Goal: Task Accomplishment & Management: Use online tool/utility

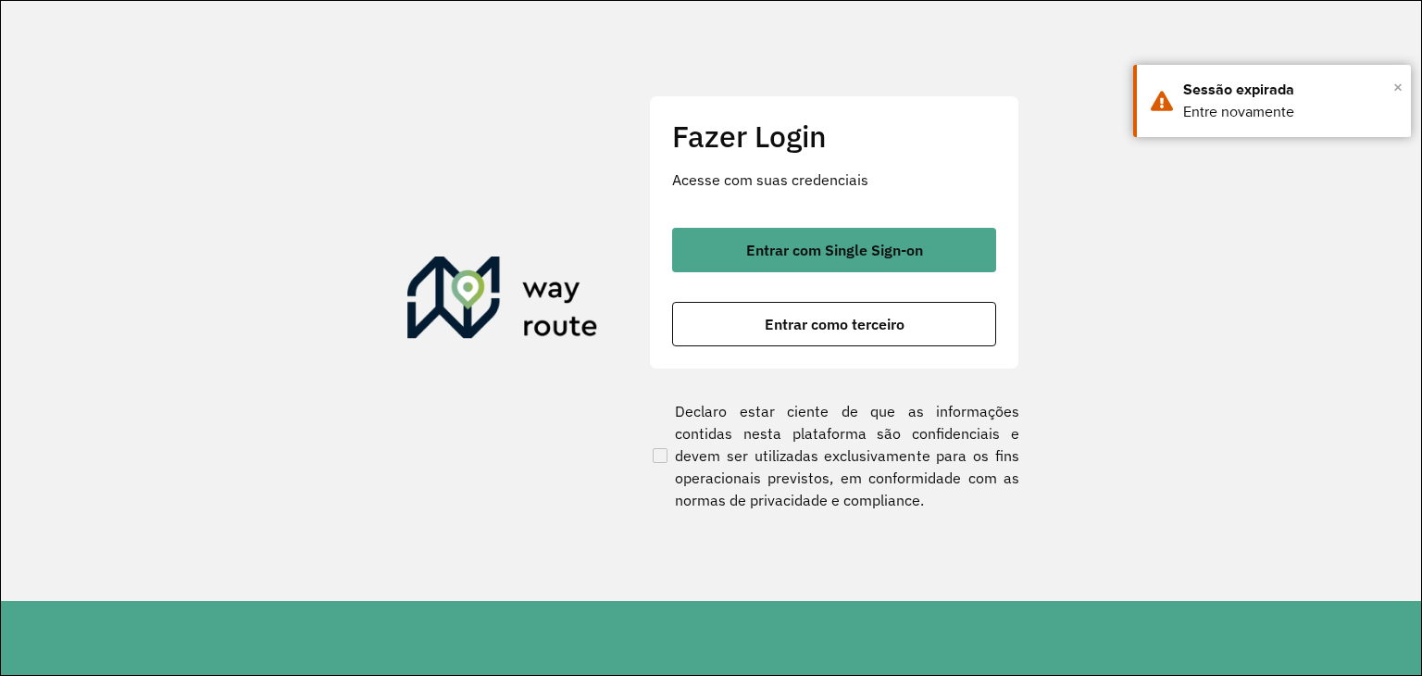
drag, startPoint x: 1399, startPoint y: 81, endPoint x: 1114, endPoint y: 179, distance: 300.6
click at [1397, 82] on span "×" at bounding box center [1397, 87] width 9 height 28
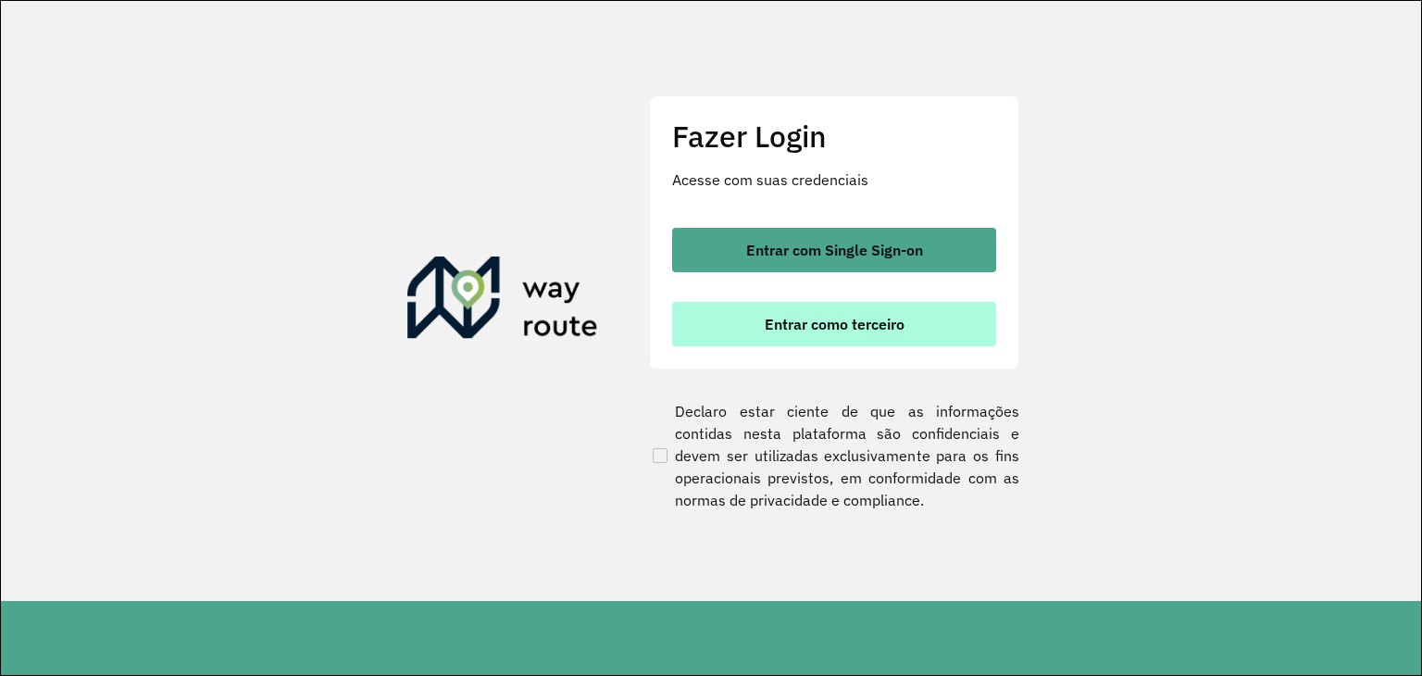
click at [880, 324] on span "Entrar como terceiro" at bounding box center [835, 324] width 140 height 15
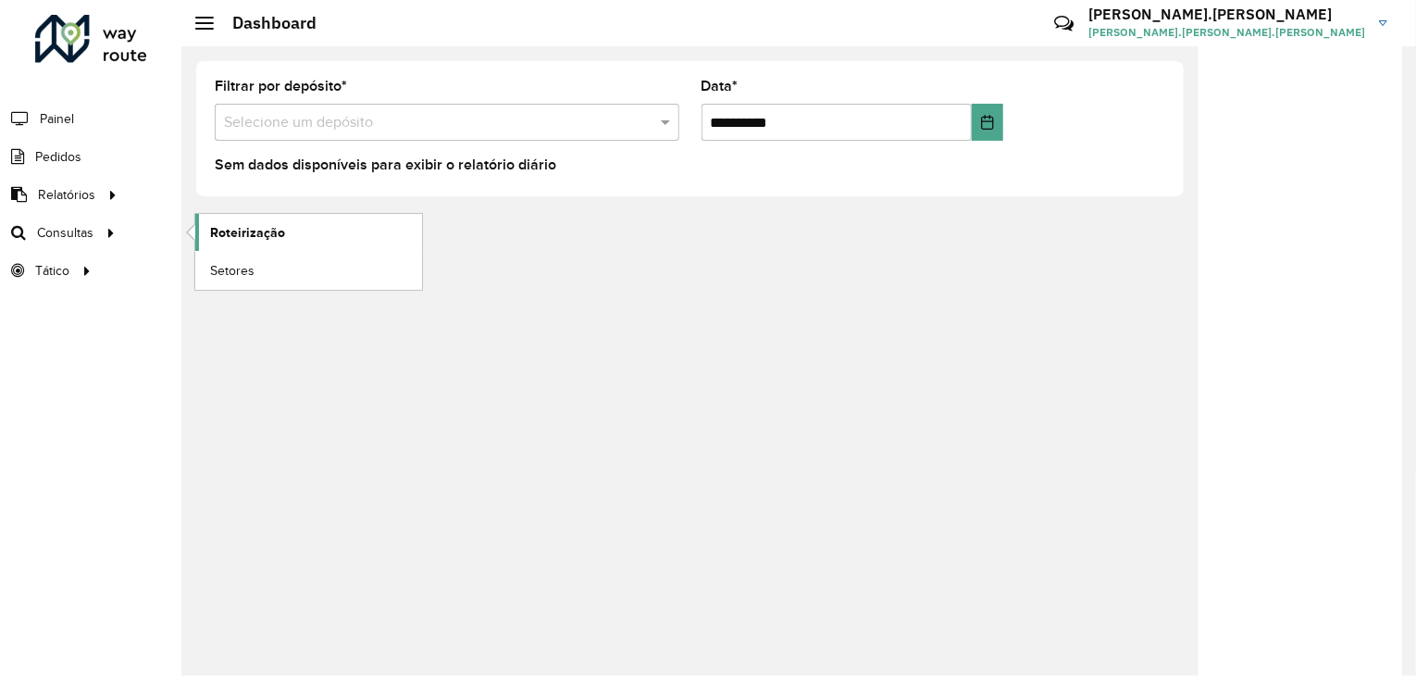
click at [261, 231] on span "Roteirização" at bounding box center [247, 232] width 75 height 19
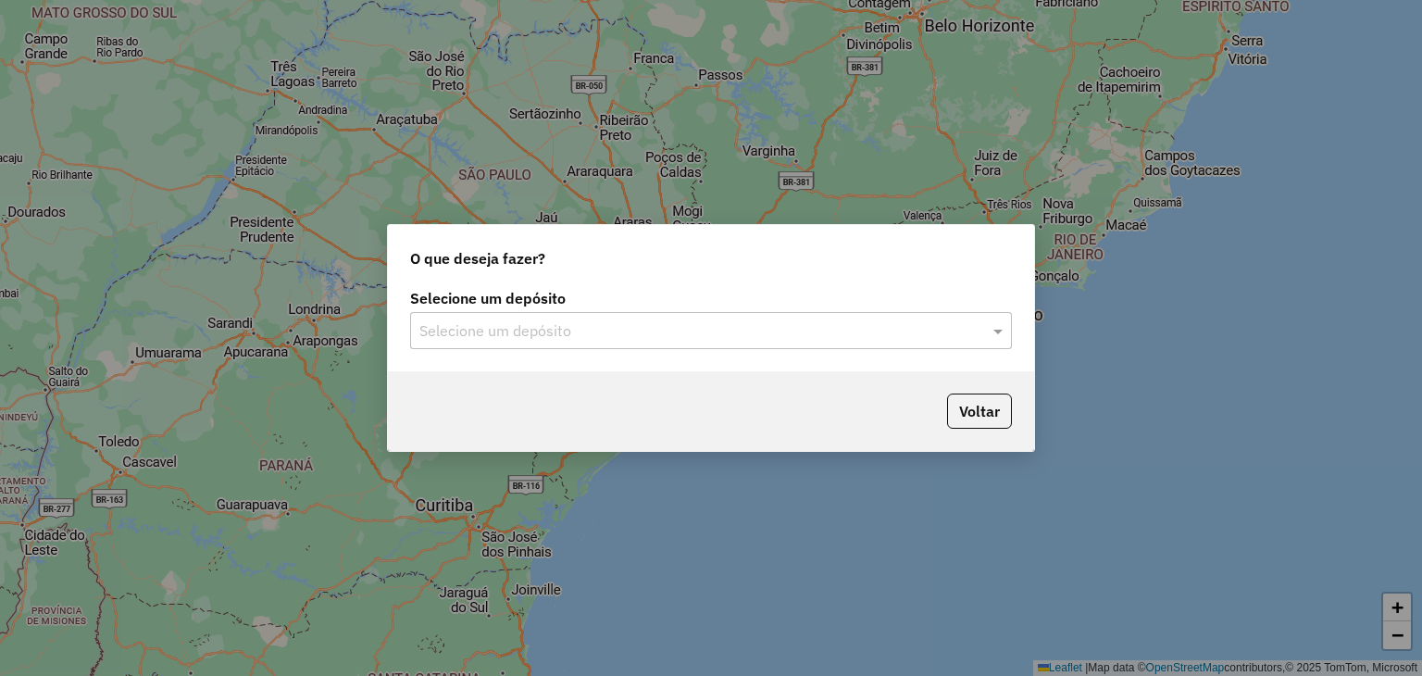
click at [563, 326] on input "text" at bounding box center [692, 331] width 546 height 22
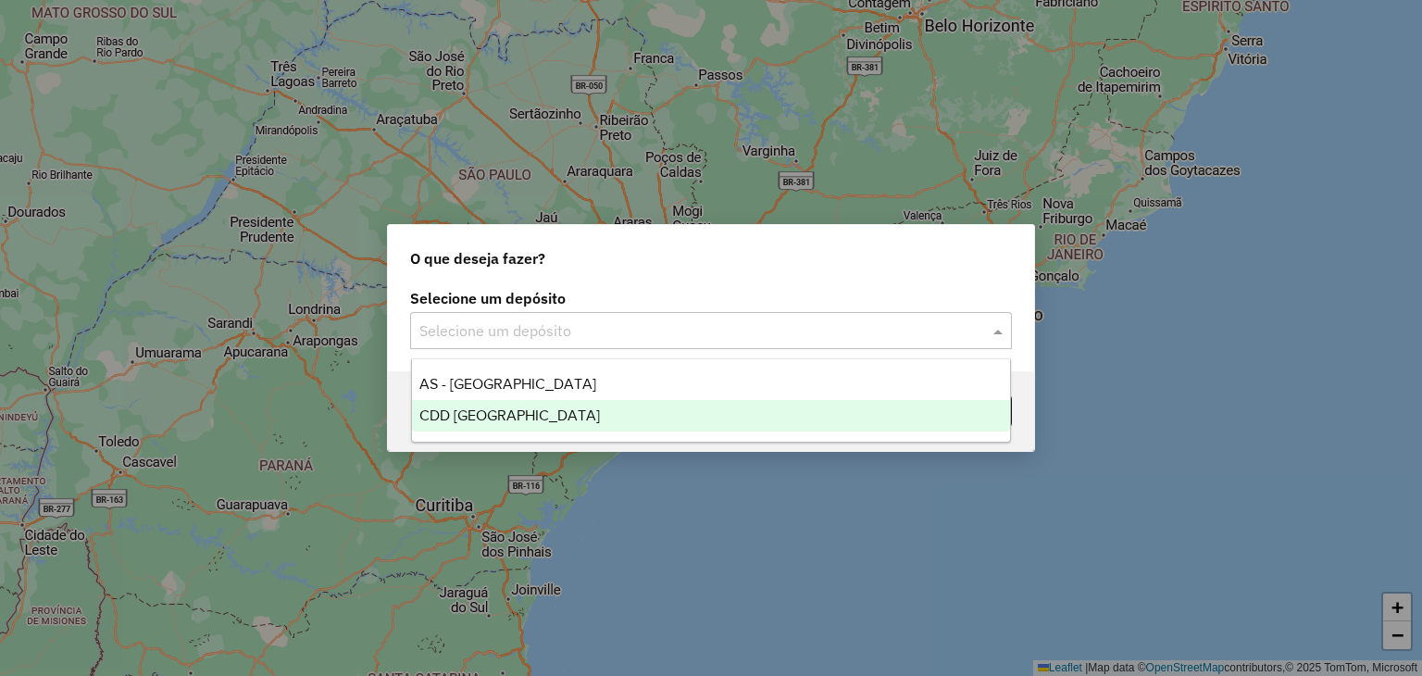
click at [555, 418] on div "CDD [GEOGRAPHIC_DATA]" at bounding box center [711, 415] width 599 height 31
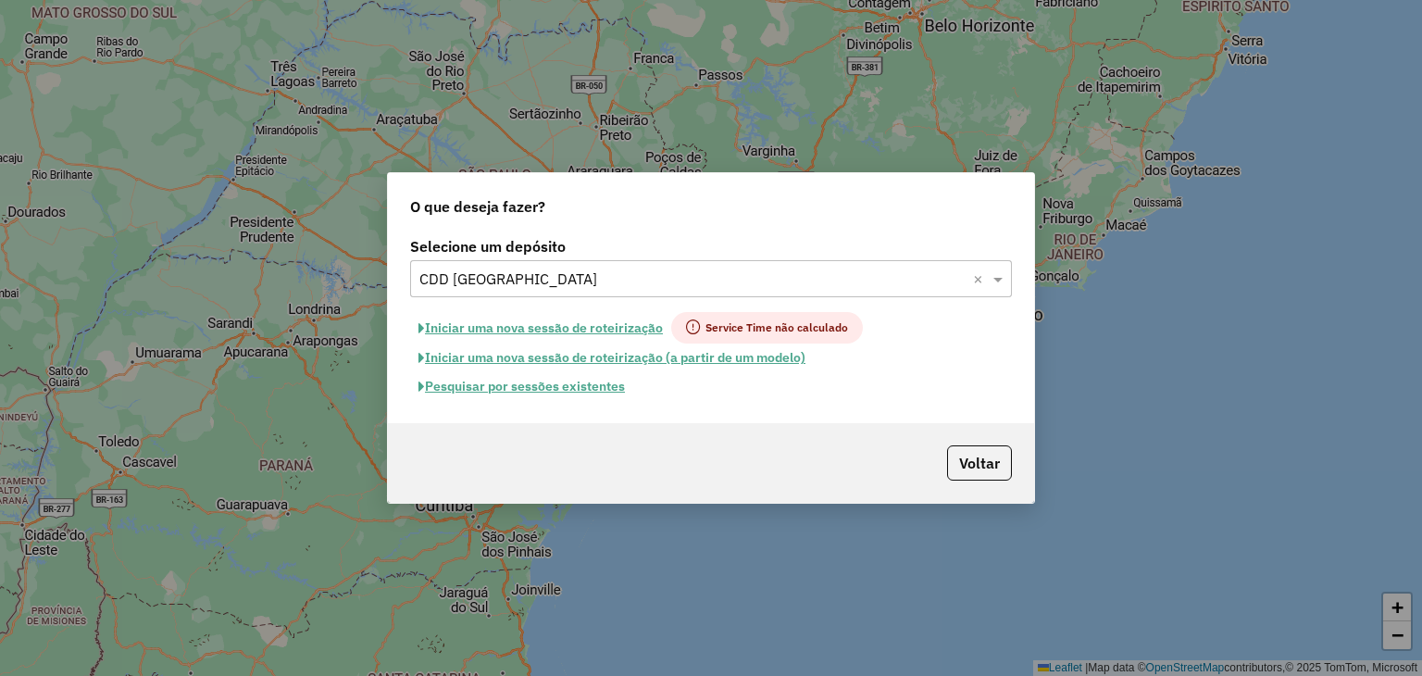
click at [518, 385] on button "Pesquisar por sessões existentes" at bounding box center [521, 386] width 223 height 29
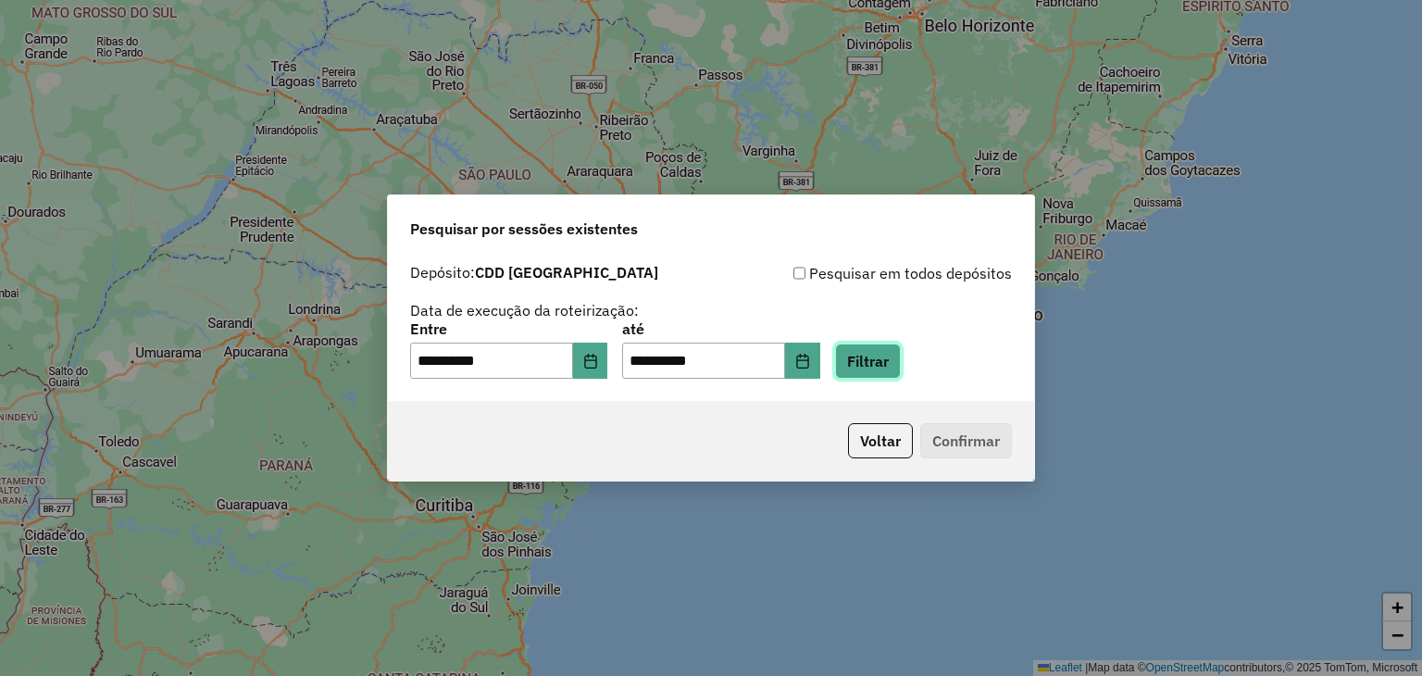
click at [901, 369] on button "Filtrar" at bounding box center [868, 360] width 66 height 35
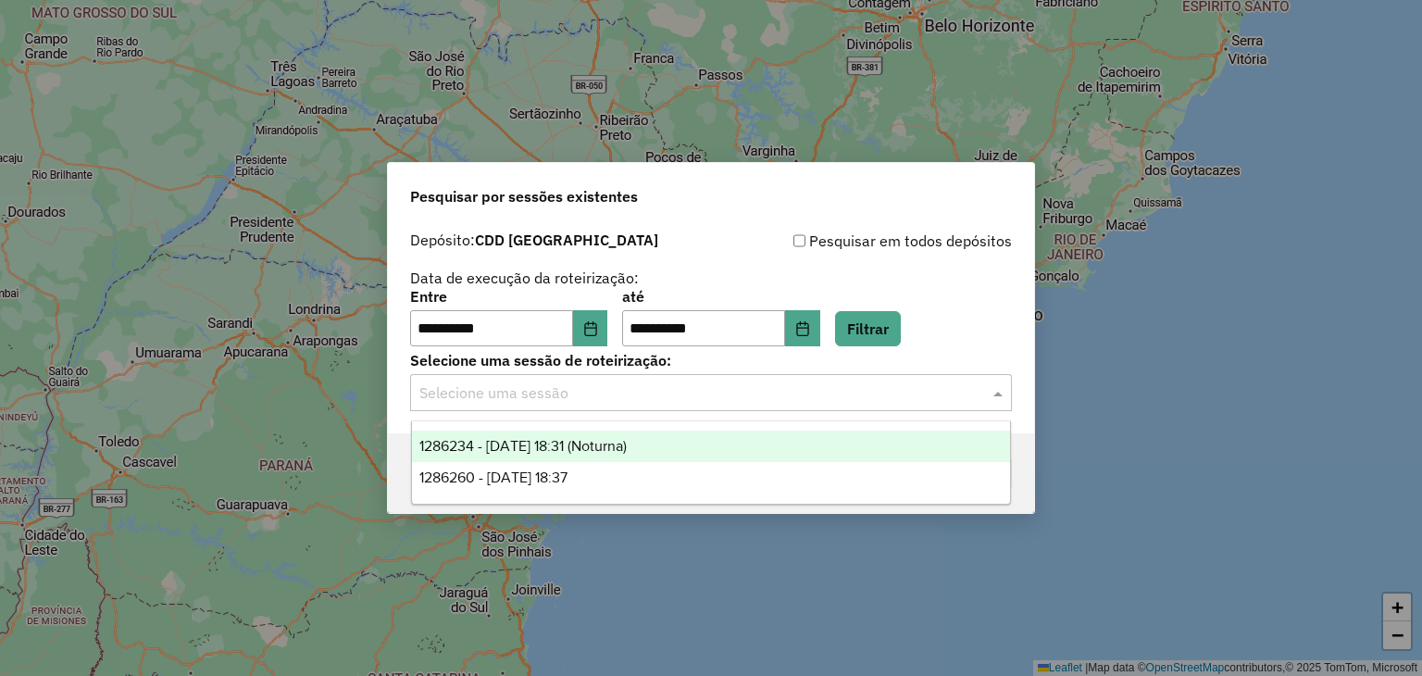
drag, startPoint x: 614, startPoint y: 392, endPoint x: 607, endPoint y: 406, distance: 15.3
click at [614, 393] on input "text" at bounding box center [692, 393] width 546 height 22
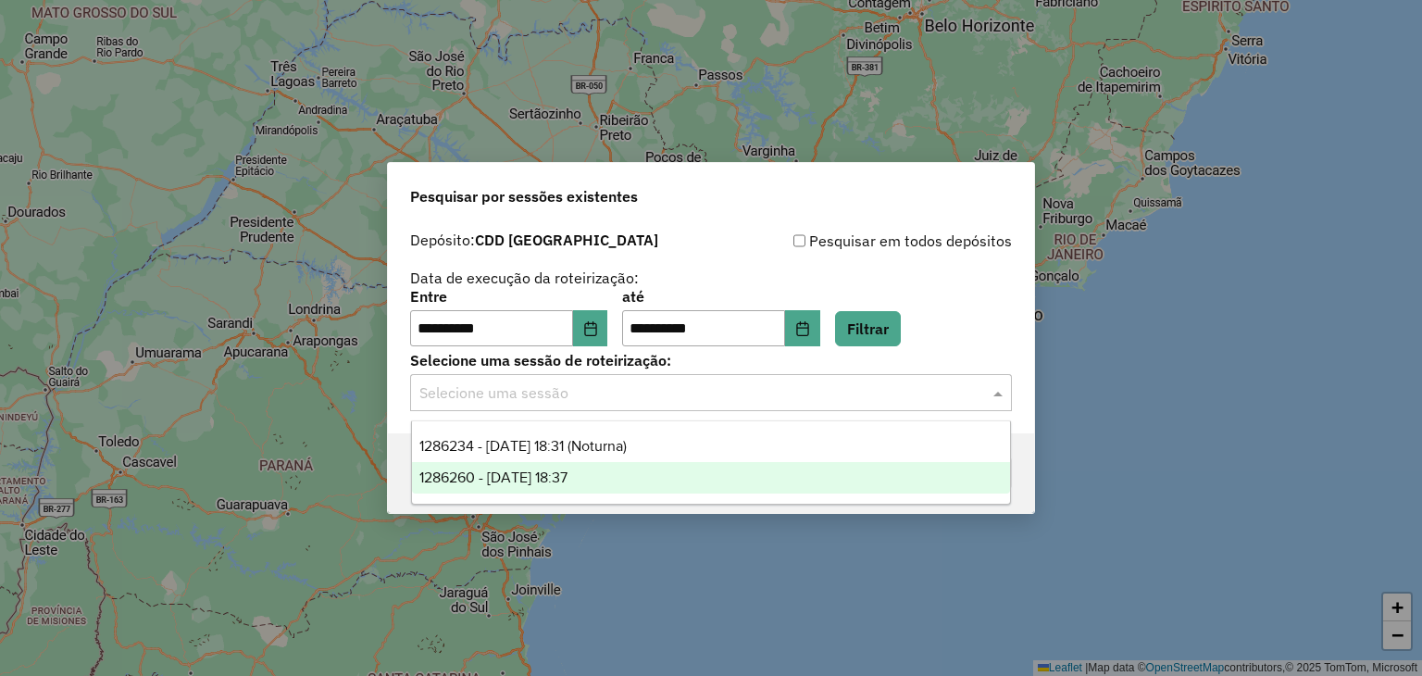
click at [598, 482] on div "1286260 - 01/10/2025 18:37" at bounding box center [711, 477] width 599 height 31
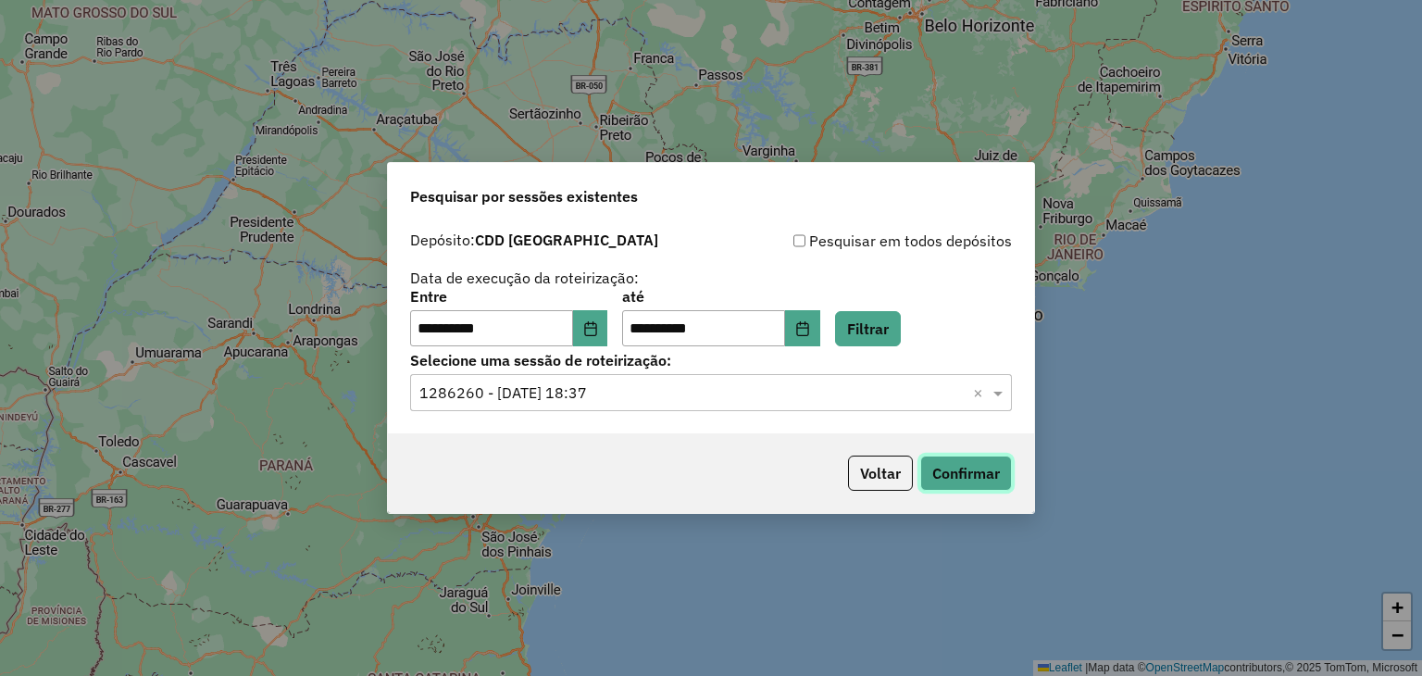
click at [989, 474] on button "Confirmar" at bounding box center [966, 472] width 92 height 35
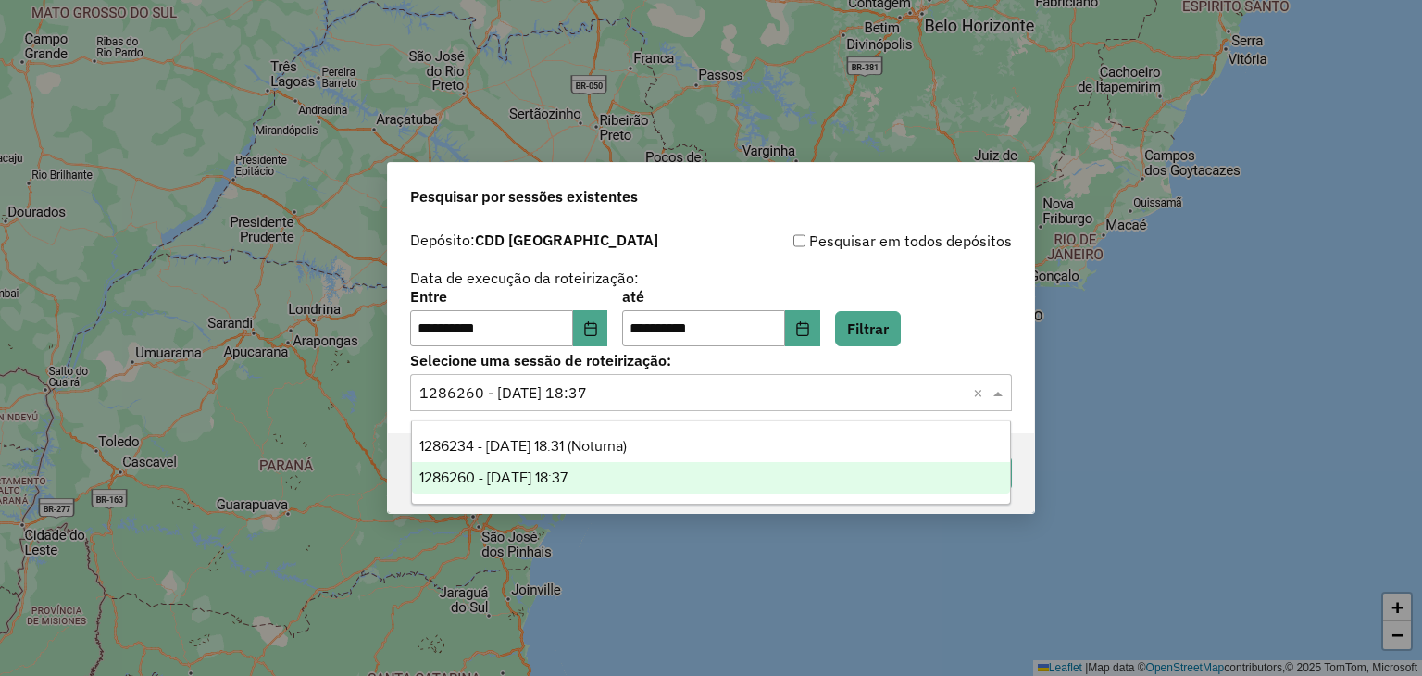
drag, startPoint x: 832, startPoint y: 393, endPoint x: 785, endPoint y: 425, distance: 56.7
click at [831, 395] on input "text" at bounding box center [692, 393] width 546 height 22
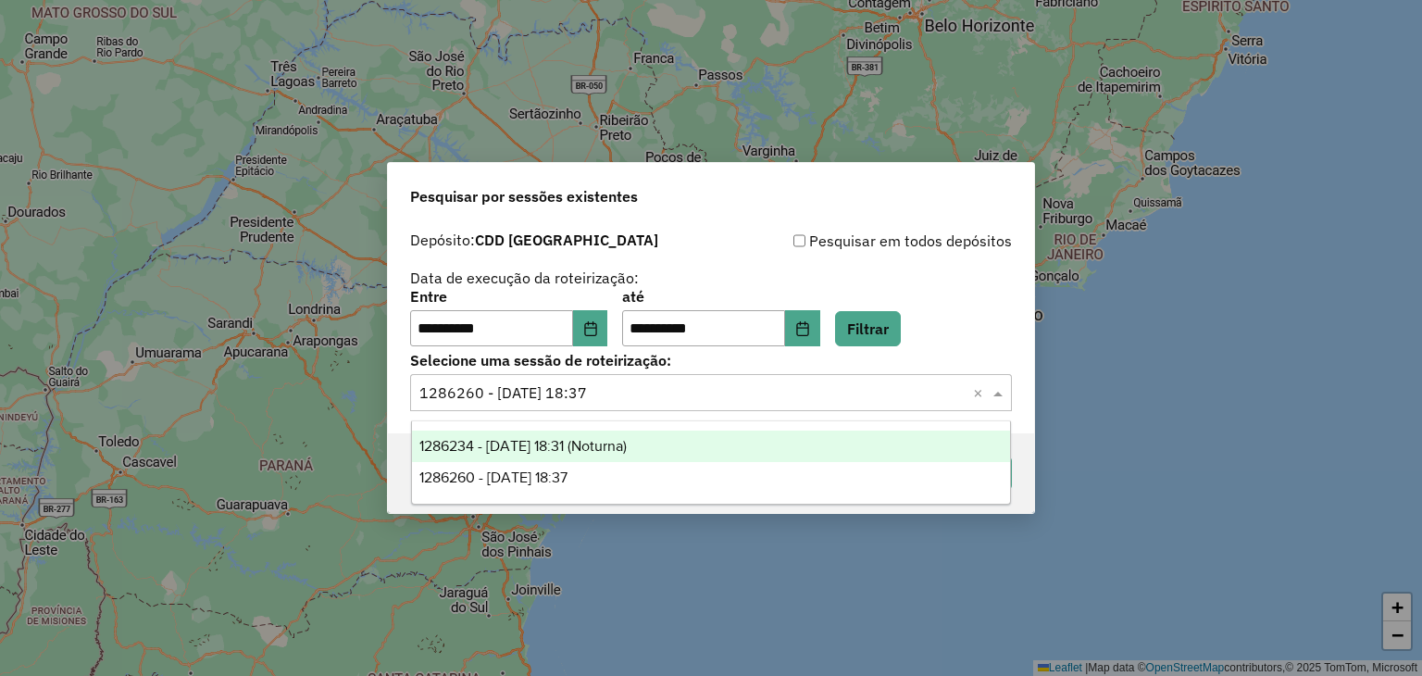
click at [715, 444] on div "1286234 - 01/10/2025 18:31 (Noturna)" at bounding box center [711, 445] width 599 height 31
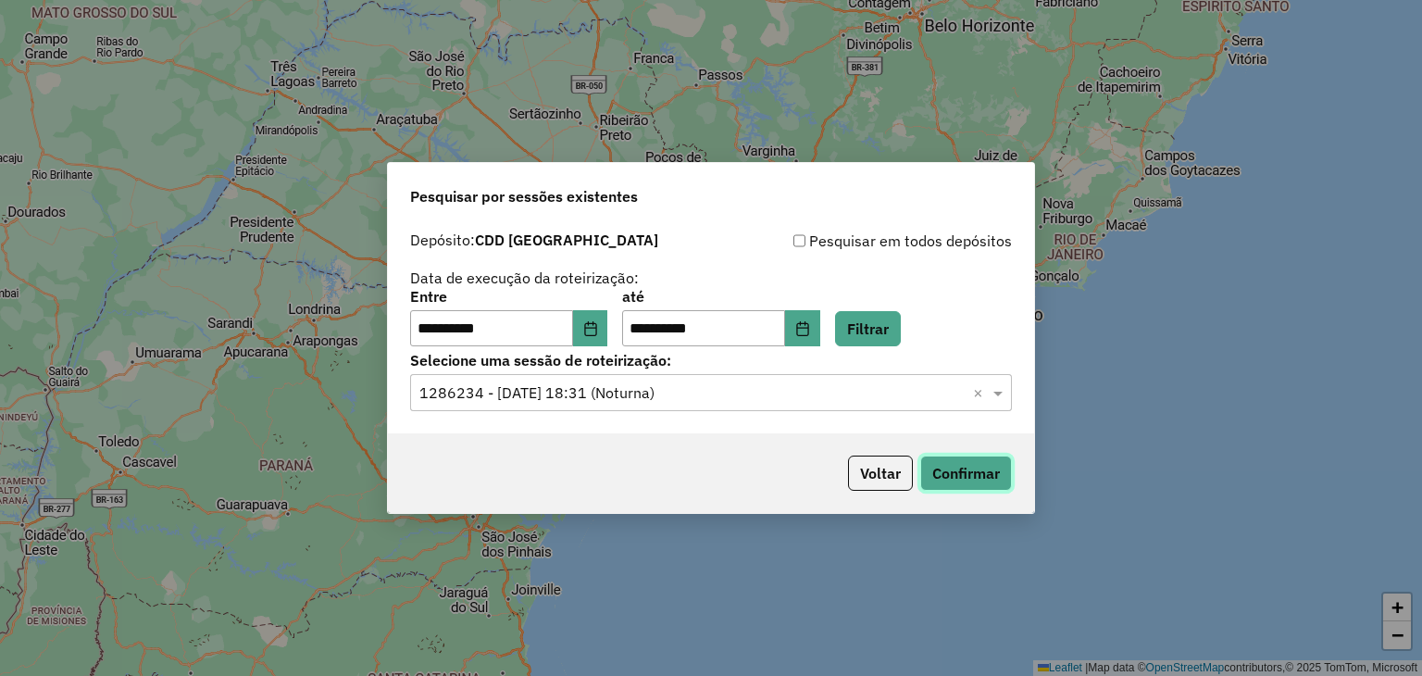
click at [967, 462] on button "Confirmar" at bounding box center [966, 472] width 92 height 35
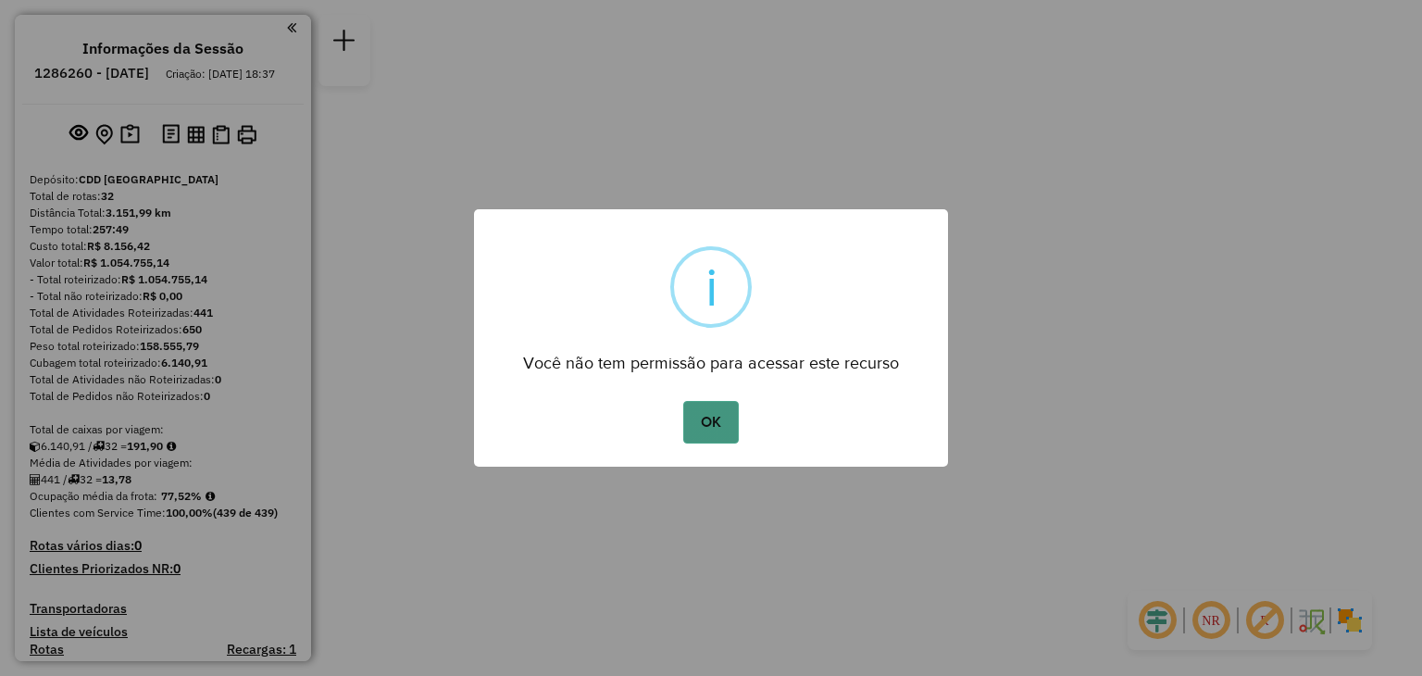
click at [716, 423] on button "OK" at bounding box center [710, 422] width 55 height 43
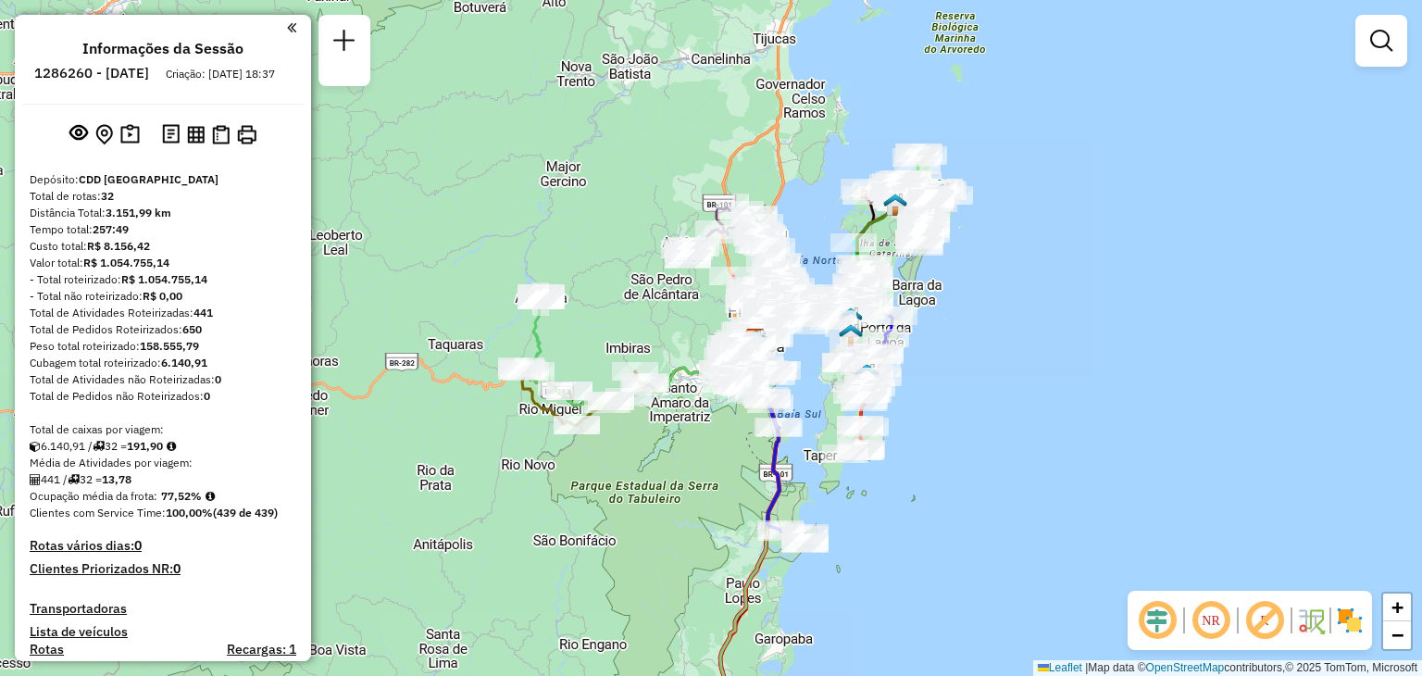
drag, startPoint x: 914, startPoint y: 448, endPoint x: 1044, endPoint y: 467, distance: 132.0
click at [1048, 474] on div "Janela de atendimento Grade de atendimento Capacidade Transportadoras Veículos …" at bounding box center [711, 338] width 1422 height 676
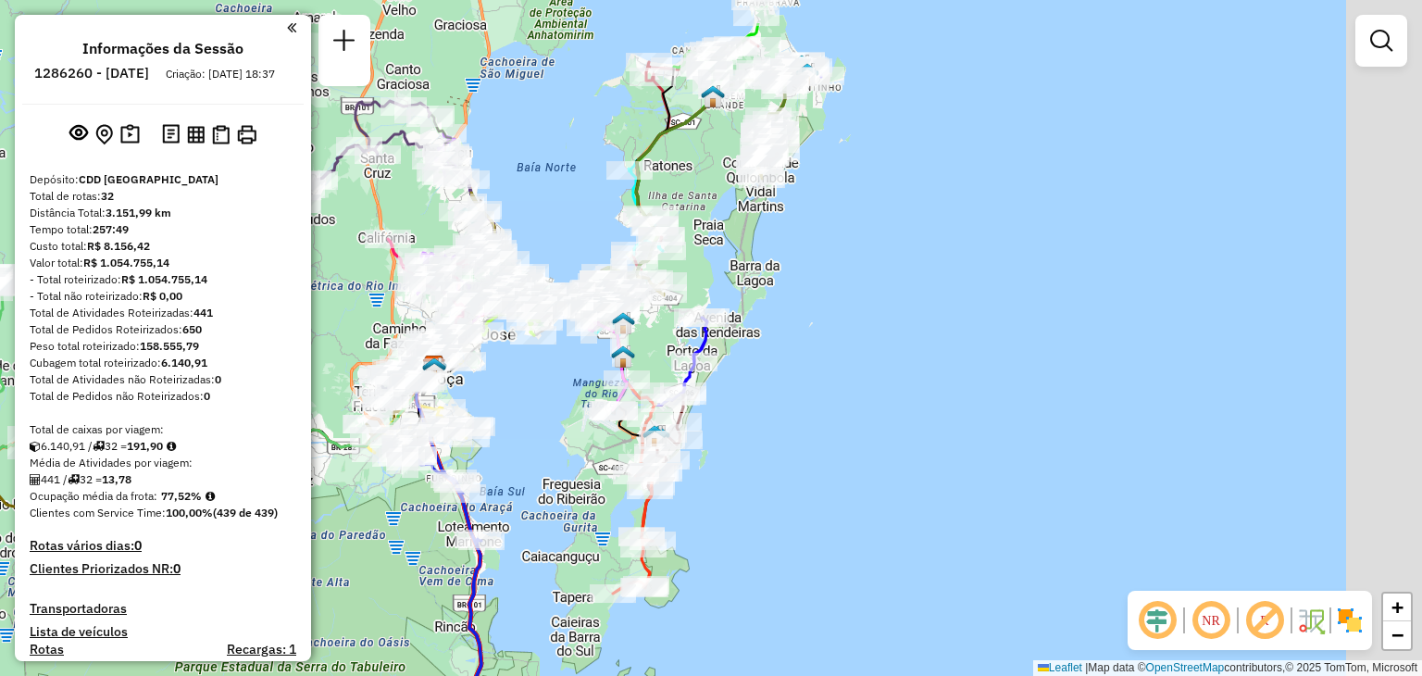
drag, startPoint x: 989, startPoint y: 314, endPoint x: 781, endPoint y: 411, distance: 229.0
click at [781, 411] on div "Janela de atendimento Grade de atendimento Capacidade Transportadoras Veículos …" at bounding box center [711, 338] width 1422 height 676
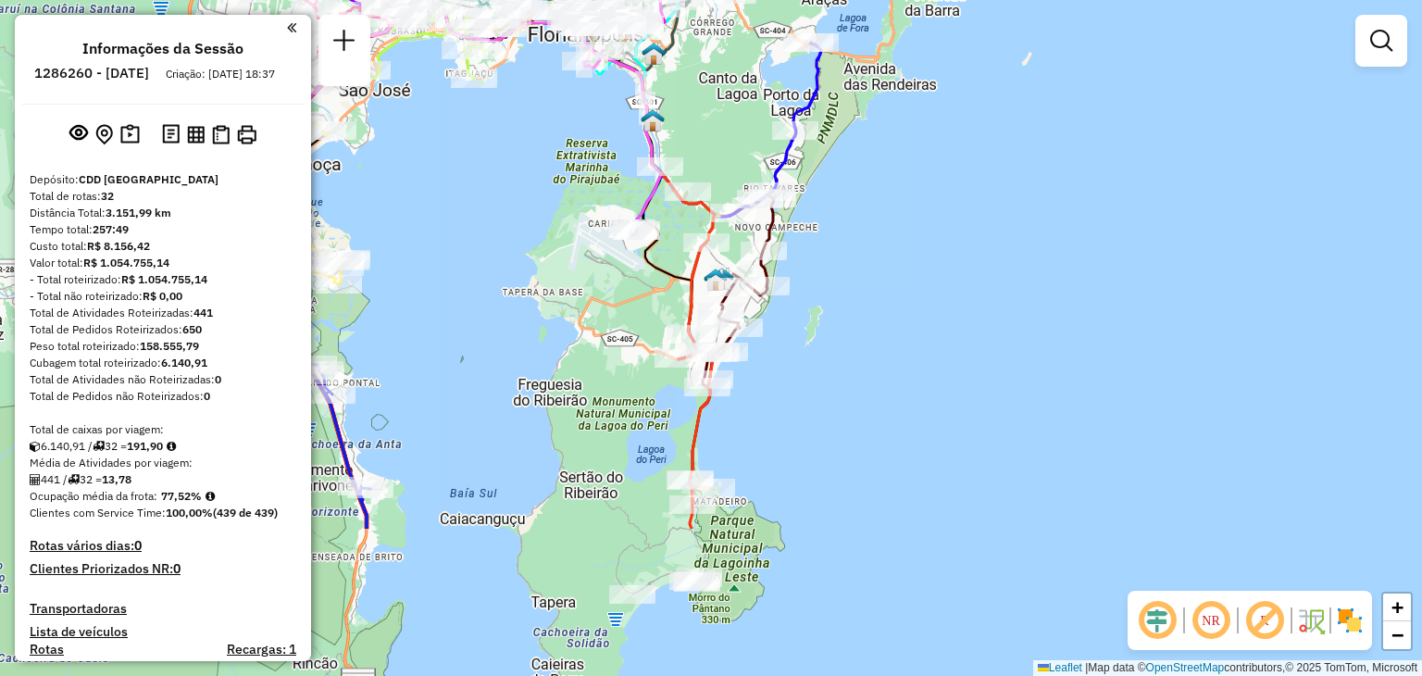
drag, startPoint x: 712, startPoint y: 412, endPoint x: 848, endPoint y: 239, distance: 220.2
click at [861, 224] on div "Janela de atendimento Grade de atendimento Capacidade Transportadoras Veículos …" at bounding box center [711, 338] width 1422 height 676
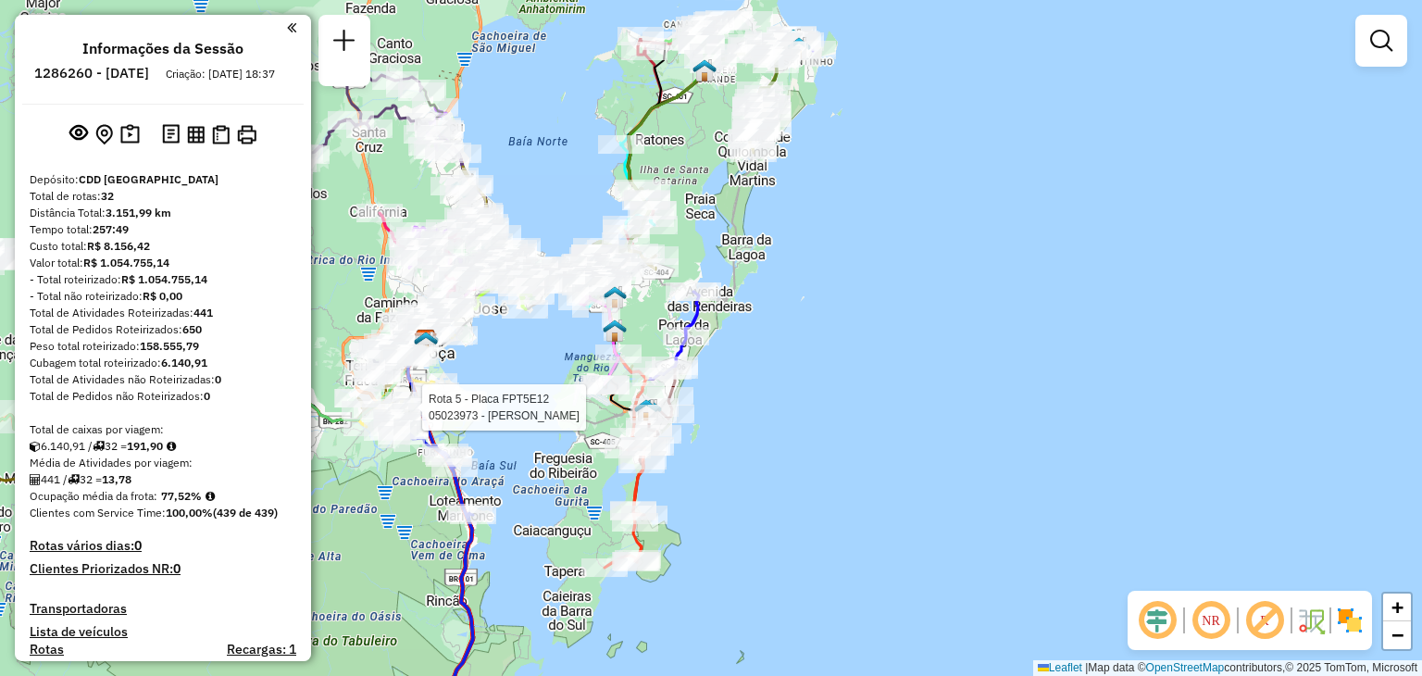
drag, startPoint x: 863, startPoint y: 267, endPoint x: 682, endPoint y: 500, distance: 294.9
click at [766, 385] on div "Rota 5 - Placa FPT5E12 05023973 - [PERSON_NAME] DA SIL Janela de atendimento Gr…" at bounding box center [711, 338] width 1422 height 676
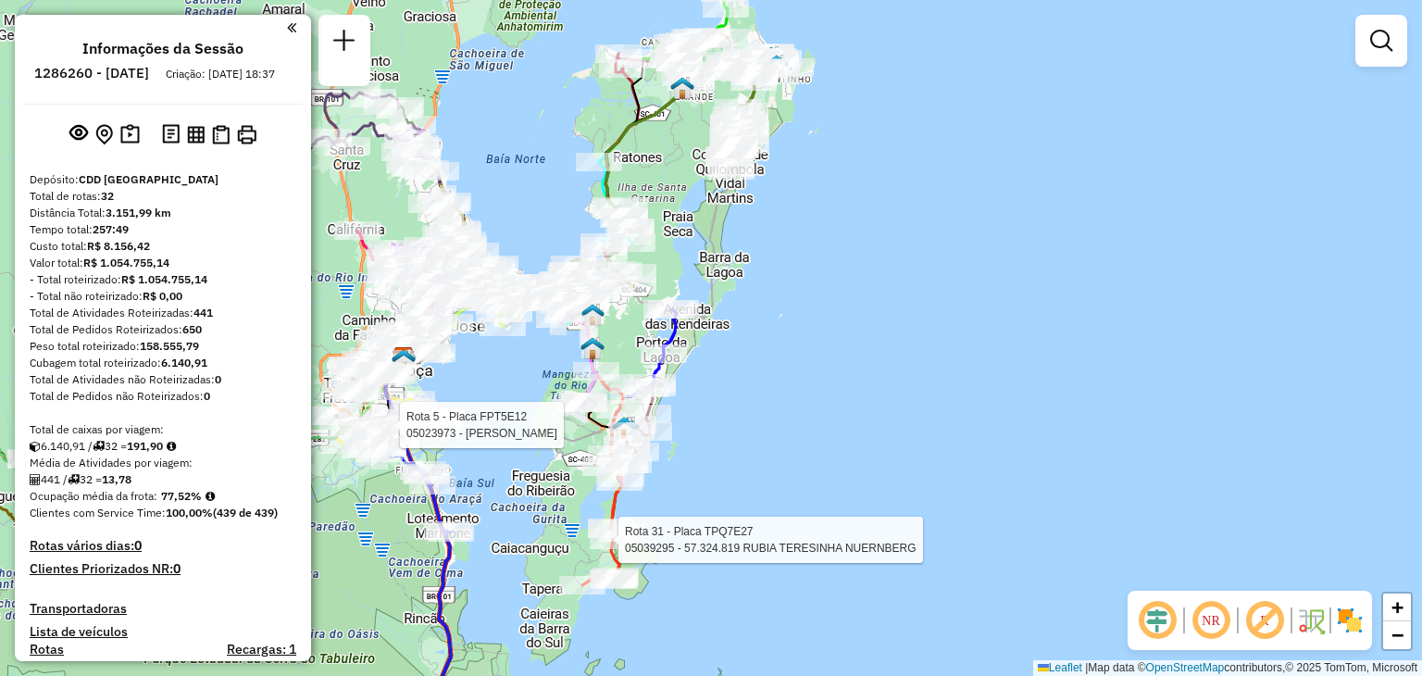
select select "**********"
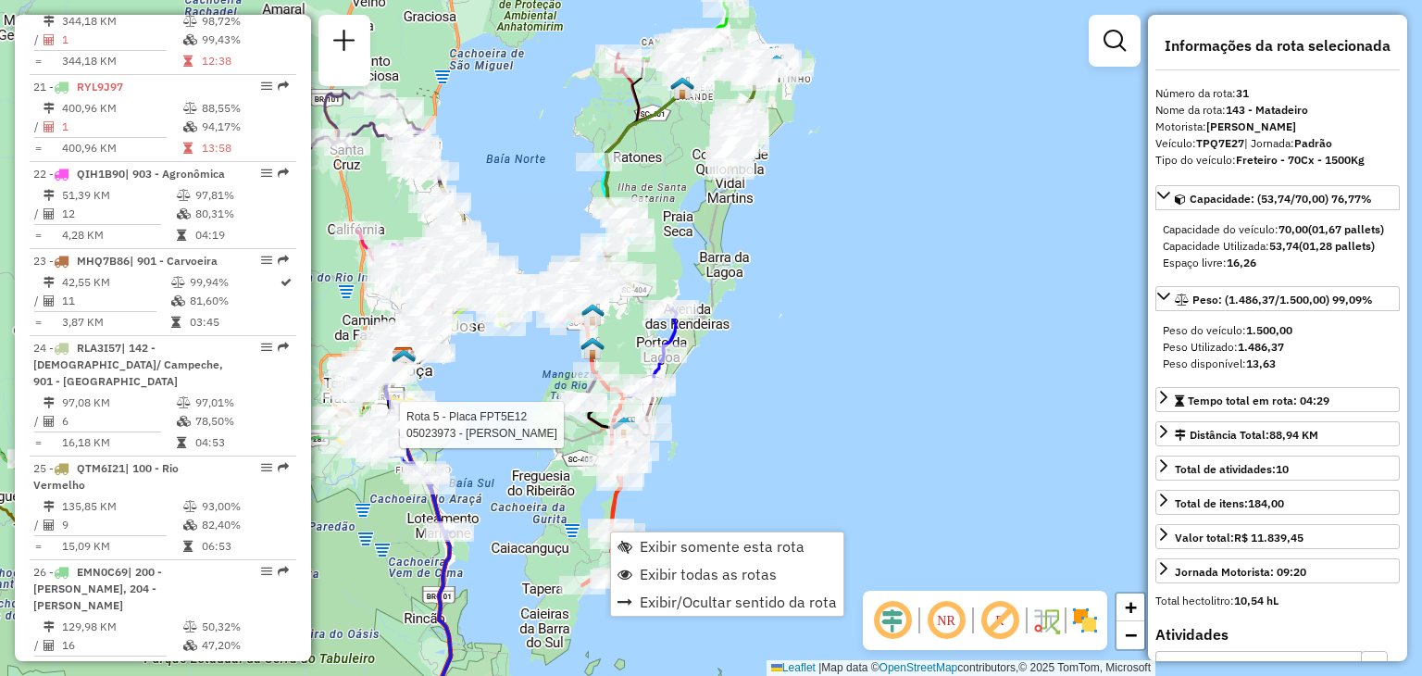
scroll to position [3432, 0]
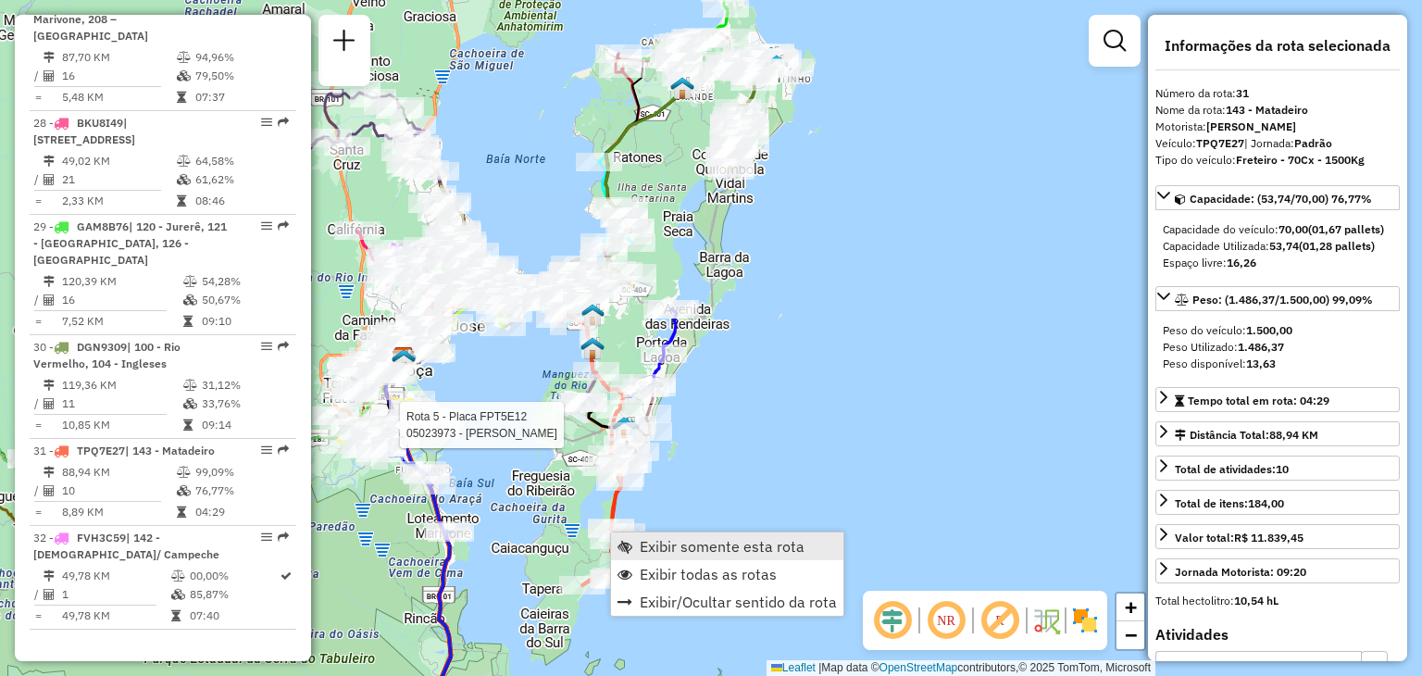
click at [654, 545] on span "Exibir somente esta rota" at bounding box center [722, 546] width 165 height 15
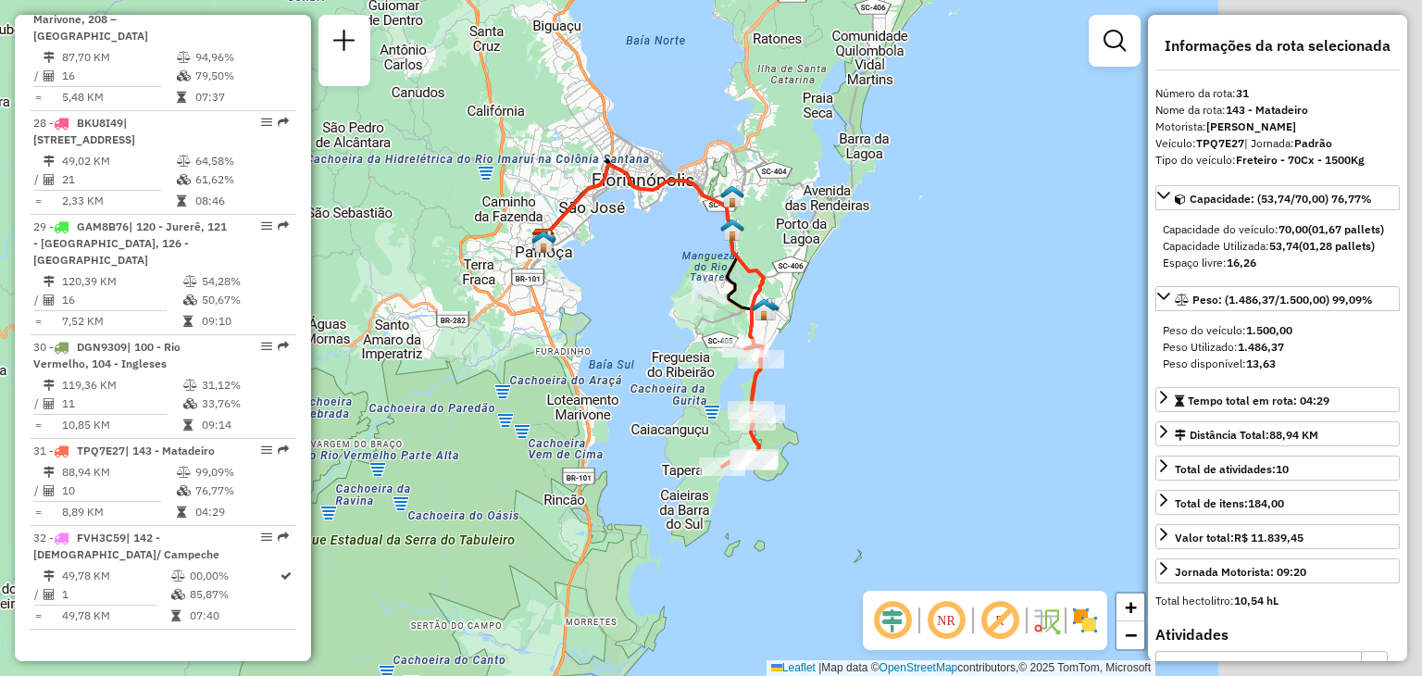
drag, startPoint x: 1044, startPoint y: 455, endPoint x: 801, endPoint y: 393, distance: 251.2
click at [802, 393] on div "Janela de atendimento Grade de atendimento Capacidade Transportadoras Veículos …" at bounding box center [711, 338] width 1422 height 676
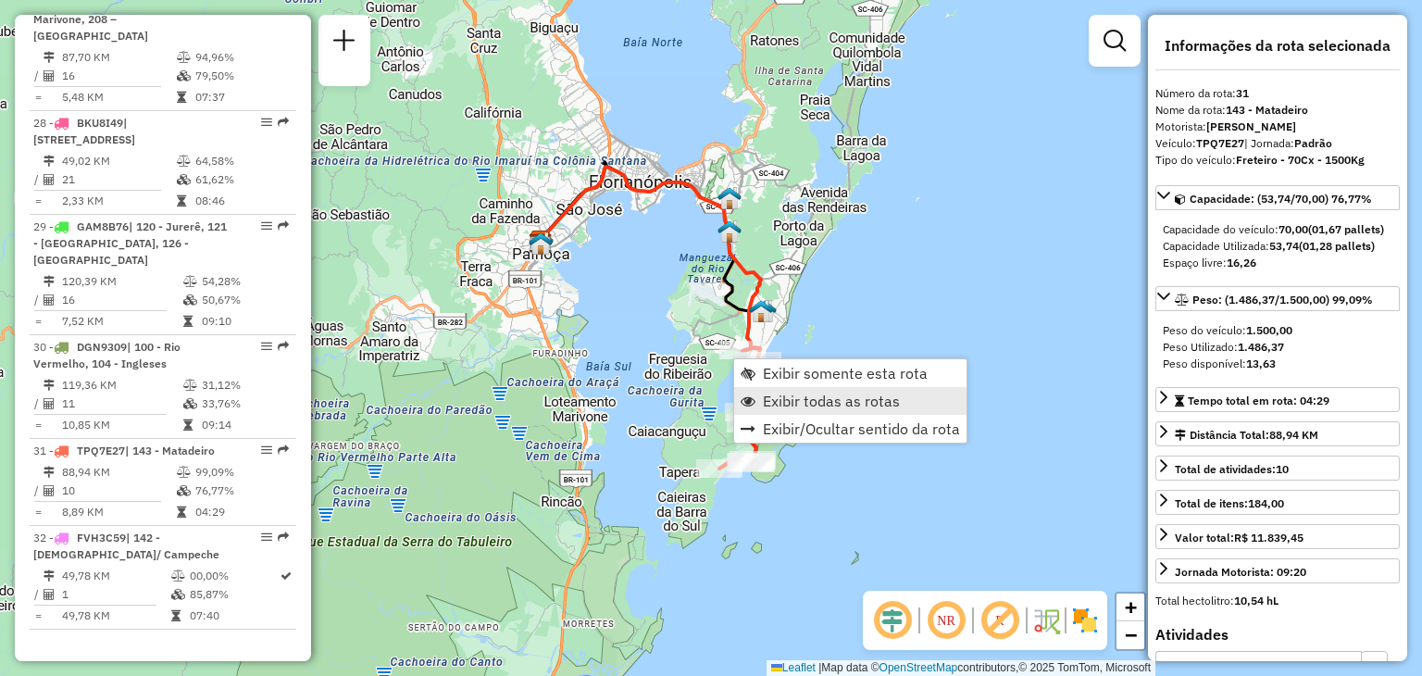
click at [844, 405] on span "Exibir todas as rotas" at bounding box center [831, 400] width 137 height 15
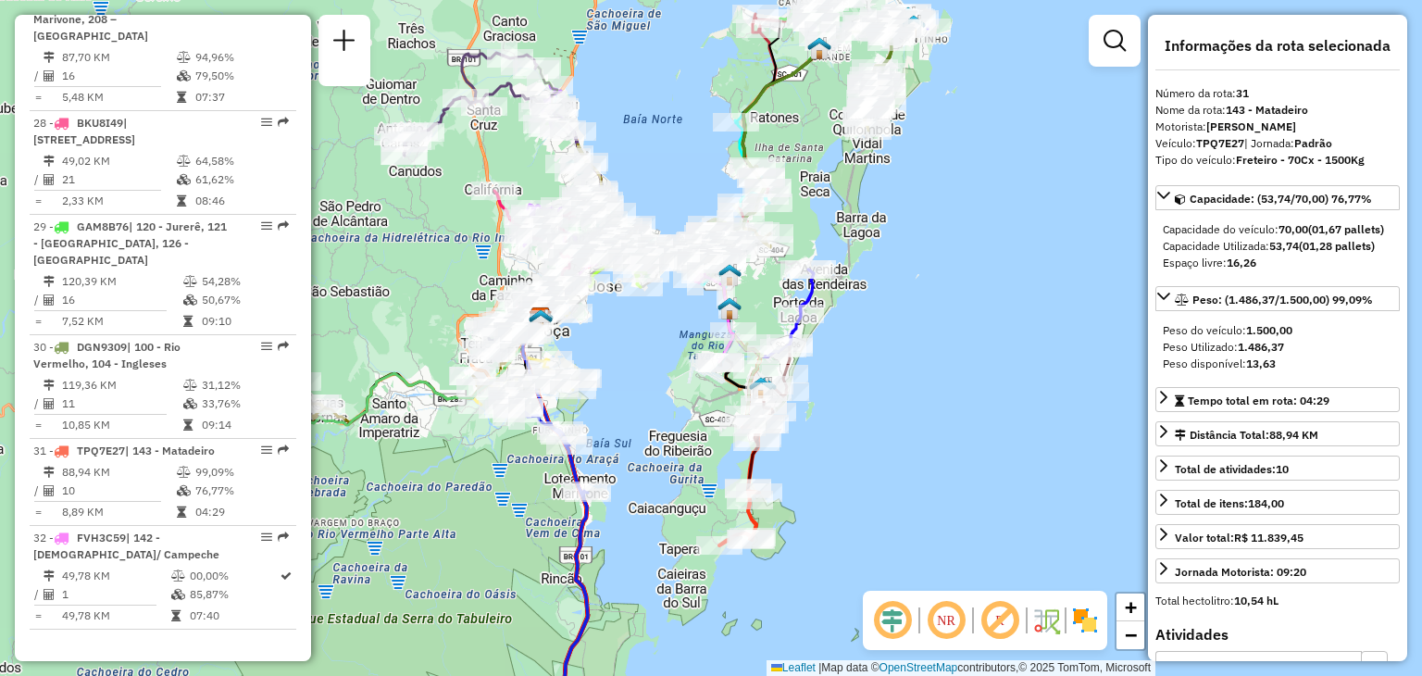
drag, startPoint x: 912, startPoint y: 297, endPoint x: 912, endPoint y: 399, distance: 101.8
click at [912, 397] on div "Janela de atendimento Grade de atendimento Capacidade Transportadoras Veículos …" at bounding box center [711, 338] width 1422 height 676
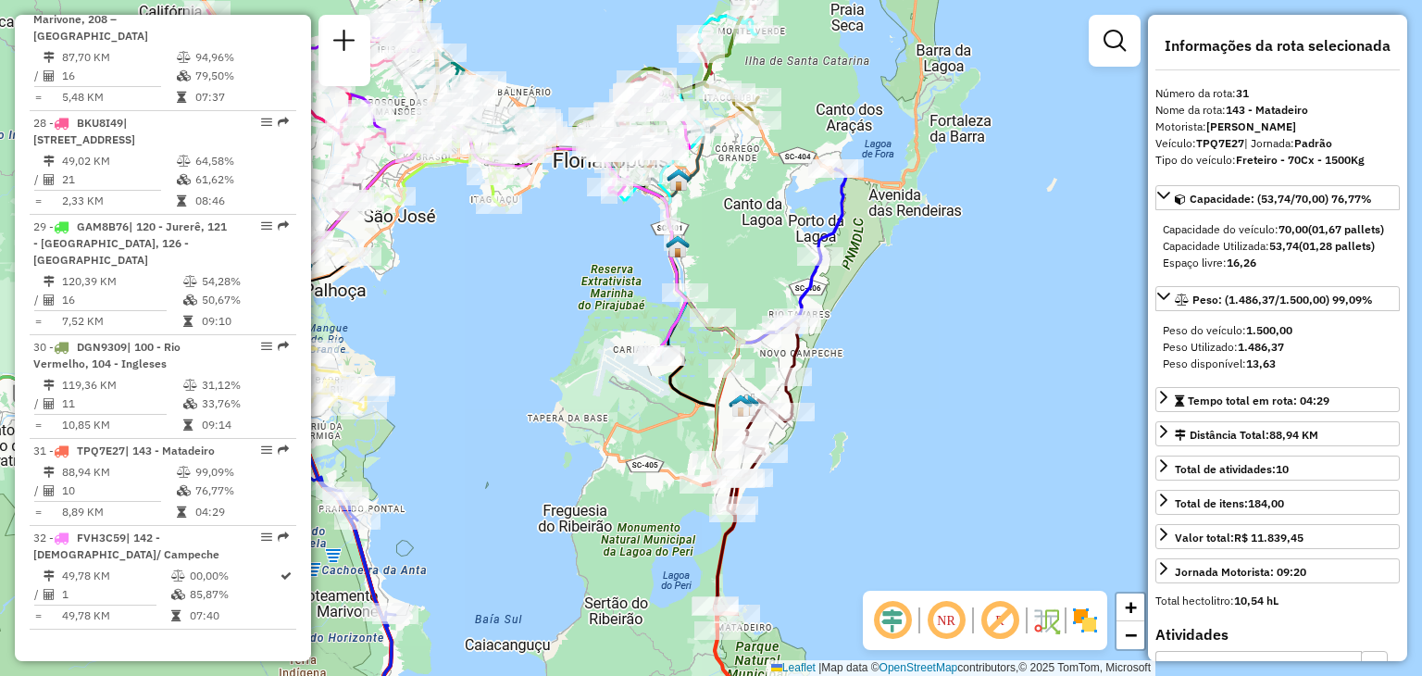
drag, startPoint x: 752, startPoint y: 476, endPoint x: 867, endPoint y: 427, distance: 125.7
click at [881, 455] on div "Janela de atendimento Grade de atendimento Capacidade Transportadoras Veículos …" at bounding box center [711, 338] width 1422 height 676
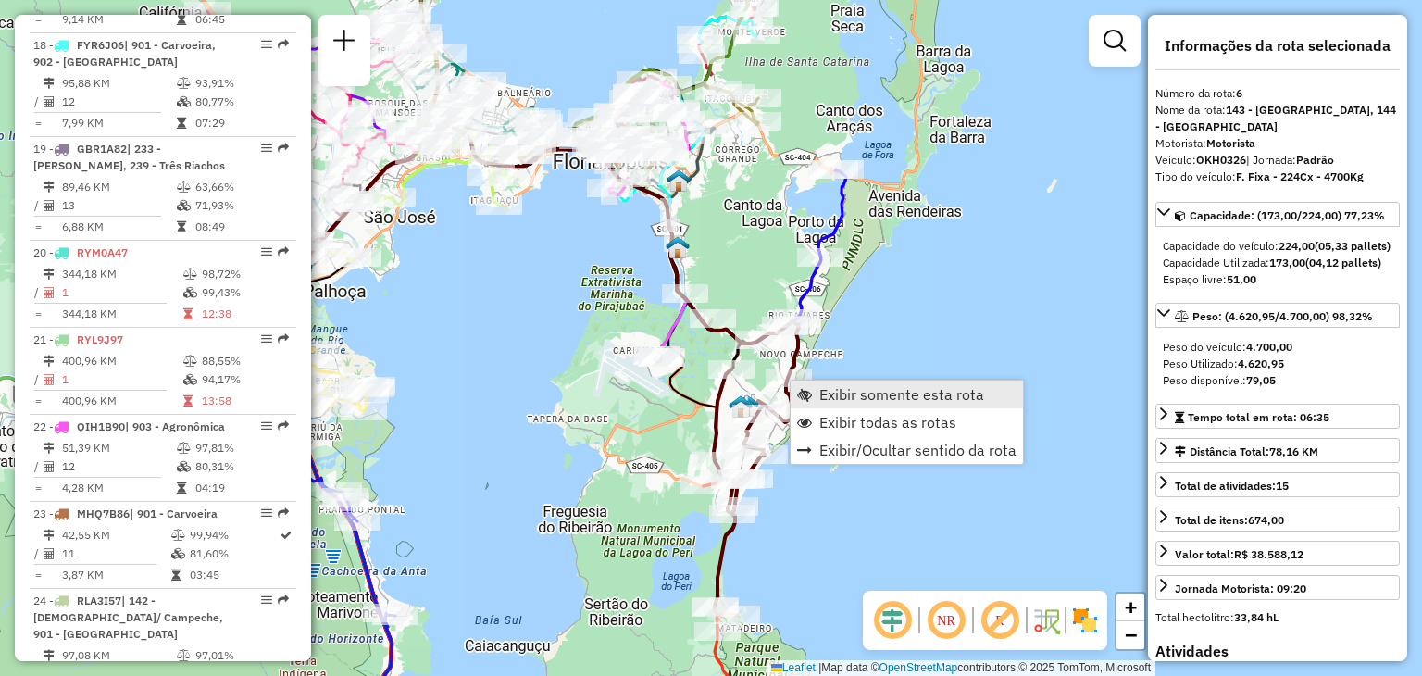
scroll to position [1237, 0]
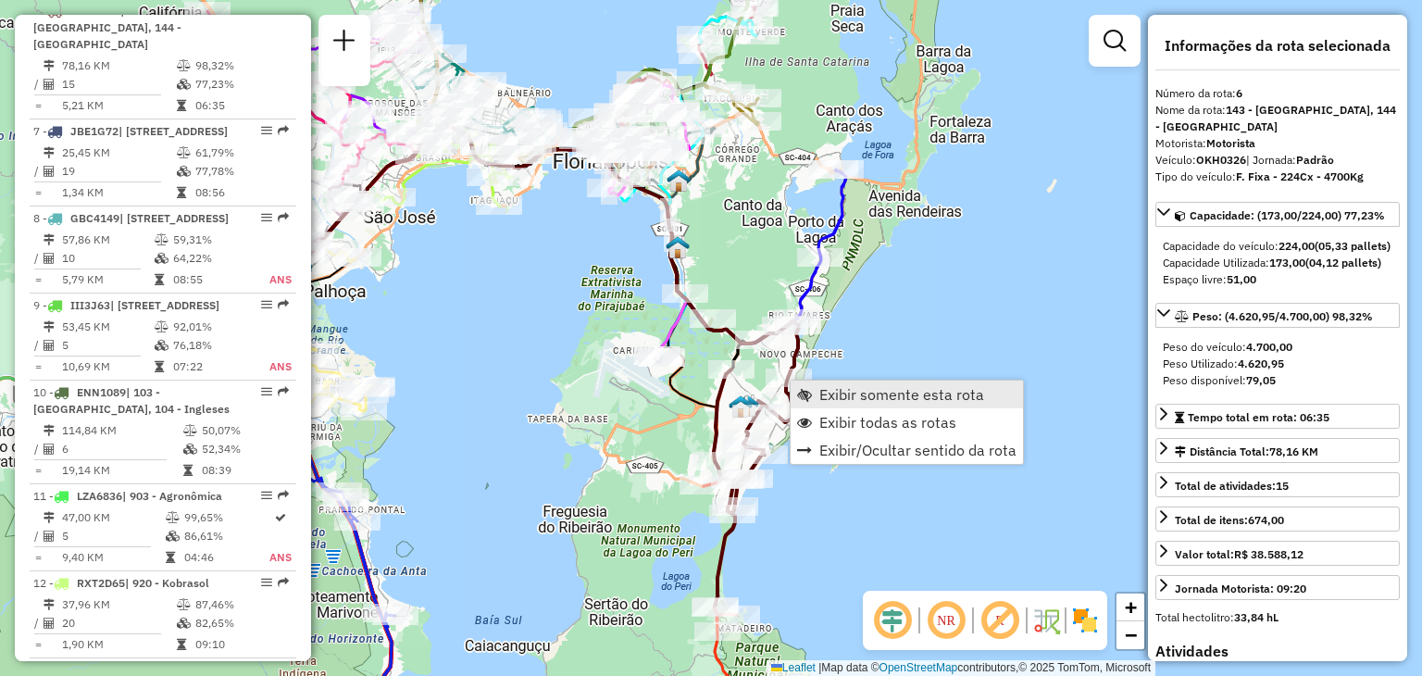
click at [852, 398] on span "Exibir somente esta rota" at bounding box center [901, 394] width 165 height 15
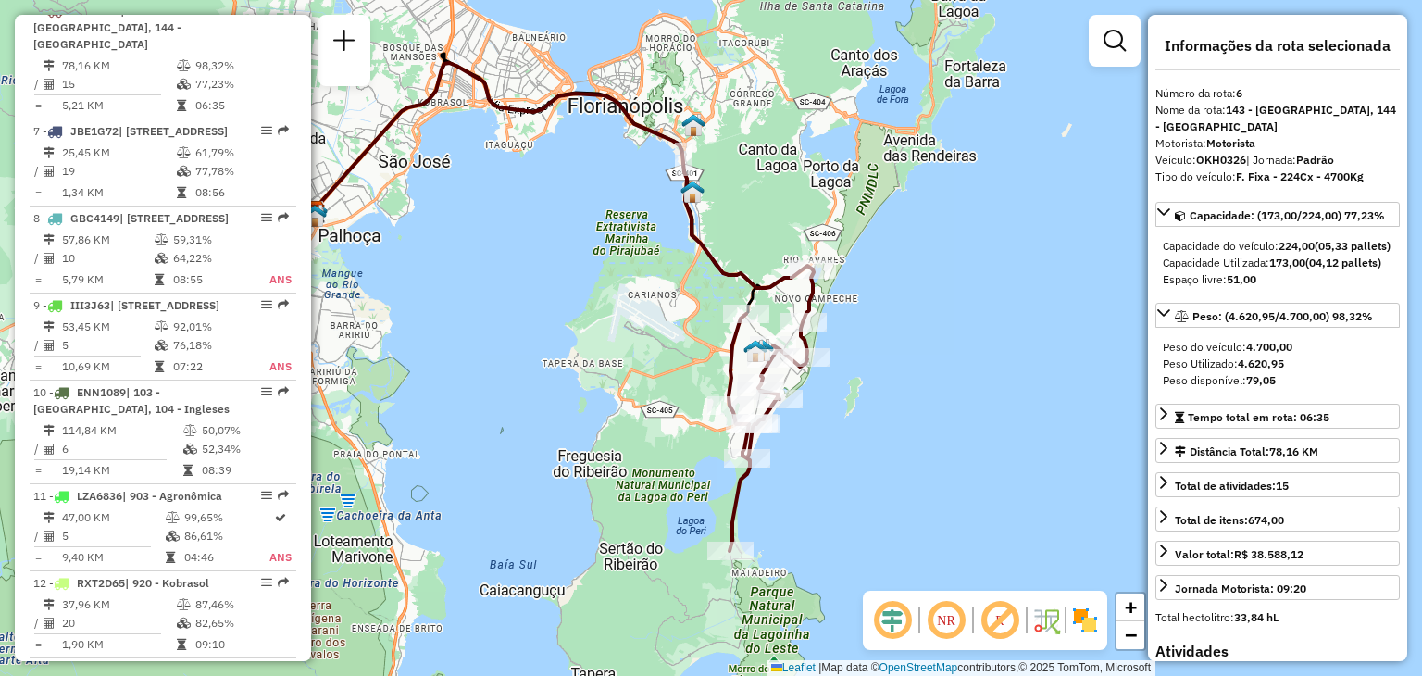
drag, startPoint x: 1063, startPoint y: 459, endPoint x: 841, endPoint y: 389, distance: 232.1
click at [908, 425] on div "Janela de atendimento Grade de atendimento Capacidade Transportadoras Veículos …" at bounding box center [711, 338] width 1422 height 676
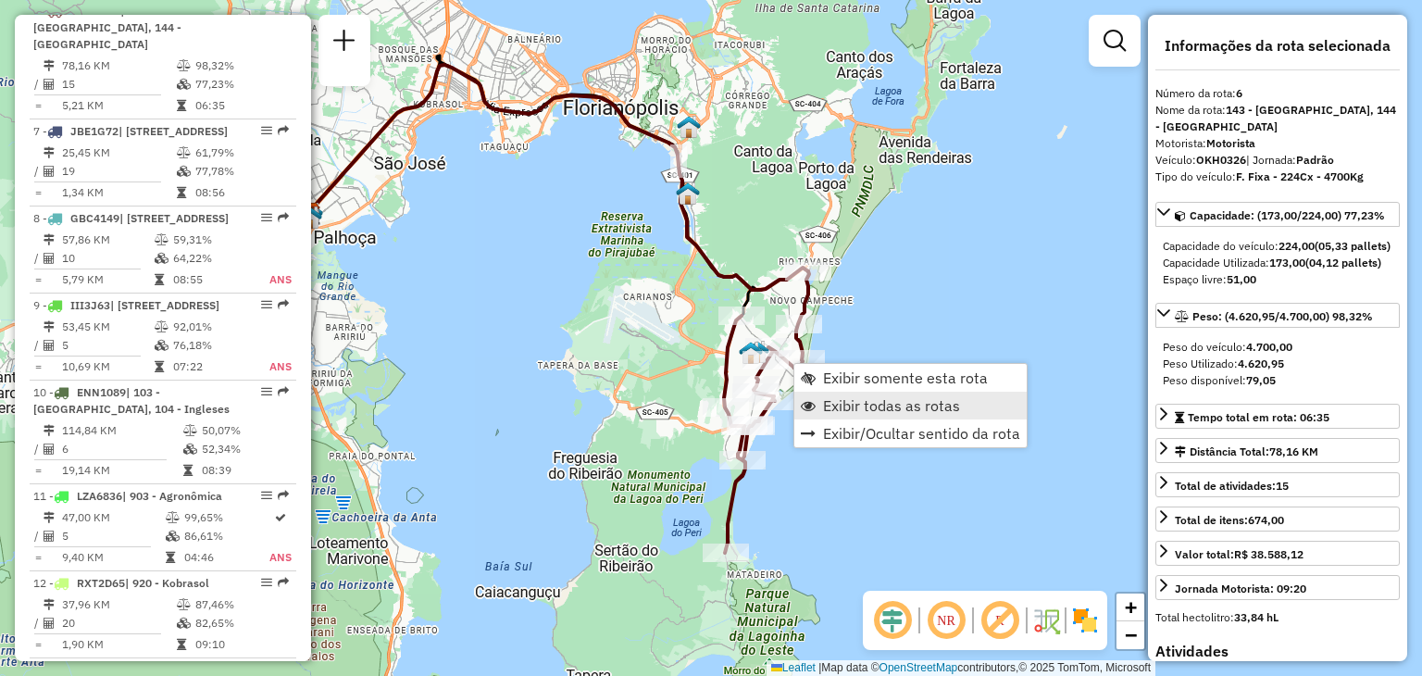
click at [881, 408] on span "Exibir todas as rotas" at bounding box center [891, 405] width 137 height 15
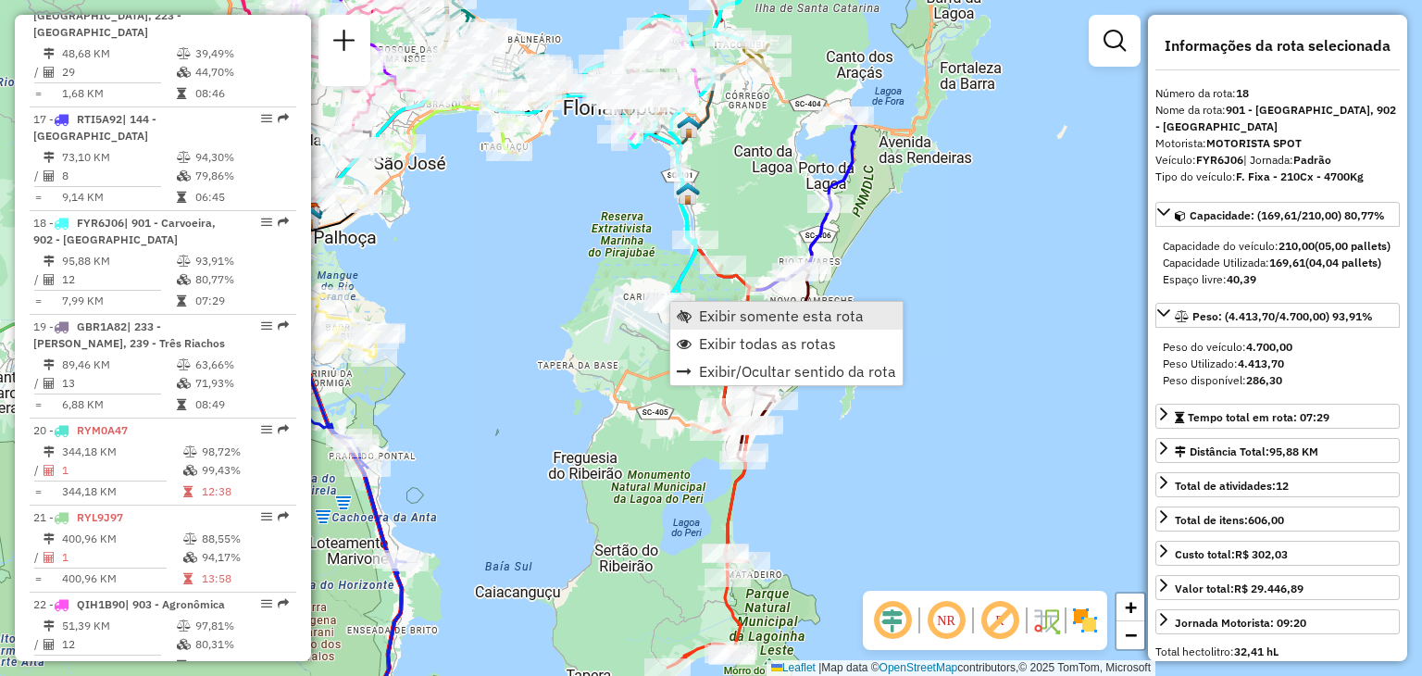
scroll to position [2528, 0]
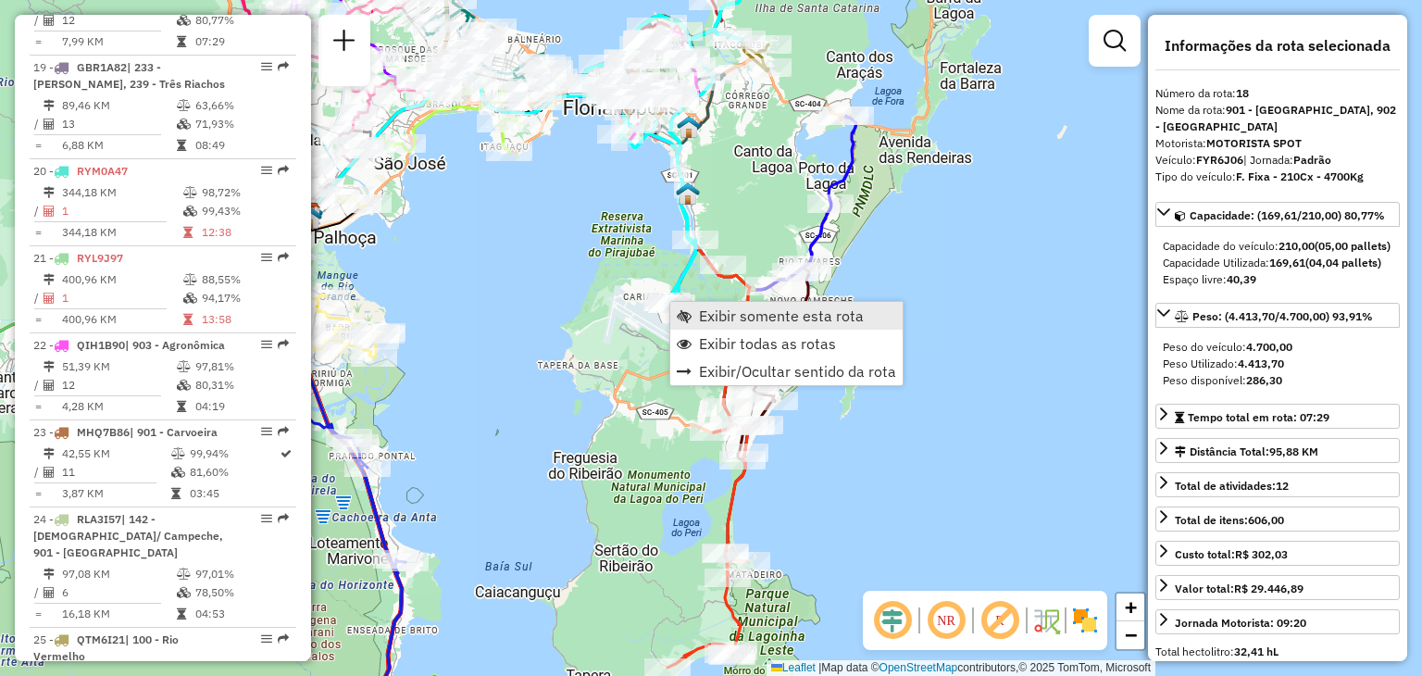
click at [703, 312] on span "Exibir somente esta rota" at bounding box center [781, 315] width 165 height 15
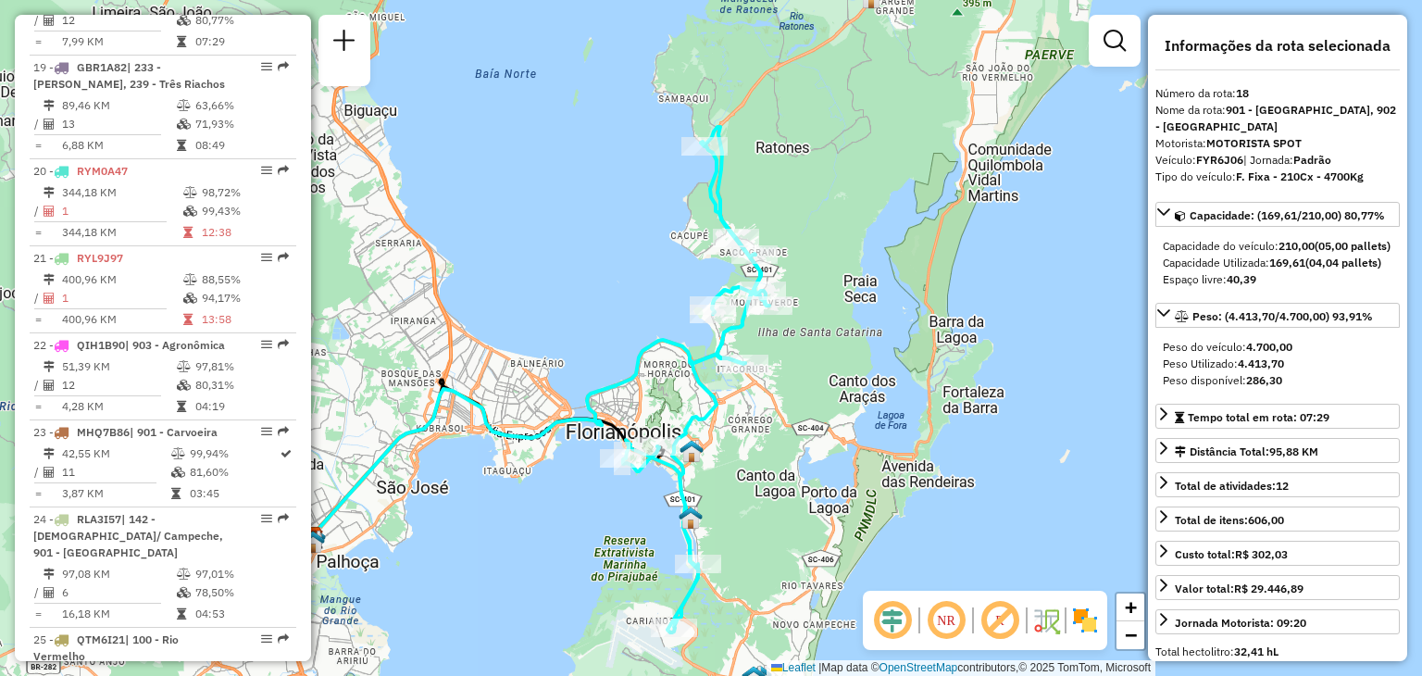
drag, startPoint x: 1069, startPoint y: 415, endPoint x: 896, endPoint y: 456, distance: 178.0
click at [896, 456] on div "Janela de atendimento Grade de atendimento Capacidade Transportadoras Veículos …" at bounding box center [711, 338] width 1422 height 676
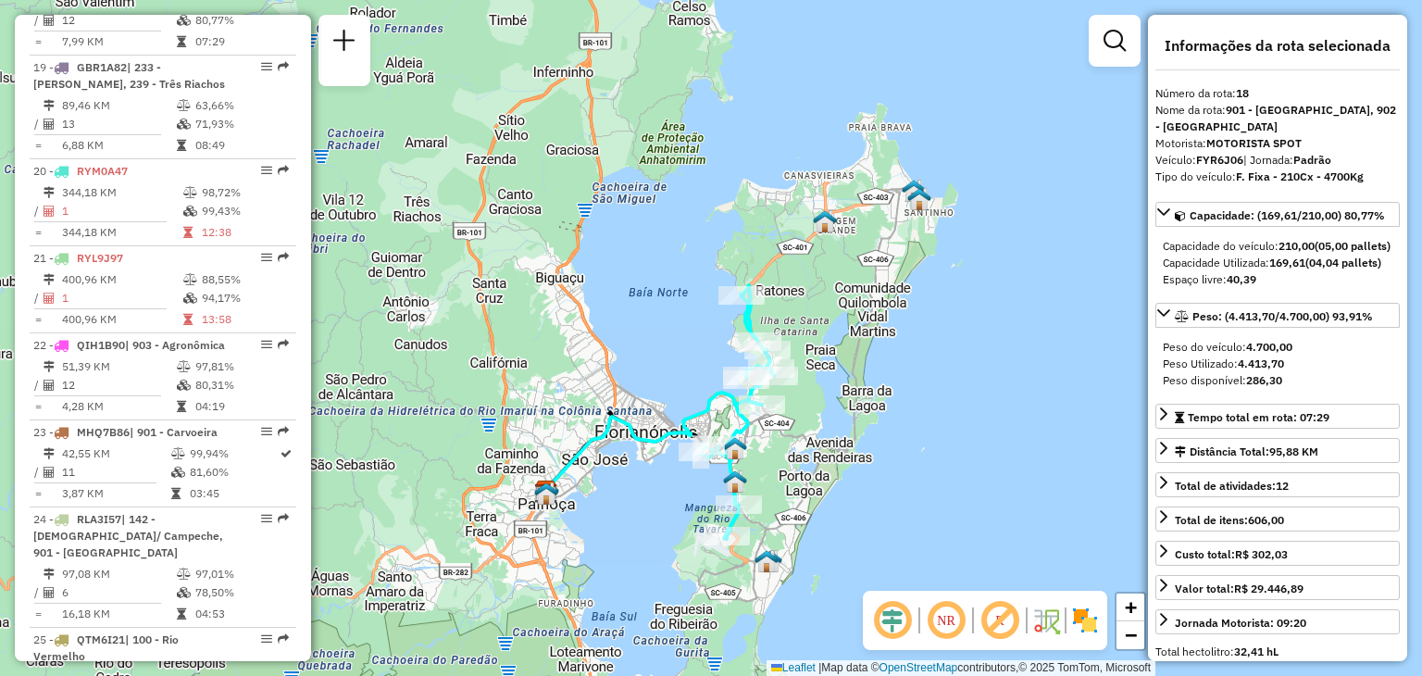
drag, startPoint x: 836, startPoint y: 479, endPoint x: 802, endPoint y: 474, distance: 34.7
click at [802, 474] on div "Janela de atendimento Grade de atendimento Capacidade Transportadoras Veículos …" at bounding box center [711, 338] width 1422 height 676
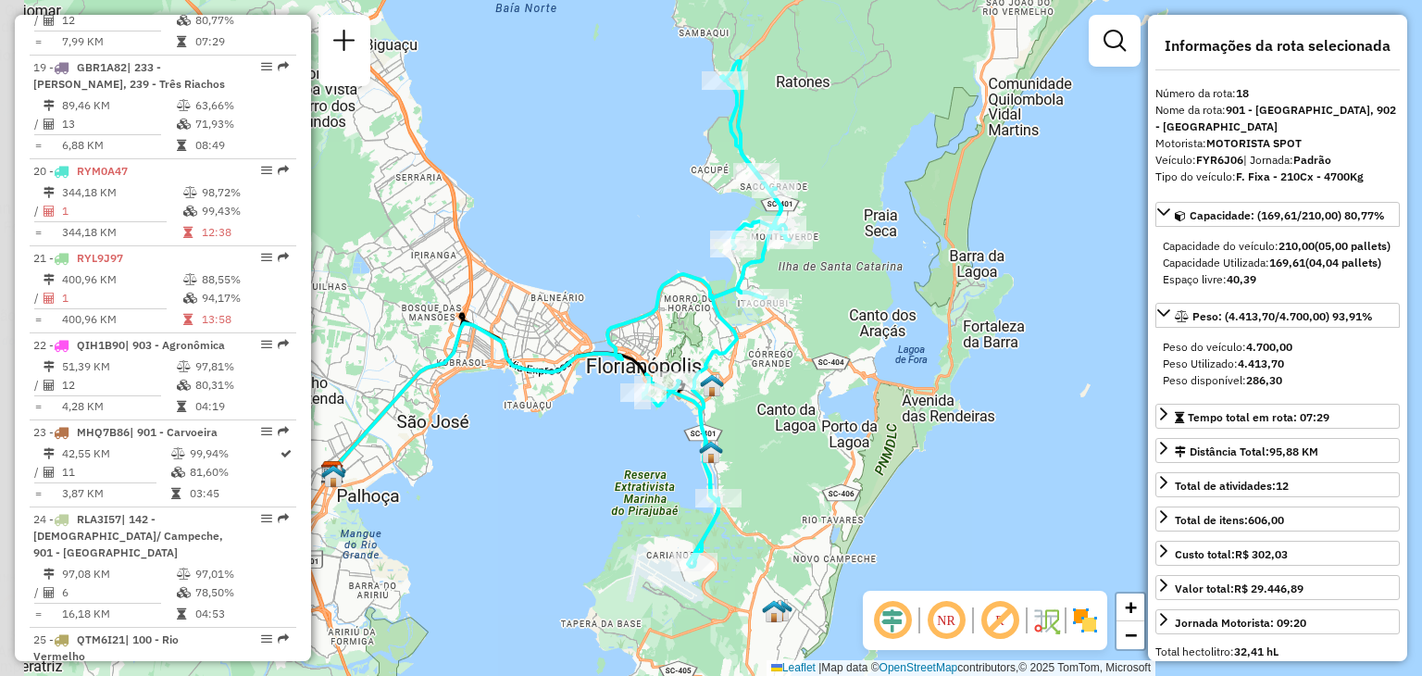
drag, startPoint x: 780, startPoint y: 545, endPoint x: 823, endPoint y: 517, distance: 50.8
click at [823, 517] on div "Janela de atendimento Grade de atendimento Capacidade Transportadoras Veículos …" at bounding box center [711, 338] width 1422 height 676
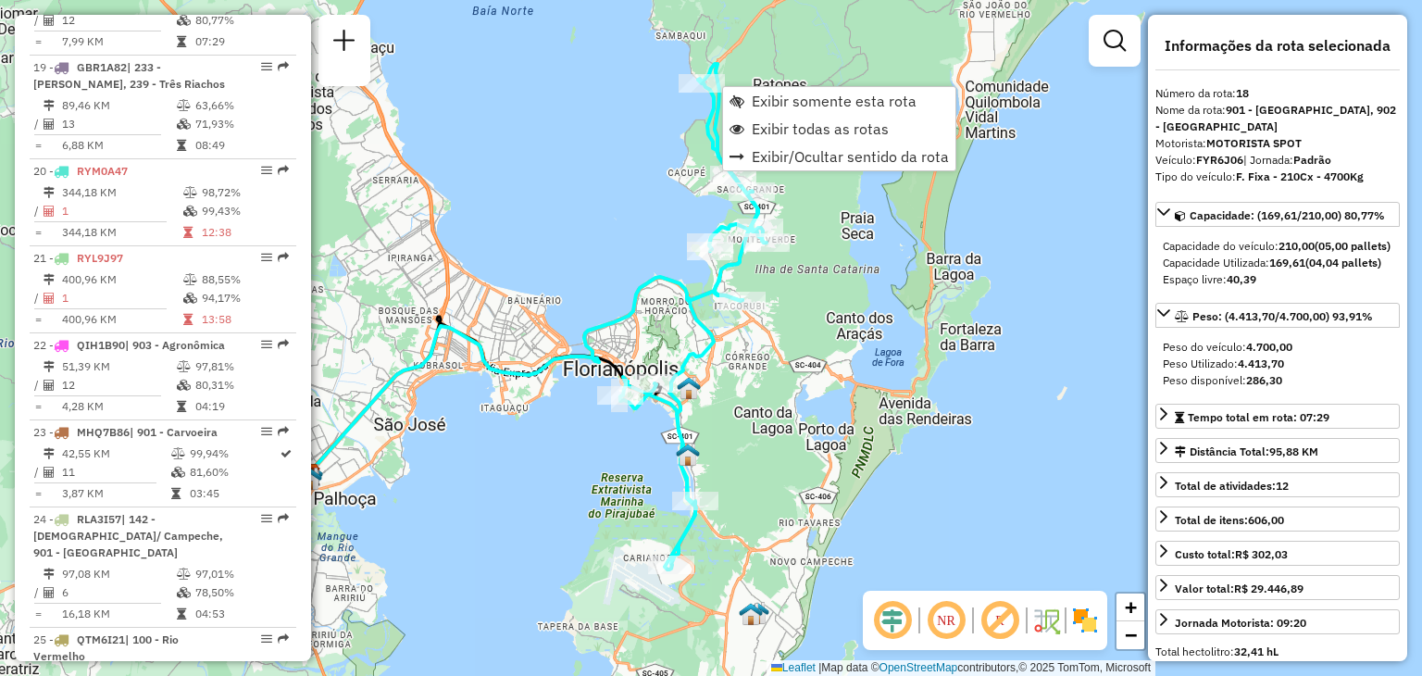
drag, startPoint x: 871, startPoint y: 286, endPoint x: 848, endPoint y: 289, distance: 23.3
click at [848, 289] on div "Janela de atendimento Grade de atendimento Capacidade Transportadoras Veículos …" at bounding box center [711, 338] width 1422 height 676
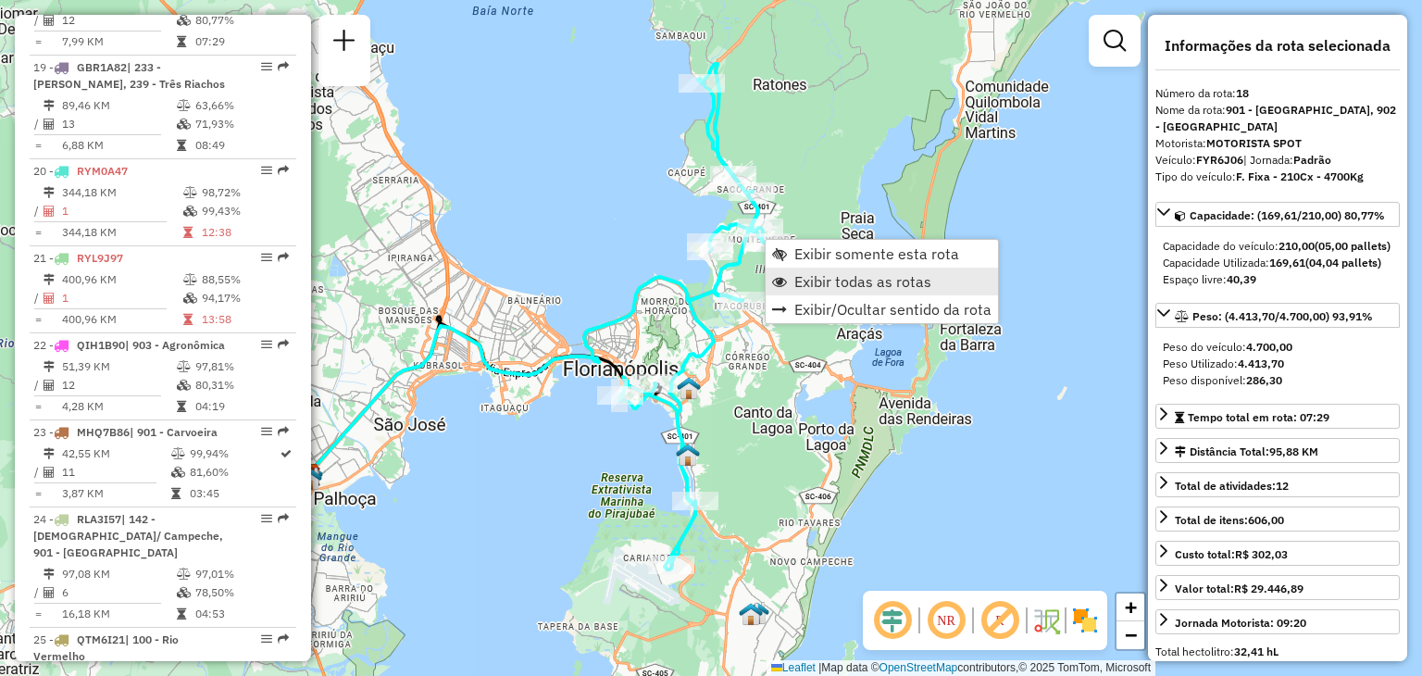
click at [846, 282] on span "Exibir todas as rotas" at bounding box center [862, 281] width 137 height 15
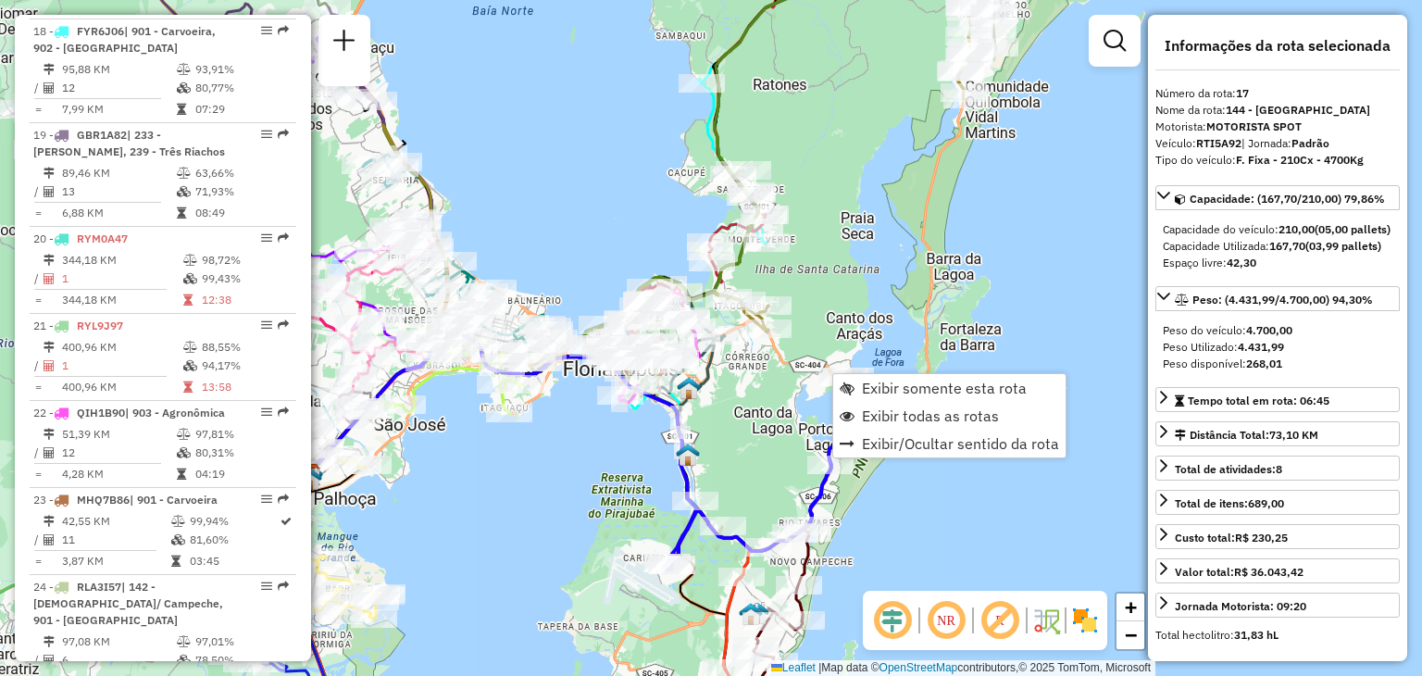
scroll to position [2425, 0]
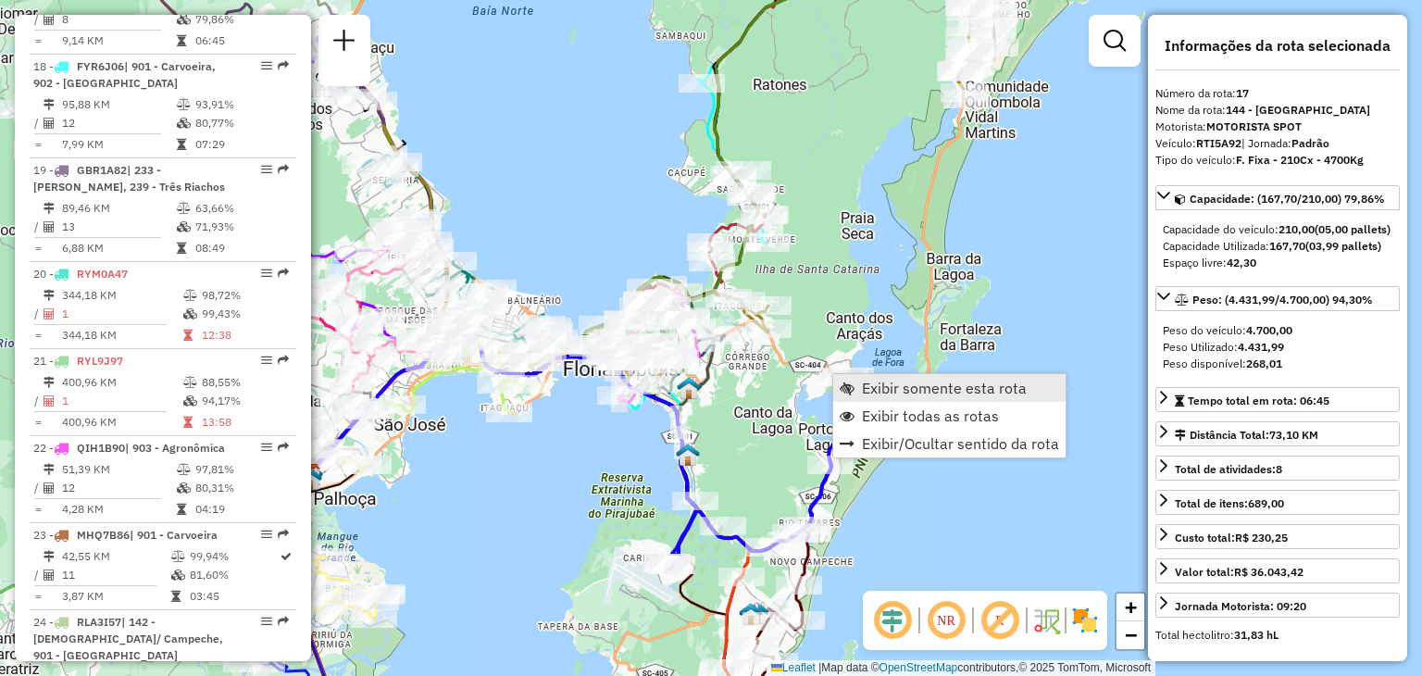
click at [872, 383] on span "Exibir somente esta rota" at bounding box center [944, 387] width 165 height 15
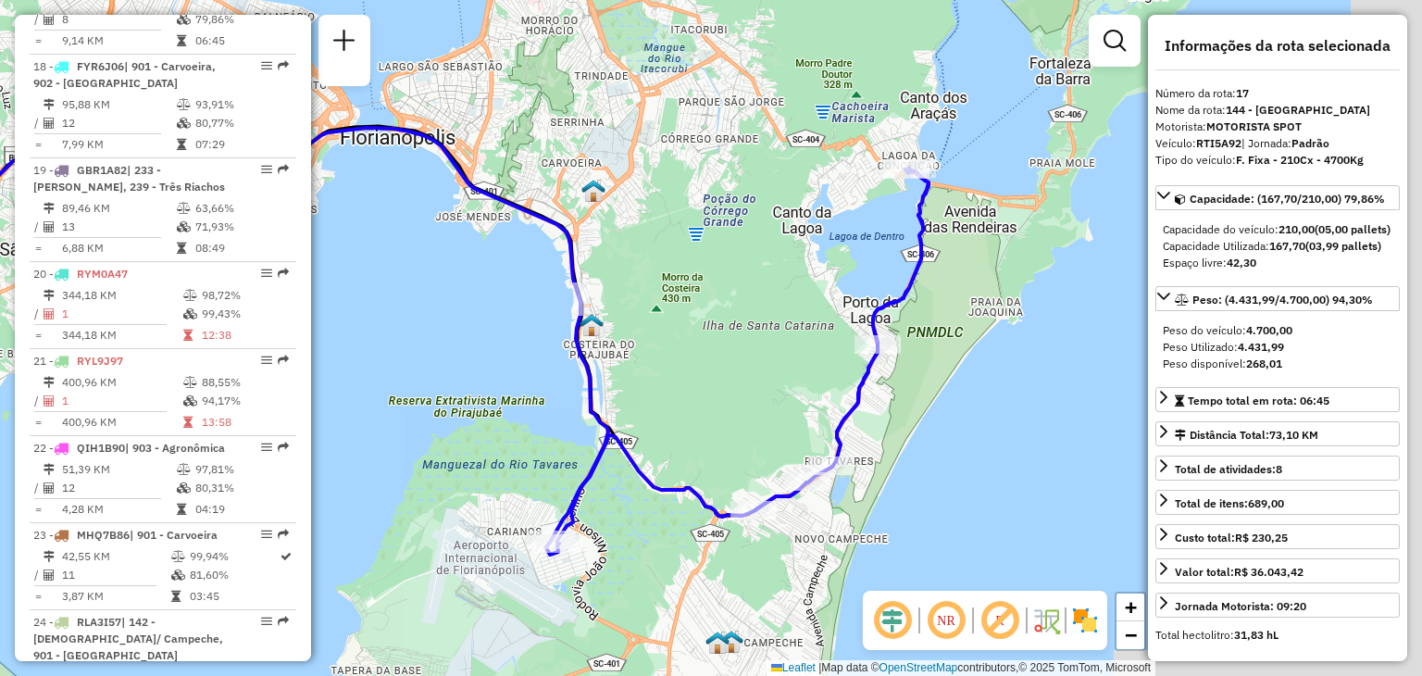
drag, startPoint x: 1068, startPoint y: 361, endPoint x: 744, endPoint y: 327, distance: 325.8
click at [741, 327] on div "Janela de atendimento Grade de atendimento Capacidade Transportadoras Veículos …" at bounding box center [711, 338] width 1422 height 676
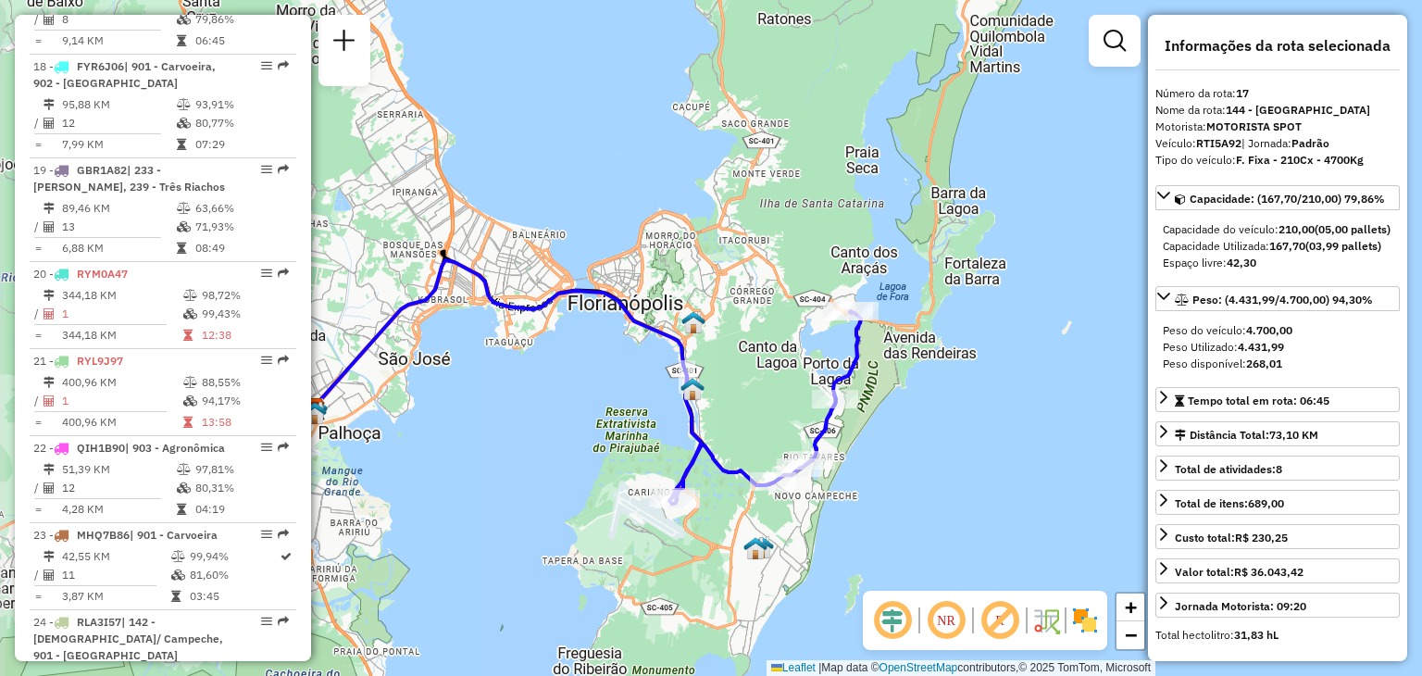
drag, startPoint x: 757, startPoint y: 282, endPoint x: 778, endPoint y: 345, distance: 66.2
click at [778, 345] on div "Janela de atendimento Grade de atendimento Capacidade Transportadoras Veículos …" at bounding box center [711, 338] width 1422 height 676
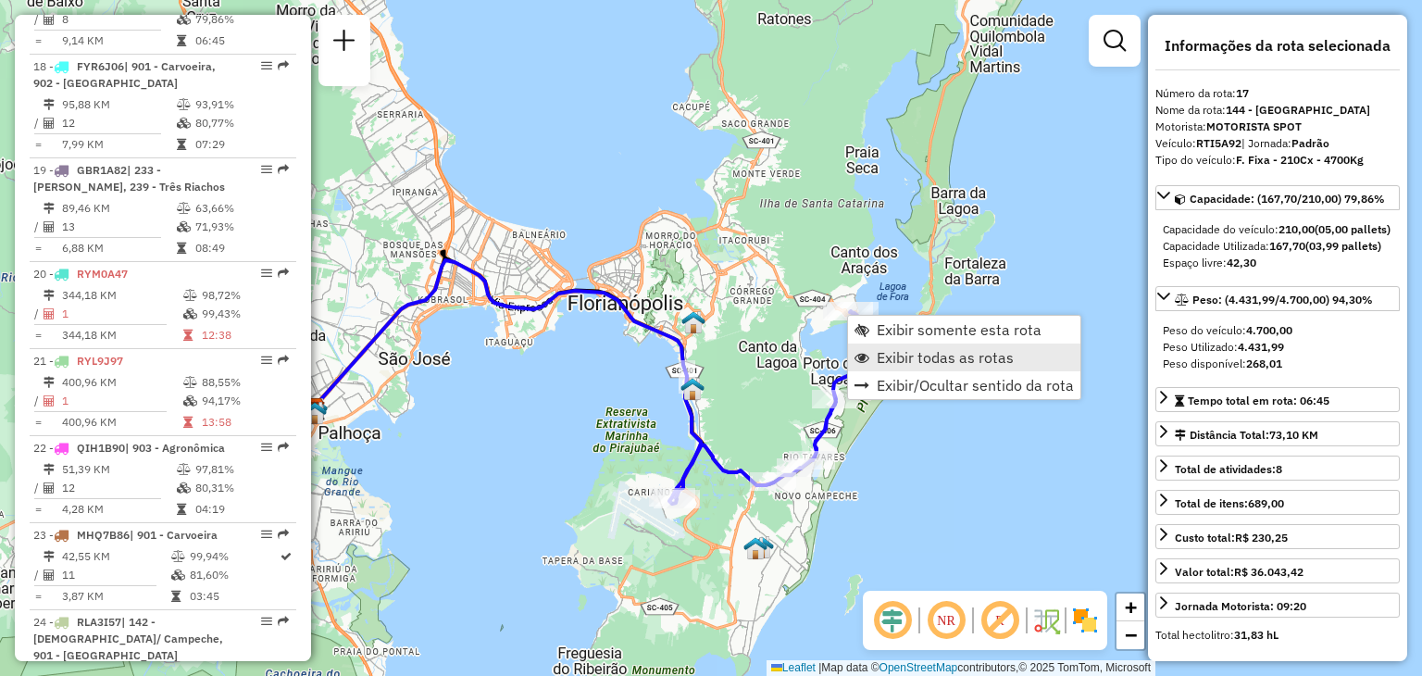
click at [909, 355] on span "Exibir todas as rotas" at bounding box center [945, 357] width 137 height 15
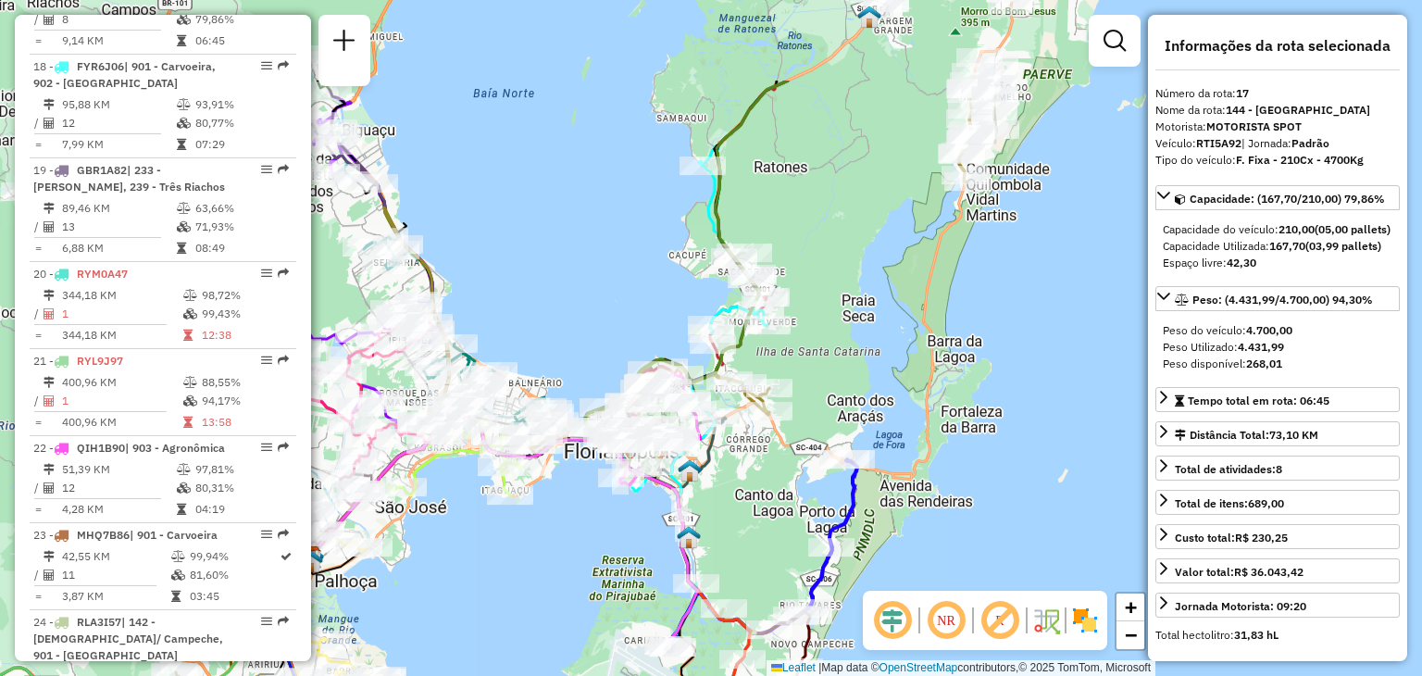
drag, startPoint x: 759, startPoint y: 356, endPoint x: 765, endPoint y: 475, distance: 118.6
click at [766, 497] on div "Janela de atendimento Grade de atendimento Capacidade Transportadoras Veículos …" at bounding box center [711, 338] width 1422 height 676
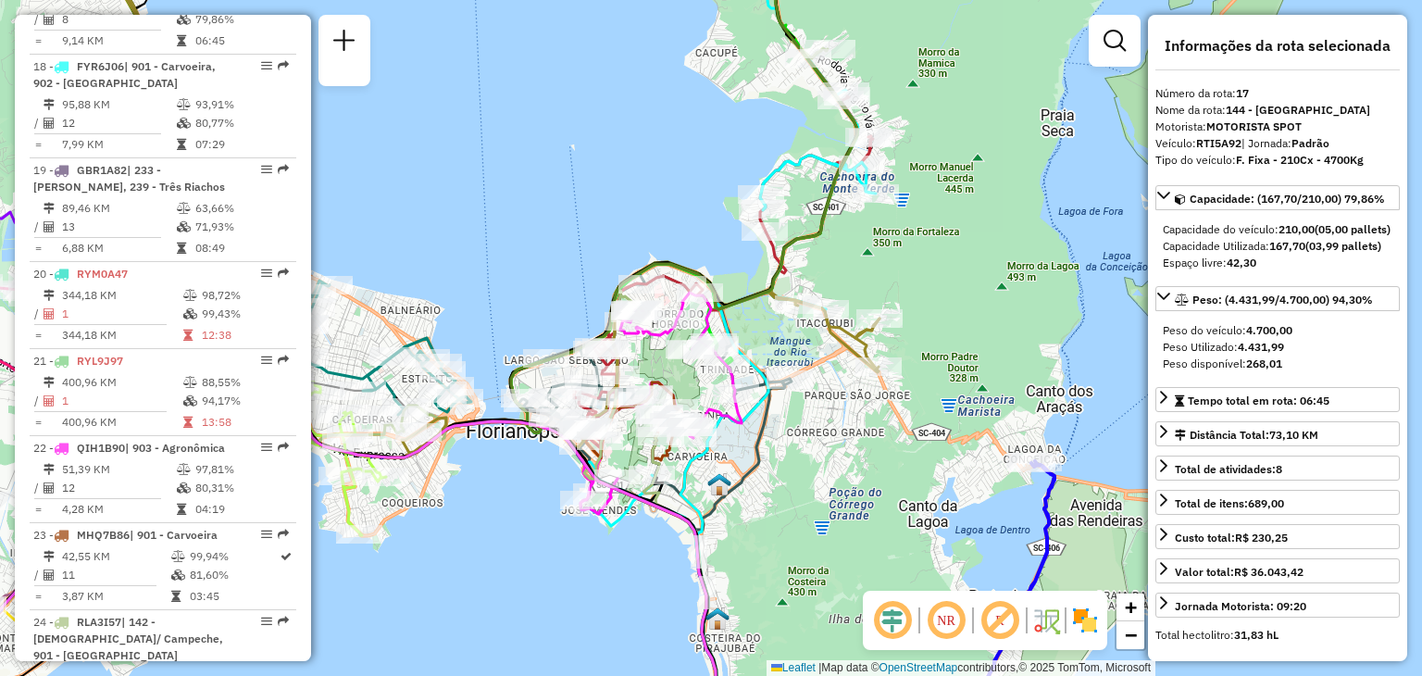
drag, startPoint x: 744, startPoint y: 488, endPoint x: 769, endPoint y: 475, distance: 28.2
click at [789, 483] on div "Janela de atendimento Grade de atendimento Capacidade Transportadoras Veículos …" at bounding box center [711, 338] width 1422 height 676
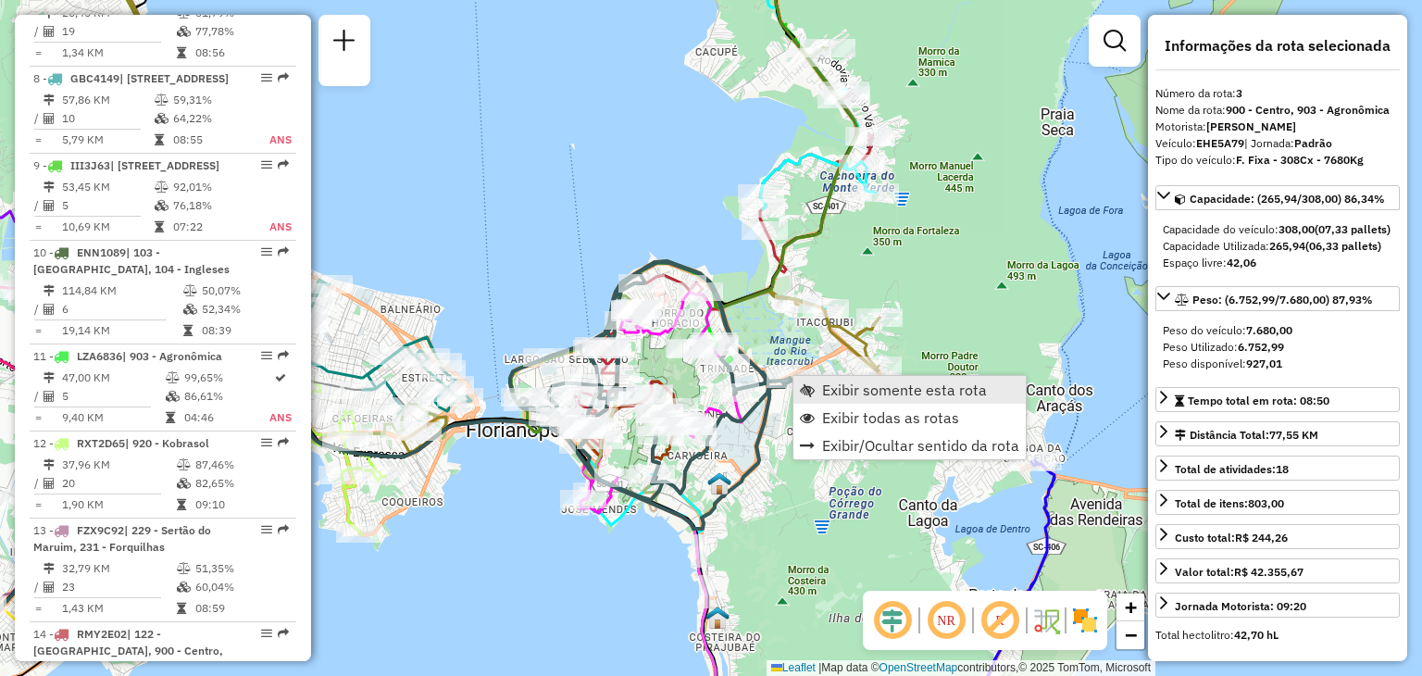
scroll to position [926, 0]
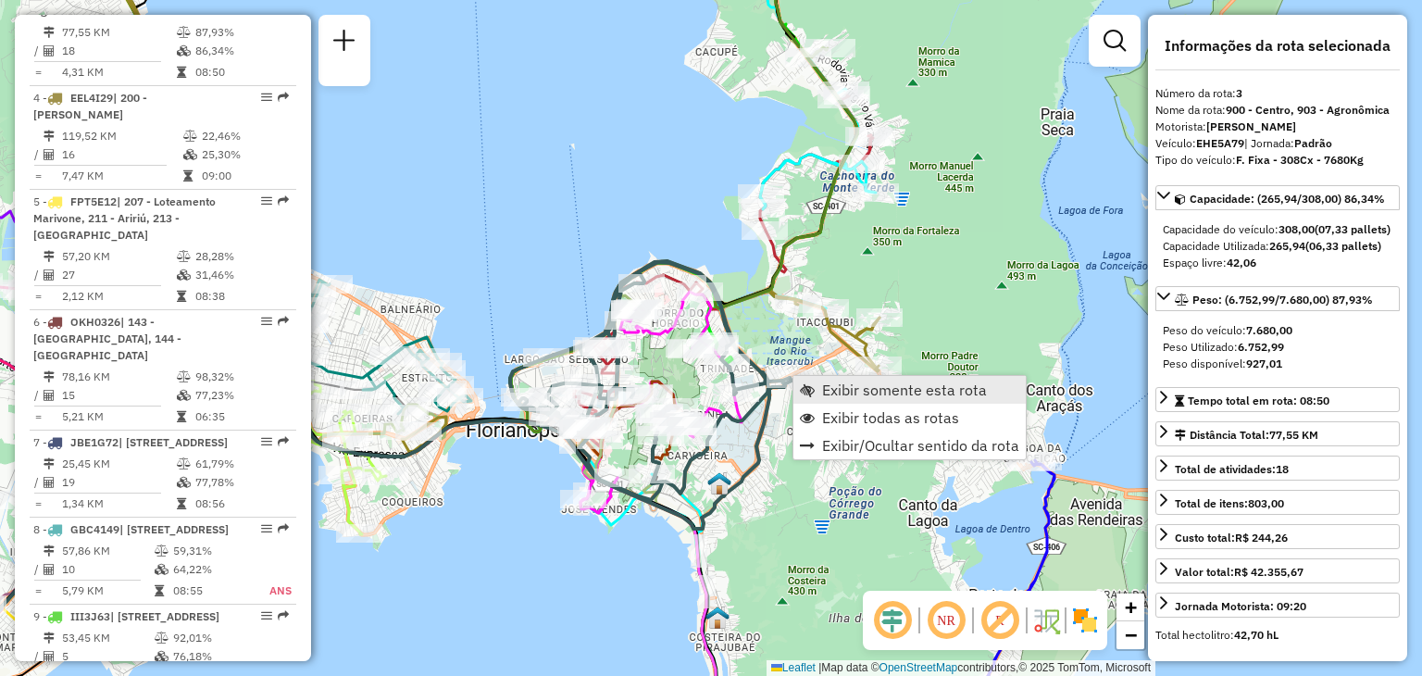
click at [829, 387] on span "Exibir somente esta rota" at bounding box center [904, 389] width 165 height 15
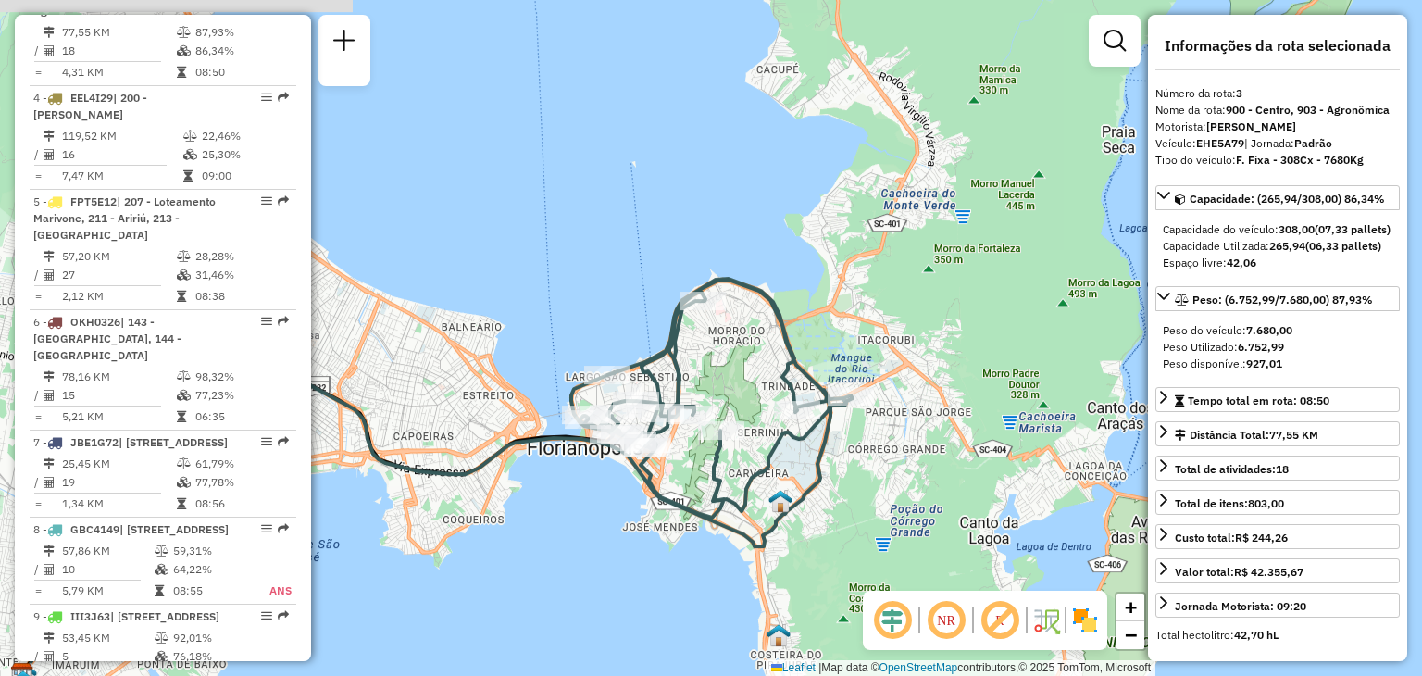
drag, startPoint x: 997, startPoint y: 393, endPoint x: 741, endPoint y: 494, distance: 274.7
click at [718, 540] on div "Janela de atendimento Grade de atendimento Capacidade Transportadoras Veículos …" at bounding box center [711, 338] width 1422 height 676
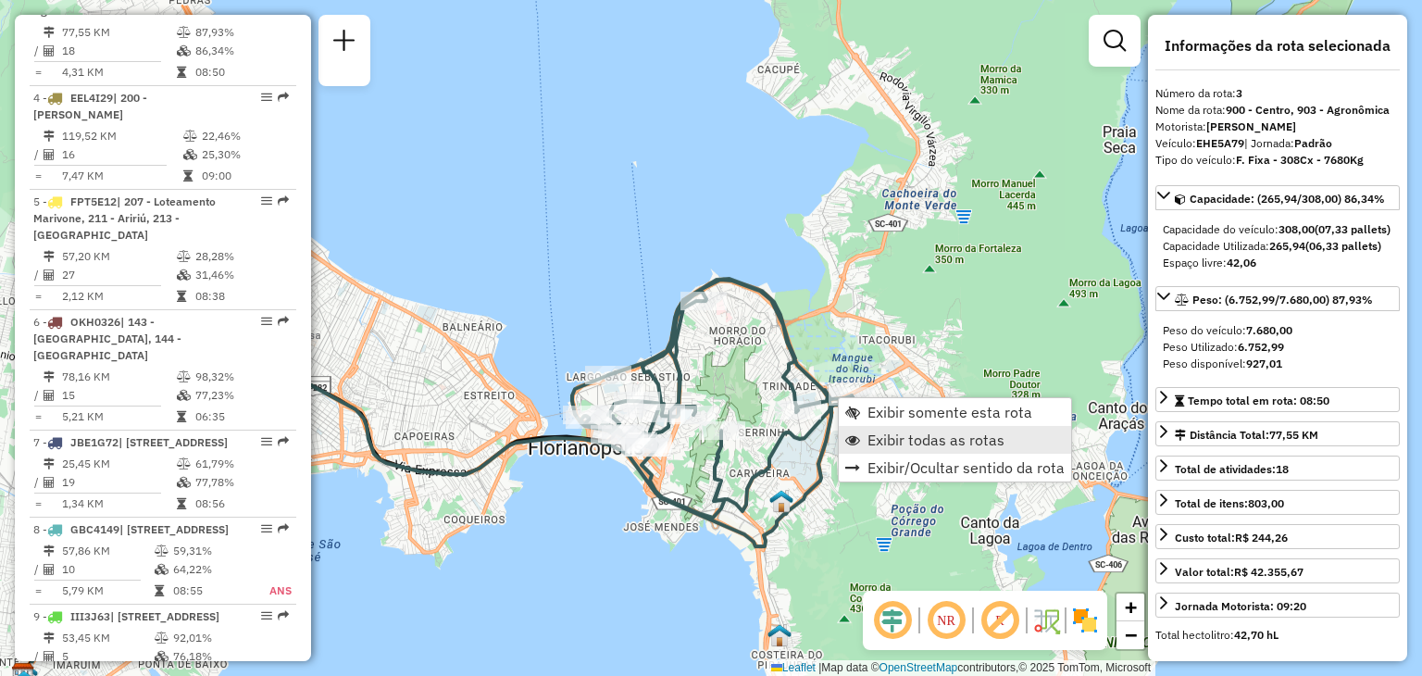
click at [892, 435] on span "Exibir todas as rotas" at bounding box center [935, 439] width 137 height 15
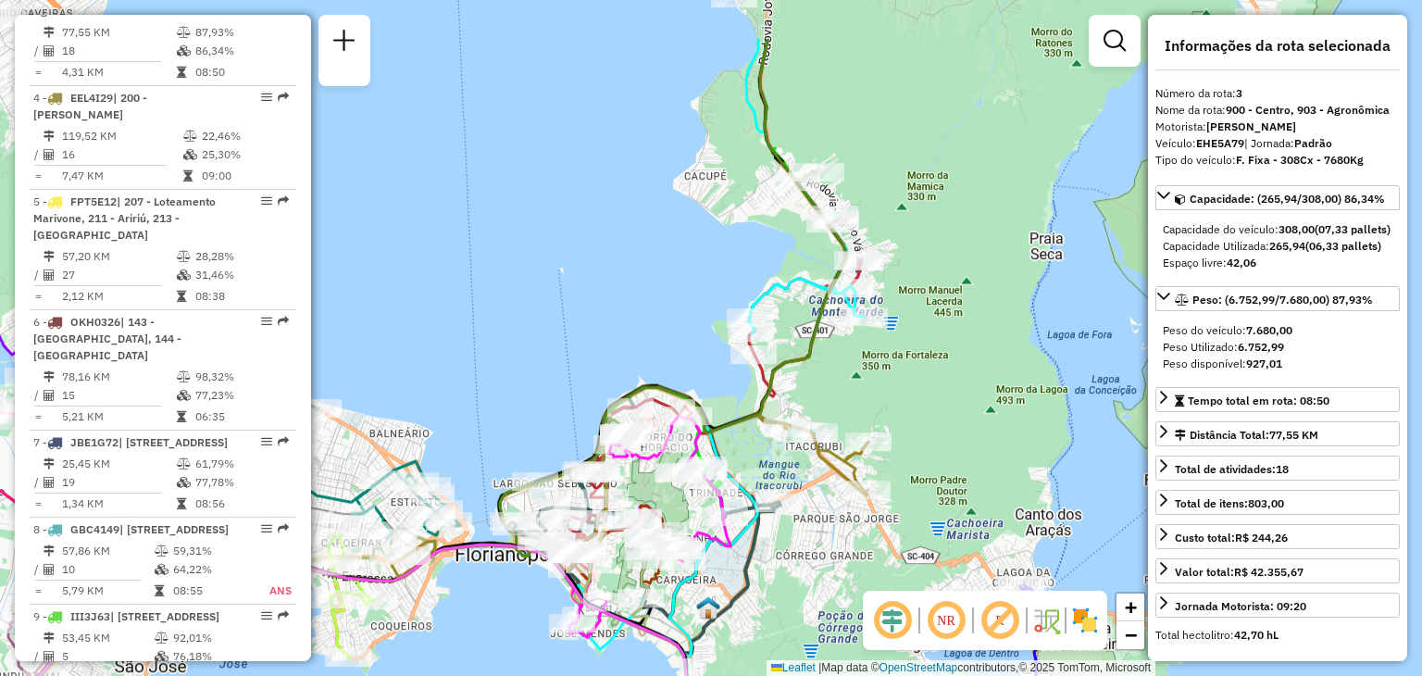
drag, startPoint x: 980, startPoint y: 241, endPoint x: 908, endPoint y: 337, distance: 120.3
click at [908, 337] on div "Janela de atendimento Grade de atendimento Capacidade Transportadoras Veículos …" at bounding box center [711, 338] width 1422 height 676
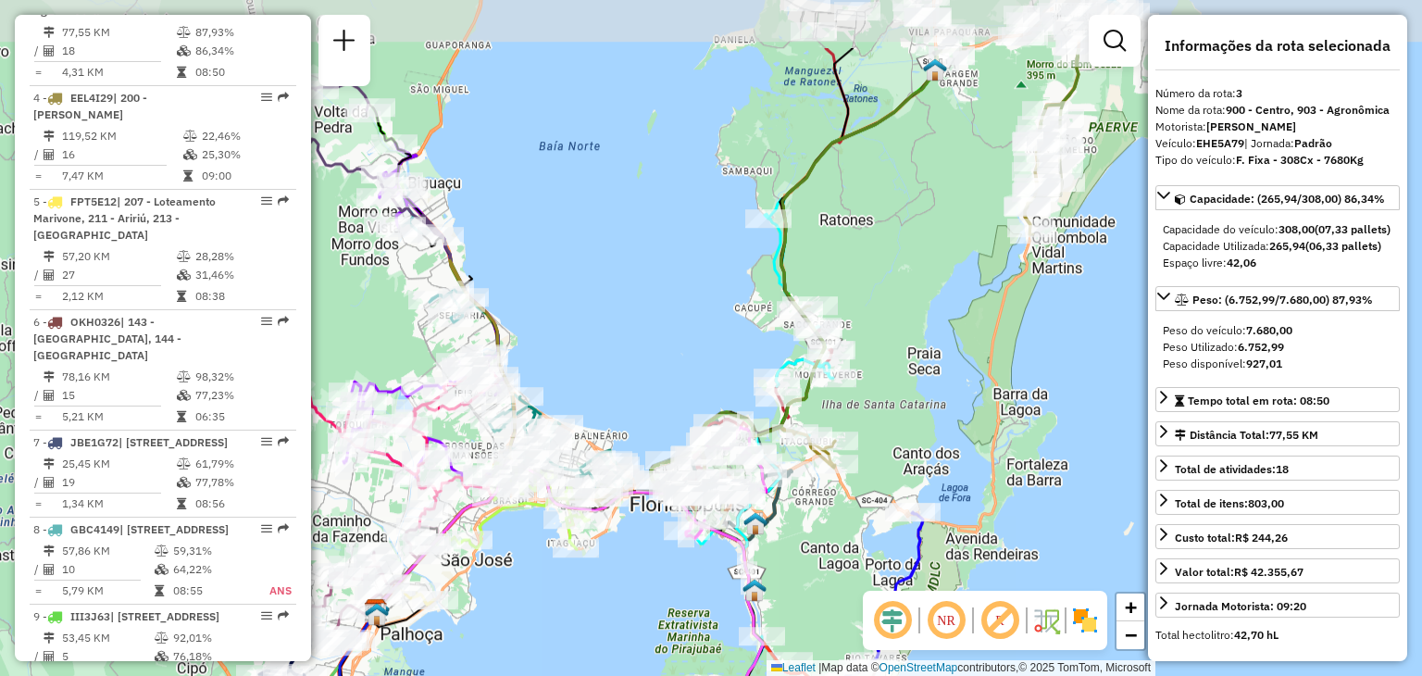
drag, startPoint x: 939, startPoint y: 151, endPoint x: 896, endPoint y: 271, distance: 127.6
click at [896, 271] on div "Janela de atendimento Grade de atendimento Capacidade Transportadoras Veículos …" at bounding box center [711, 338] width 1422 height 676
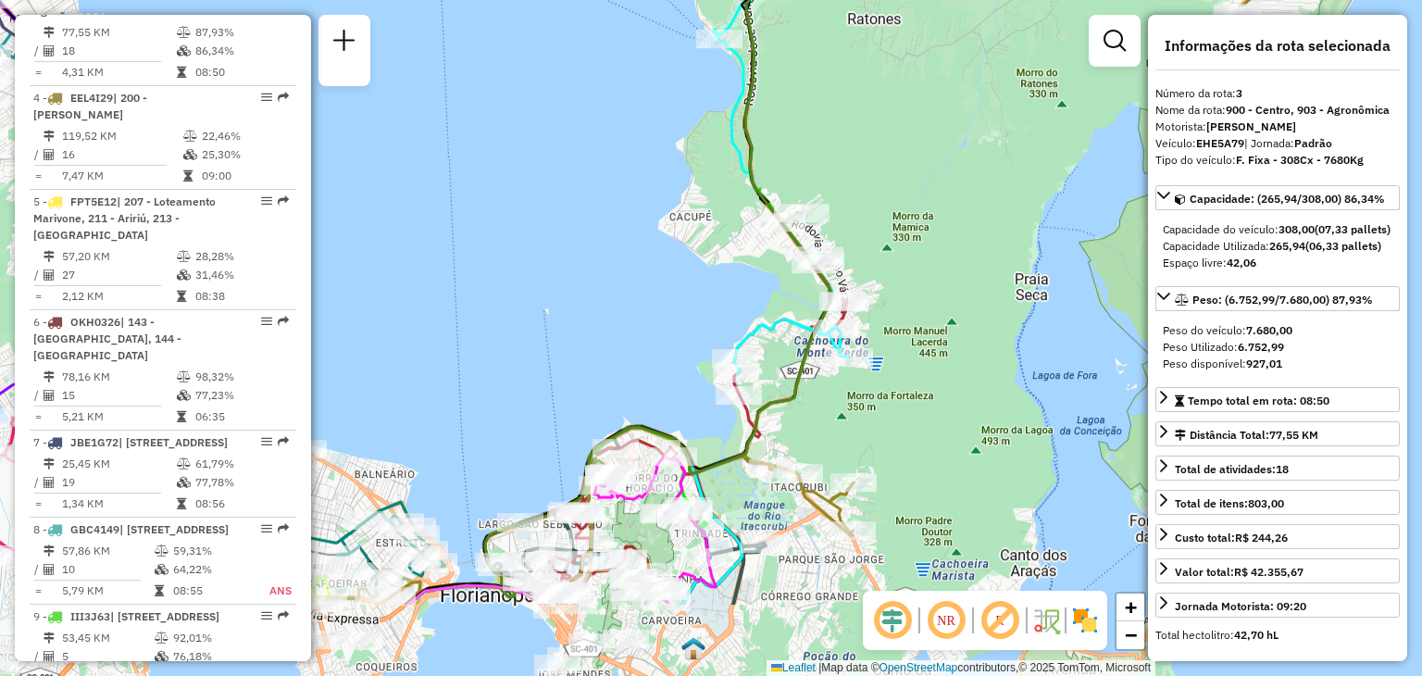
drag, startPoint x: 812, startPoint y: 325, endPoint x: 889, endPoint y: 186, distance: 158.7
click at [889, 186] on div "Janela de atendimento Grade de atendimento Capacidade Transportadoras Veículos …" at bounding box center [711, 338] width 1422 height 676
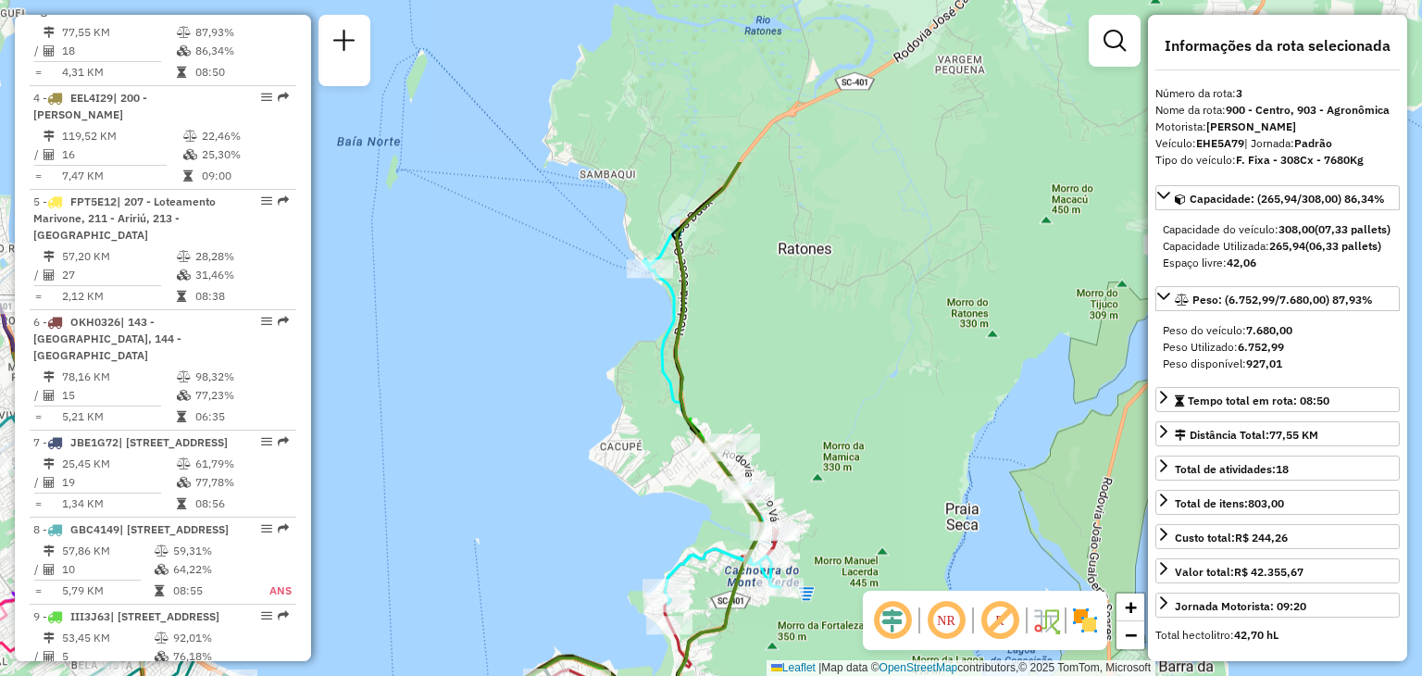
drag, startPoint x: 954, startPoint y: 206, endPoint x: 785, endPoint y: 311, distance: 199.1
click at [884, 423] on div "Janela de atendimento Grade de atendimento Capacidade Transportadoras Veículos …" at bounding box center [711, 338] width 1422 height 676
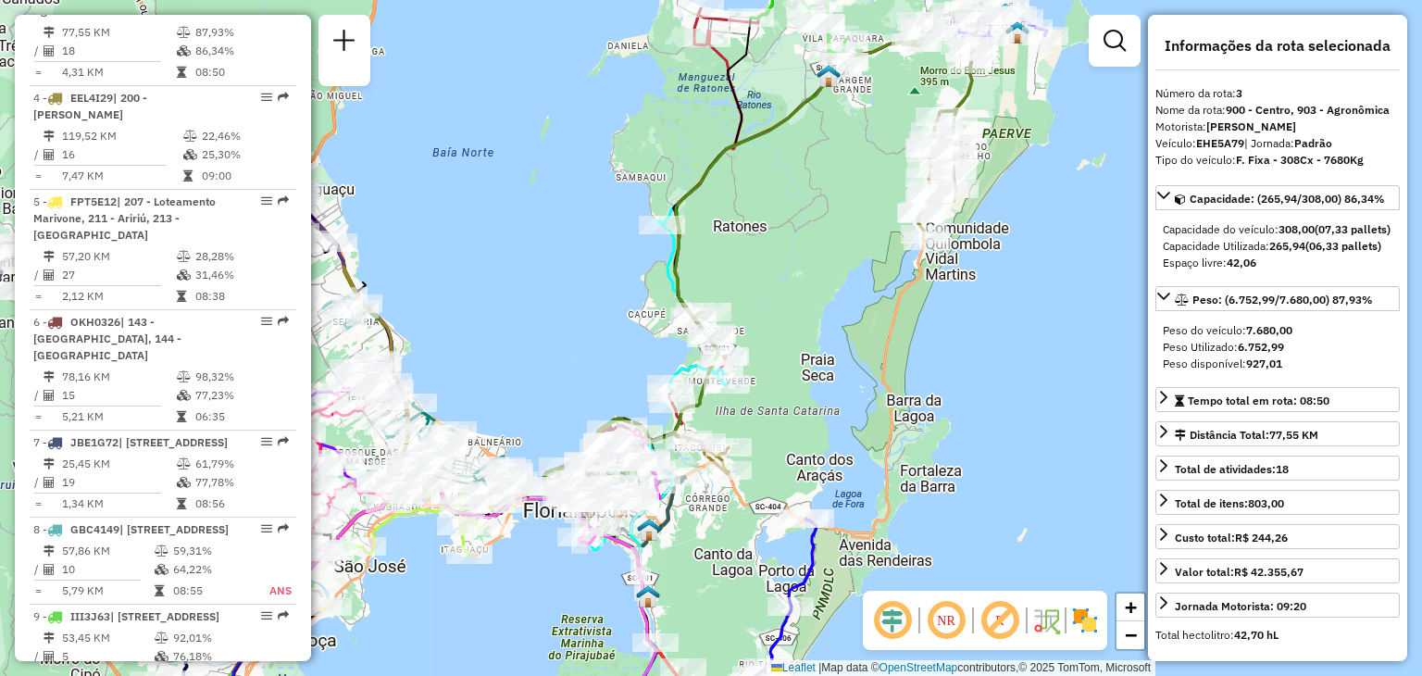
drag, startPoint x: 865, startPoint y: 316, endPoint x: 821, endPoint y: 275, distance: 60.3
click at [821, 275] on div "Janela de atendimento Grade de atendimento Capacidade Transportadoras Veículos …" at bounding box center [711, 338] width 1422 height 676
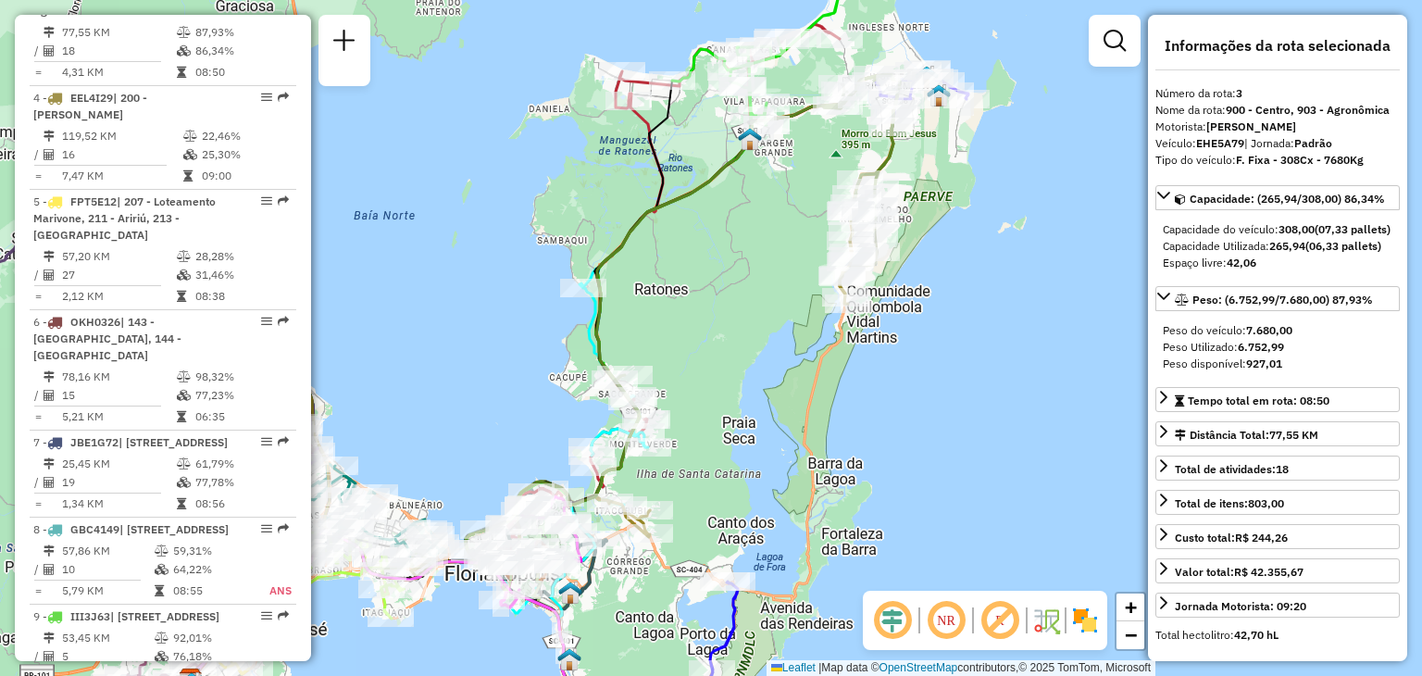
drag, startPoint x: 775, startPoint y: 212, endPoint x: 697, endPoint y: 276, distance: 100.6
click at [697, 276] on div "Janela de atendimento Grade de atendimento Capacidade Transportadoras Veículos …" at bounding box center [711, 338] width 1422 height 676
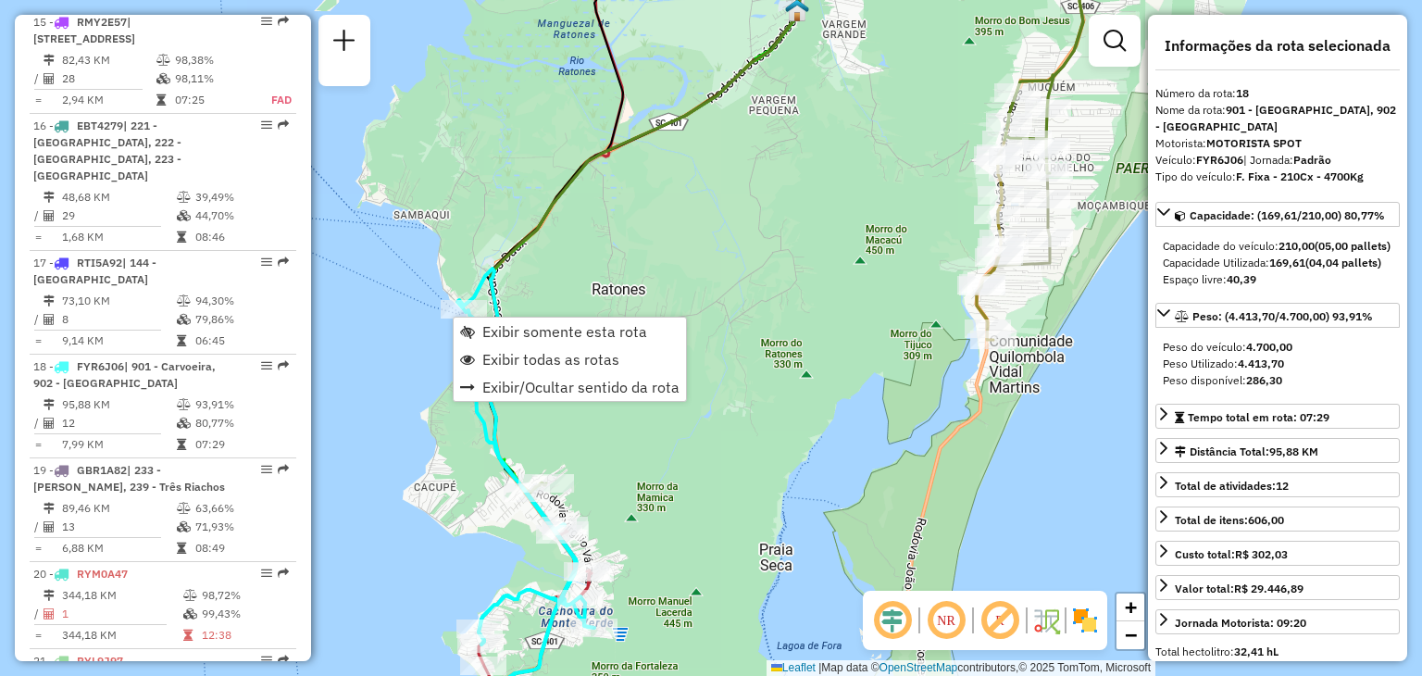
scroll to position [2528, 0]
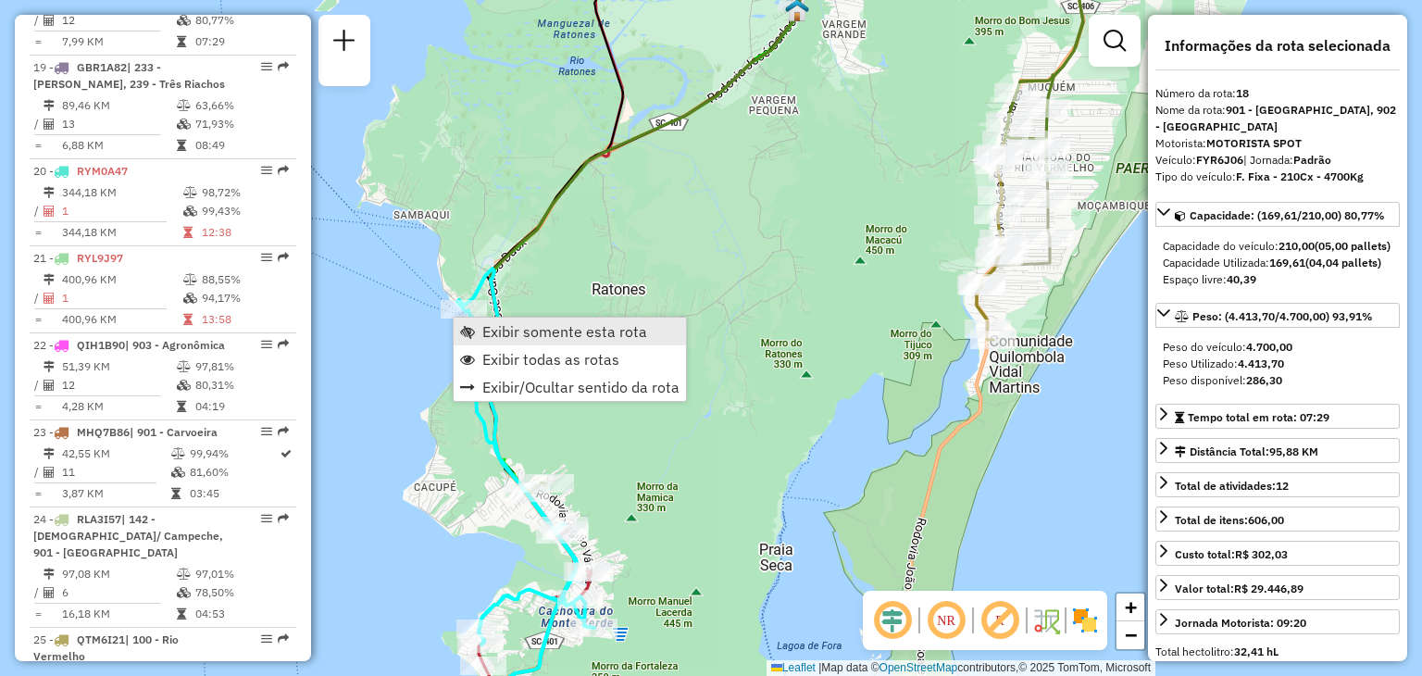
click at [527, 327] on span "Exibir somente esta rota" at bounding box center [564, 331] width 165 height 15
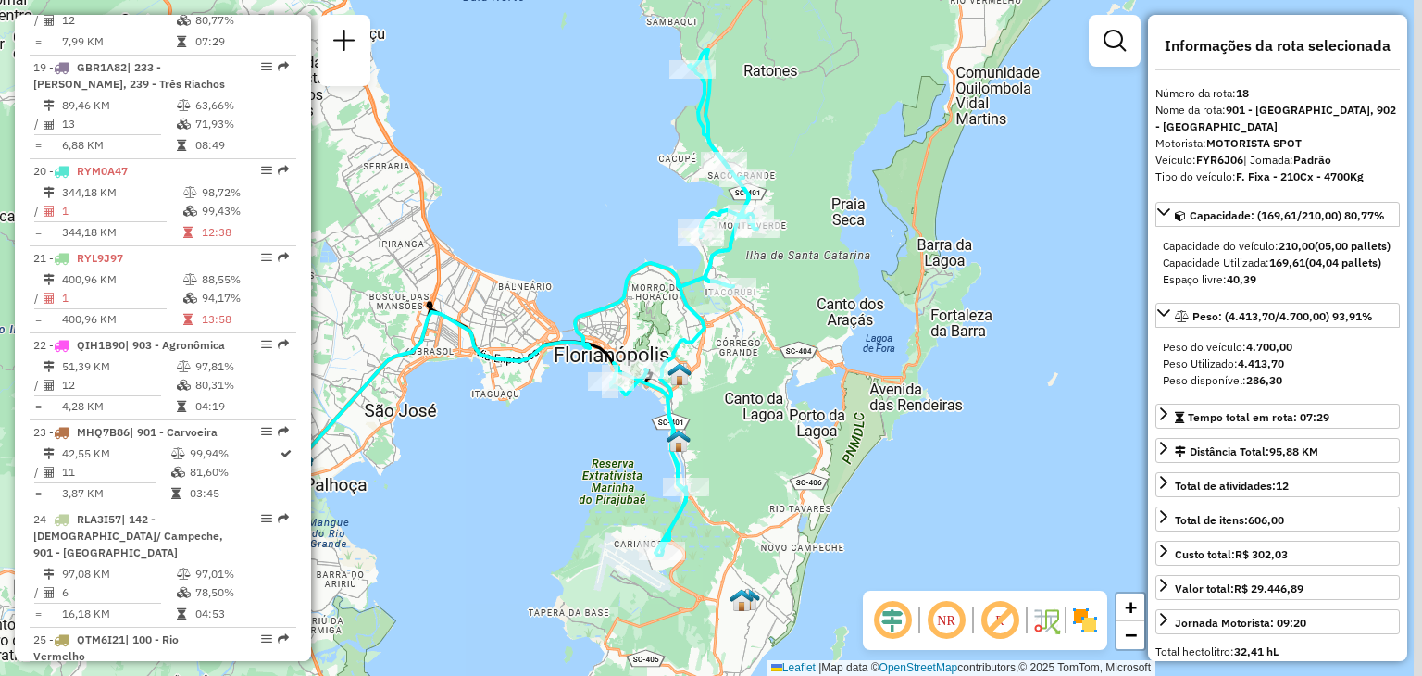
drag, startPoint x: 778, startPoint y: 203, endPoint x: 583, endPoint y: 168, distance: 197.5
click at [583, 168] on div "Janela de atendimento Grade de atendimento Capacidade Transportadoras Veículos …" at bounding box center [711, 338] width 1422 height 676
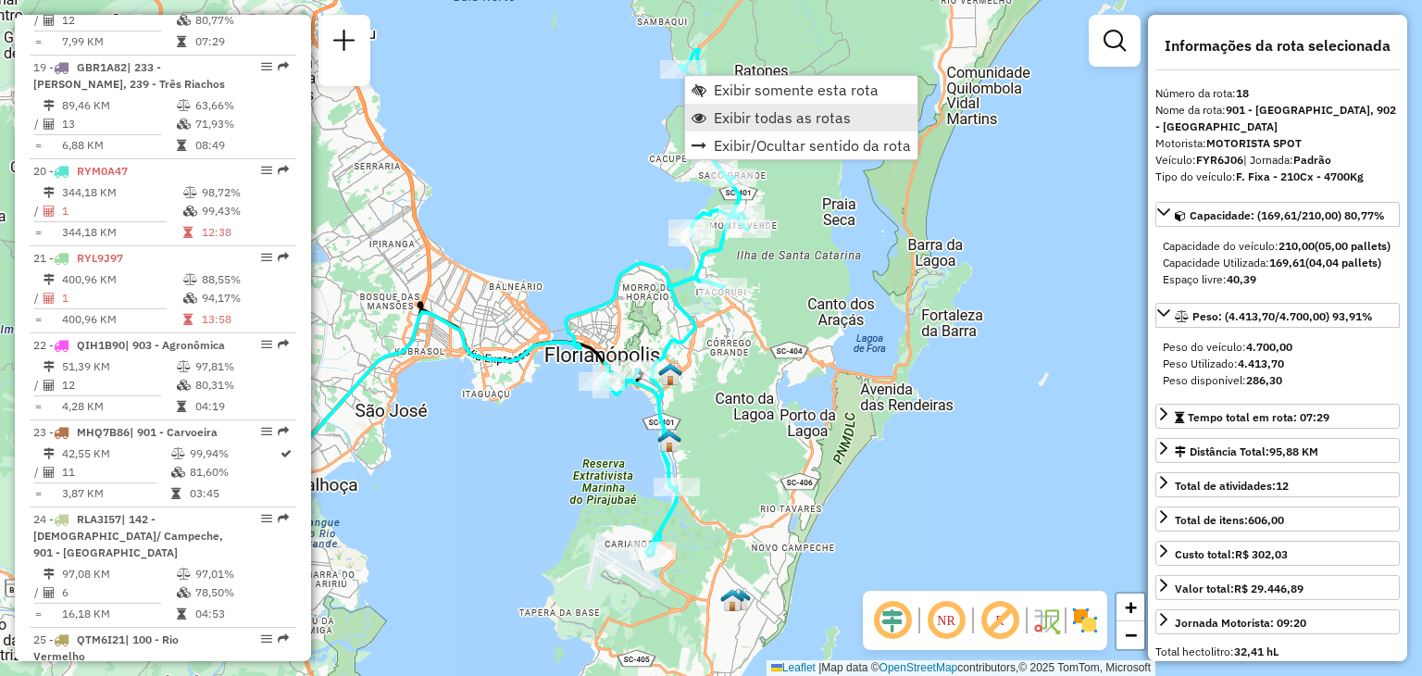
click at [753, 117] on span "Exibir todas as rotas" at bounding box center [782, 117] width 137 height 15
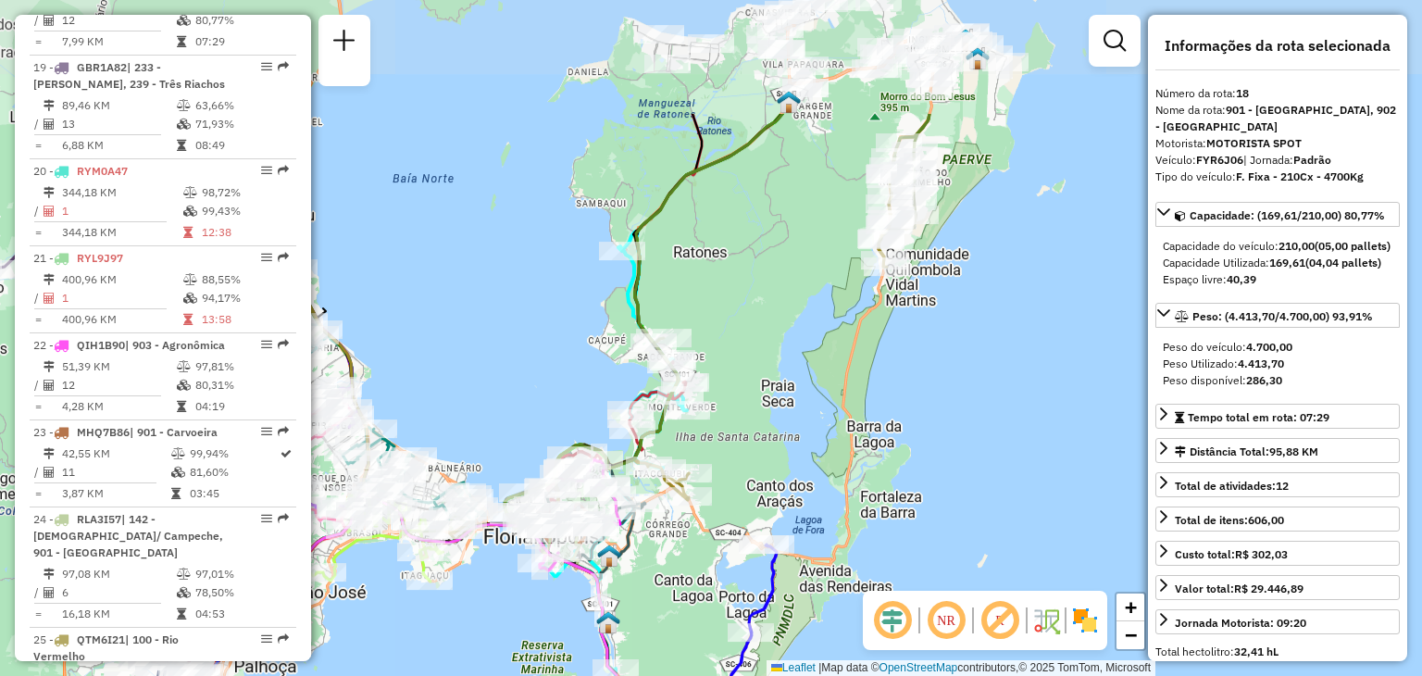
drag, startPoint x: 789, startPoint y: 75, endPoint x: 728, endPoint y: 256, distance: 191.4
click at [728, 256] on div "Janela de atendimento Grade de atendimento Capacidade Transportadoras Veículos …" at bounding box center [711, 338] width 1422 height 676
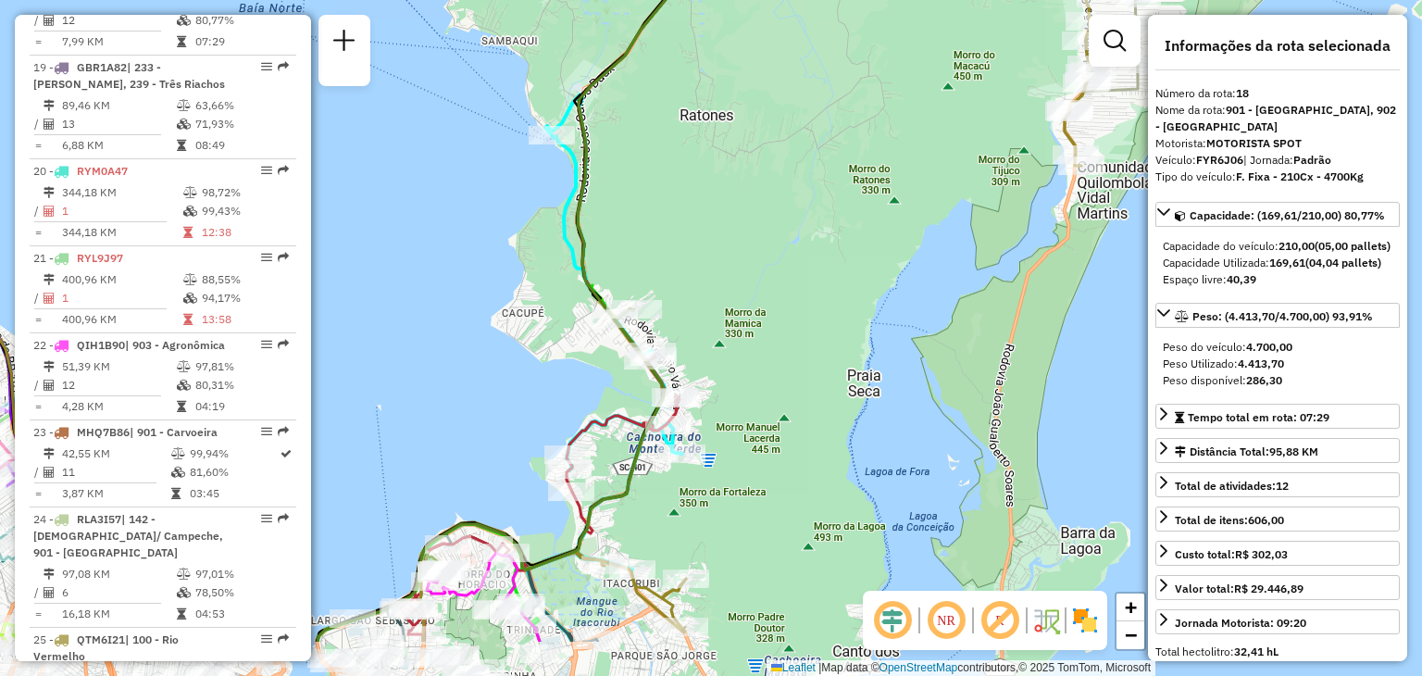
drag, startPoint x: 678, startPoint y: 380, endPoint x: 614, endPoint y: 297, distance: 104.2
click at [697, 277] on div "Janela de atendimento Grade de atendimento Capacidade Transportadoras Veículos …" at bounding box center [711, 338] width 1422 height 676
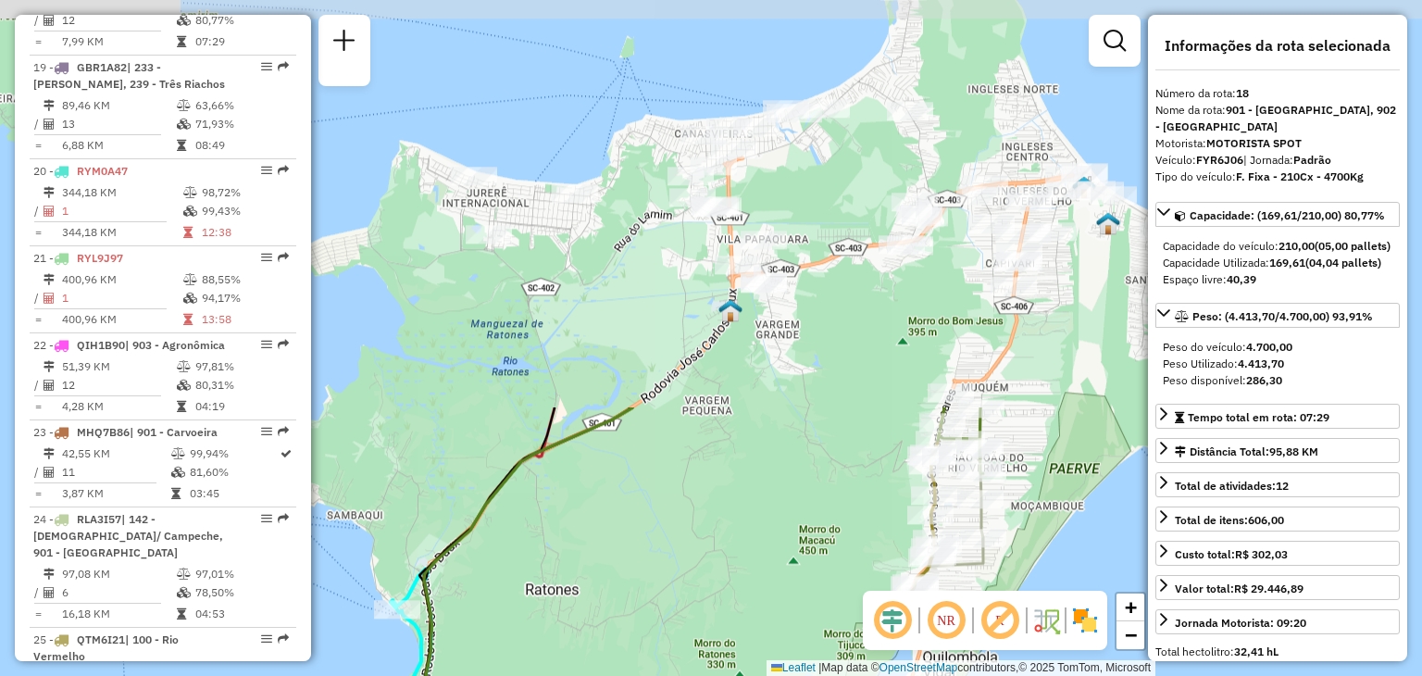
drag, startPoint x: 750, startPoint y: 109, endPoint x: 600, endPoint y: 567, distance: 482.1
click at [596, 583] on div "Janela de atendimento Grade de atendimento Capacidade Transportadoras Veículos …" at bounding box center [711, 338] width 1422 height 676
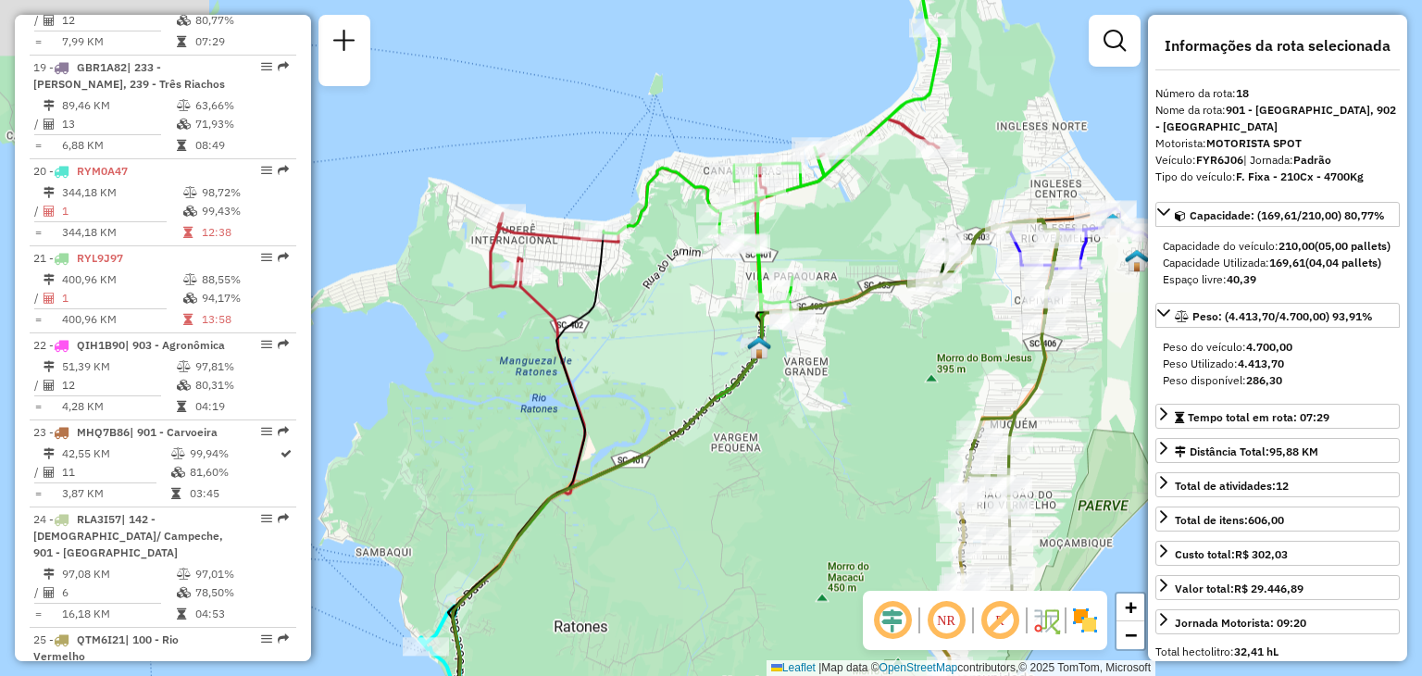
drag, startPoint x: 555, startPoint y: 370, endPoint x: 500, endPoint y: 312, distance: 80.5
click at [570, 390] on icon at bounding box center [527, 505] width 153 height 551
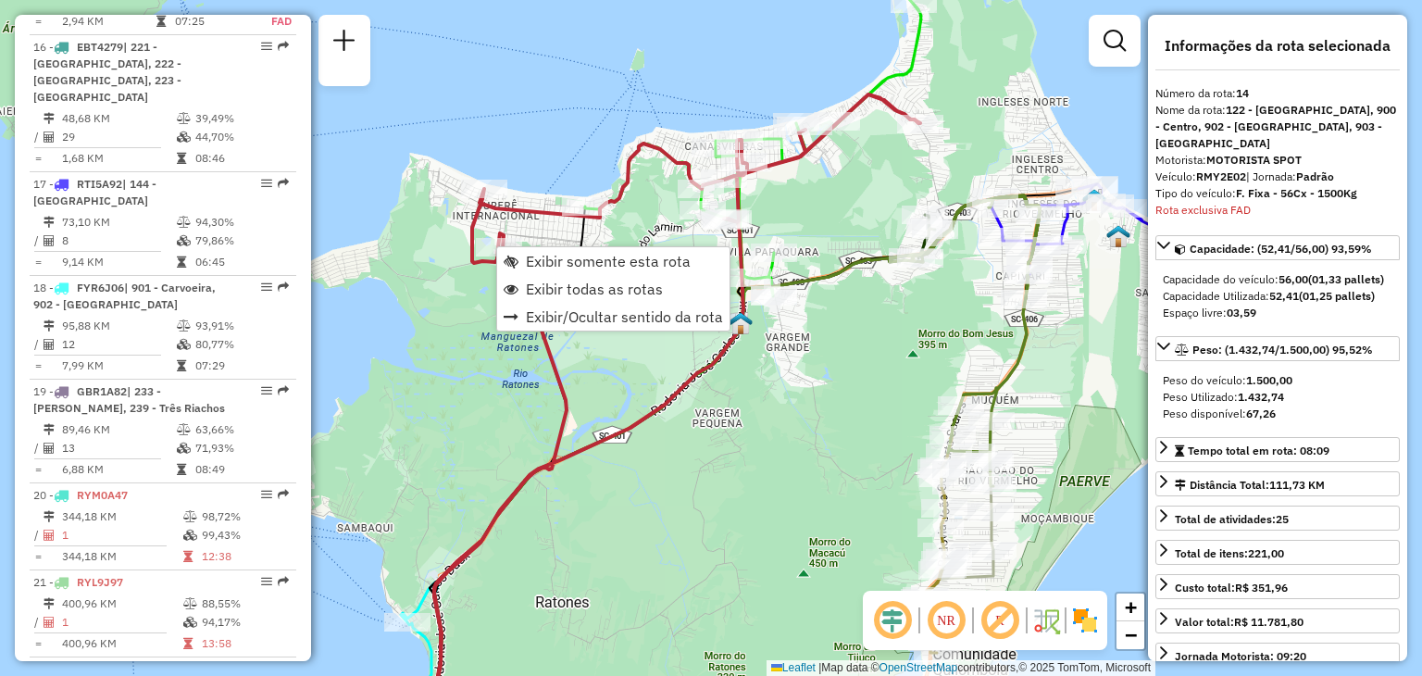
scroll to position [2064, 0]
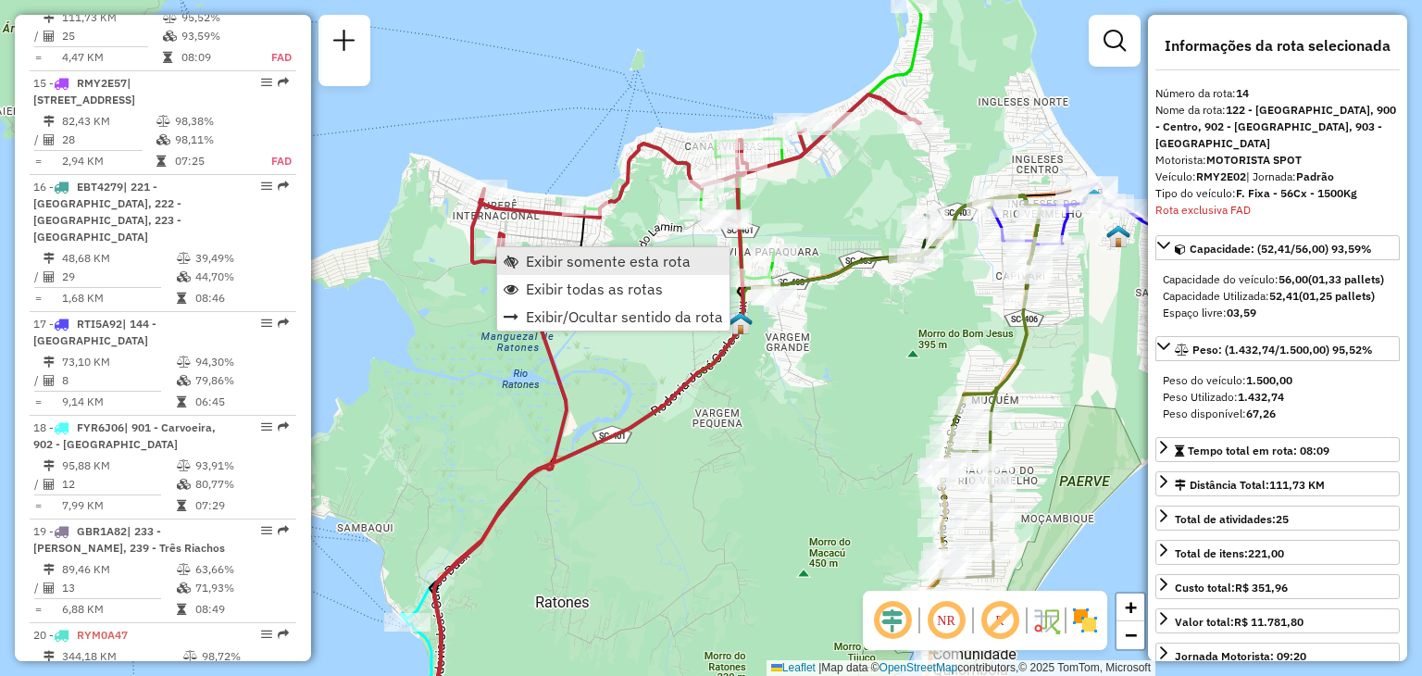
click at [554, 268] on span "Exibir somente esta rota" at bounding box center [608, 261] width 165 height 15
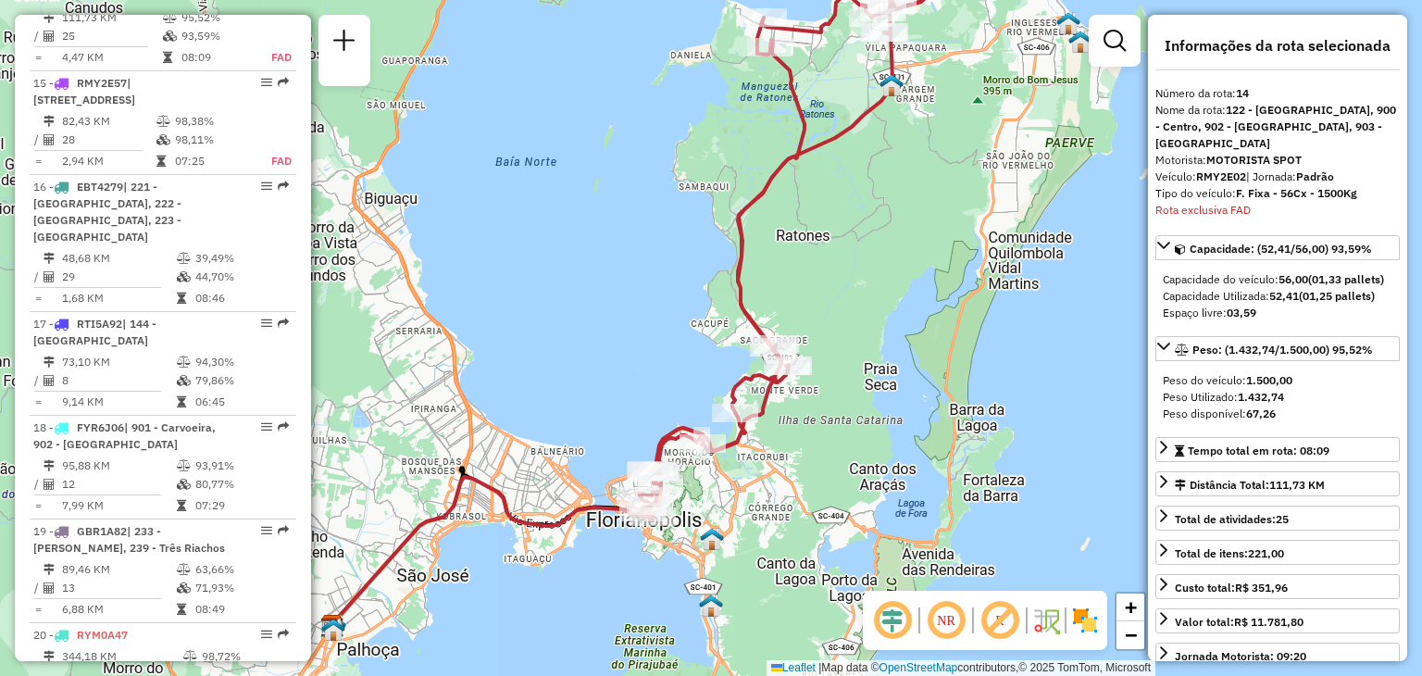
drag, startPoint x: 931, startPoint y: 332, endPoint x: 807, endPoint y: 312, distance: 125.7
click at [807, 312] on div "Janela de atendimento Grade de atendimento Capacidade Transportadoras Veículos …" at bounding box center [711, 338] width 1422 height 676
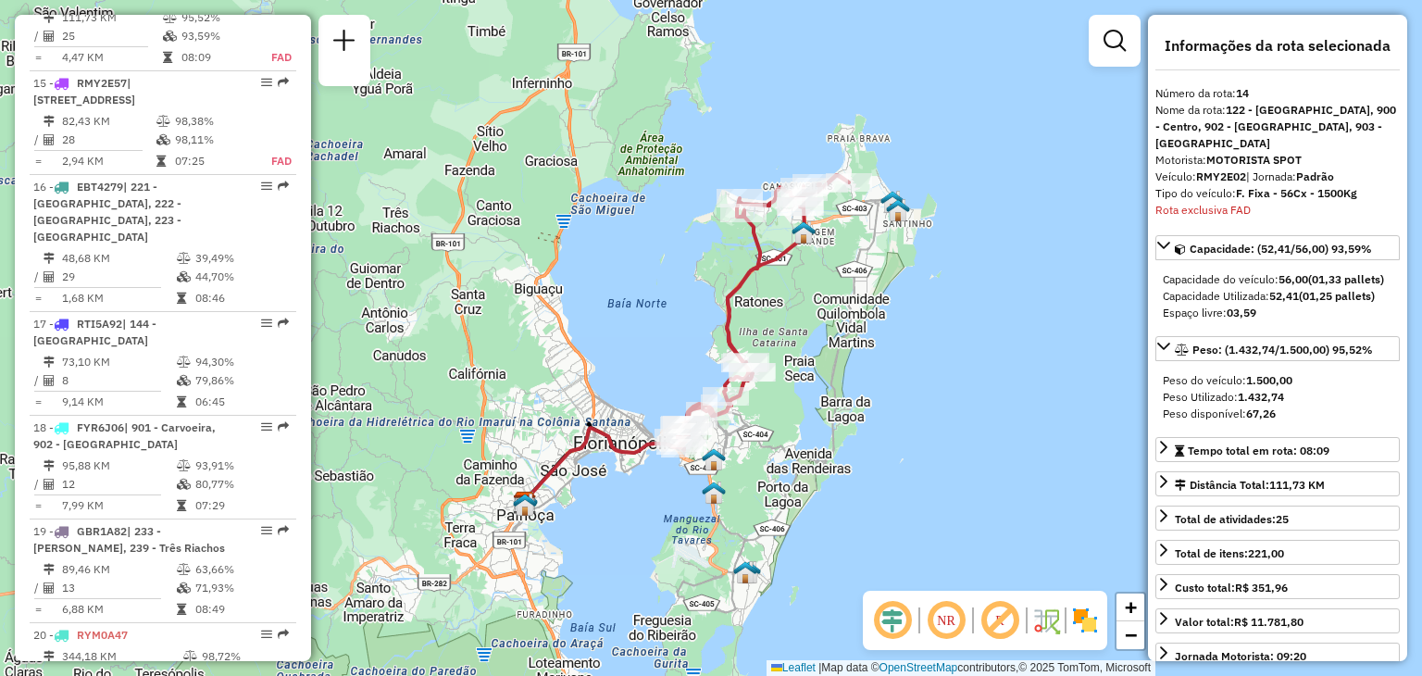
drag, startPoint x: 839, startPoint y: 285, endPoint x: 826, endPoint y: 309, distance: 27.3
click at [826, 309] on div "Janela de atendimento Grade de atendimento Capacidade Transportadoras Veículos …" at bounding box center [711, 338] width 1422 height 676
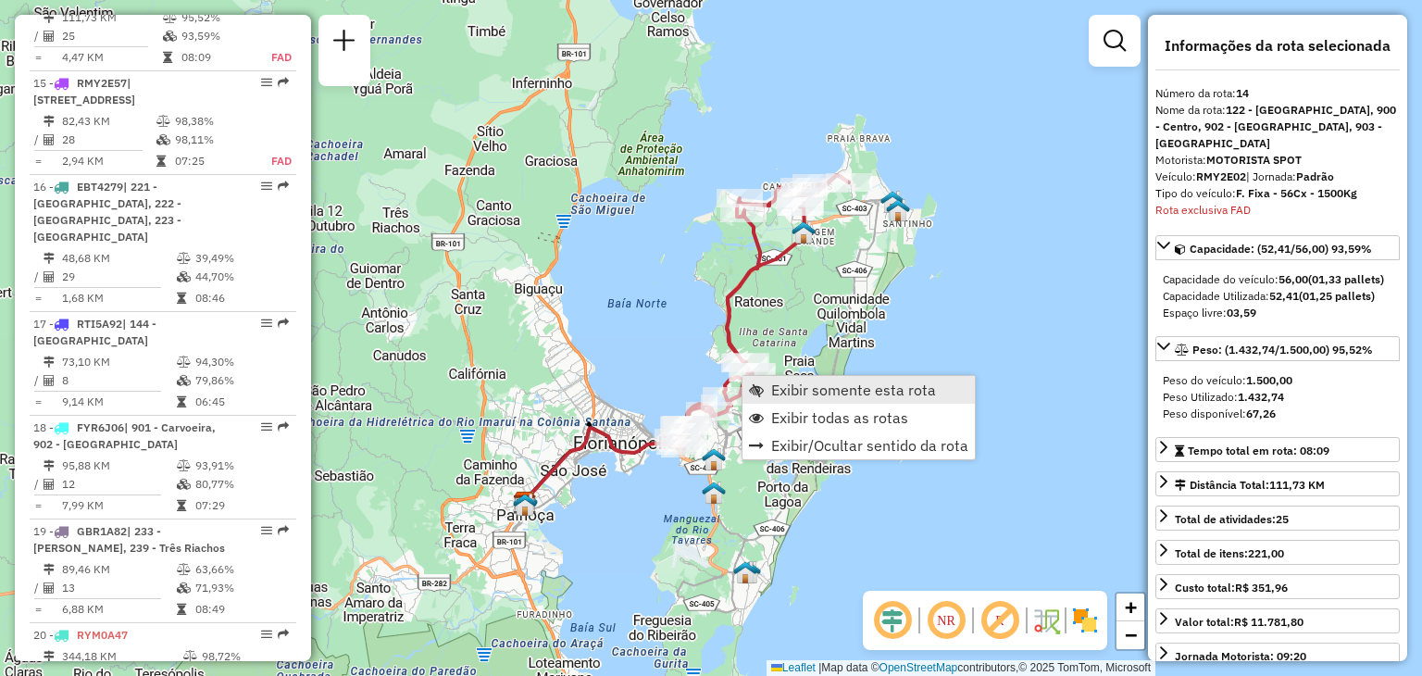
click at [795, 385] on span "Exibir somente esta rota" at bounding box center [853, 389] width 165 height 15
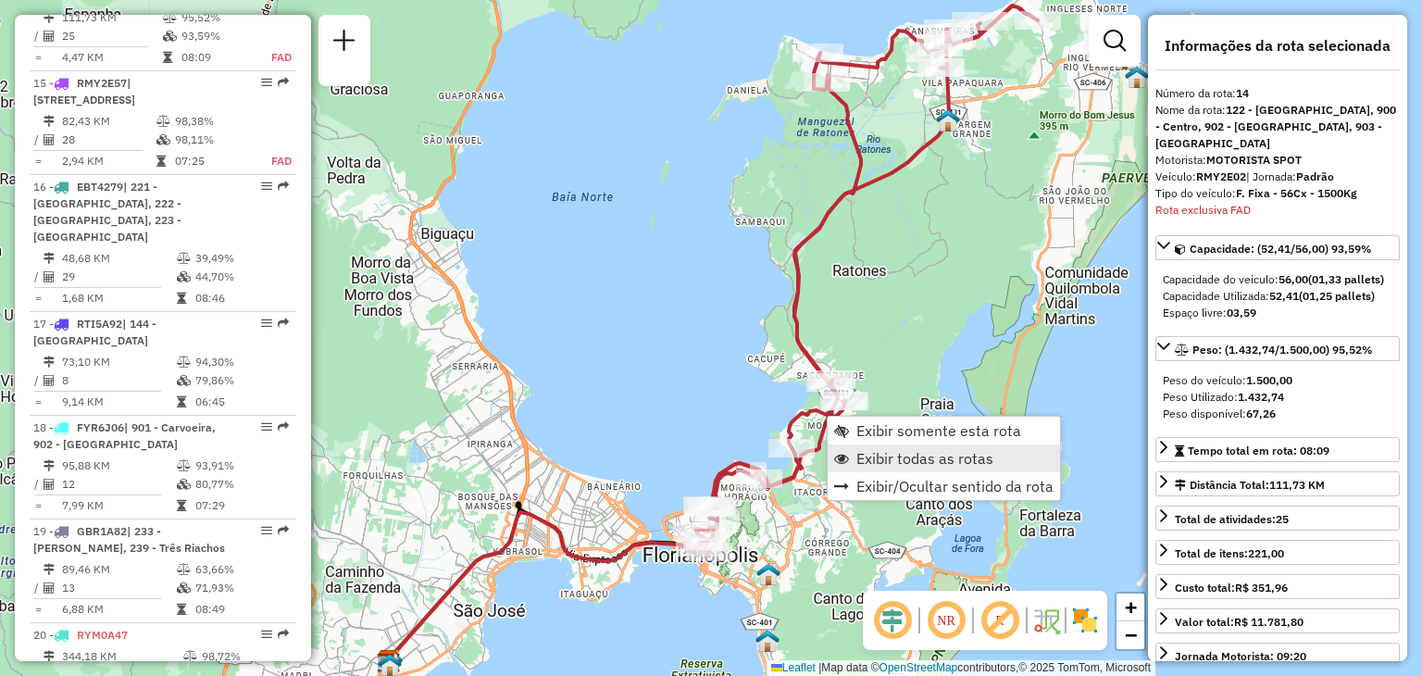
click at [889, 453] on span "Exibir todas as rotas" at bounding box center [924, 458] width 137 height 15
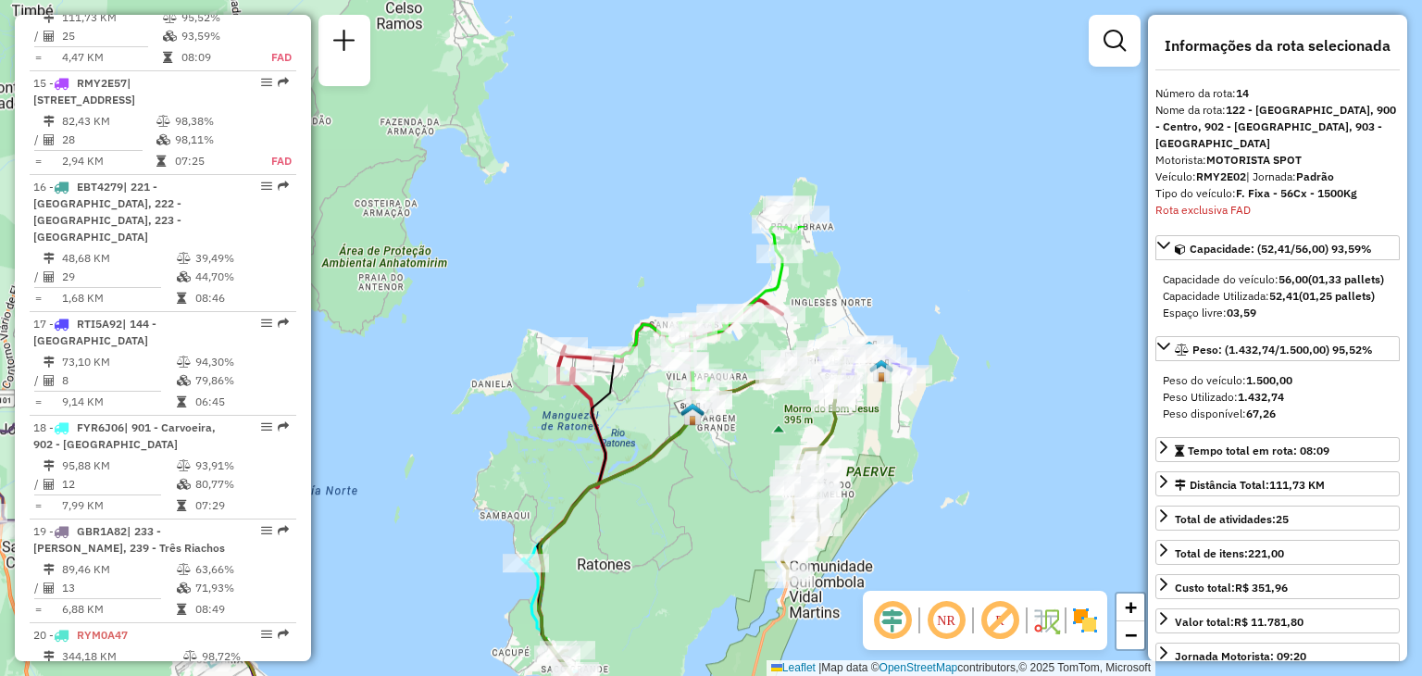
drag, startPoint x: 944, startPoint y: 266, endPoint x: 663, endPoint y: 451, distance: 336.8
click at [689, 554] on div "Janela de atendimento Grade de atendimento Capacidade Transportadoras Veículos …" at bounding box center [711, 338] width 1422 height 676
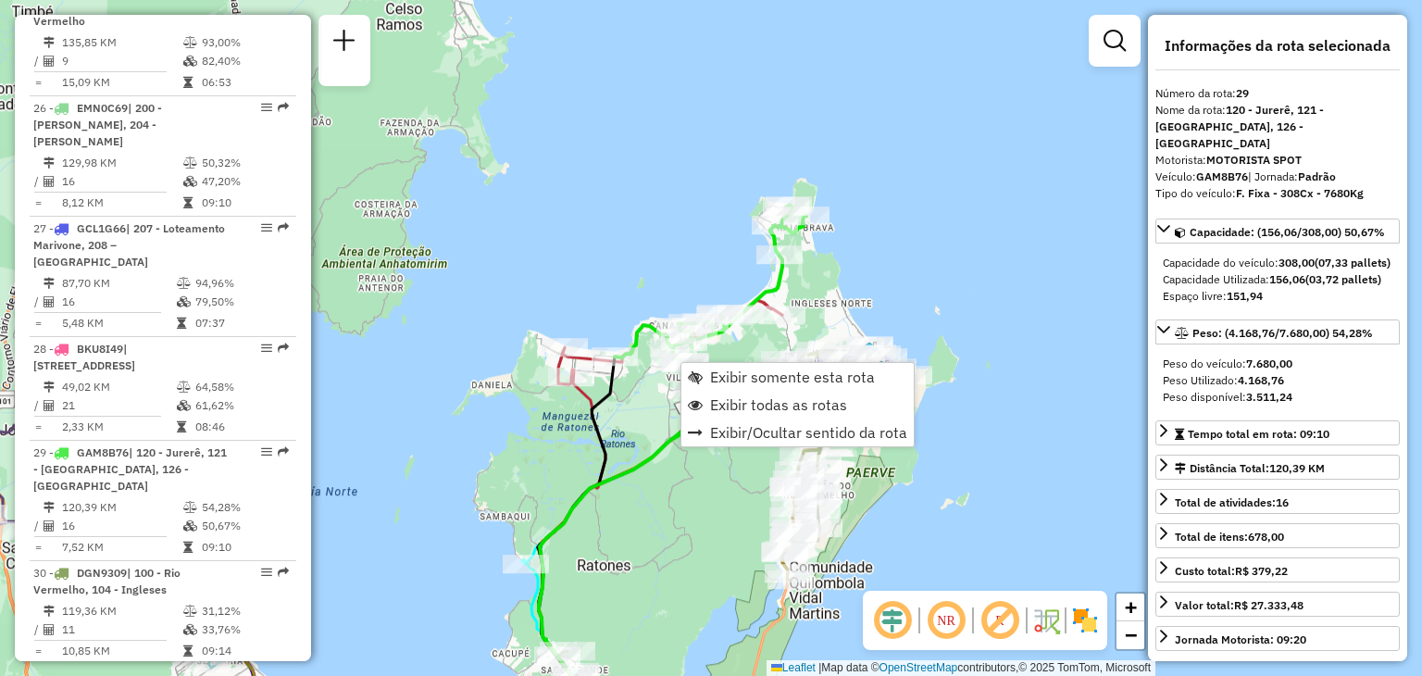
scroll to position [3432, 0]
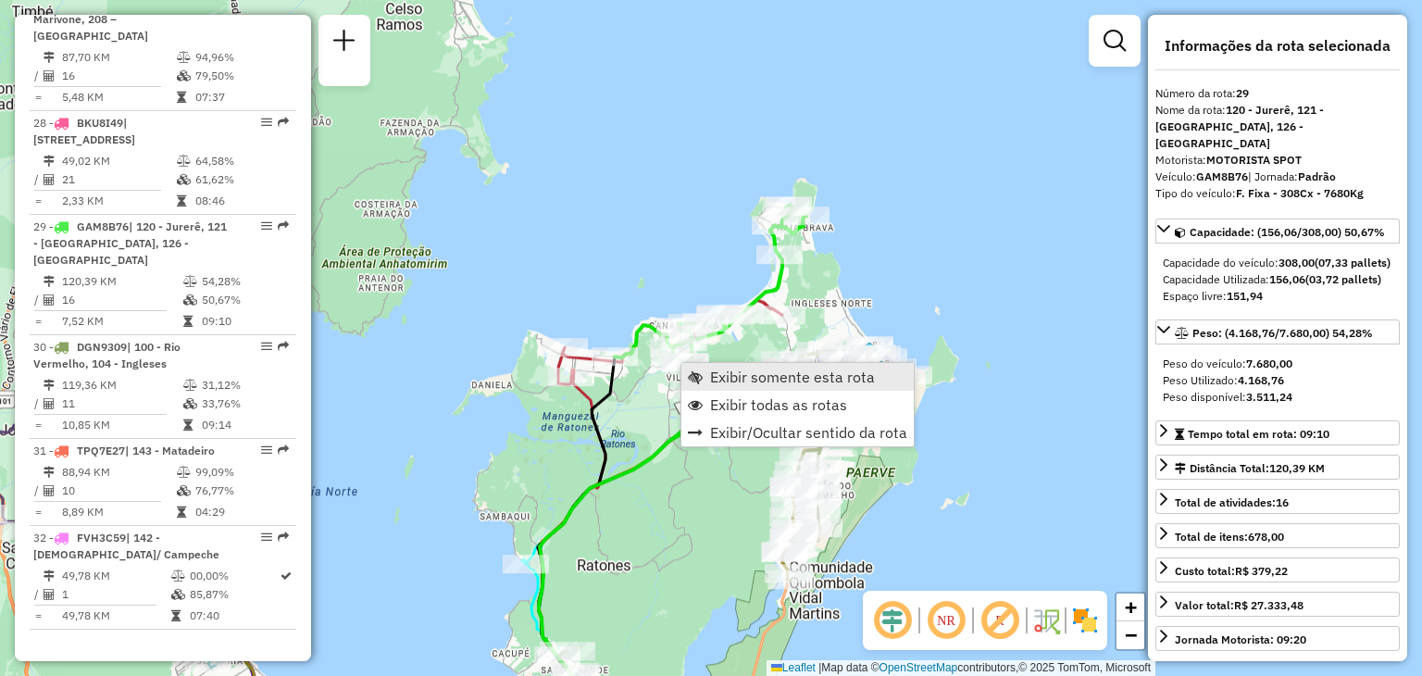
click at [730, 379] on span "Exibir somente esta rota" at bounding box center [792, 376] width 165 height 15
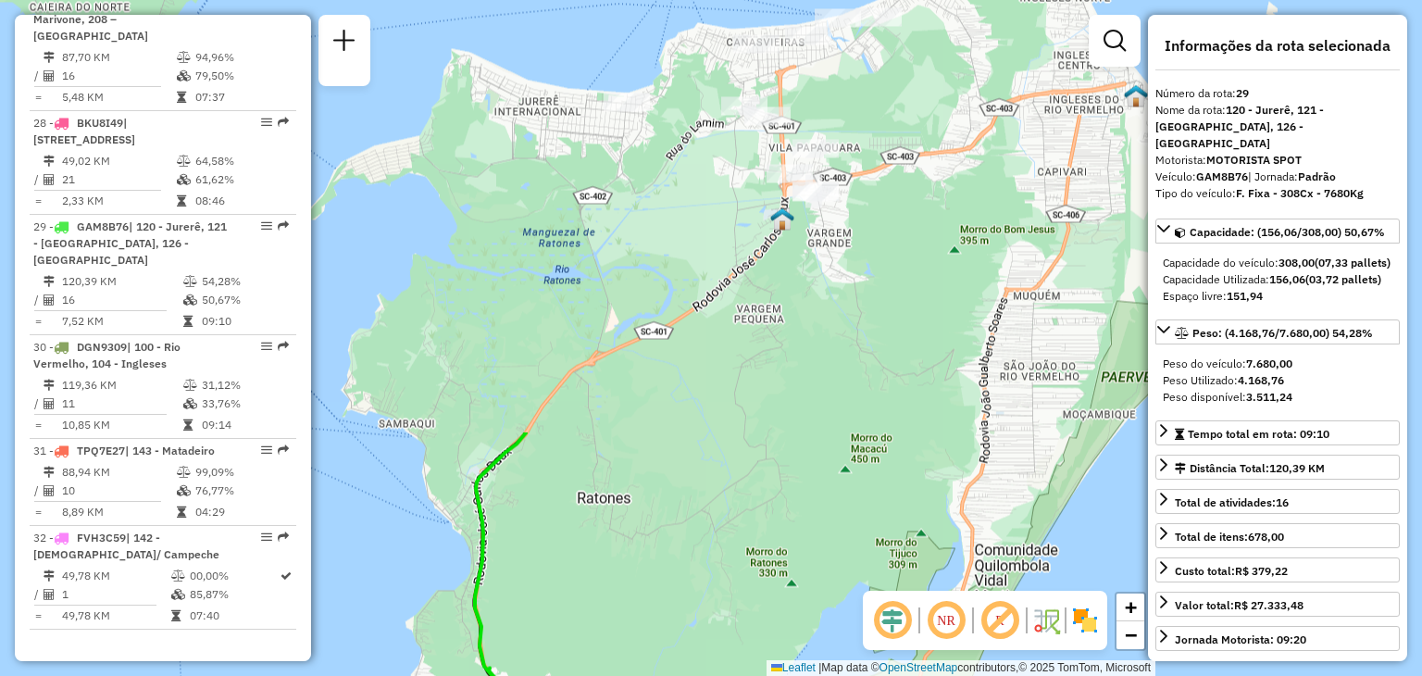
drag, startPoint x: 918, startPoint y: 249, endPoint x: 770, endPoint y: 565, distance: 348.7
click at [702, 675] on html "Aguarde... Pop-up bloqueado! Seu navegador bloqueou automáticamente a abertura …" at bounding box center [711, 338] width 1422 height 676
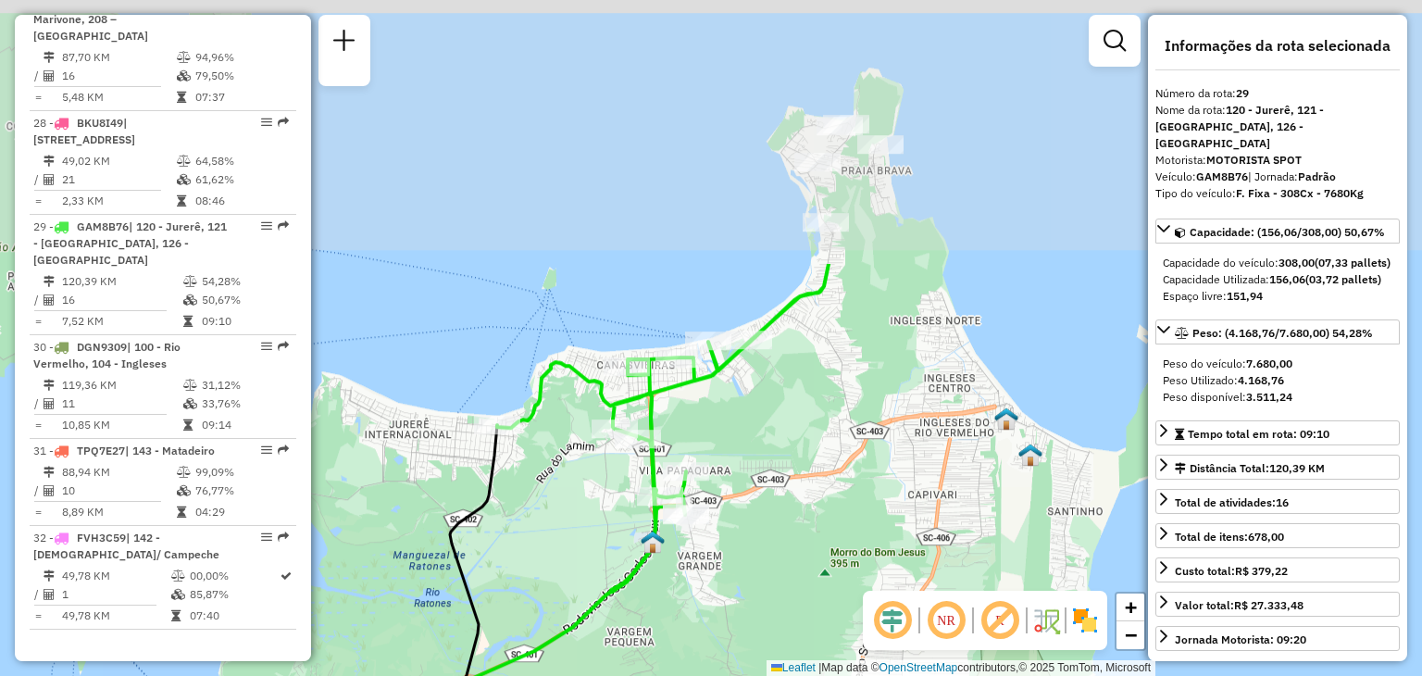
drag, startPoint x: 884, startPoint y: 289, endPoint x: 793, endPoint y: 517, distance: 245.1
click at [794, 517] on div "Janela de atendimento Grade de atendimento Capacidade Transportadoras Veículos …" at bounding box center [711, 338] width 1422 height 676
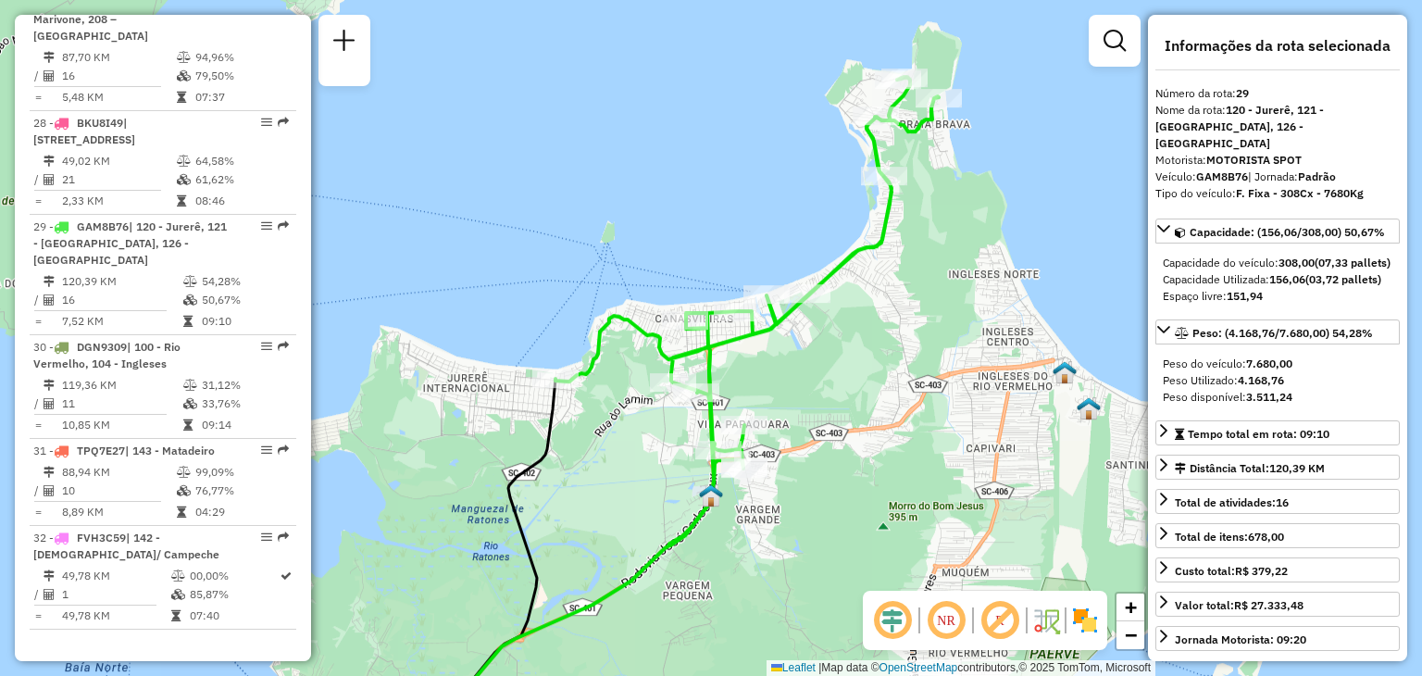
drag, startPoint x: 722, startPoint y: 408, endPoint x: 781, endPoint y: 362, distance: 75.2
click at [781, 361] on div "Janela de atendimento Grade de atendimento Capacidade Transportadoras Veículos …" at bounding box center [711, 338] width 1422 height 676
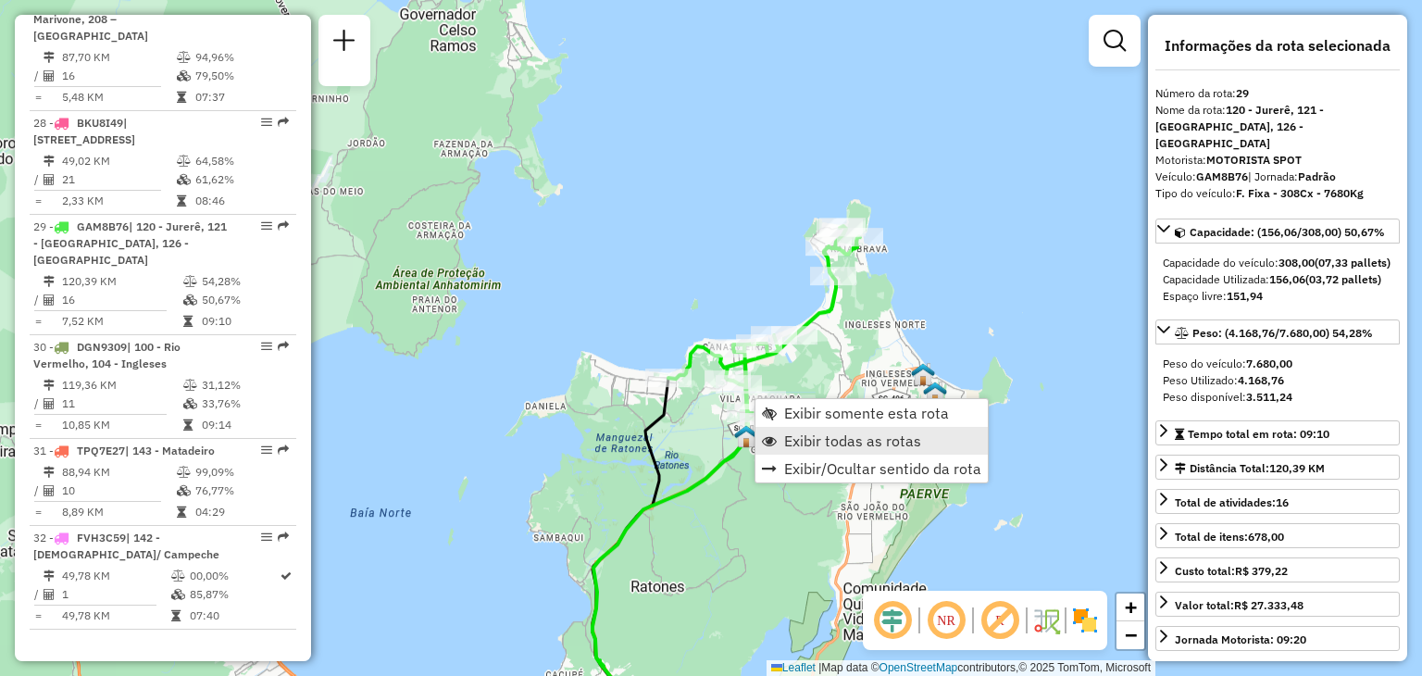
click at [833, 433] on span "Exibir todas as rotas" at bounding box center [852, 440] width 137 height 15
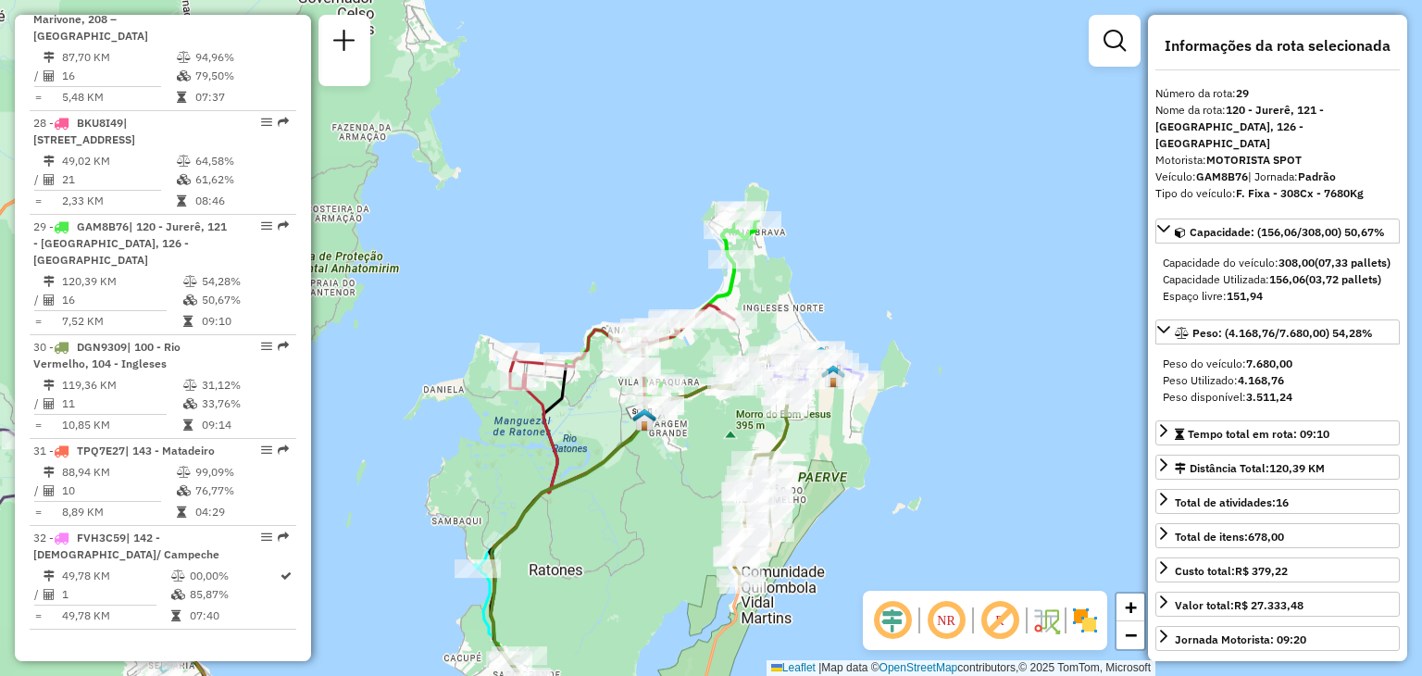
drag, startPoint x: 818, startPoint y: 445, endPoint x: 709, endPoint y: 418, distance: 112.5
click at [709, 420] on div "Janela de atendimento Grade de atendimento Capacidade Transportadoras Veículos …" at bounding box center [711, 338] width 1422 height 676
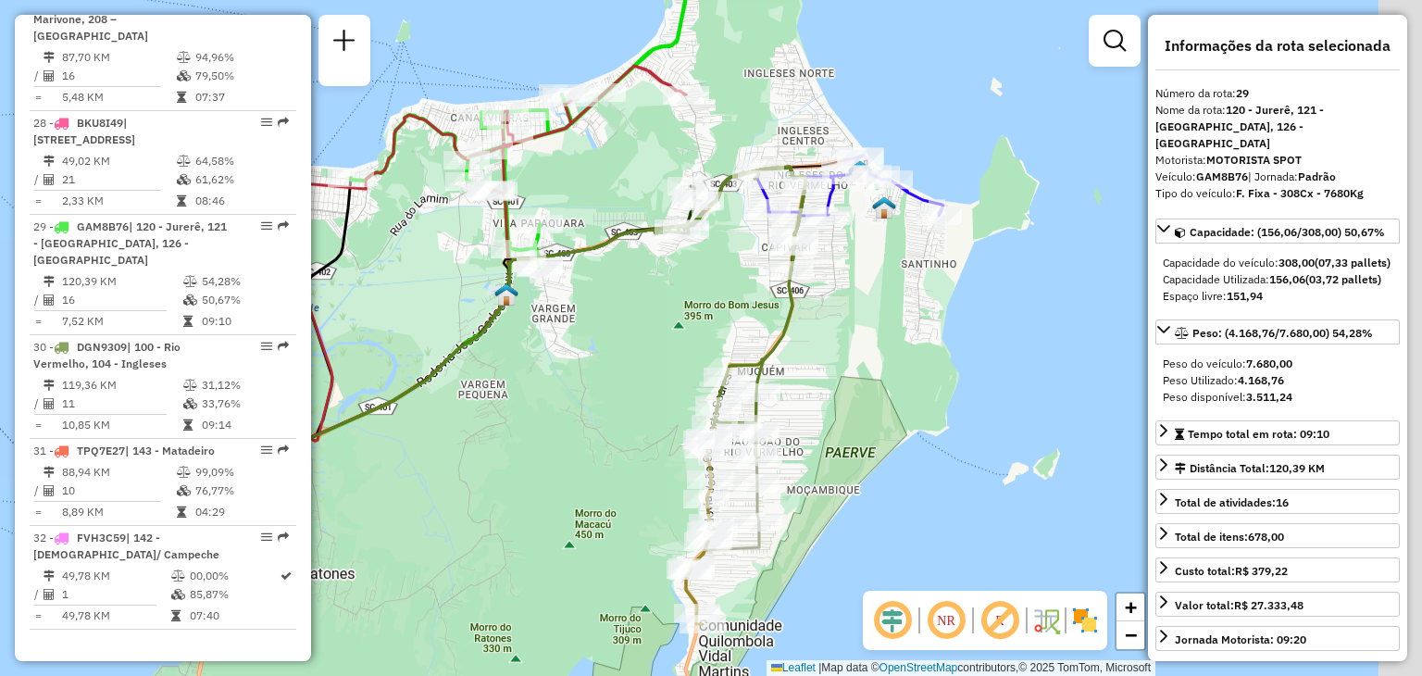
drag, startPoint x: 744, startPoint y: 413, endPoint x: 685, endPoint y: 280, distance: 145.0
click at [685, 299] on div "Janela de atendimento Grade de atendimento Capacidade Transportadoras Veículos …" at bounding box center [711, 338] width 1422 height 676
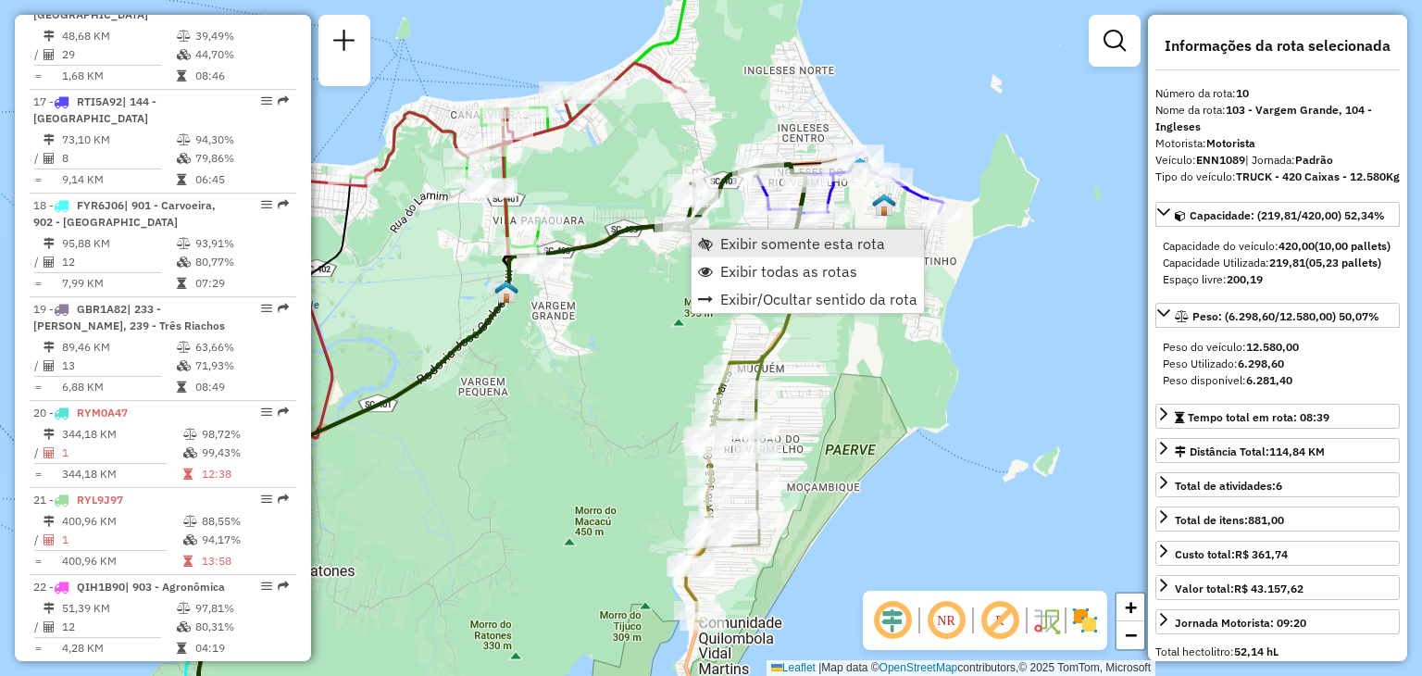
scroll to position [1666, 0]
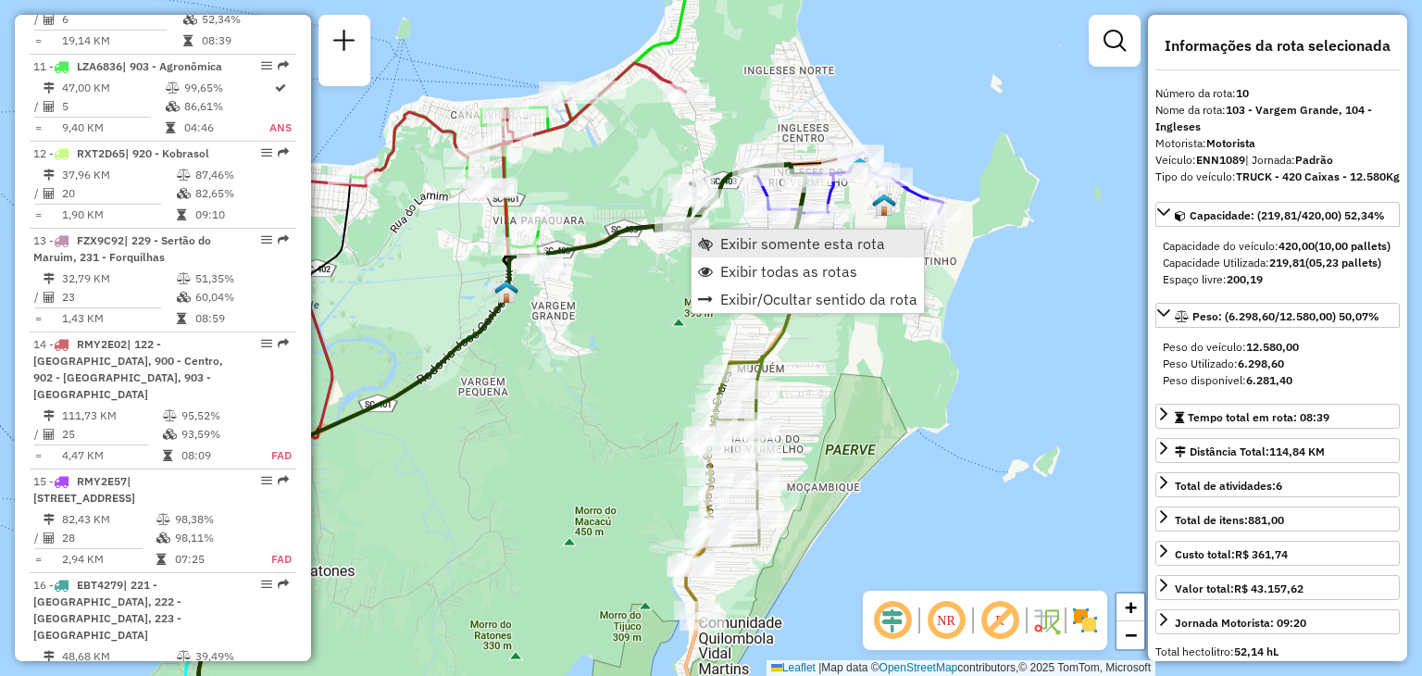
click at [723, 239] on span "Exibir somente esta rota" at bounding box center [802, 243] width 165 height 15
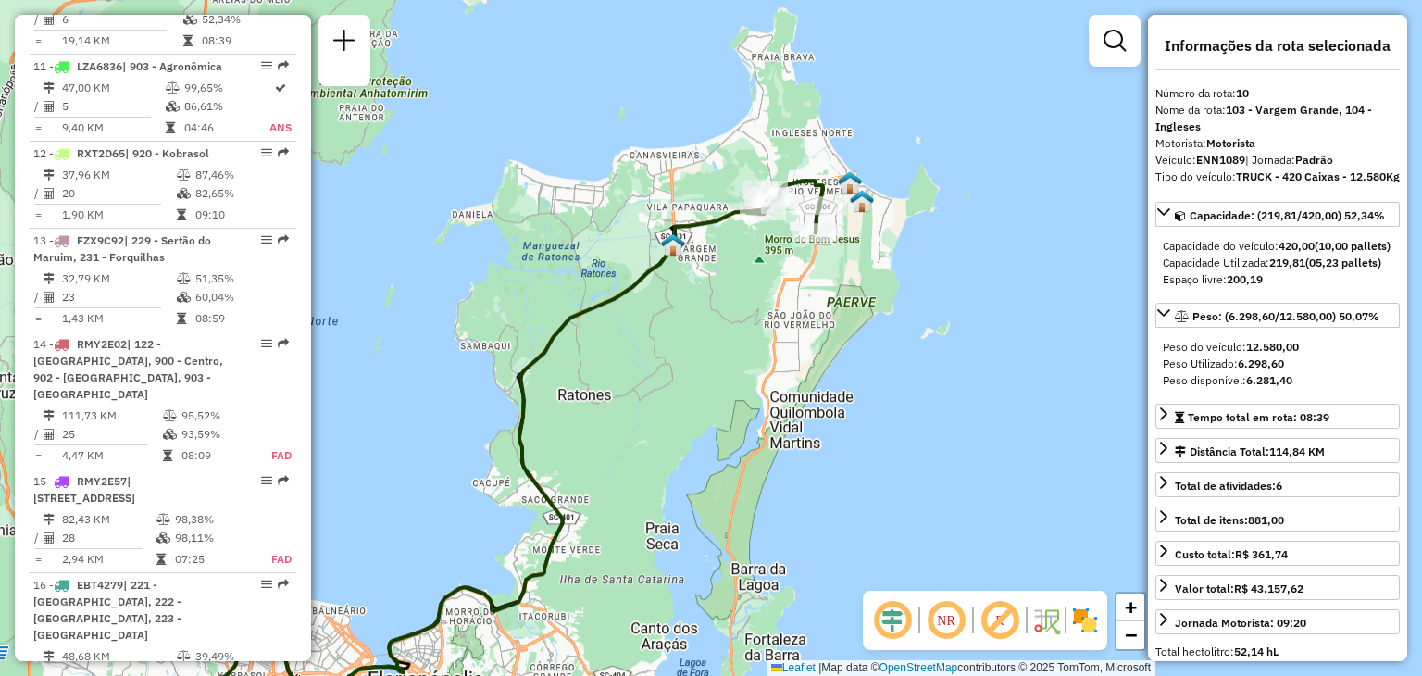
drag, startPoint x: 998, startPoint y: 170, endPoint x: 753, endPoint y: 319, distance: 287.0
click at [753, 319] on div "Janela de atendimento Grade de atendimento Capacidade Transportadoras Veículos …" at bounding box center [711, 338] width 1422 height 676
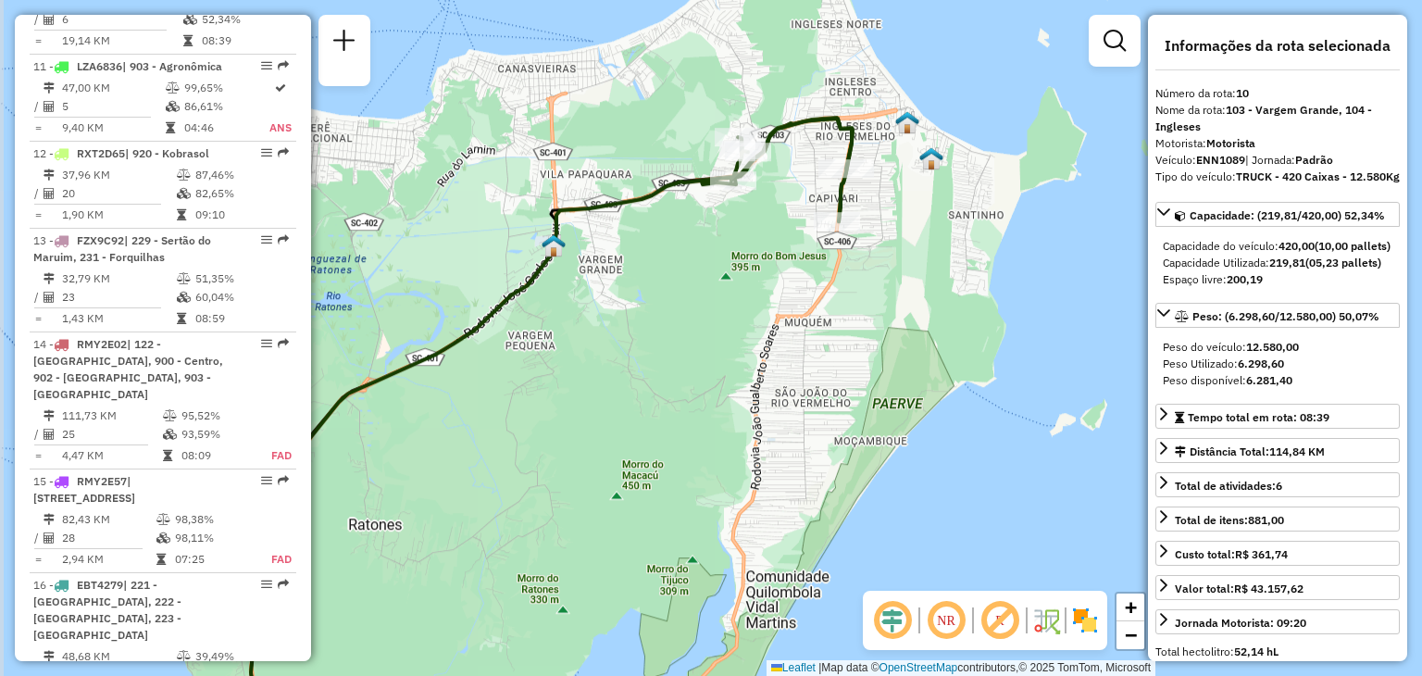
drag, startPoint x: 691, startPoint y: 250, endPoint x: 736, endPoint y: 302, distance: 68.3
click at [736, 302] on div "Janela de atendimento Grade de atendimento Capacidade Transportadoras Veículos …" at bounding box center [711, 338] width 1422 height 676
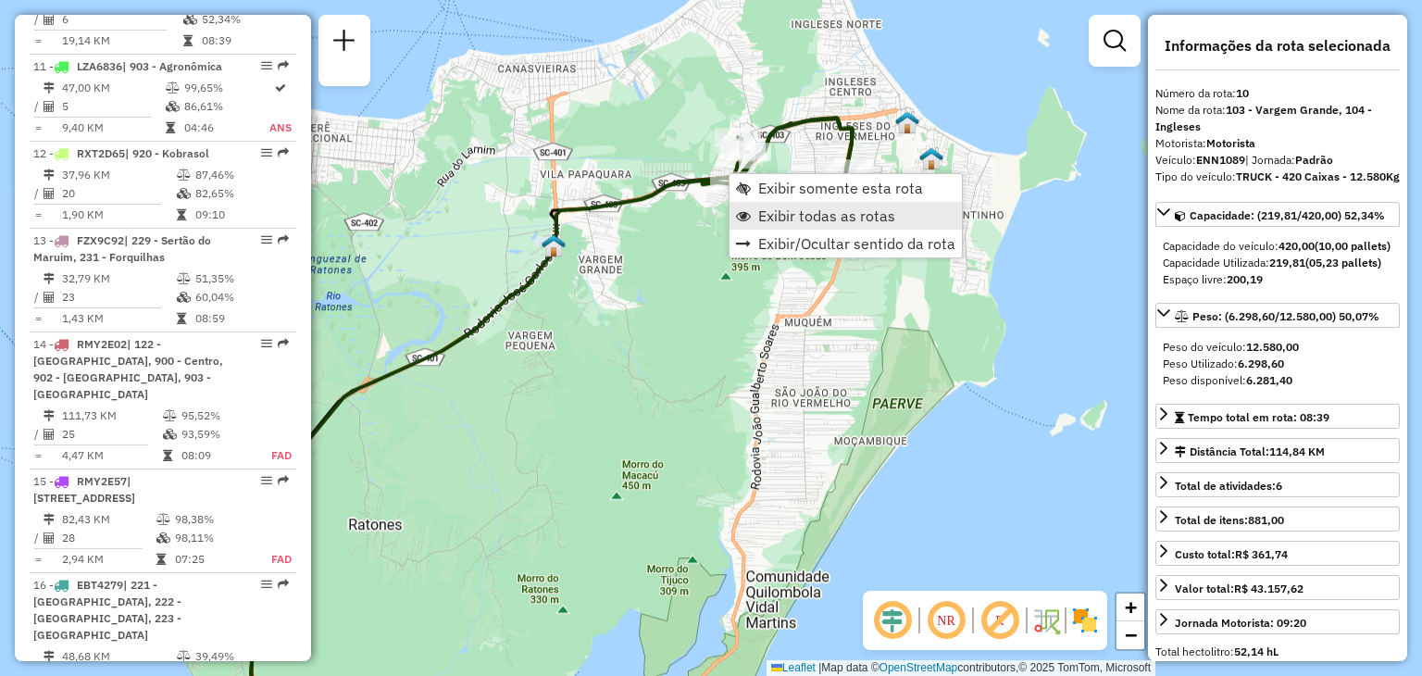
click at [810, 219] on span "Exibir todas as rotas" at bounding box center [826, 215] width 137 height 15
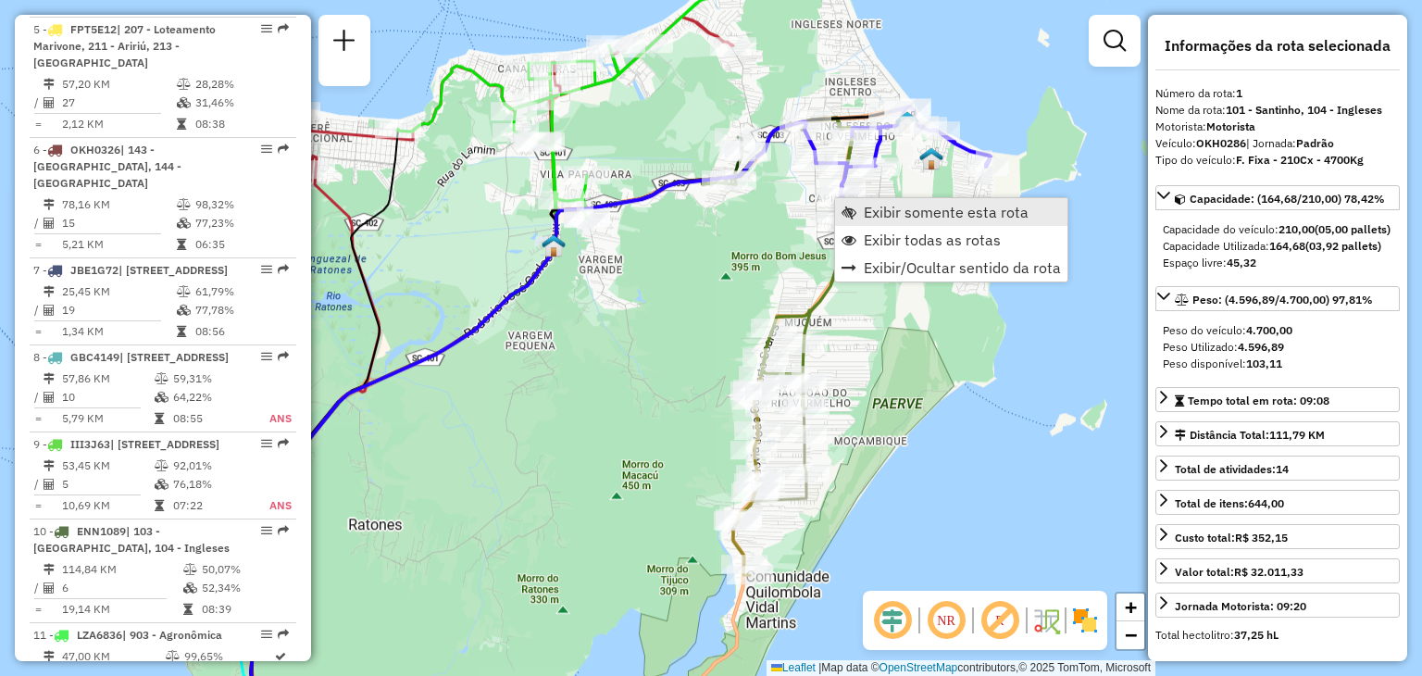
scroll to position [718, 0]
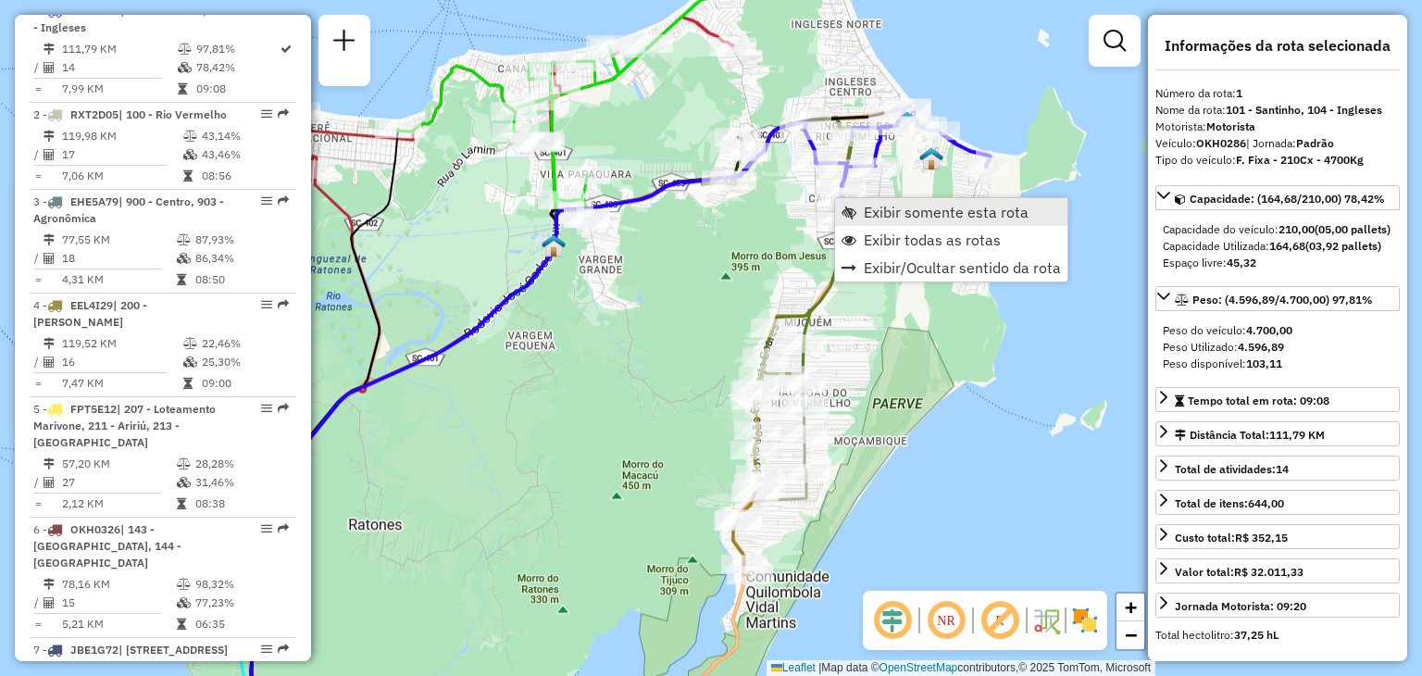
click at [852, 210] on span "Exibir somente esta rota" at bounding box center [848, 212] width 15 height 15
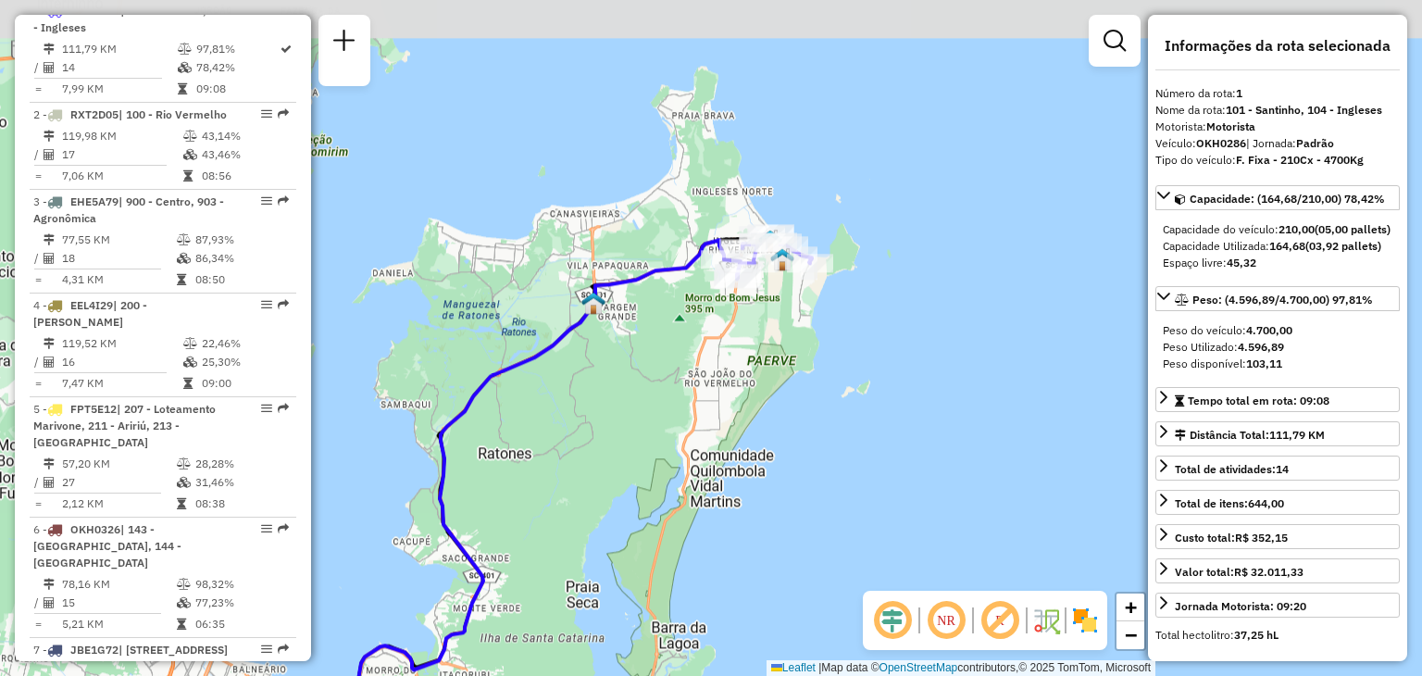
drag, startPoint x: 964, startPoint y: 158, endPoint x: 781, endPoint y: 333, distance: 252.7
click at [678, 363] on div "Janela de atendimento Grade de atendimento Capacidade Transportadoras Veículos …" at bounding box center [711, 338] width 1422 height 676
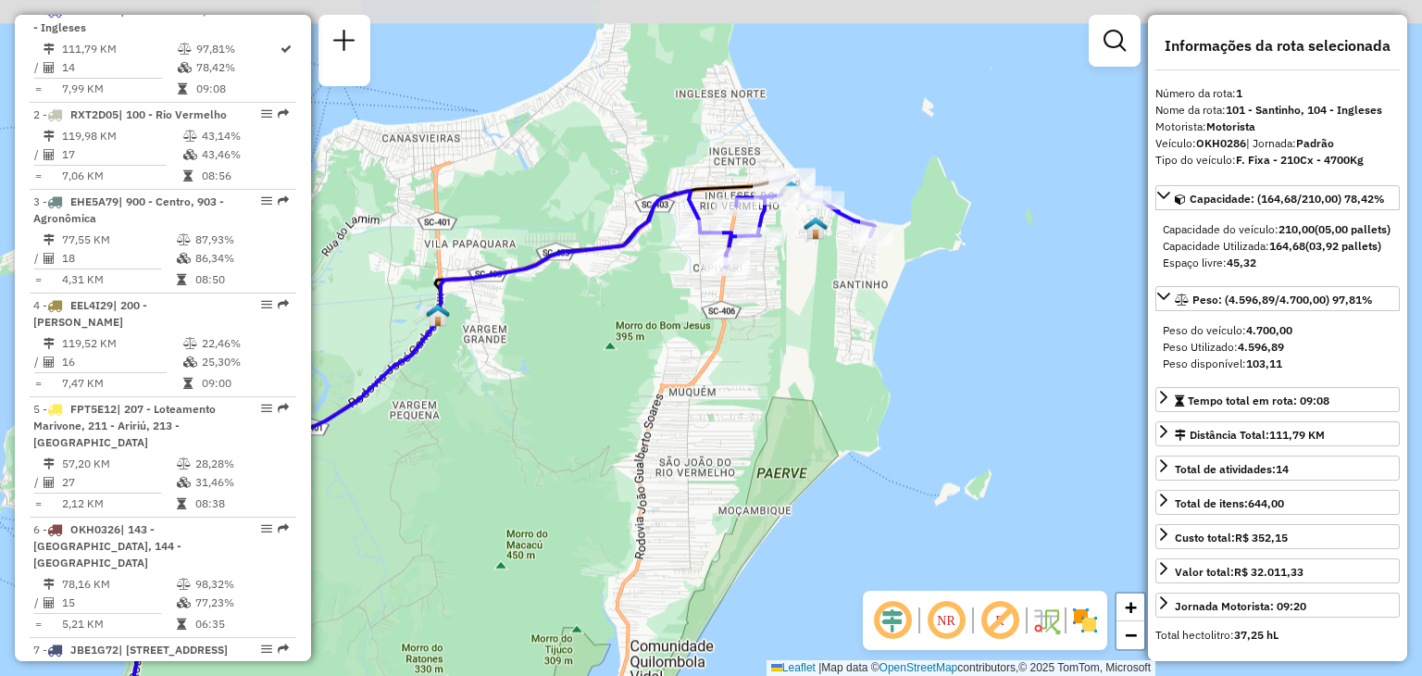
drag, startPoint x: 775, startPoint y: 316, endPoint x: 778, endPoint y: 368, distance: 52.8
click at [778, 368] on div "Janela de atendimento Grade de atendimento Capacidade Transportadoras Veículos …" at bounding box center [711, 338] width 1422 height 676
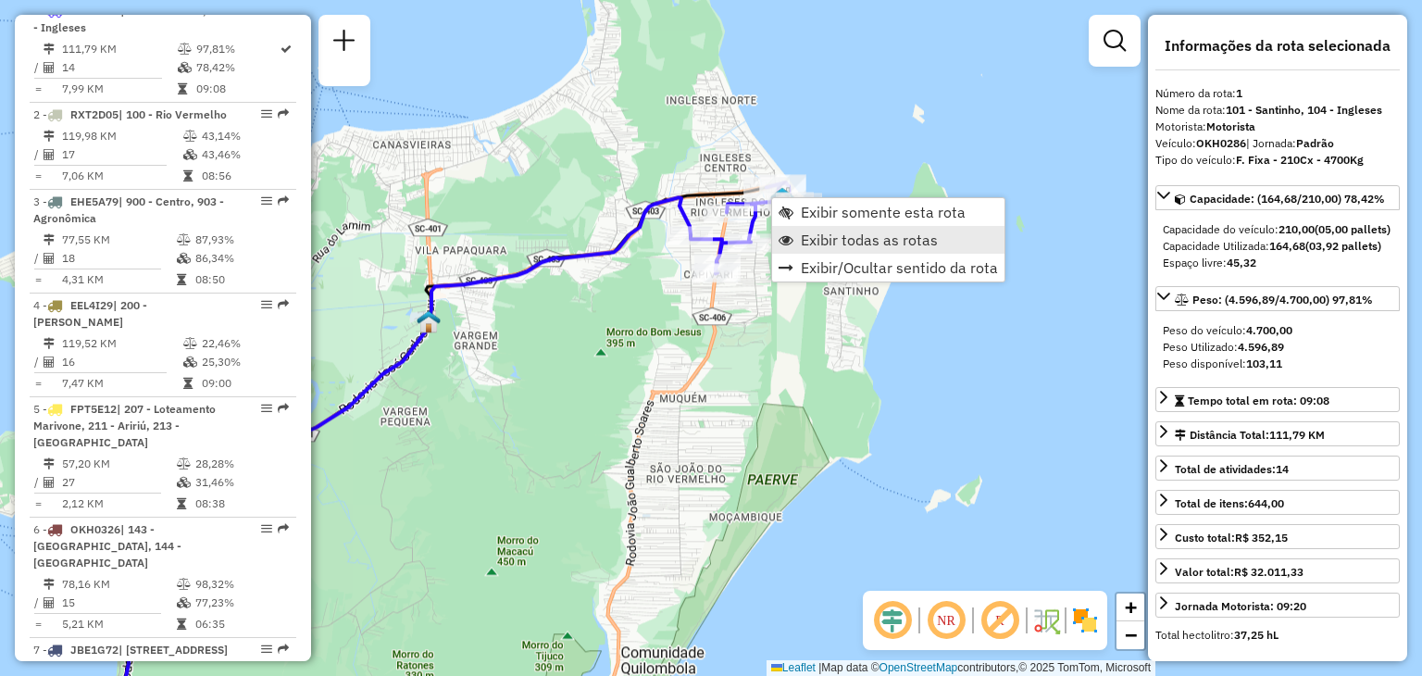
click at [823, 233] on span "Exibir todas as rotas" at bounding box center [869, 239] width 137 height 15
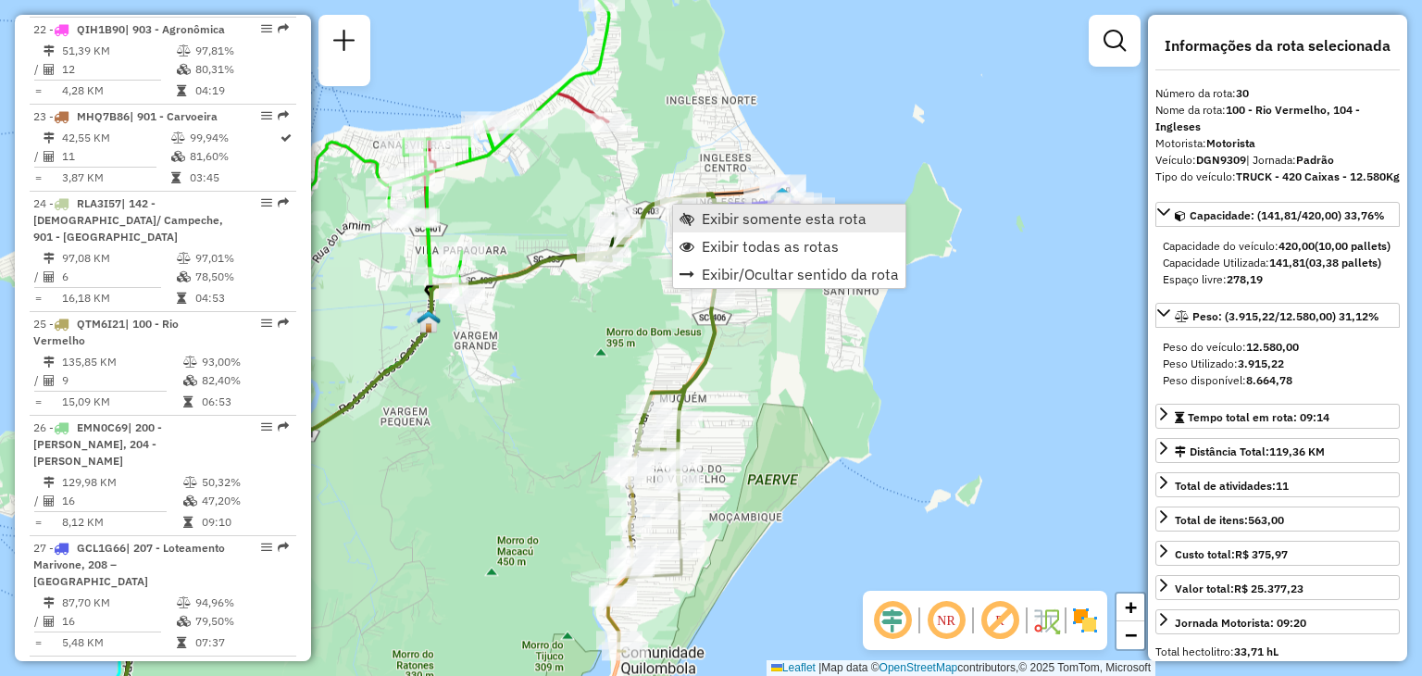
scroll to position [3432, 0]
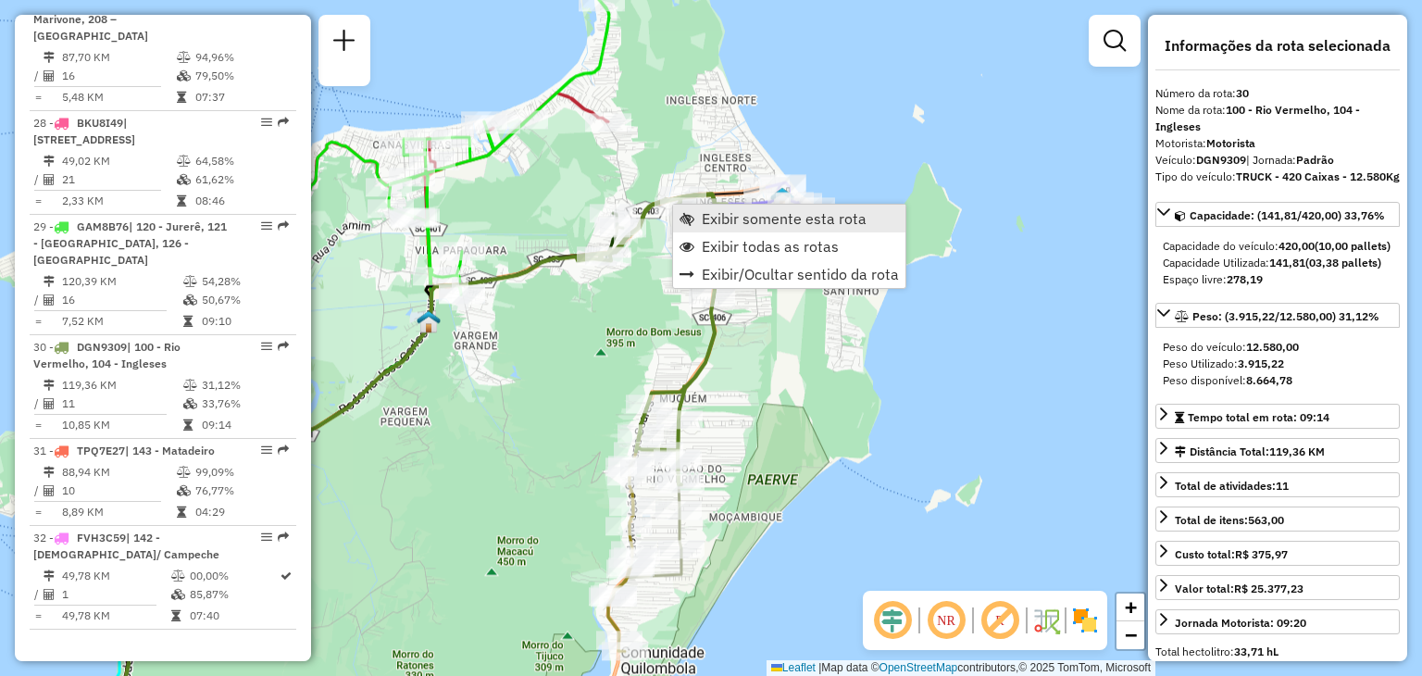
click at [689, 209] on link "Exibir somente esta rota" at bounding box center [789, 219] width 232 height 28
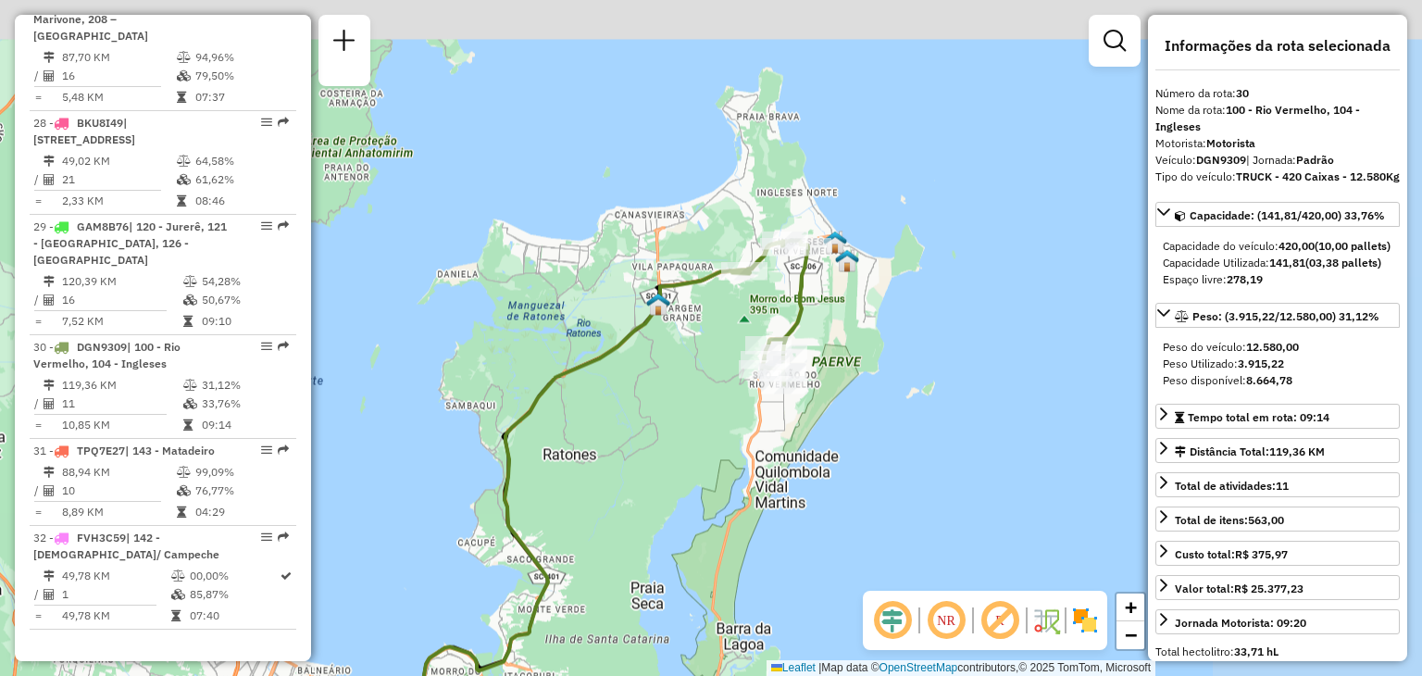
drag, startPoint x: 811, startPoint y: 303, endPoint x: 703, endPoint y: 467, distance: 195.9
click at [697, 465] on div "Janela de atendimento Grade de atendimento Capacidade Transportadoras Veículos …" at bounding box center [711, 338] width 1422 height 676
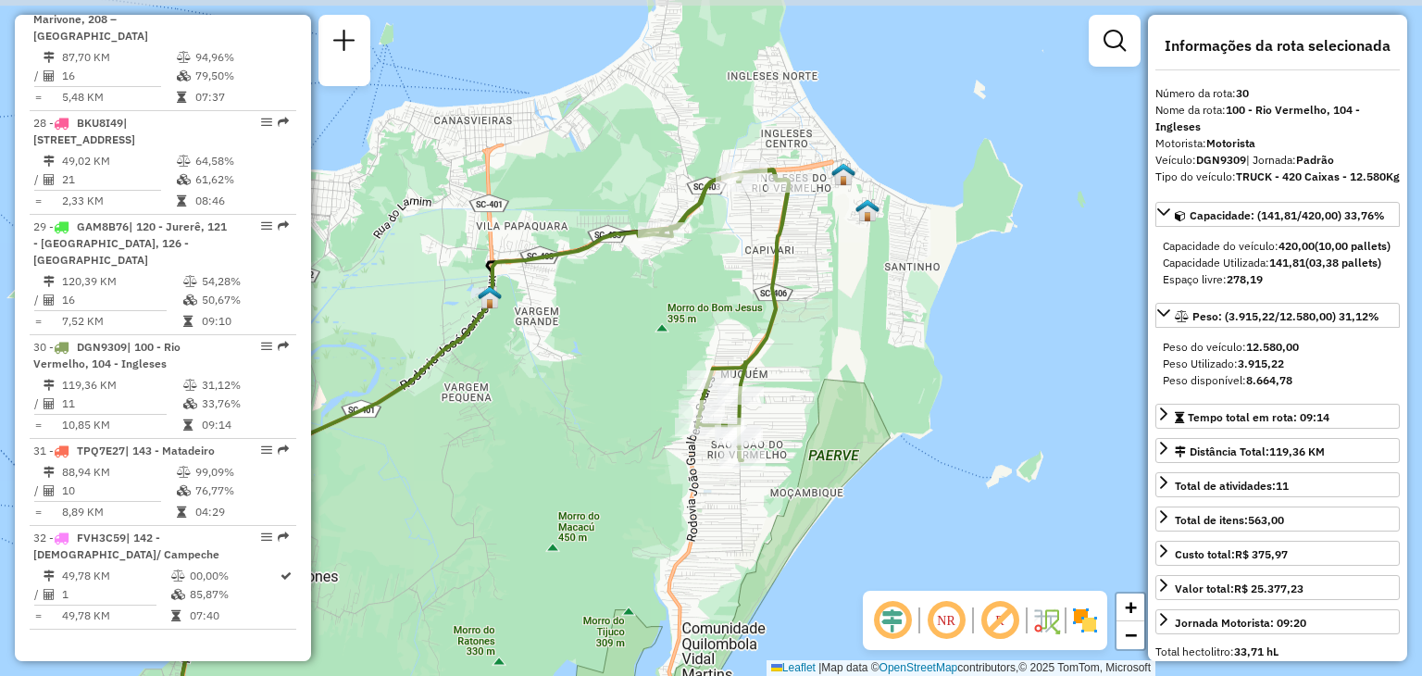
drag, startPoint x: 744, startPoint y: 225, endPoint x: 604, endPoint y: 349, distance: 187.6
click at [604, 349] on div "Janela de atendimento Grade de atendimento Capacidade Transportadoras Veículos …" at bounding box center [711, 338] width 1422 height 676
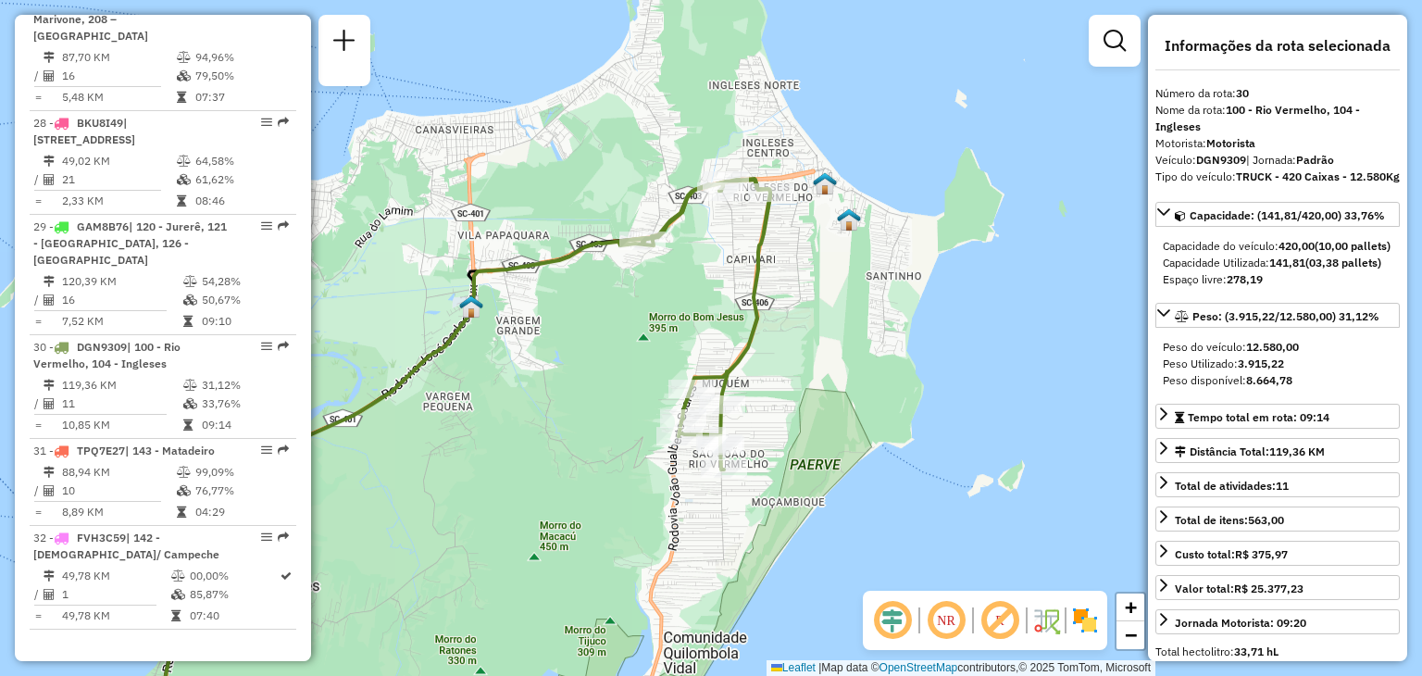
drag, startPoint x: 703, startPoint y: 319, endPoint x: 685, endPoint y: 333, distance: 23.1
click at [685, 333] on div "Janela de atendimento Grade de atendimento Capacidade Transportadoras Veículos …" at bounding box center [711, 338] width 1422 height 676
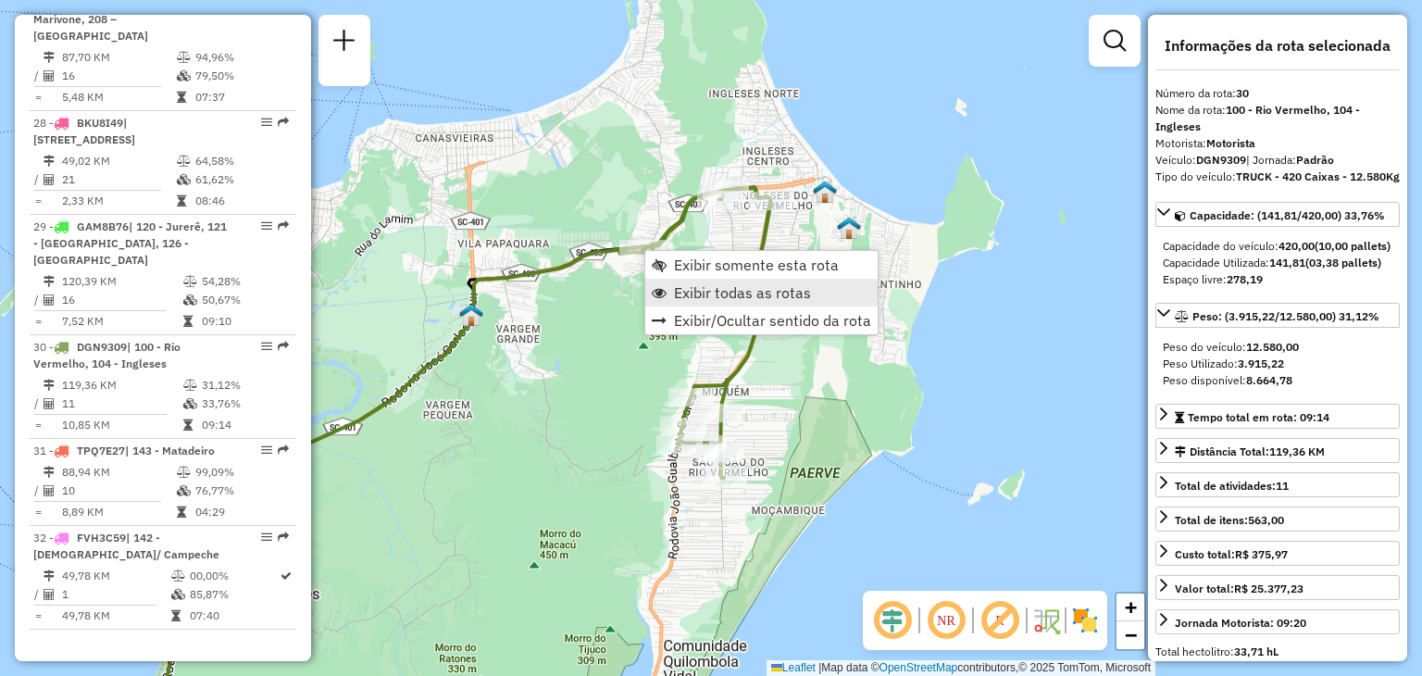
click at [717, 286] on span "Exibir todas as rotas" at bounding box center [742, 292] width 137 height 15
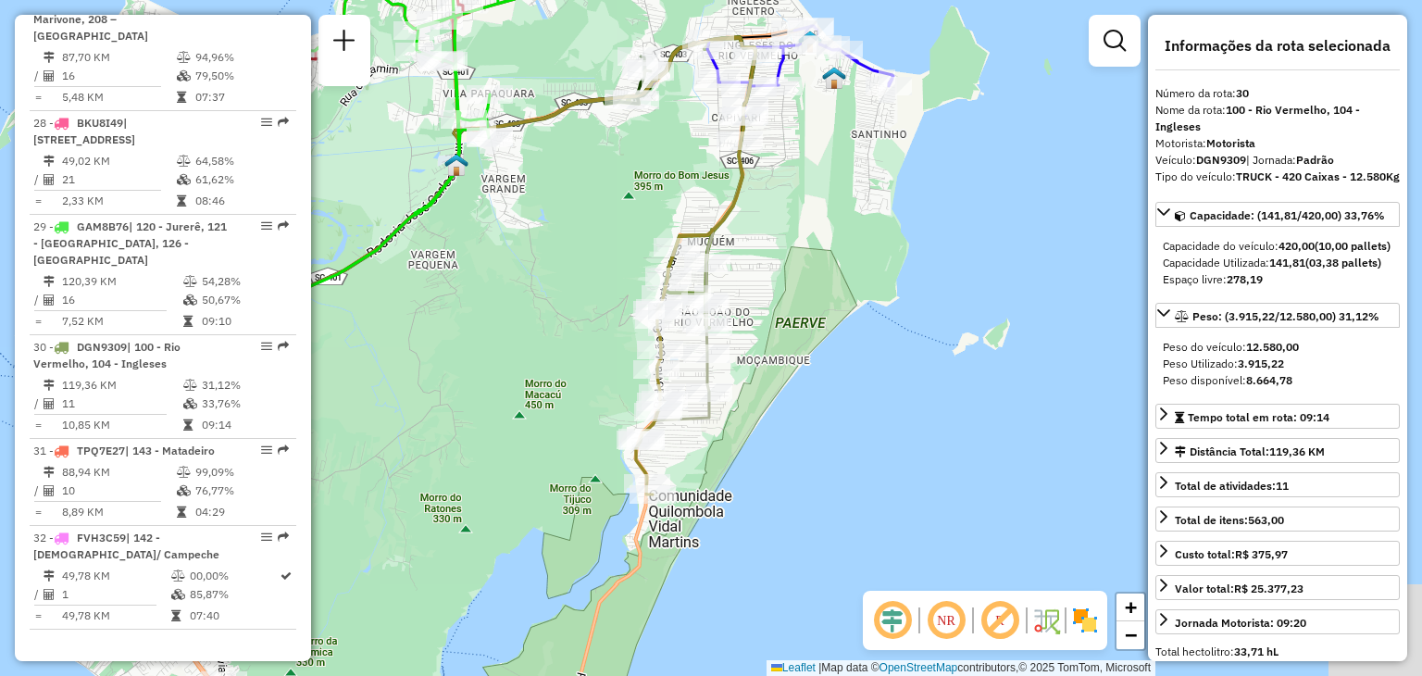
drag, startPoint x: 694, startPoint y: 356, endPoint x: 682, endPoint y: 193, distance: 164.3
click at [682, 193] on div "Janela de atendimento Grade de atendimento Capacidade Transportadoras Veículos …" at bounding box center [711, 338] width 1422 height 676
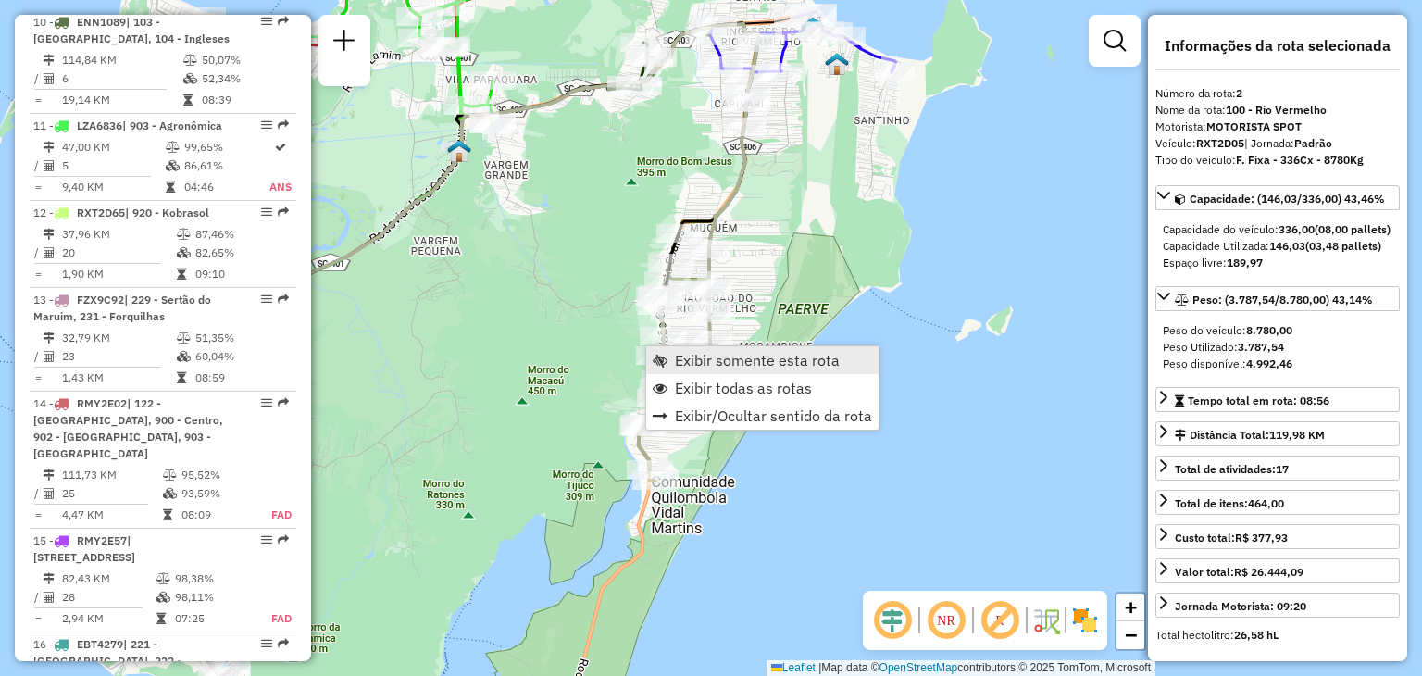
scroll to position [822, 0]
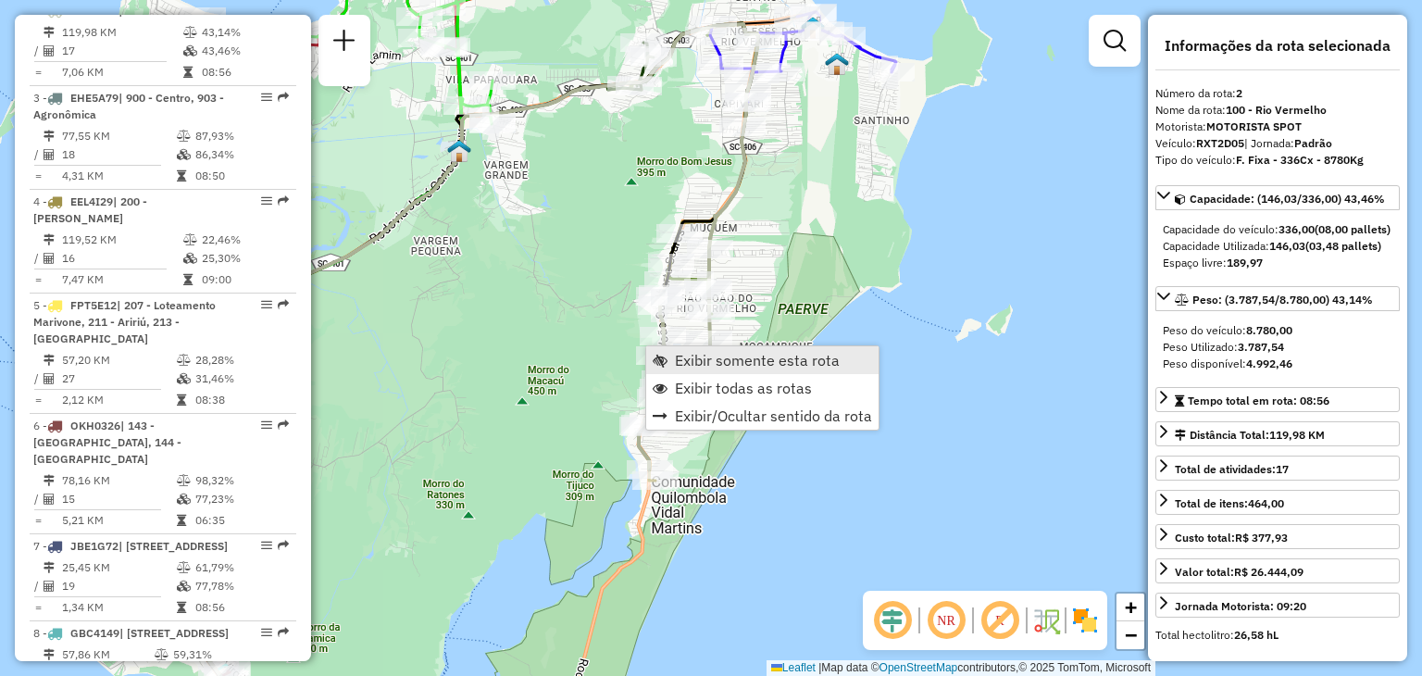
click at [696, 356] on span "Exibir somente esta rota" at bounding box center [757, 360] width 165 height 15
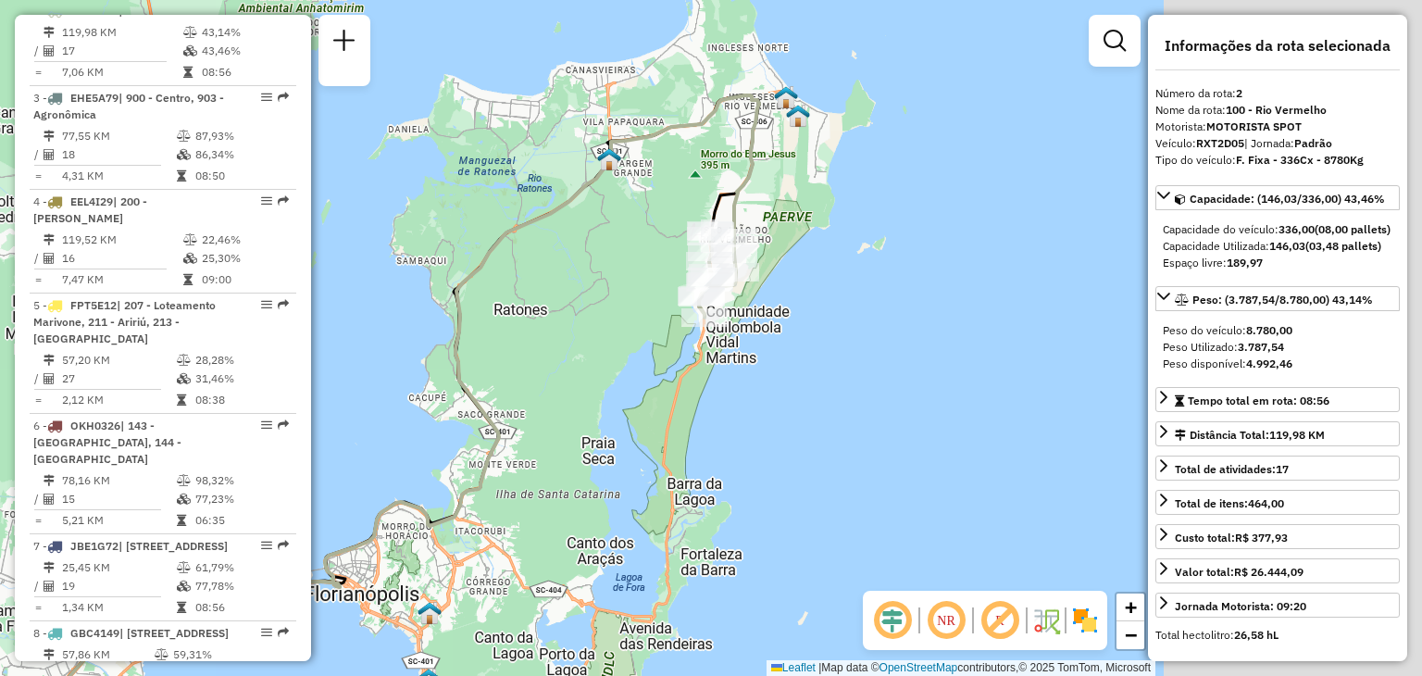
drag, startPoint x: 840, startPoint y: 224, endPoint x: 560, endPoint y: 312, distance: 293.9
click at [526, 302] on div "Janela de atendimento Grade de atendimento Capacidade Transportadoras Veículos …" at bounding box center [711, 338] width 1422 height 676
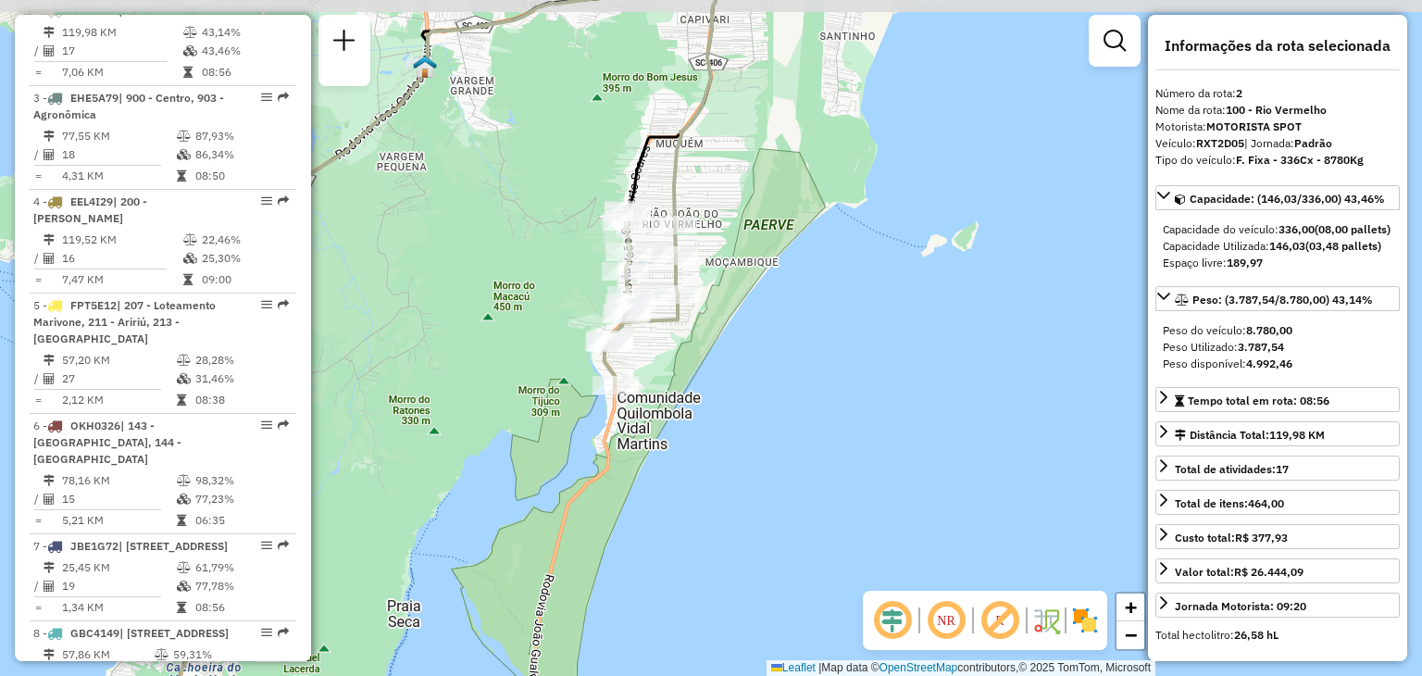
drag, startPoint x: 624, startPoint y: 218, endPoint x: 556, endPoint y: 255, distance: 77.5
click at [553, 252] on div "Janela de atendimento Grade de atendimento Capacidade Transportadoras Veículos …" at bounding box center [711, 338] width 1422 height 676
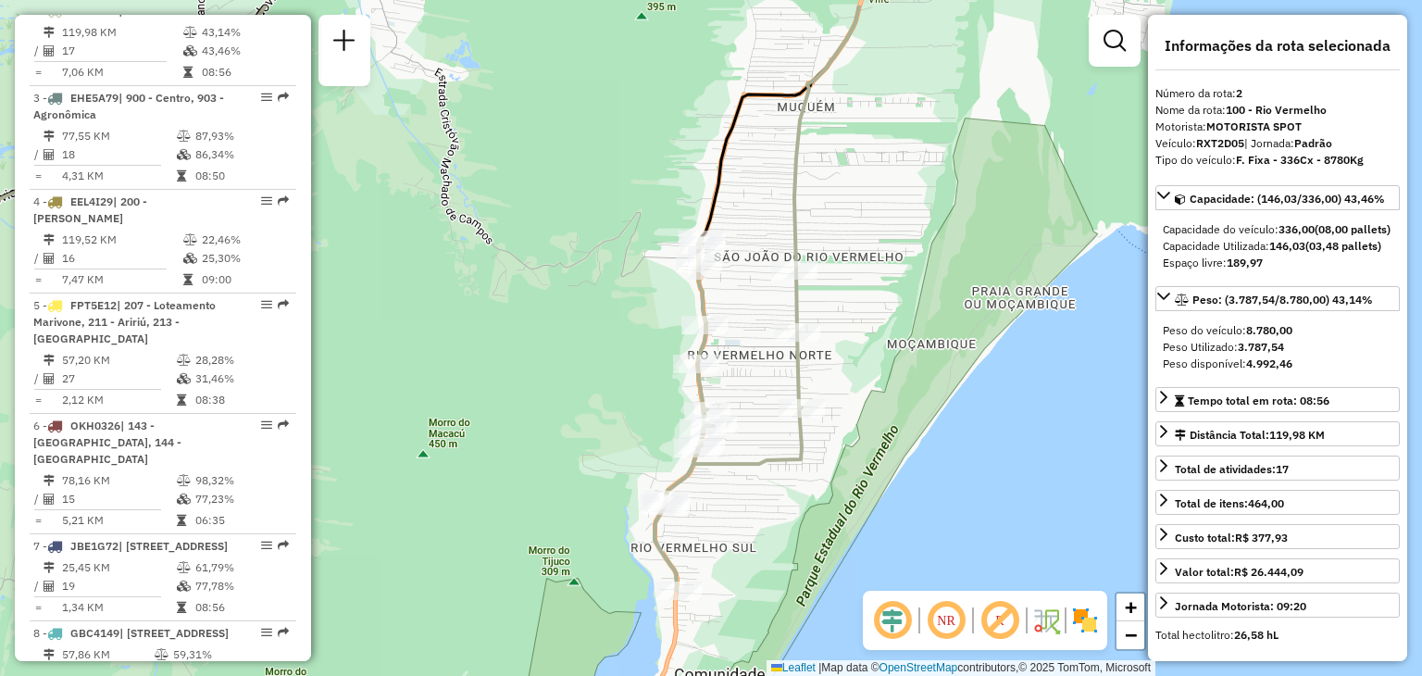
drag, startPoint x: 591, startPoint y: 277, endPoint x: 581, endPoint y: 350, distance: 73.7
click at [581, 350] on div "Janela de atendimento Grade de atendimento Capacidade Transportadoras Veículos …" at bounding box center [711, 338] width 1422 height 676
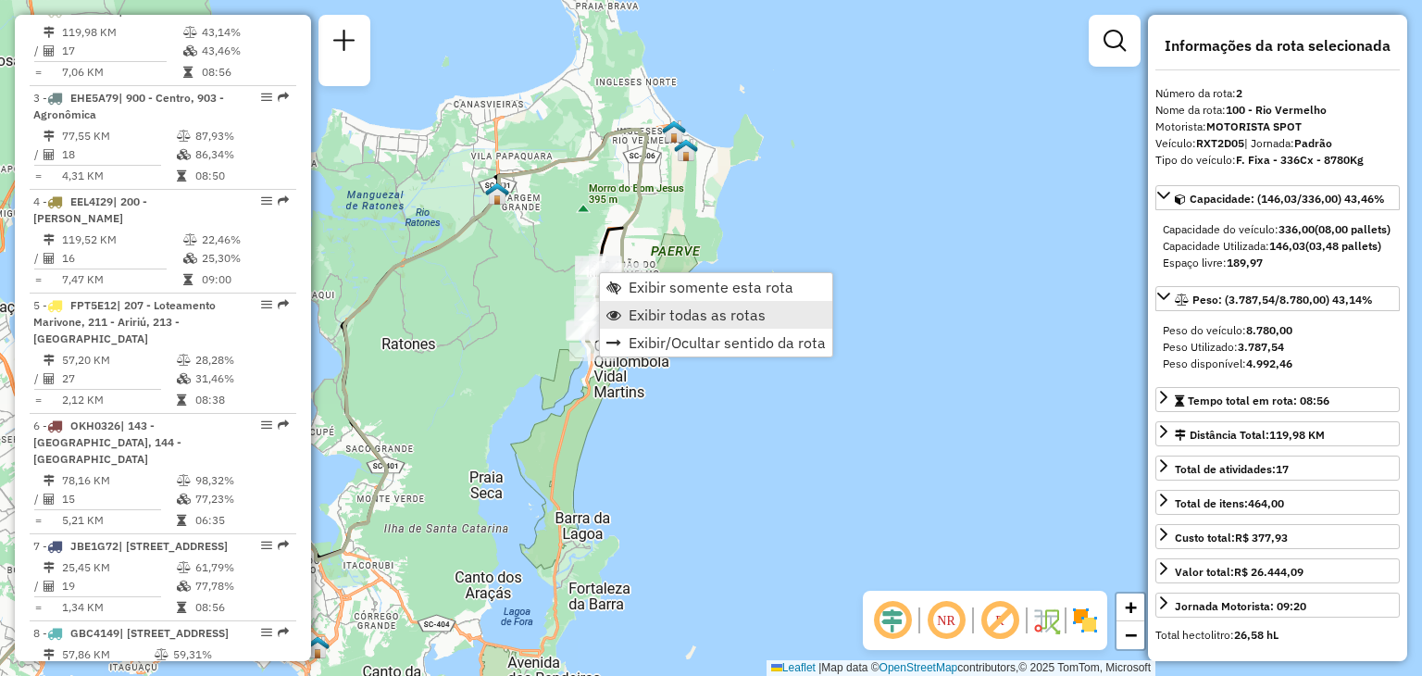
click at [662, 311] on span "Exibir todas as rotas" at bounding box center [697, 314] width 137 height 15
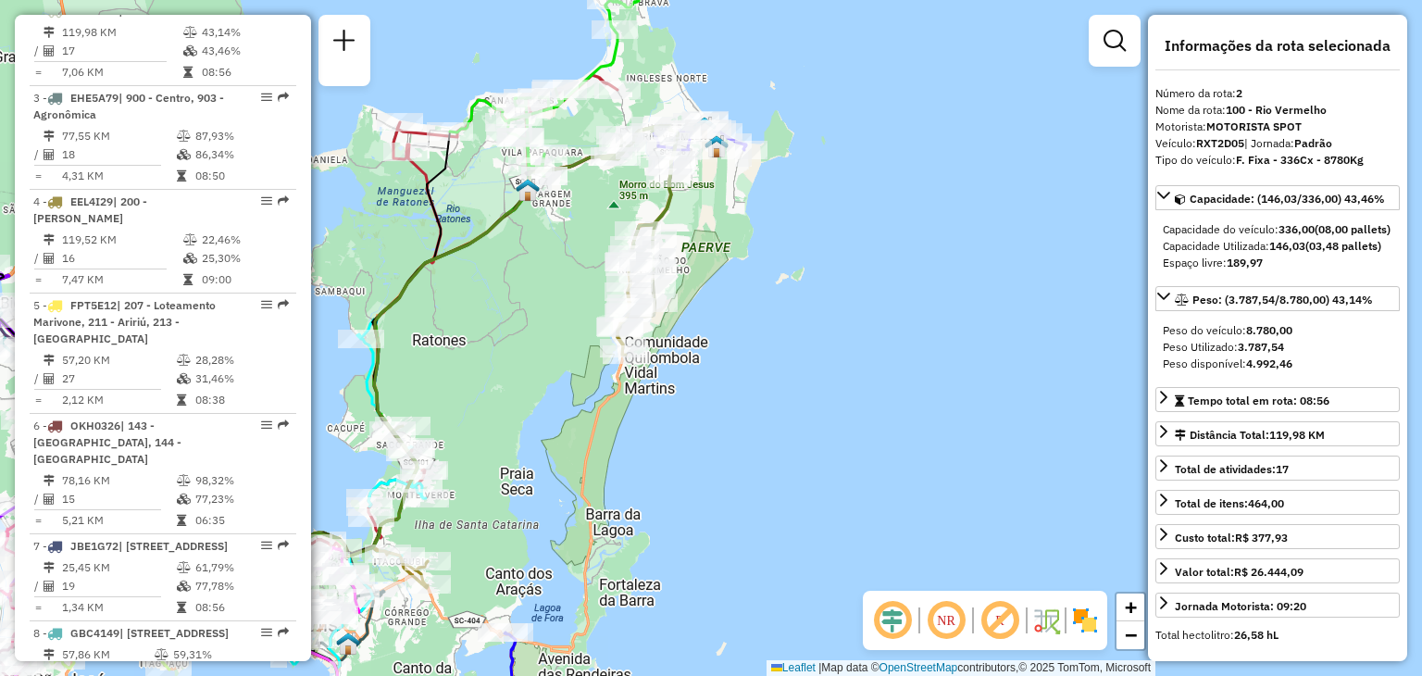
drag, startPoint x: 466, startPoint y: 297, endPoint x: 615, endPoint y: 269, distance: 151.6
click at [581, 275] on div "Janela de atendimento Grade de atendimento Capacidade Transportadoras Veículos …" at bounding box center [711, 338] width 1422 height 676
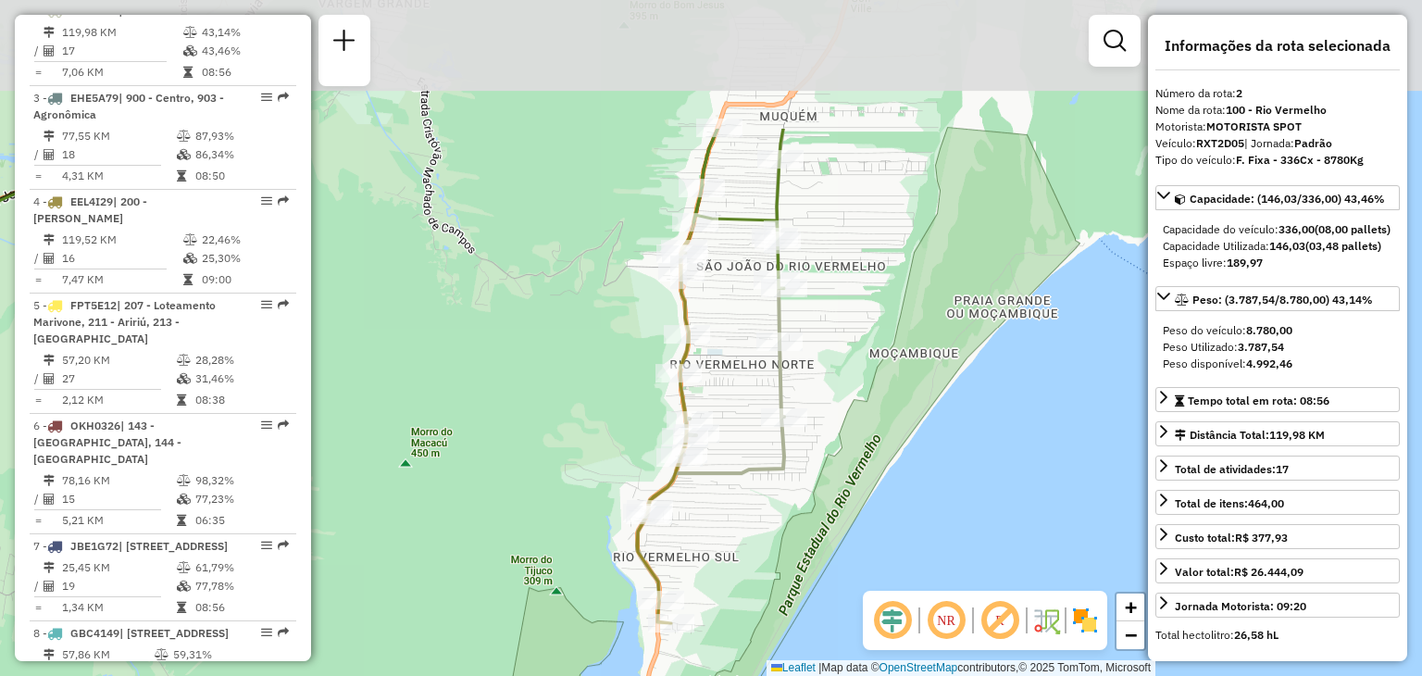
drag, startPoint x: 724, startPoint y: 223, endPoint x: 631, endPoint y: 534, distance: 324.5
click at [553, 423] on div "Janela de atendimento Grade de atendimento Capacidade Transportadoras Veículos …" at bounding box center [711, 338] width 1422 height 676
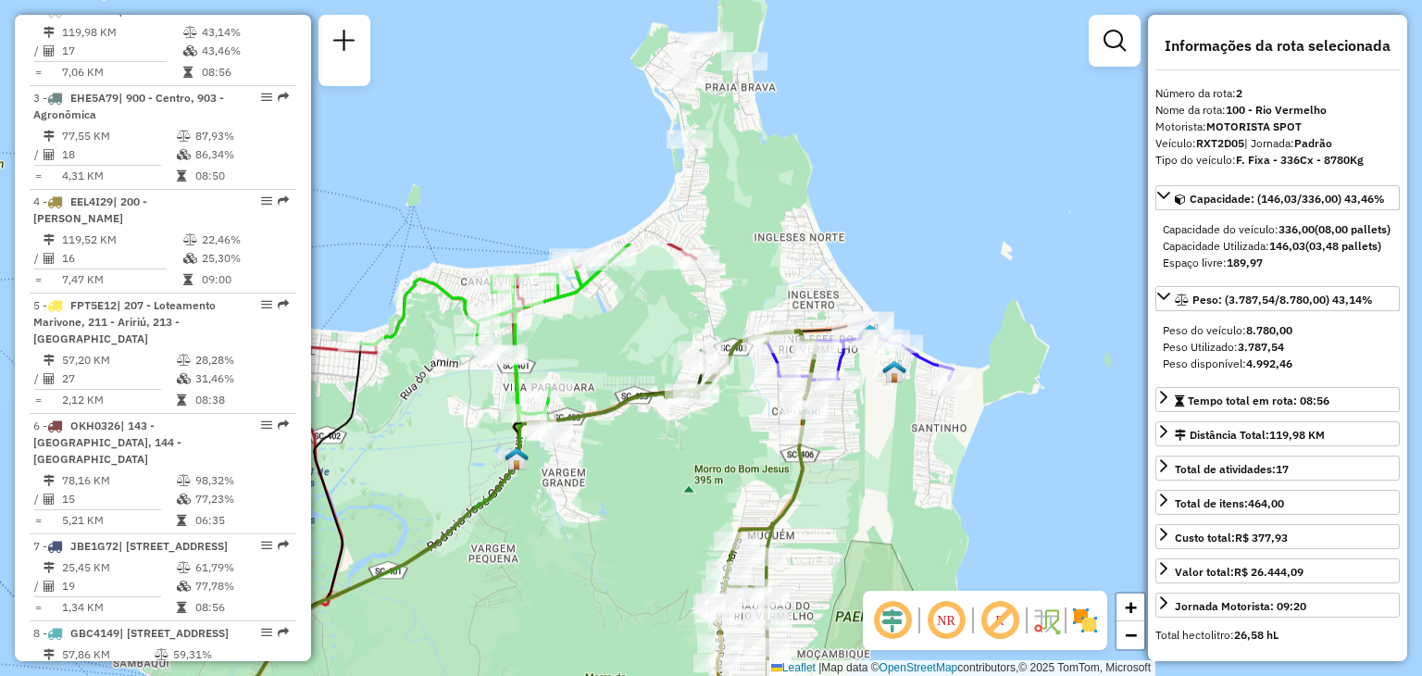
drag, startPoint x: 513, startPoint y: 156, endPoint x: 654, endPoint y: 410, distance: 290.5
click at [621, 466] on div "Janela de atendimento Grade de atendimento Capacidade Transportadoras Veículos …" at bounding box center [711, 338] width 1422 height 676
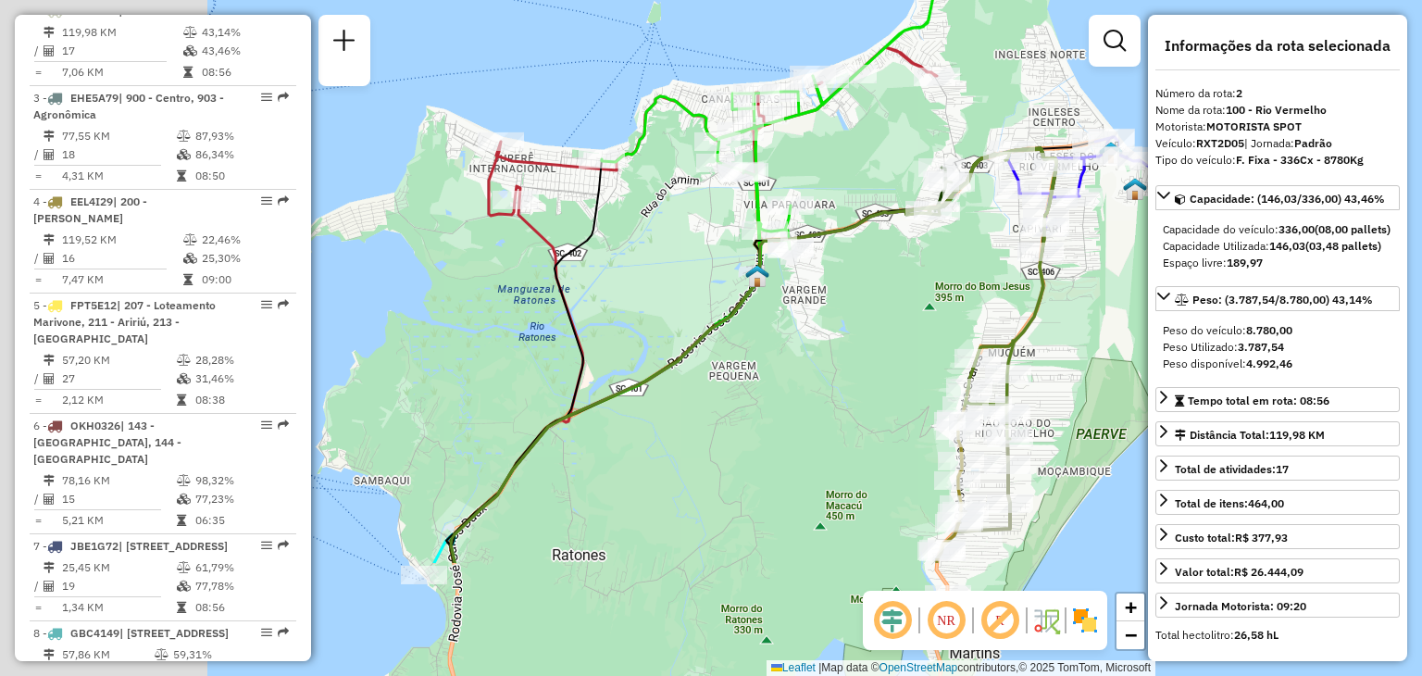
drag, startPoint x: 485, startPoint y: 500, endPoint x: 721, endPoint y: 278, distance: 324.1
click at [726, 283] on icon at bounding box center [730, 357] width 558 height 411
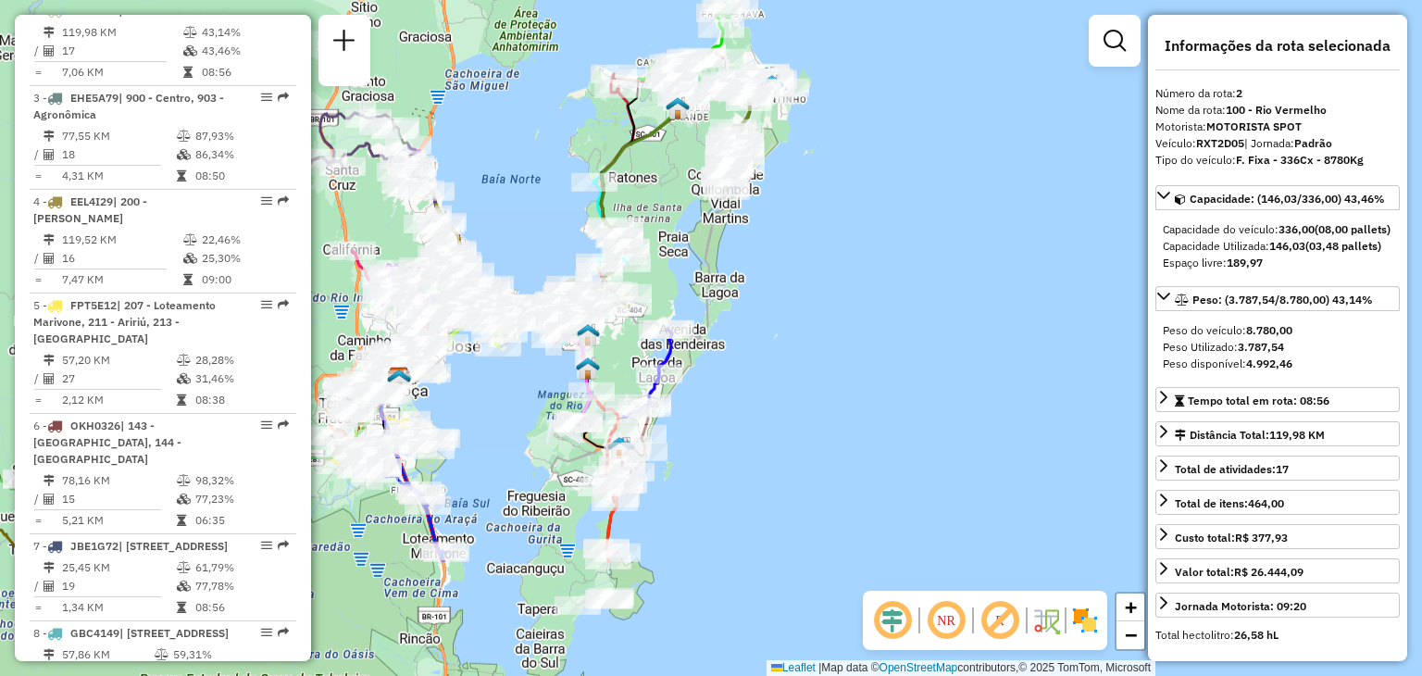
drag, startPoint x: 645, startPoint y: 439, endPoint x: 680, endPoint y: 262, distance: 180.3
click at [680, 262] on div "Janela de atendimento Grade de atendimento Capacidade Transportadoras Veículos …" at bounding box center [711, 338] width 1422 height 676
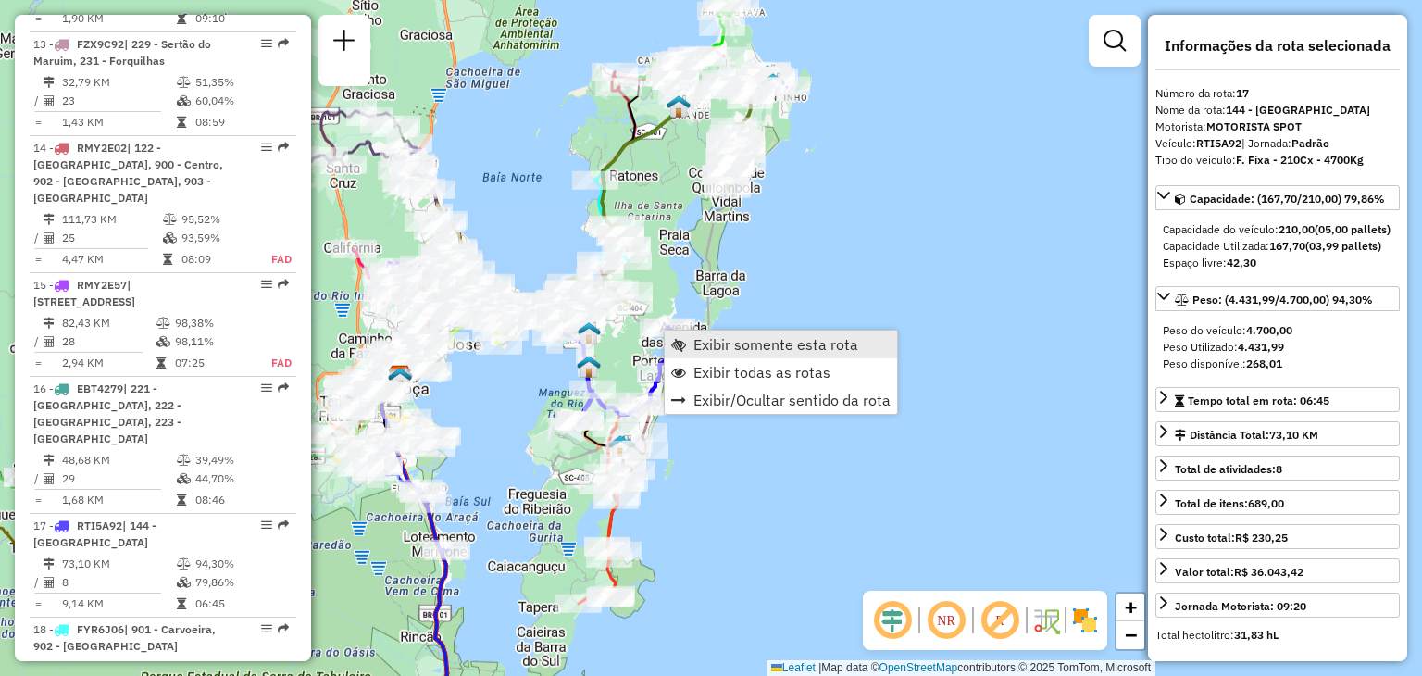
scroll to position [2425, 0]
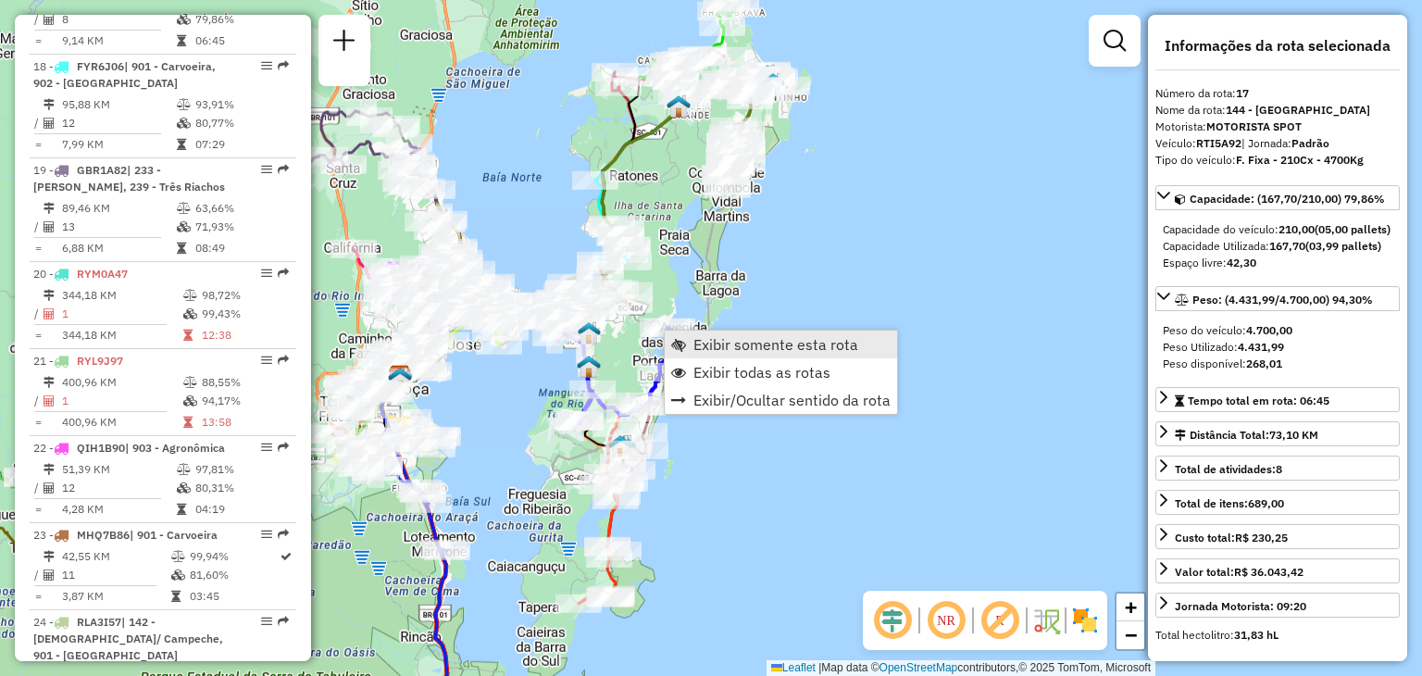
click at [678, 330] on link "Exibir somente esta rota" at bounding box center [781, 344] width 232 height 28
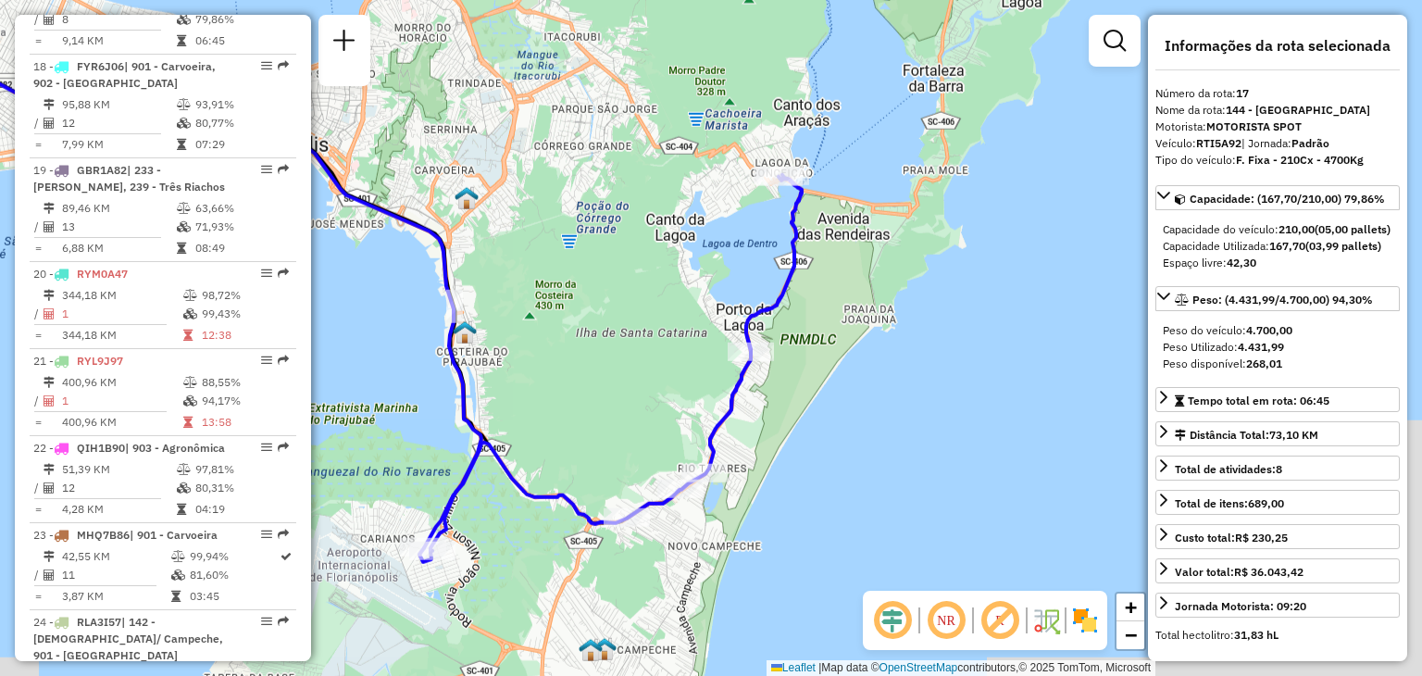
drag, startPoint x: 978, startPoint y: 339, endPoint x: 538, endPoint y: 317, distance: 441.2
click at [532, 317] on div "Janela de atendimento Grade de atendimento Capacidade Transportadoras Veículos …" at bounding box center [711, 338] width 1422 height 676
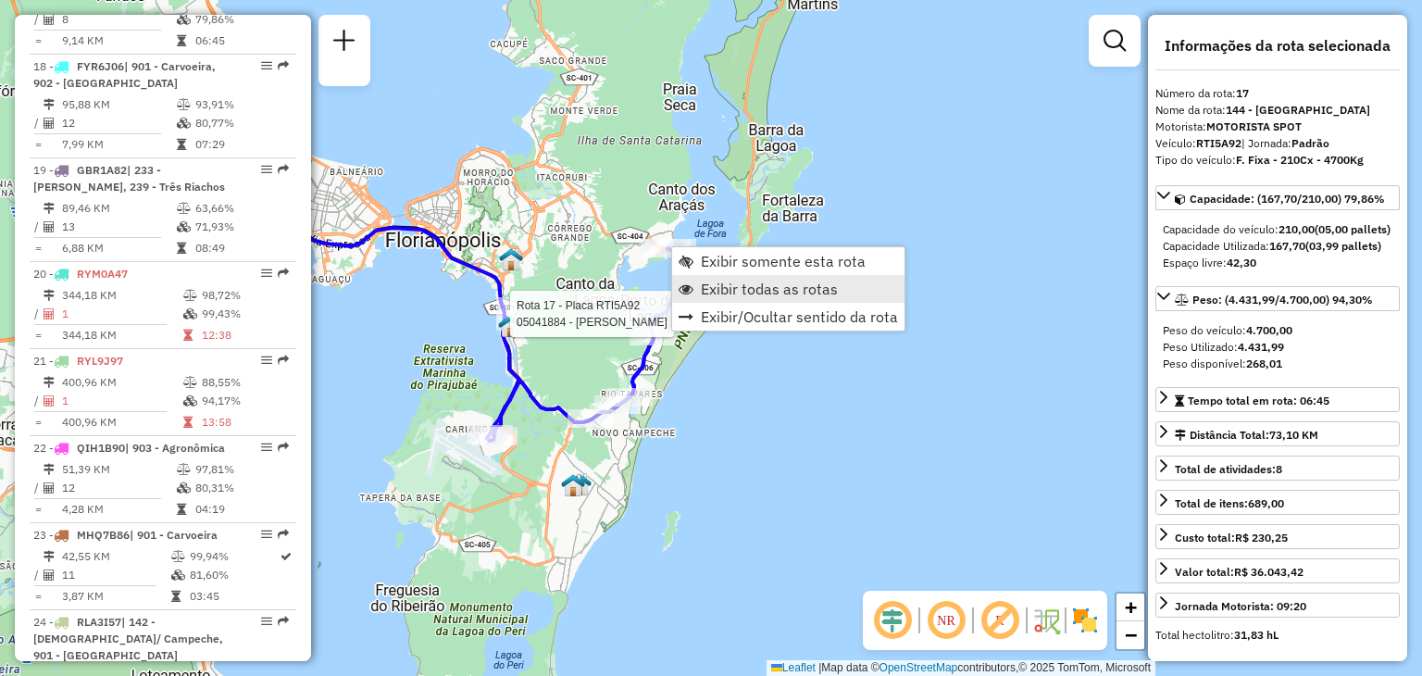
click at [824, 286] on span "Exibir todas as rotas" at bounding box center [769, 288] width 137 height 15
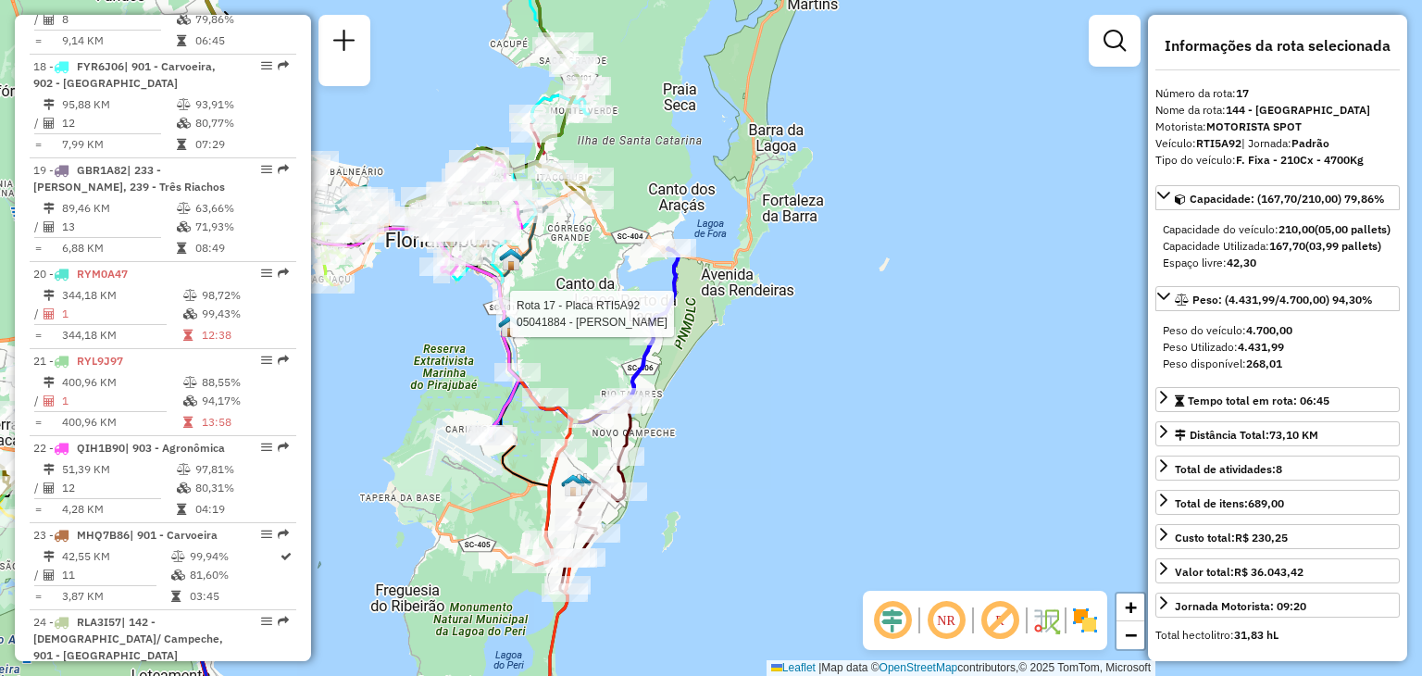
click at [875, 317] on div "Rota 17 - Placa RTI5A92 05041884 - VALDIRENE MADALENA DE FARIAS Janela de atend…" at bounding box center [711, 338] width 1422 height 676
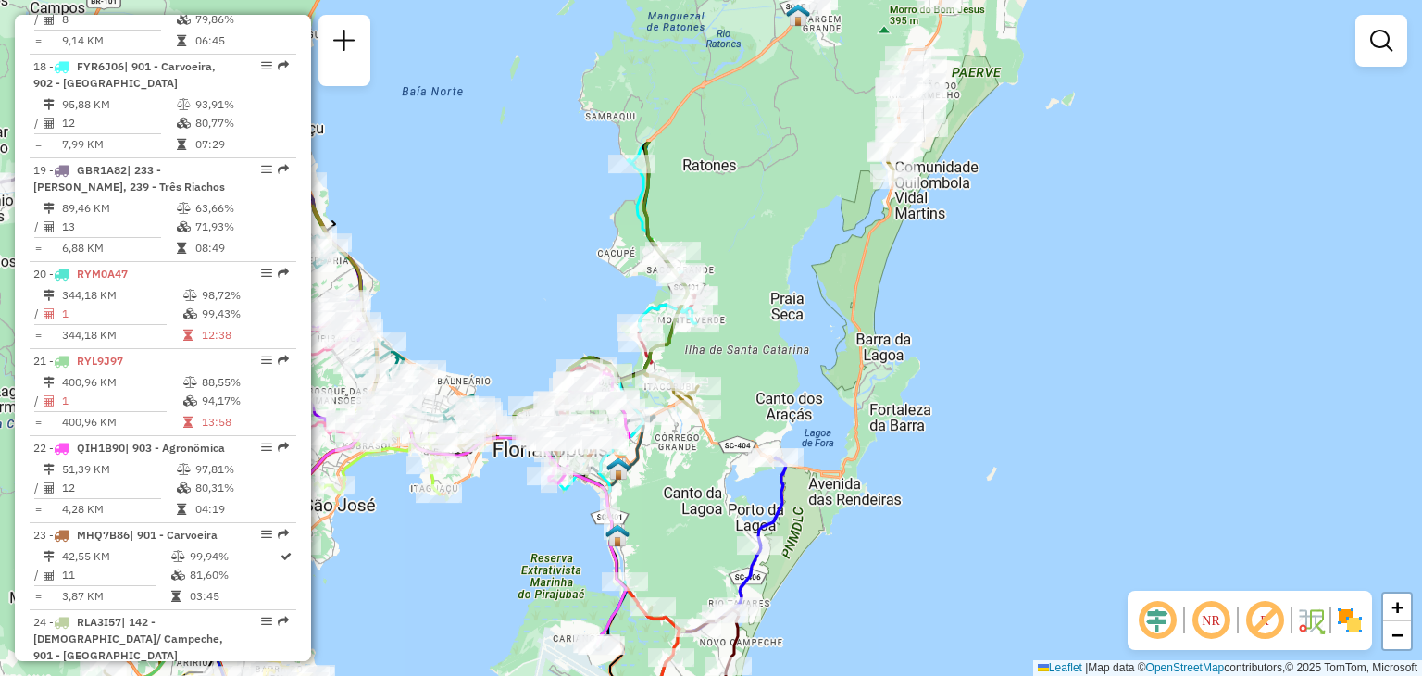
drag, startPoint x: 559, startPoint y: 290, endPoint x: 628, endPoint y: 479, distance: 201.7
click at [665, 502] on div "Janela de atendimento Grade de atendimento Capacidade Transportadoras Veículos …" at bounding box center [711, 338] width 1422 height 676
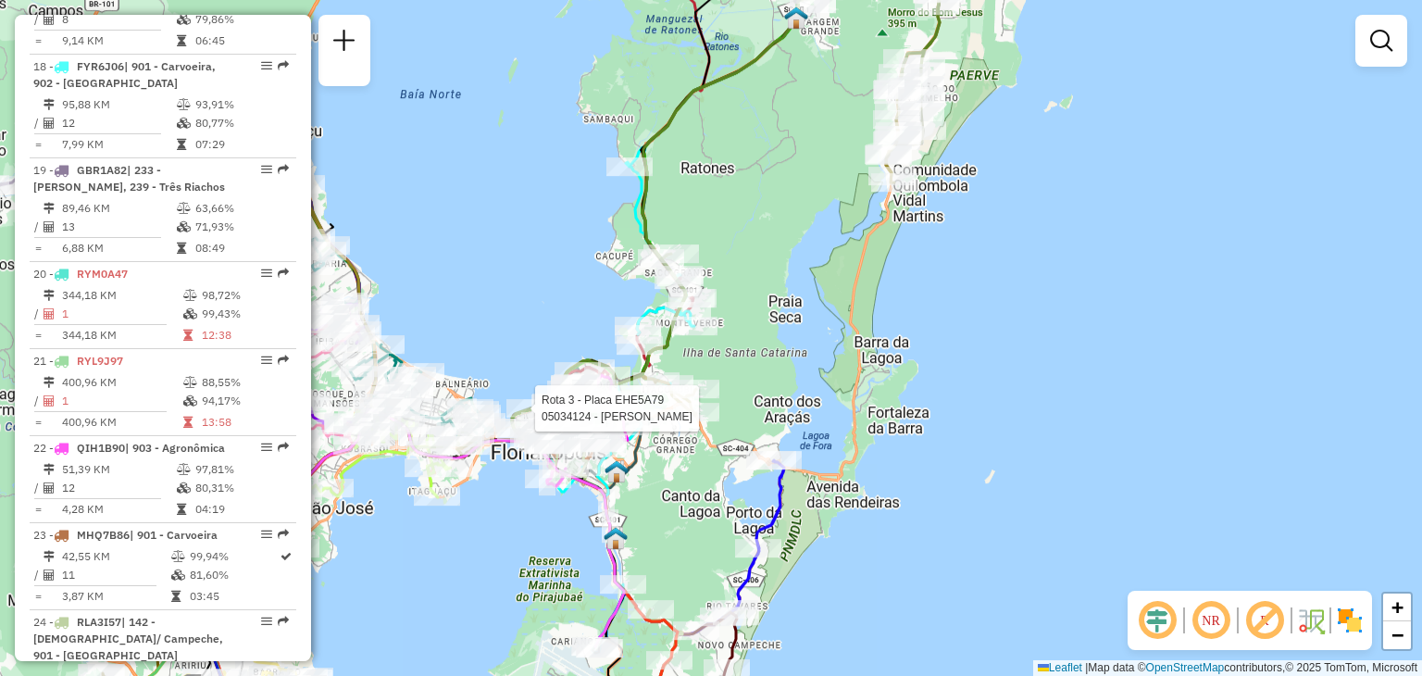
select select "**********"
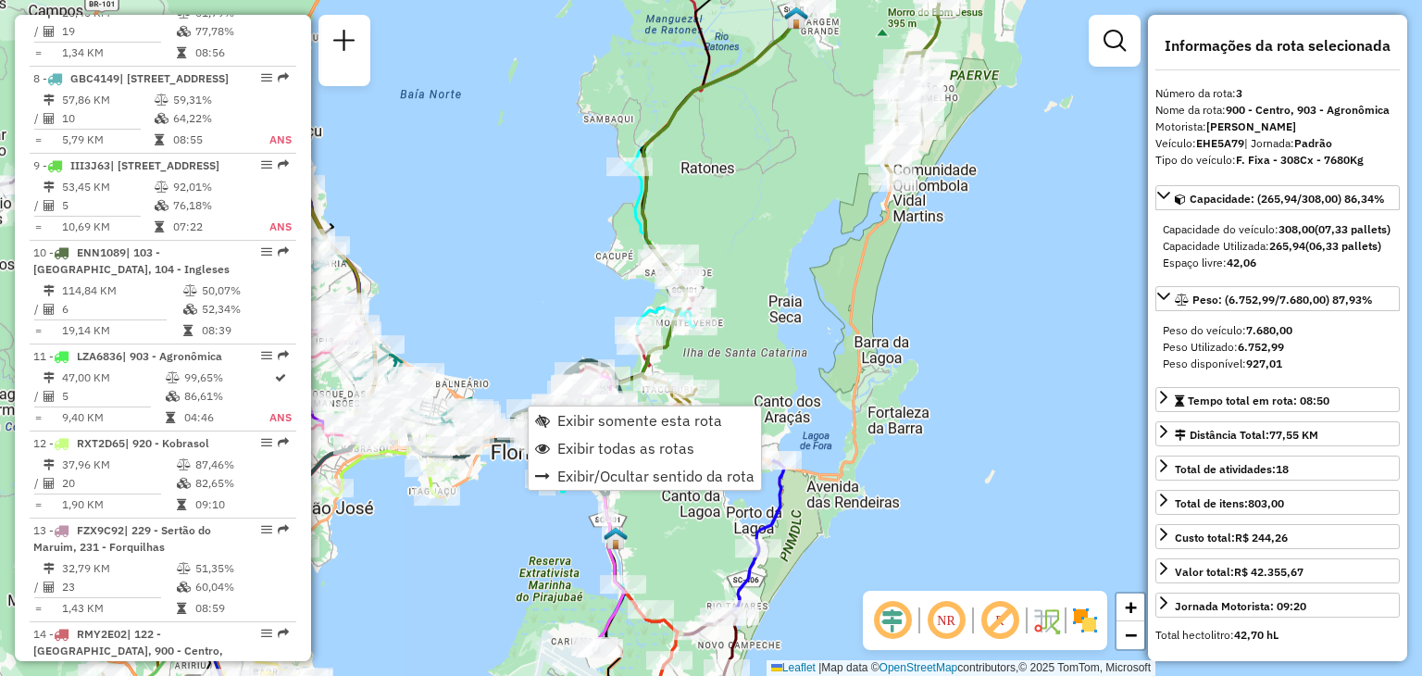
scroll to position [926, 0]
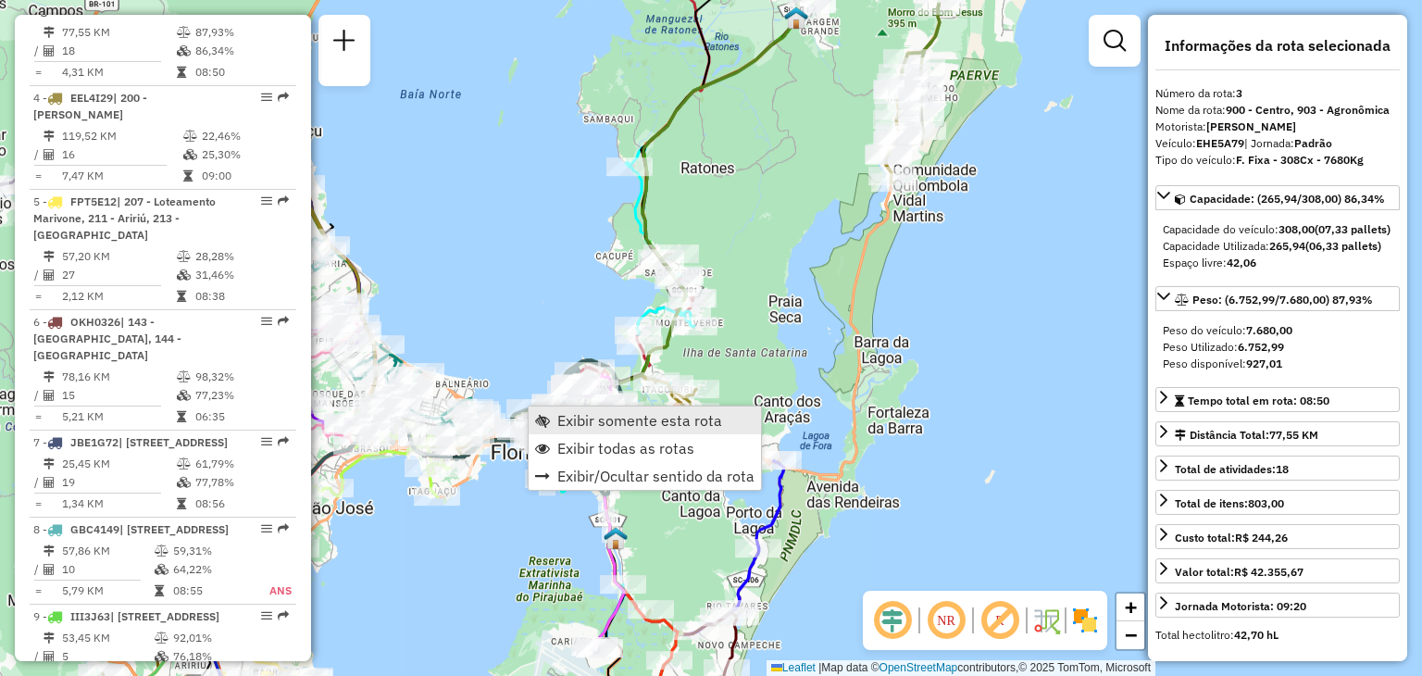
click at [563, 417] on span "Exibir somente esta rota" at bounding box center [639, 420] width 165 height 15
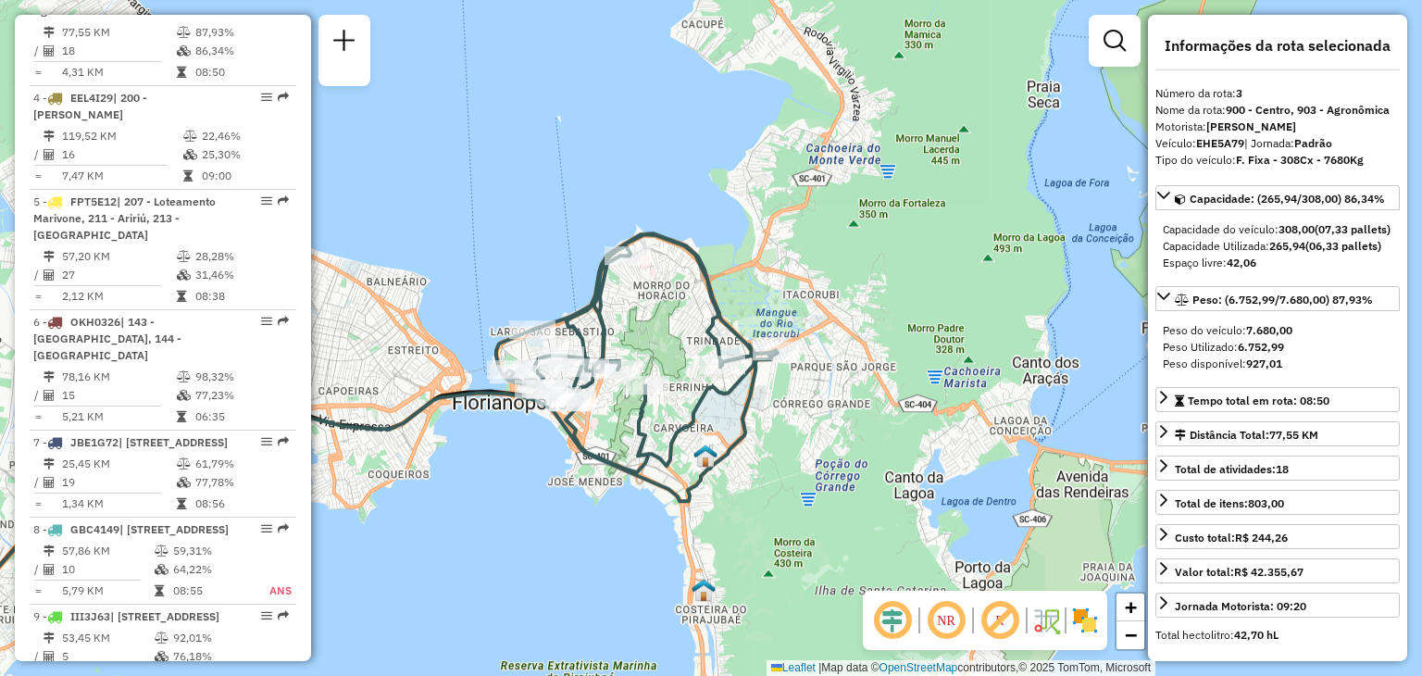
drag, startPoint x: 934, startPoint y: 435, endPoint x: 579, endPoint y: 538, distance: 369.1
click at [579, 538] on div "Janela de atendimento Grade de atendimento Capacidade Transportadoras Veículos …" at bounding box center [711, 338] width 1422 height 676
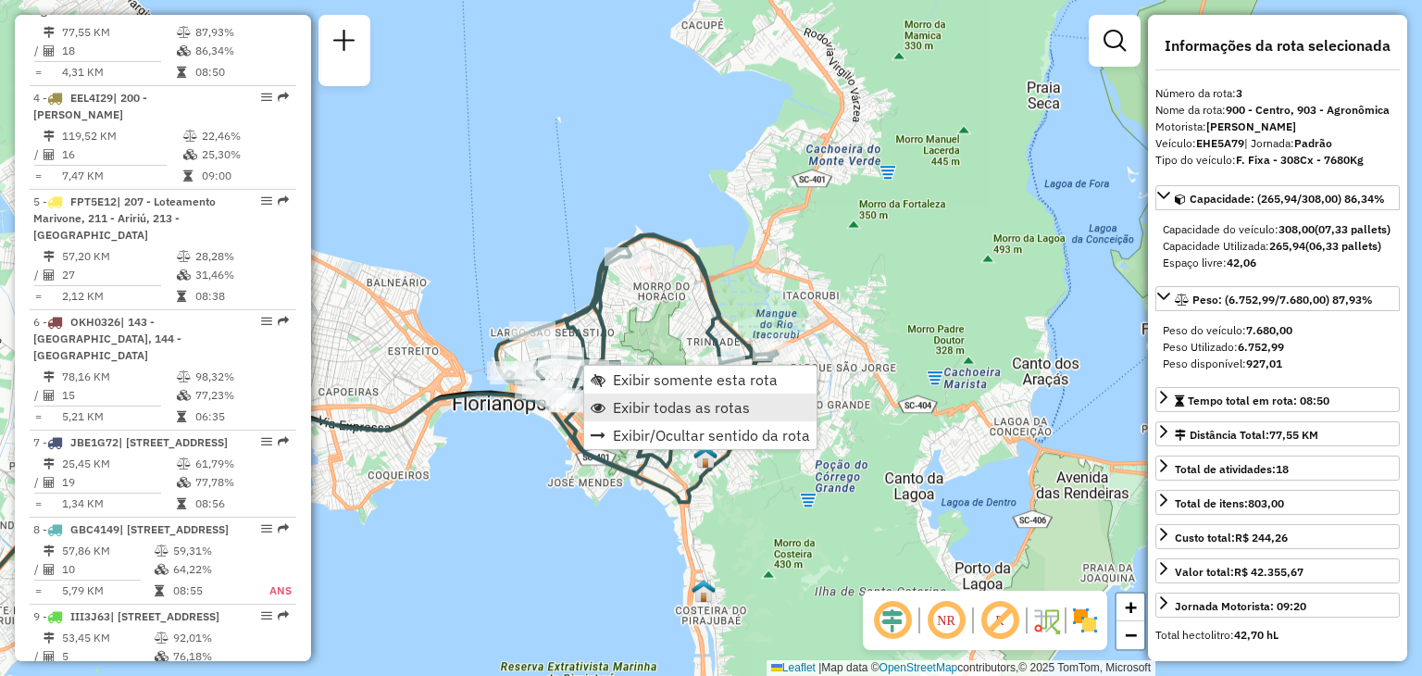
click at [670, 401] on span "Exibir todas as rotas" at bounding box center [681, 407] width 137 height 15
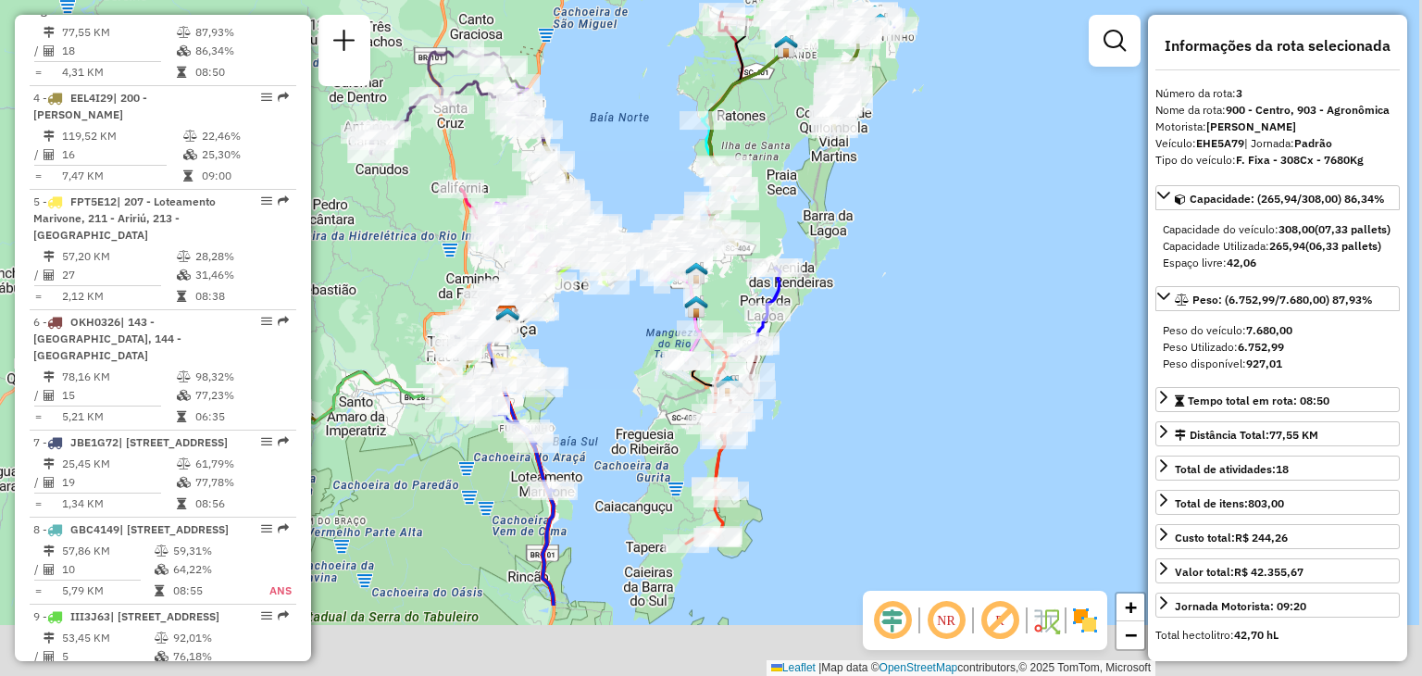
drag, startPoint x: 948, startPoint y: 505, endPoint x: 880, endPoint y: 353, distance: 167.0
click at [880, 353] on div "Janela de atendimento Grade de atendimento Capacidade Transportadoras Veículos …" at bounding box center [711, 338] width 1422 height 676
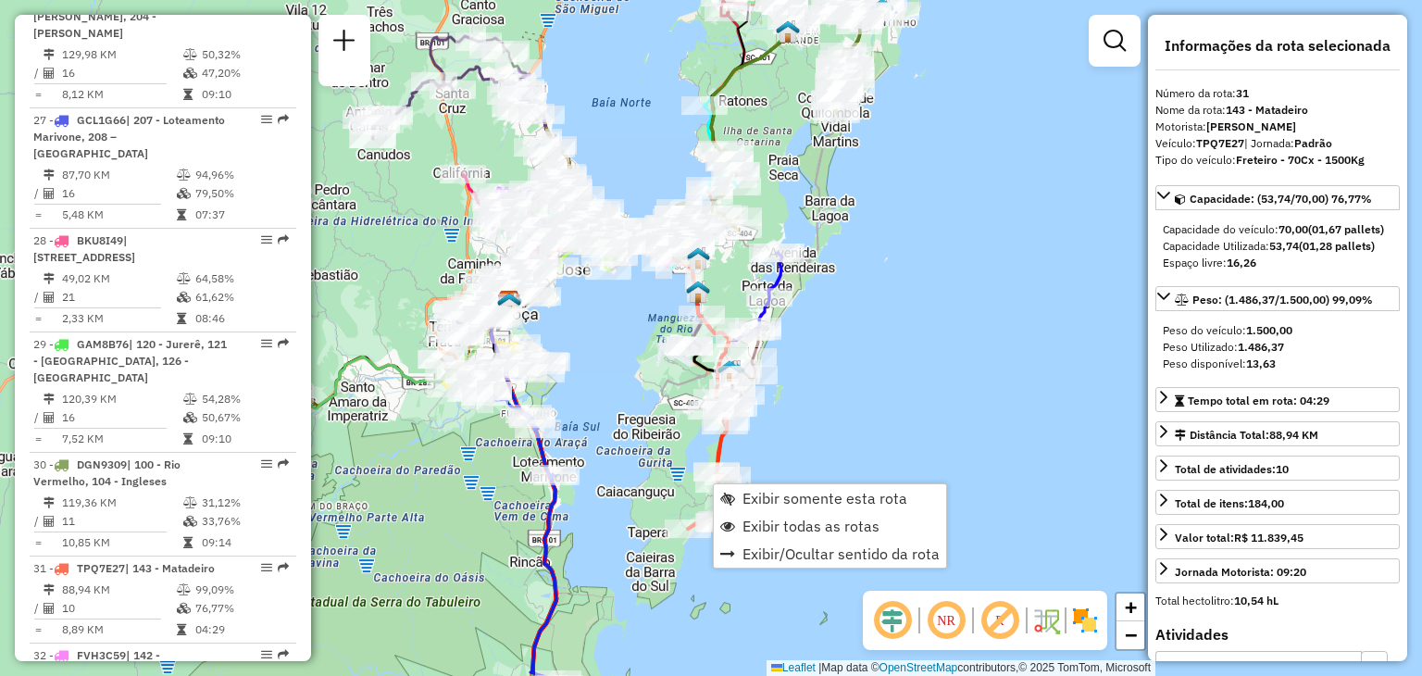
scroll to position [3432, 0]
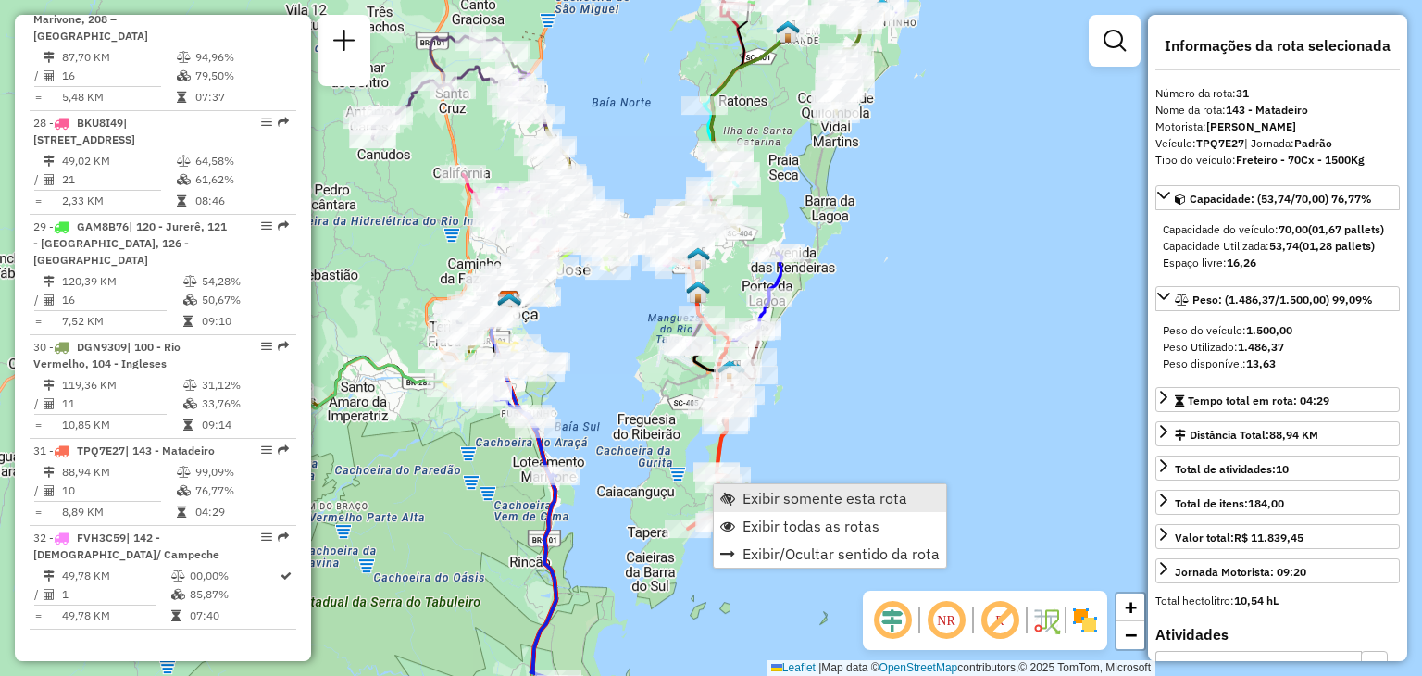
click at [776, 486] on link "Exibir somente esta rota" at bounding box center [830, 498] width 232 height 28
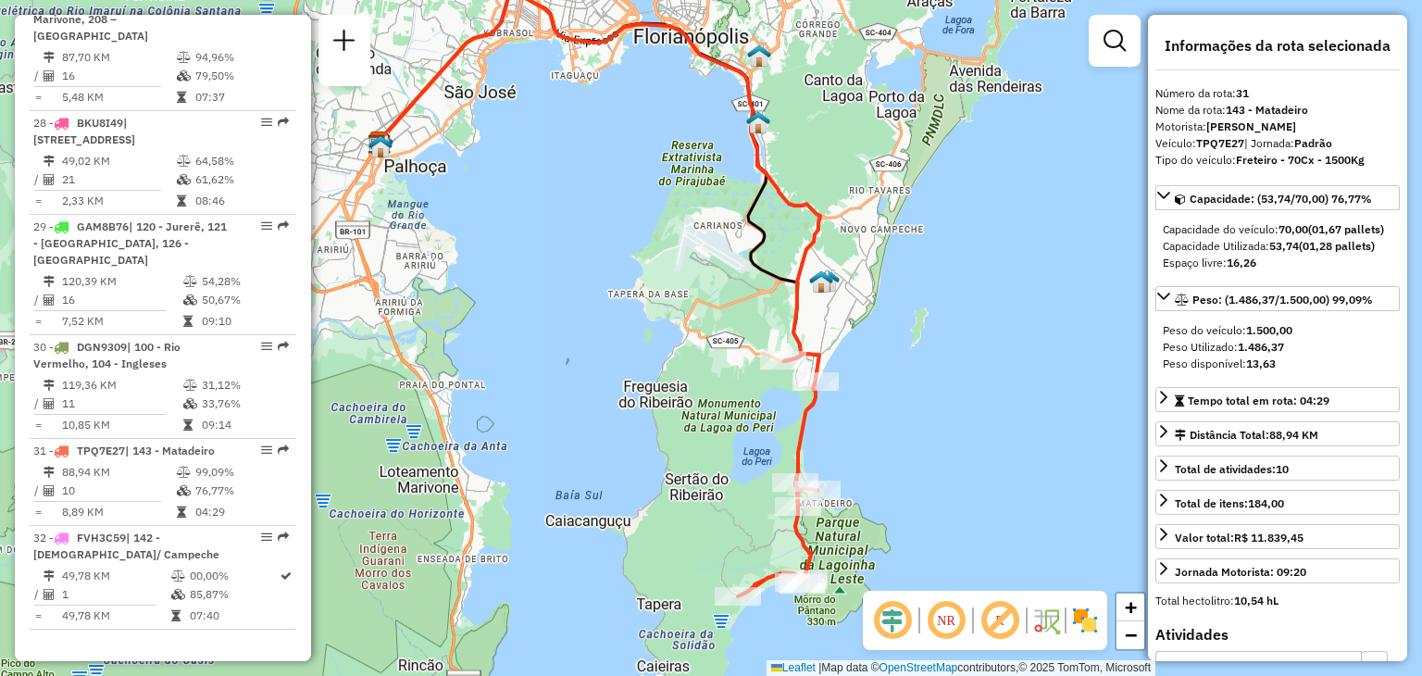
drag, startPoint x: 1039, startPoint y: 412, endPoint x: 859, endPoint y: 325, distance: 200.4
click at [859, 325] on div "Janela de atendimento Grade de atendimento Capacidade Transportadoras Veículos …" at bounding box center [711, 338] width 1422 height 676
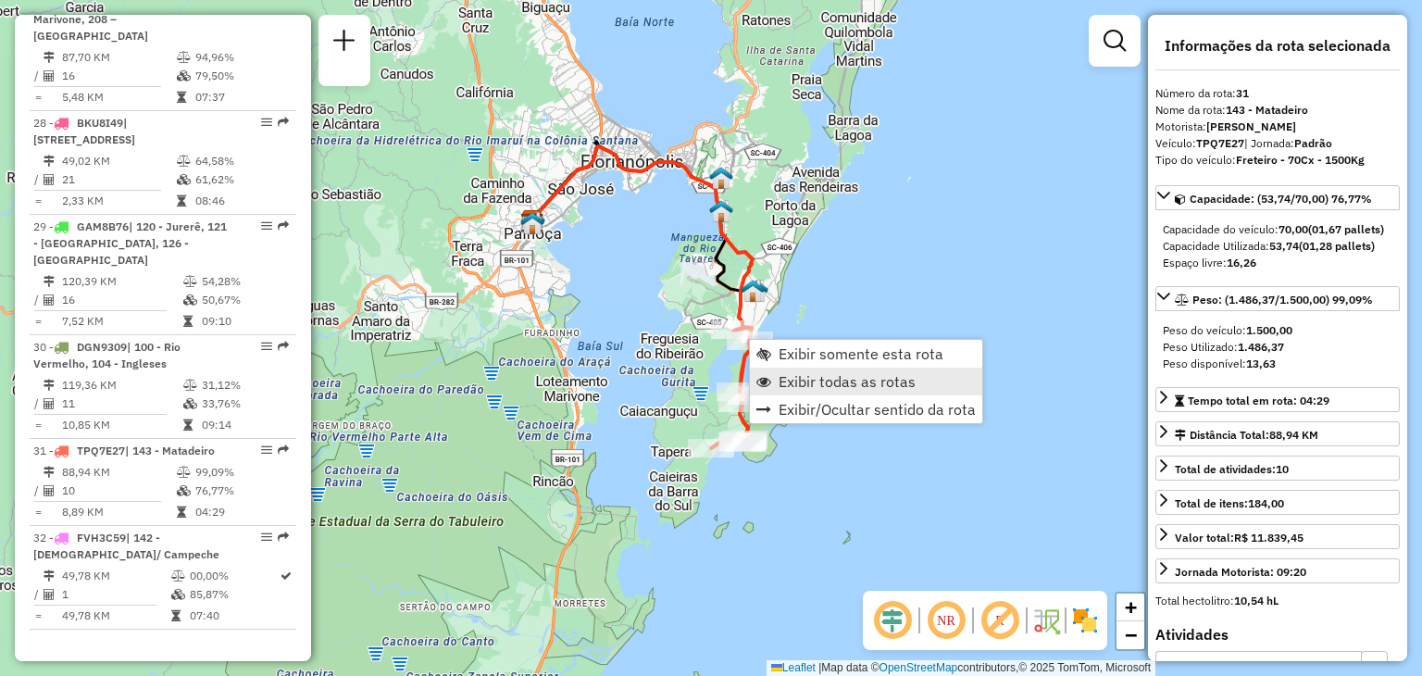
drag, startPoint x: 852, startPoint y: 382, endPoint x: 788, endPoint y: 397, distance: 65.6
click at [852, 382] on span "Exibir todas as rotas" at bounding box center [846, 381] width 137 height 15
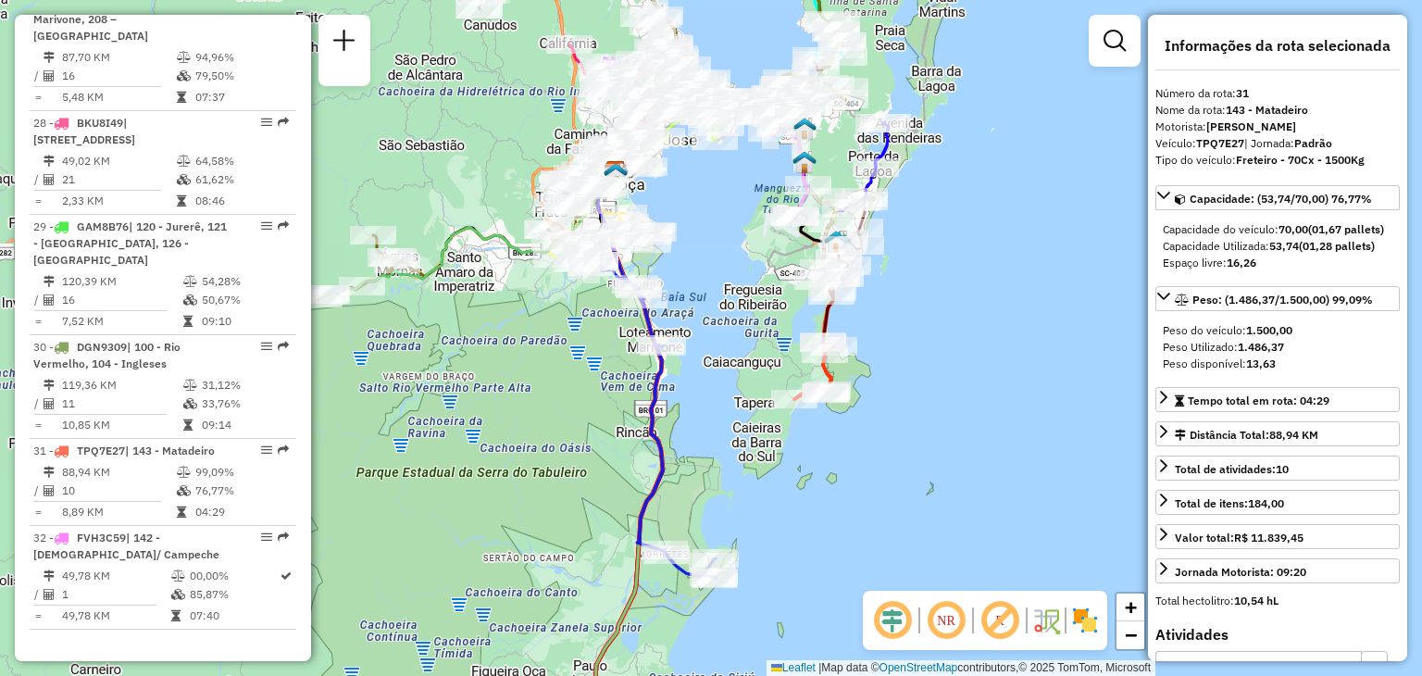
drag, startPoint x: 643, startPoint y: 442, endPoint x: 728, endPoint y: 392, distance: 97.5
click at [728, 392] on div "Janela de atendimento Grade de atendimento Capacidade Transportadoras Veículos …" at bounding box center [711, 338] width 1422 height 676
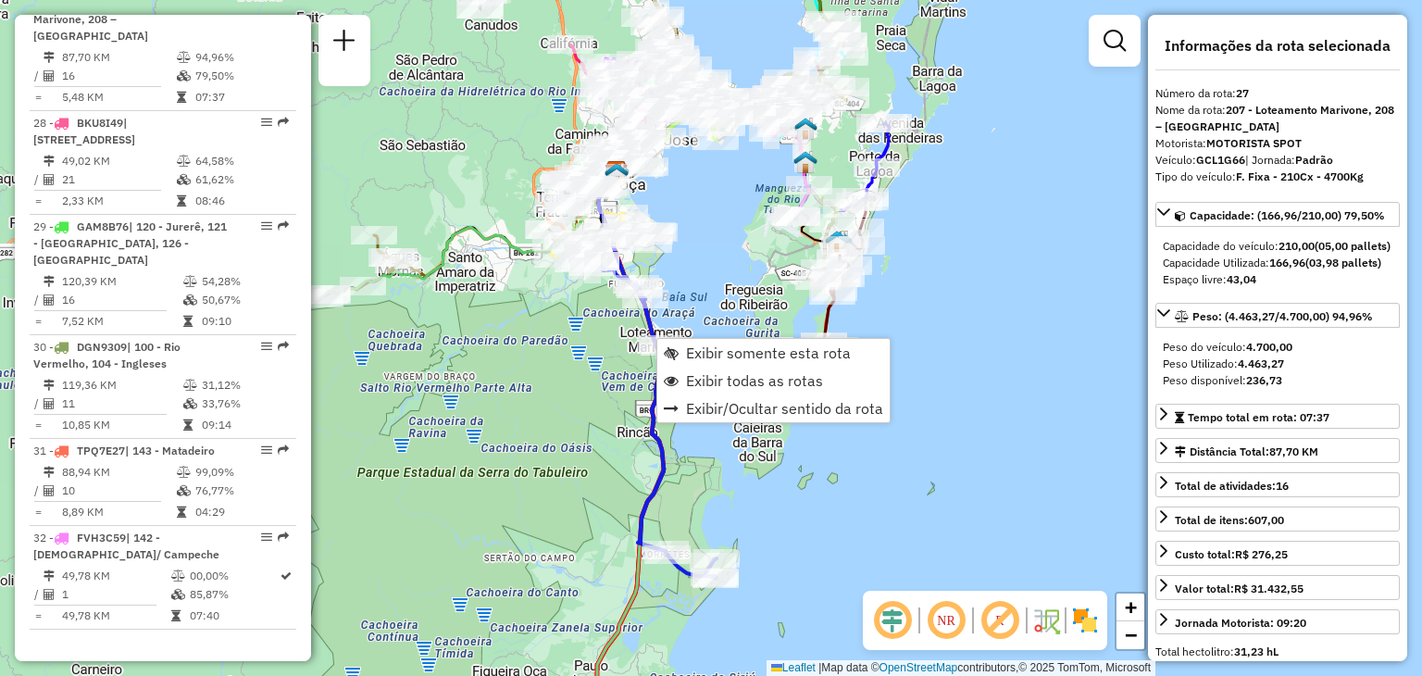
scroll to position [3410, 0]
click at [728, 354] on span "Exibir somente esta rota" at bounding box center [768, 352] width 165 height 15
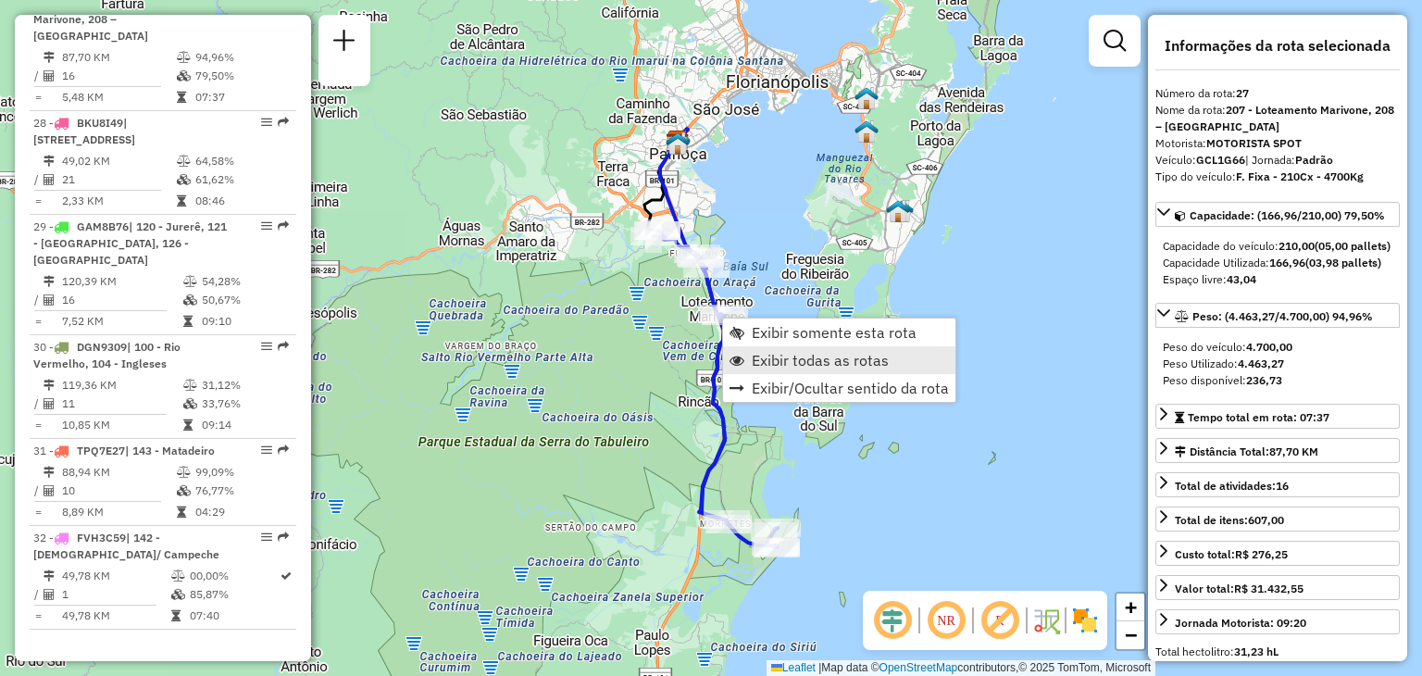
click at [796, 359] on span "Exibir todas as rotas" at bounding box center [820, 360] width 137 height 15
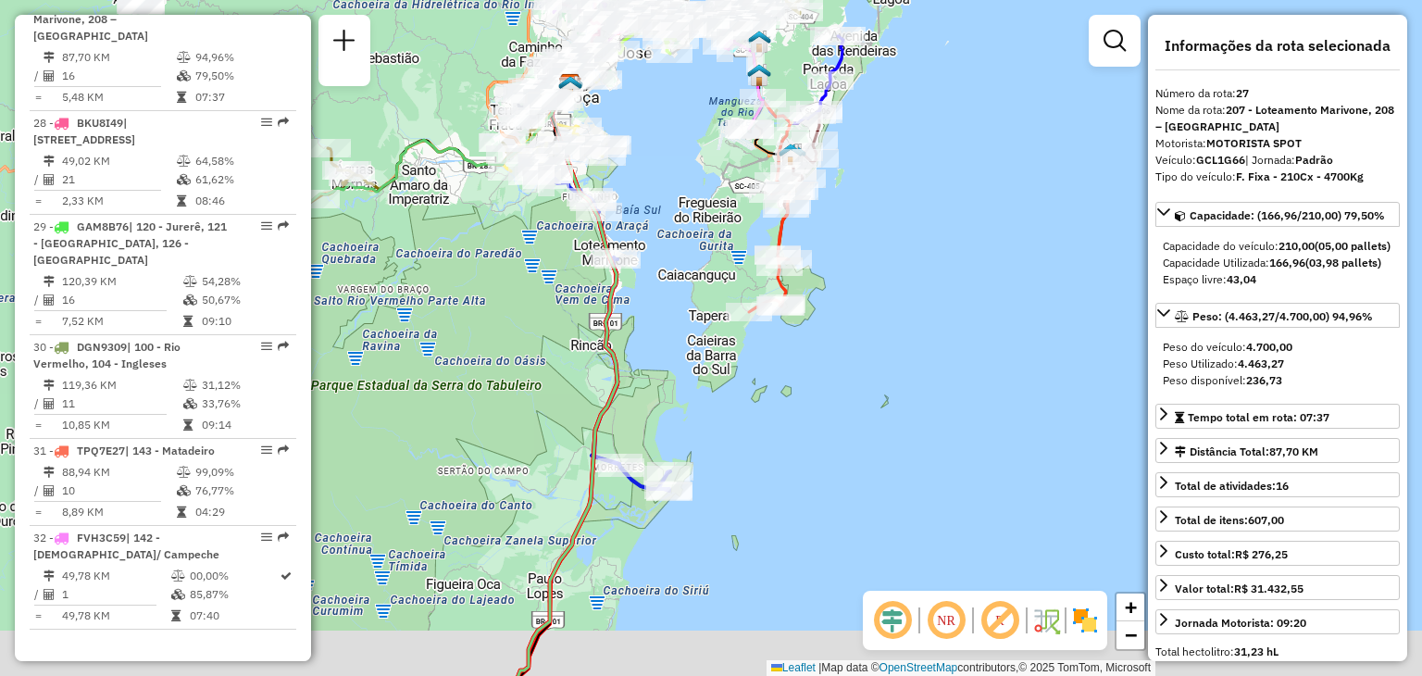
drag, startPoint x: 903, startPoint y: 491, endPoint x: 796, endPoint y: 429, distance: 124.0
click at [795, 432] on div "Janela de atendimento Grade de atendimento Capacidade Transportadoras Veículos …" at bounding box center [711, 338] width 1422 height 676
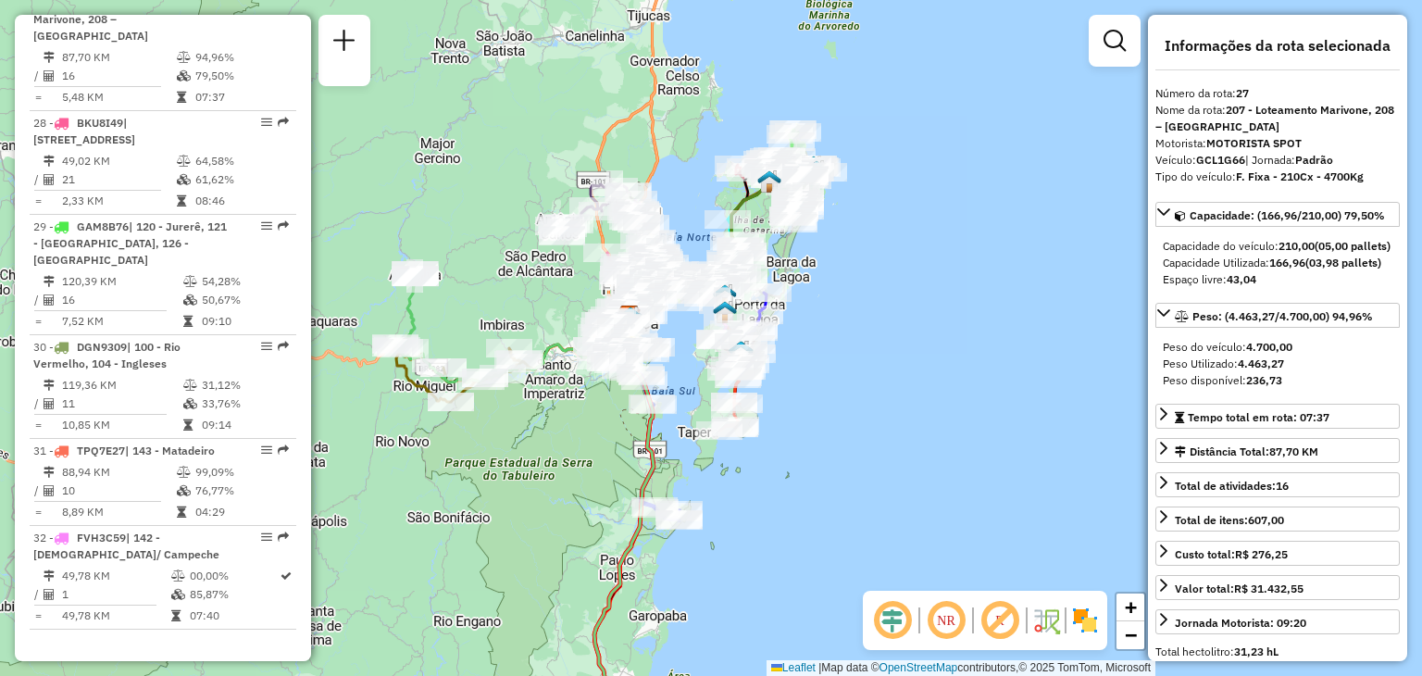
drag, startPoint x: 665, startPoint y: 495, endPoint x: 659, endPoint y: 598, distance: 102.9
click at [659, 598] on div "Janela de atendimento Grade de atendimento Capacidade Transportadoras Veículos …" at bounding box center [711, 338] width 1422 height 676
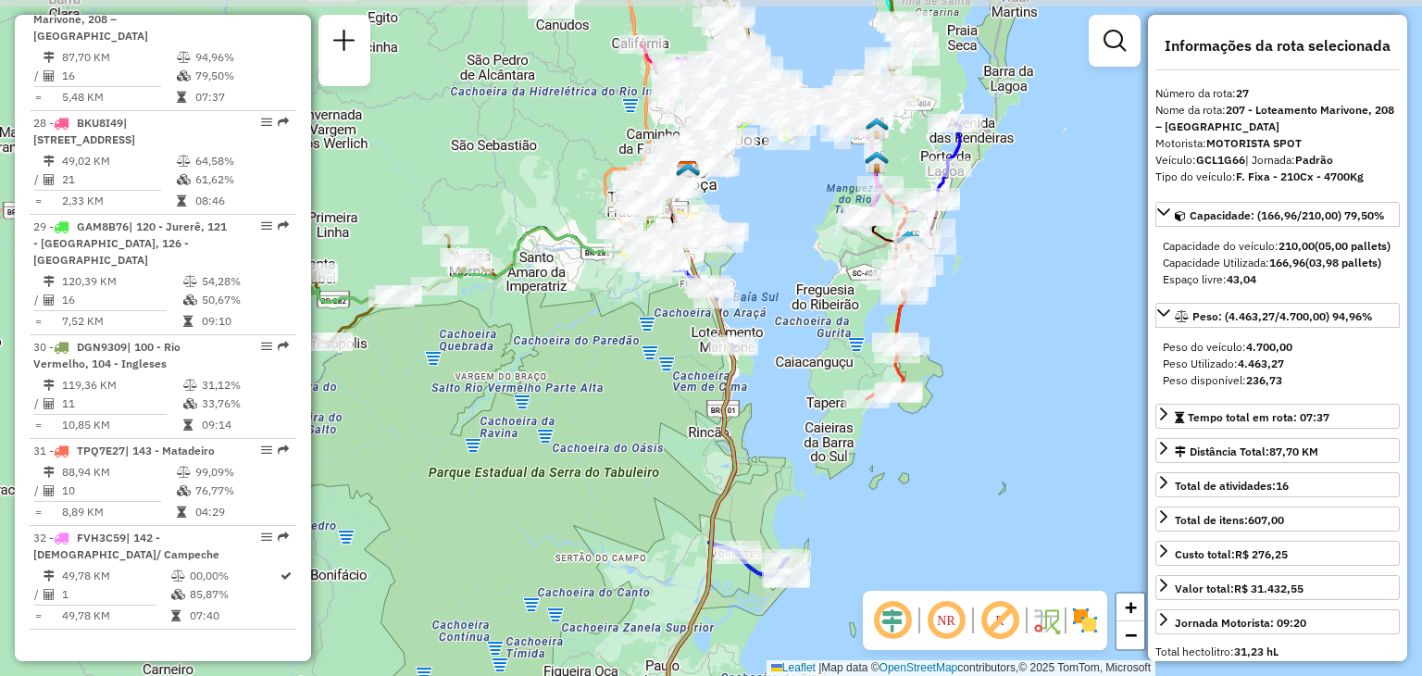
drag, startPoint x: 589, startPoint y: 355, endPoint x: 678, endPoint y: 375, distance: 91.0
click at [674, 381] on div "Janela de atendimento Grade de atendimento Capacidade Transportadoras Veículos …" at bounding box center [711, 338] width 1422 height 676
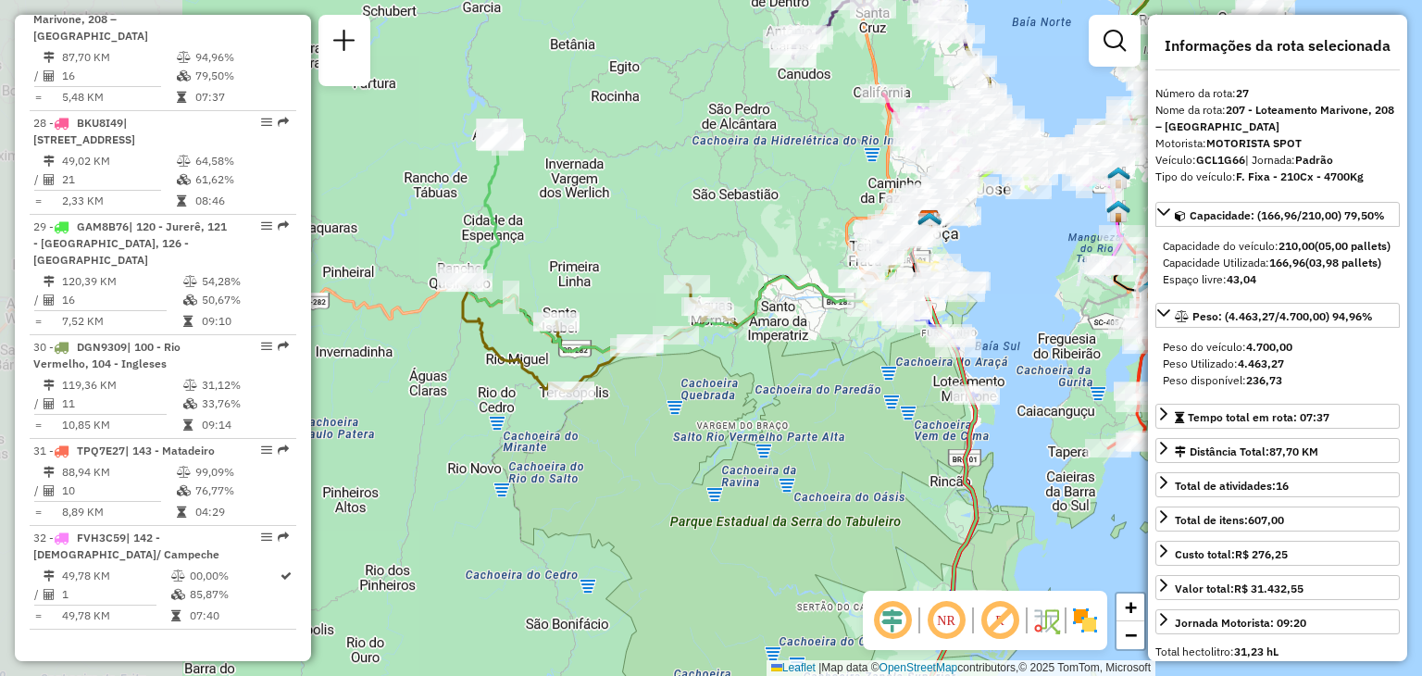
drag, startPoint x: 487, startPoint y: 353, endPoint x: 716, endPoint y: 382, distance: 230.5
click at [728, 403] on div "Janela de atendimento Grade de atendimento Capacidade Transportadoras Veículos …" at bounding box center [711, 338] width 1422 height 676
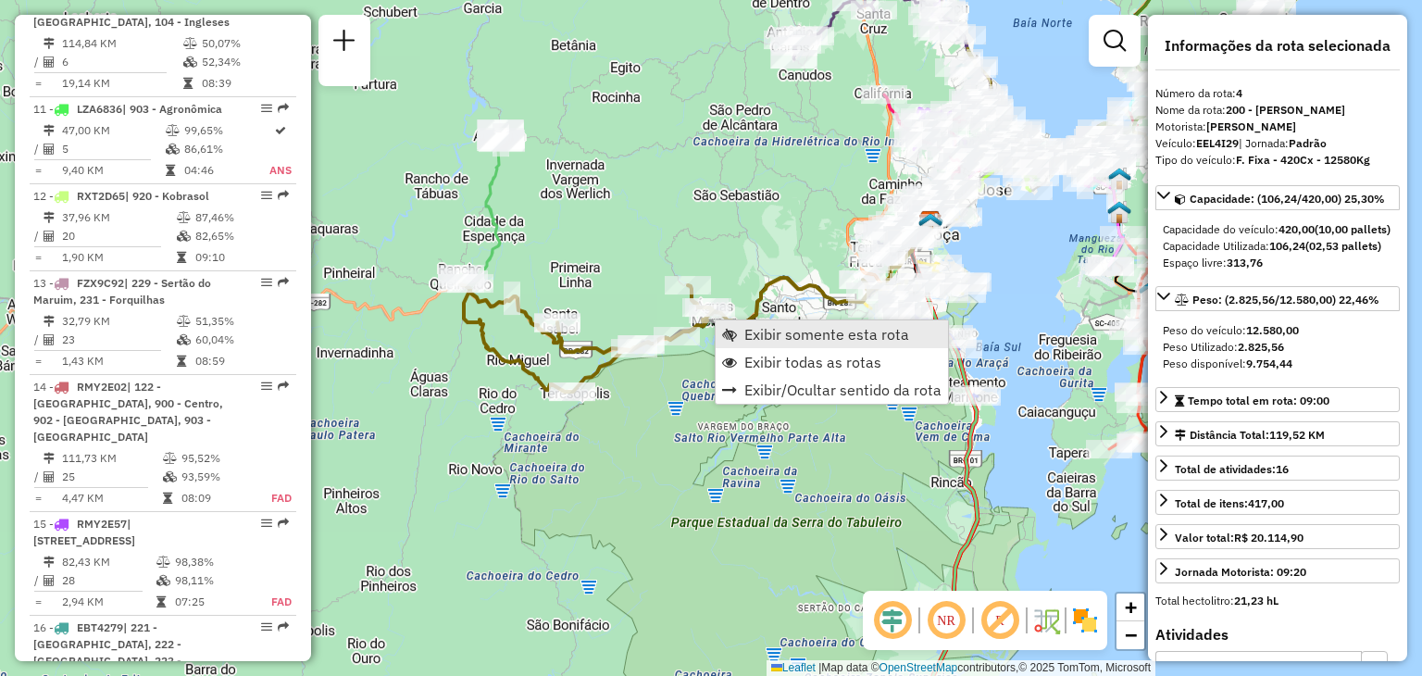
scroll to position [1029, 0]
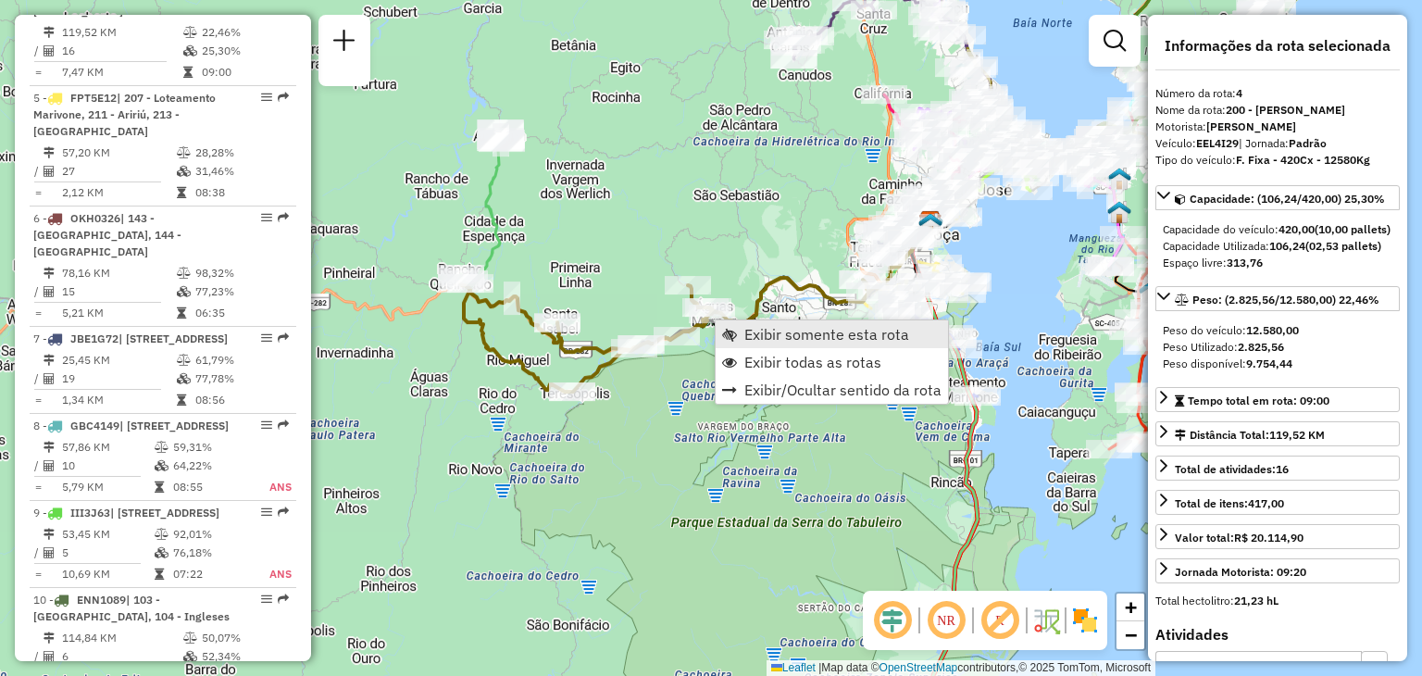
click at [790, 342] on link "Exibir somente esta rota" at bounding box center [832, 334] width 232 height 28
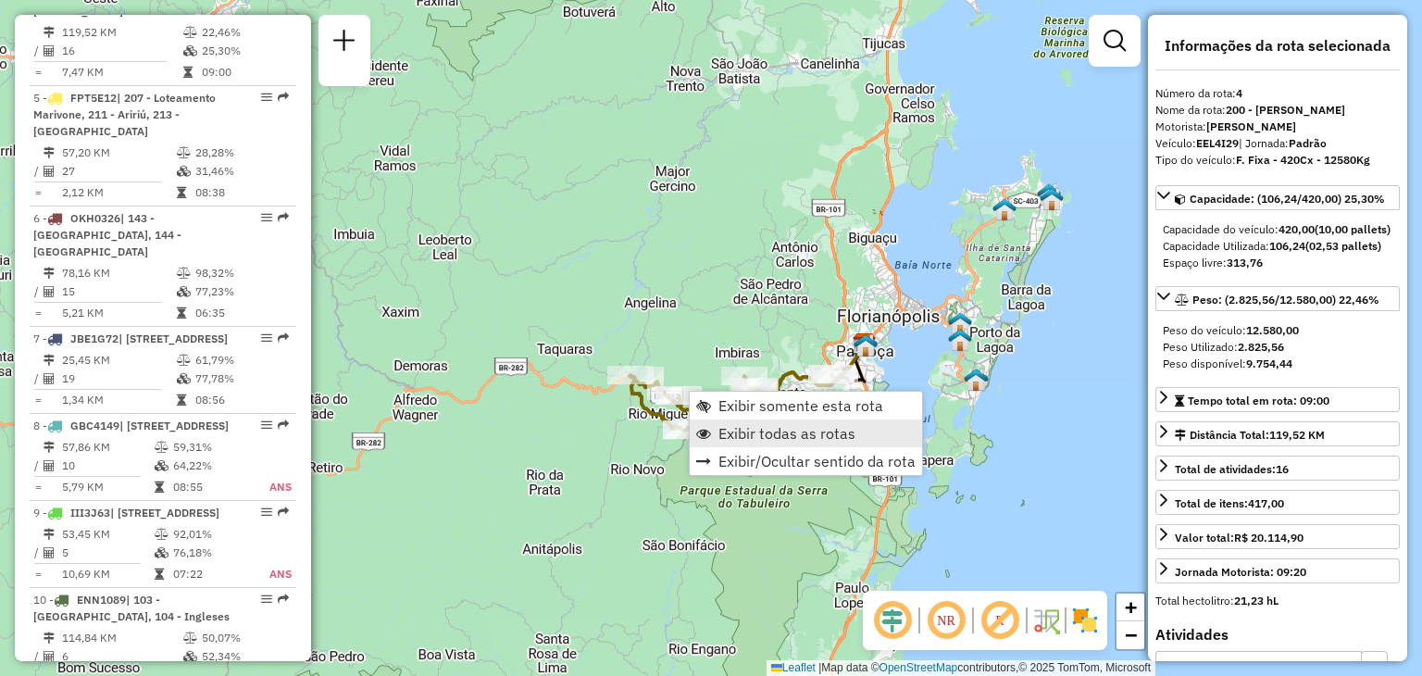
click at [764, 426] on span "Exibir todas as rotas" at bounding box center [786, 433] width 137 height 15
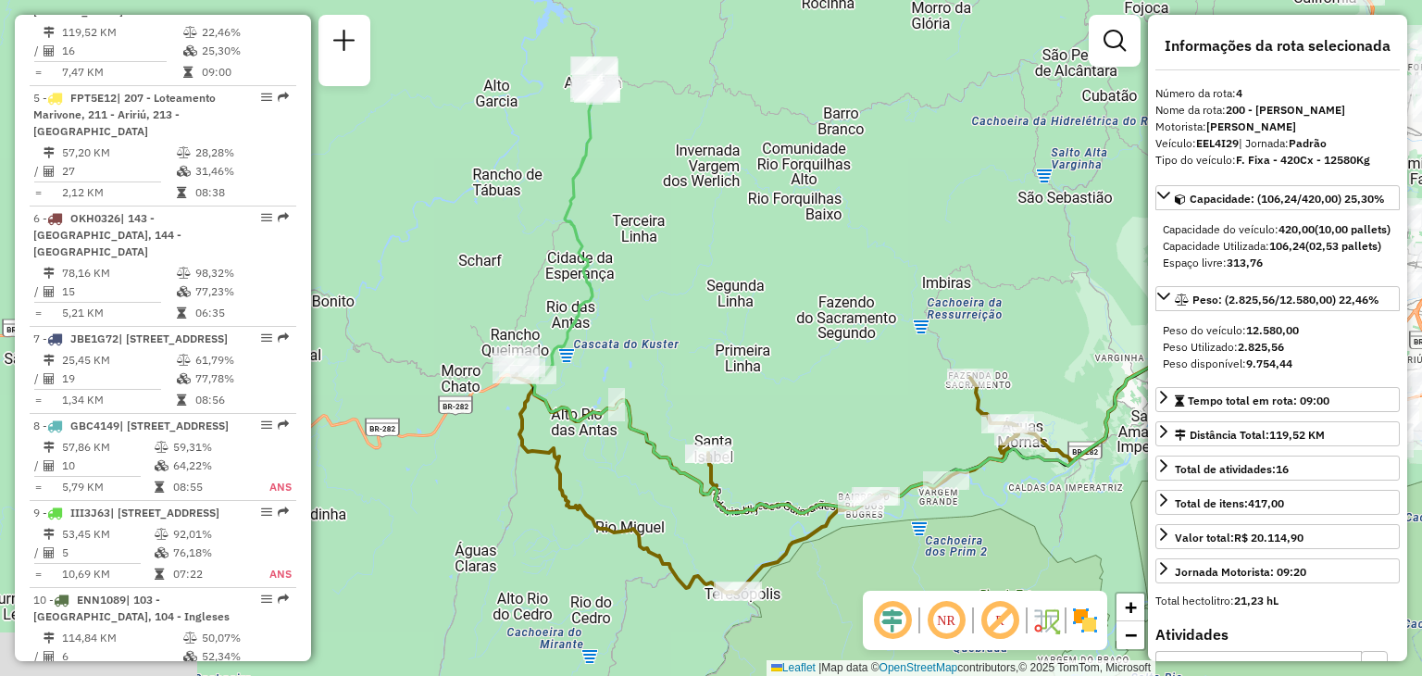
drag, startPoint x: 953, startPoint y: 345, endPoint x: 652, endPoint y: 171, distance: 348.3
click at [756, 218] on div "Janela de atendimento Grade de atendimento Capacidade Transportadoras Veículos …" at bounding box center [711, 338] width 1422 height 676
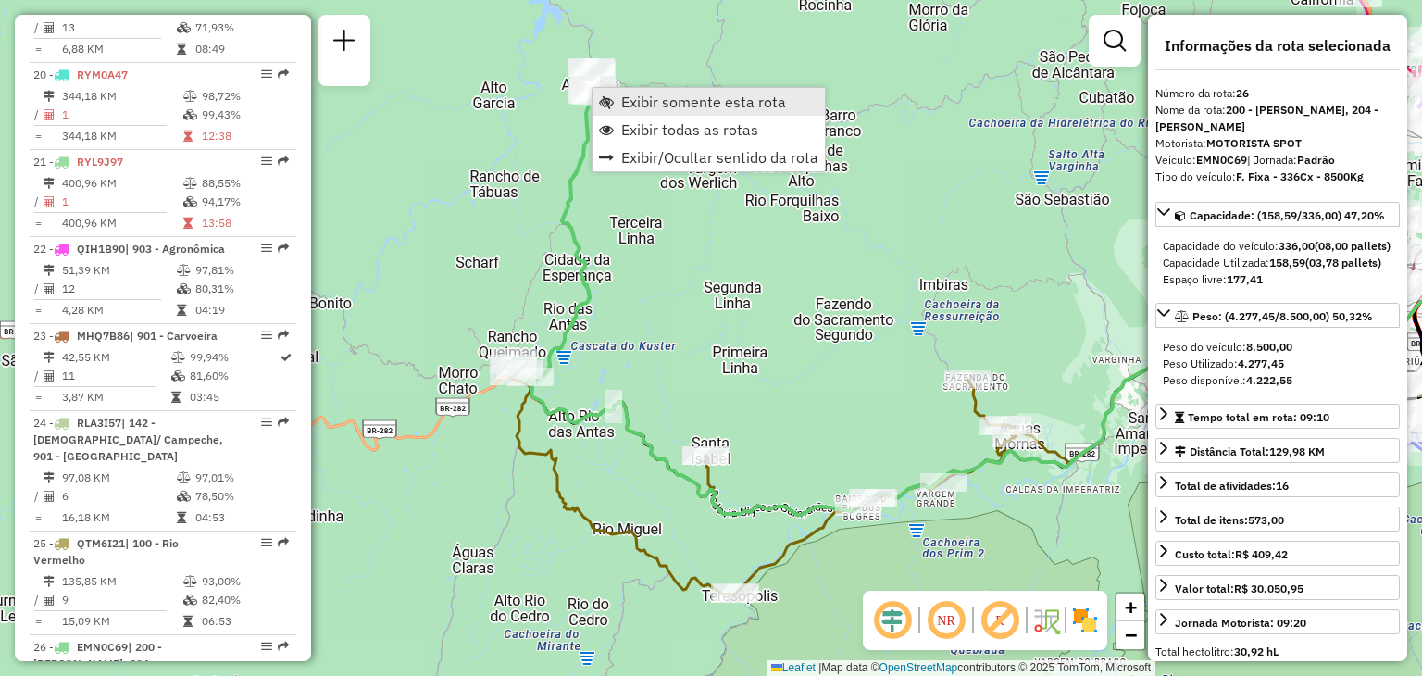
scroll to position [3306, 0]
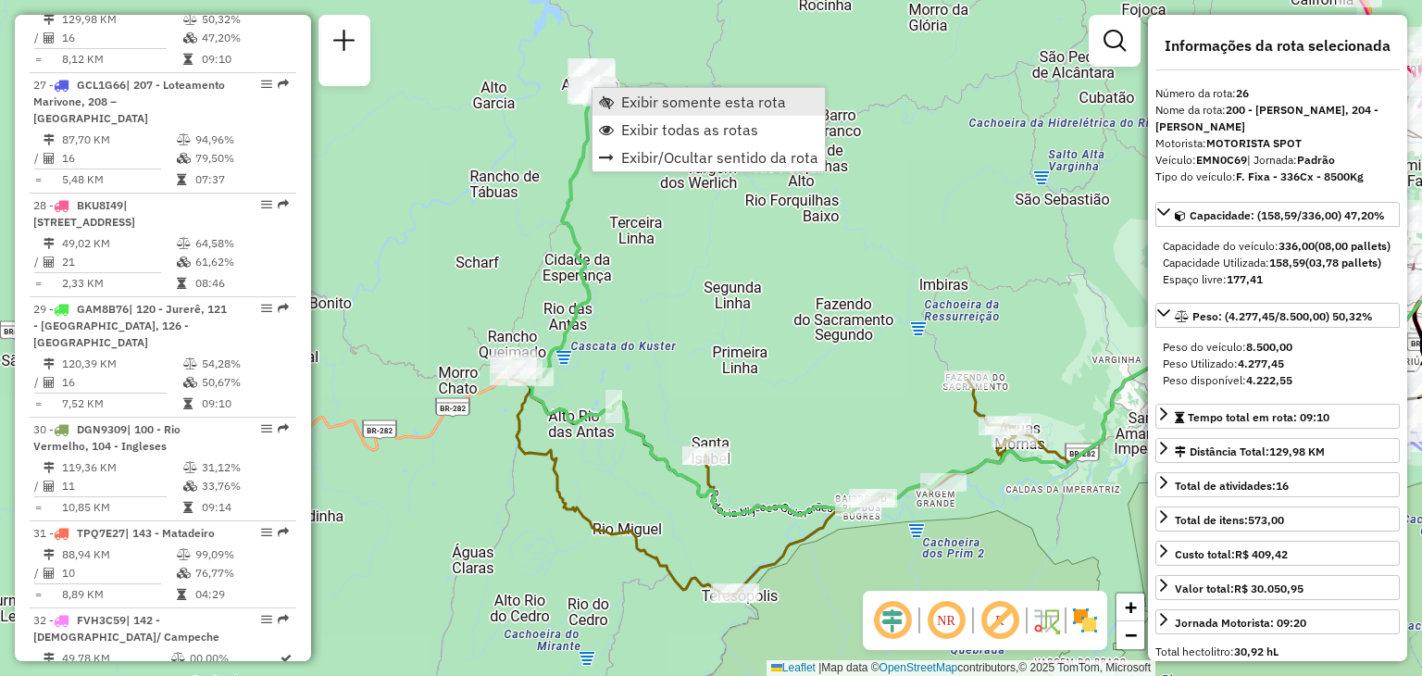
click at [678, 96] on span "Exibir somente esta rota" at bounding box center [703, 101] width 165 height 15
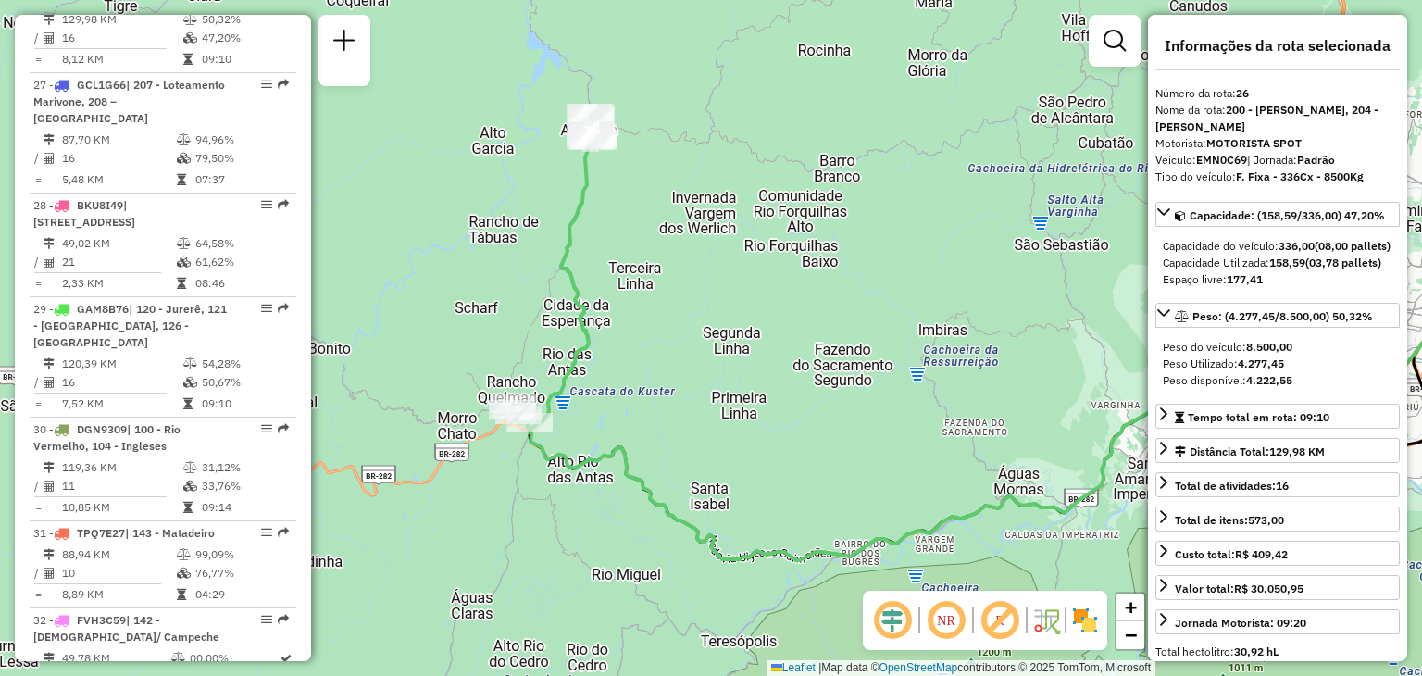
drag, startPoint x: 566, startPoint y: 329, endPoint x: 828, endPoint y: 328, distance: 262.0
click at [828, 328] on div "Janela de atendimento Grade de atendimento Capacidade Transportadoras Veículos …" at bounding box center [711, 338] width 1422 height 676
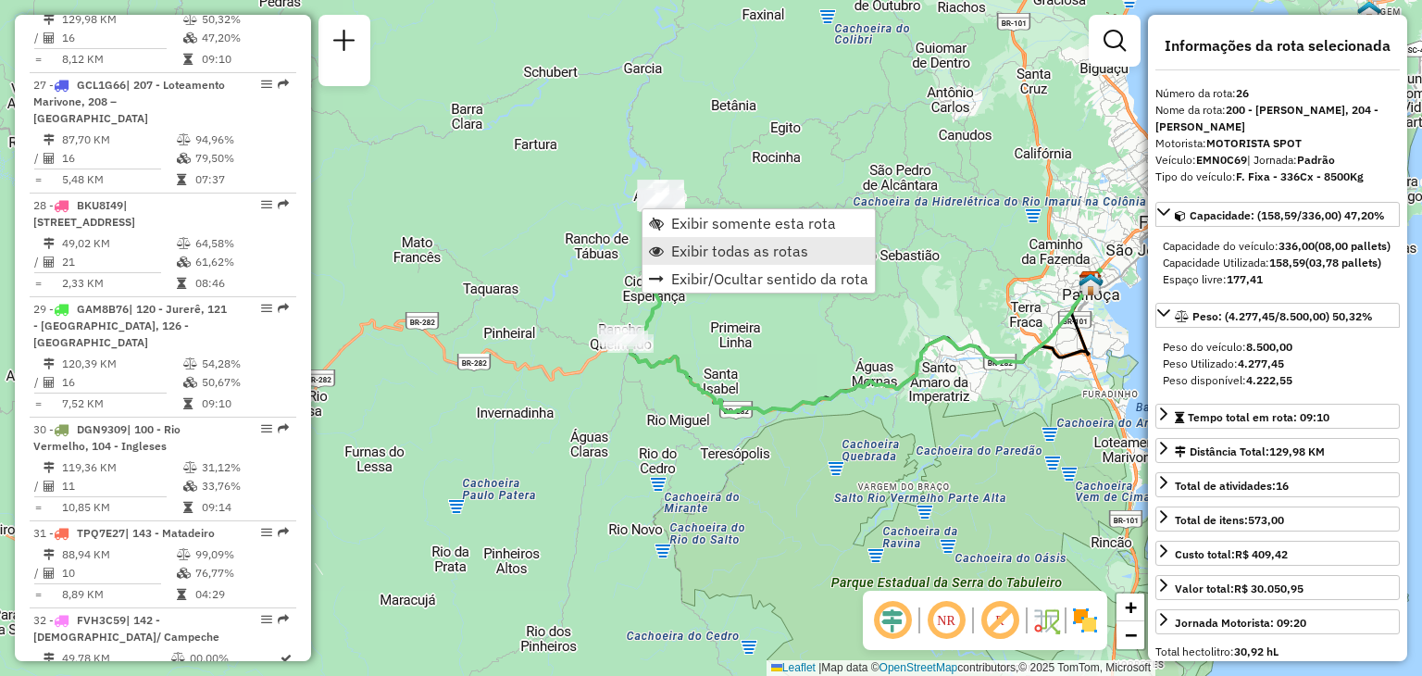
click at [724, 243] on span "Exibir todas as rotas" at bounding box center [739, 250] width 137 height 15
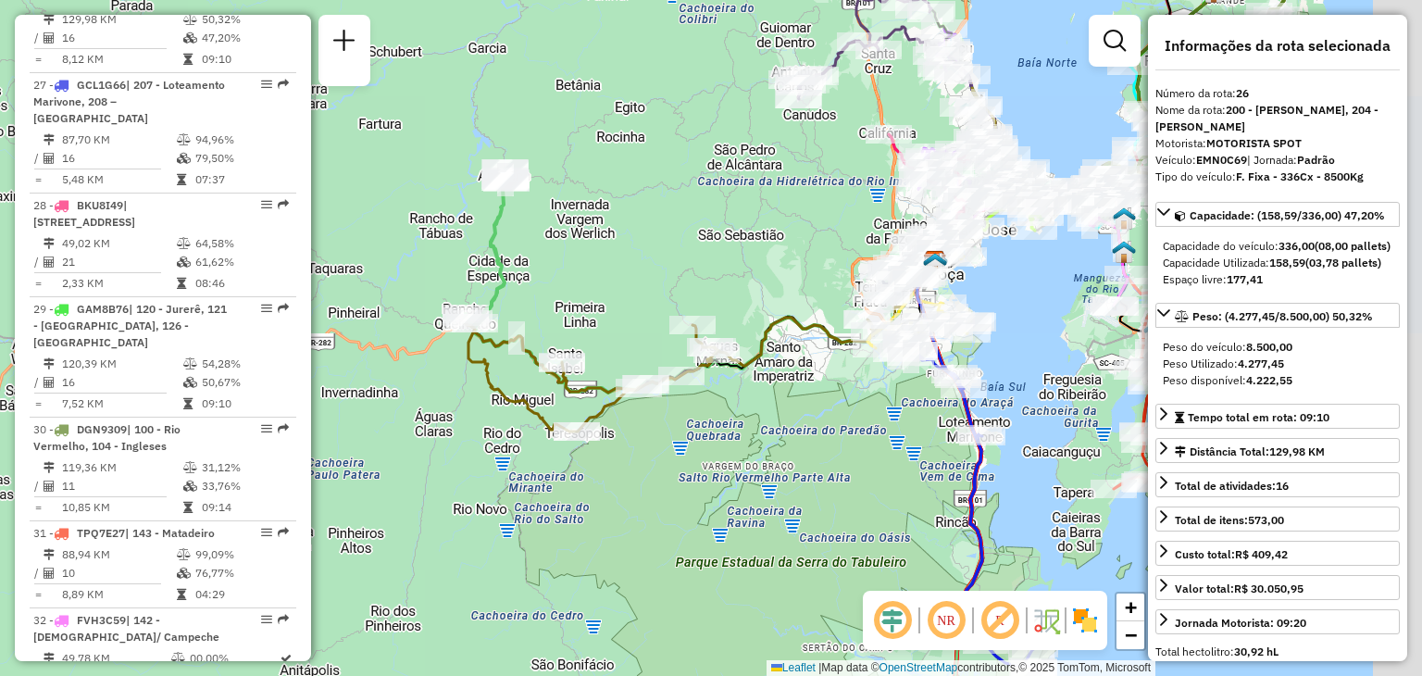
drag, startPoint x: 944, startPoint y: 511, endPoint x: 749, endPoint y: 479, distance: 198.0
click at [751, 479] on div "Janela de atendimento Grade de atendimento Capacidade Transportadoras Veículos …" at bounding box center [711, 338] width 1422 height 676
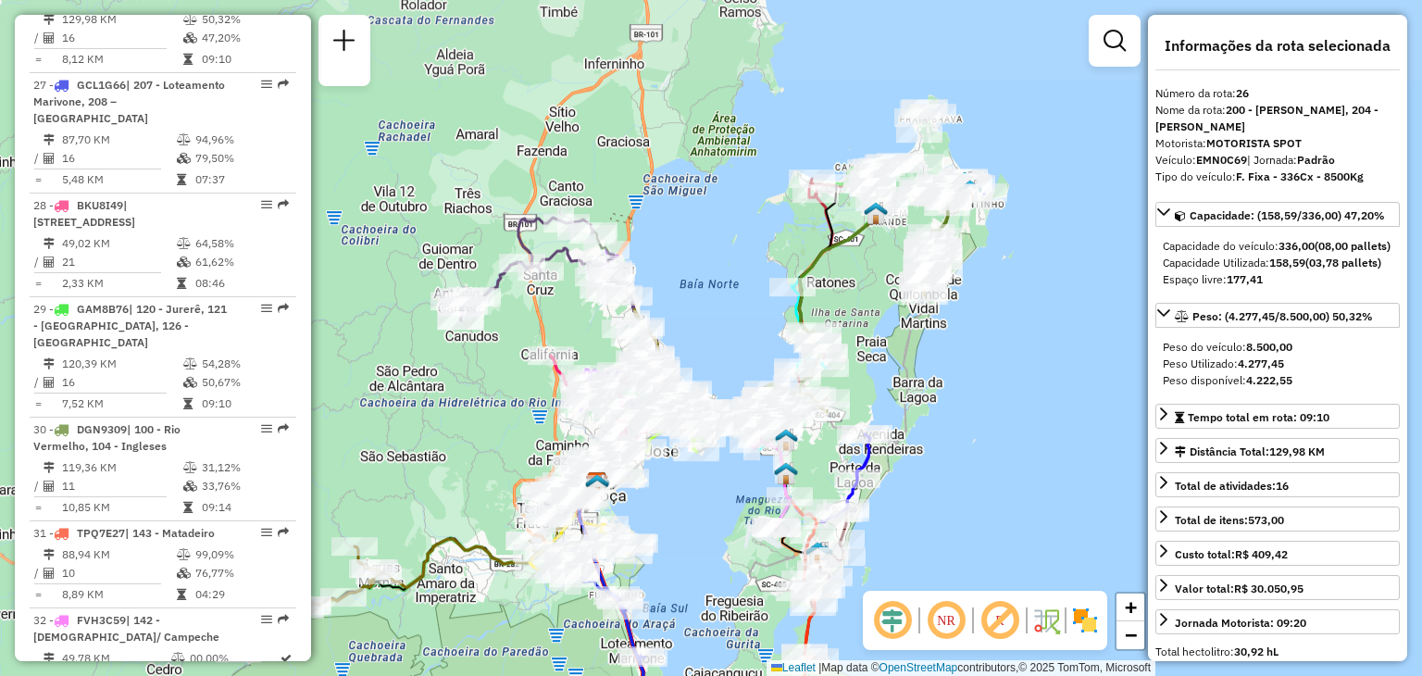
drag, startPoint x: 1070, startPoint y: 346, endPoint x: 771, endPoint y: 579, distance: 378.6
click at [771, 579] on div "Rota 31 - Placa TPQ7E27 05036330 - P7 SERV FESTA E CONV Janela de atendimento G…" at bounding box center [711, 338] width 1422 height 676
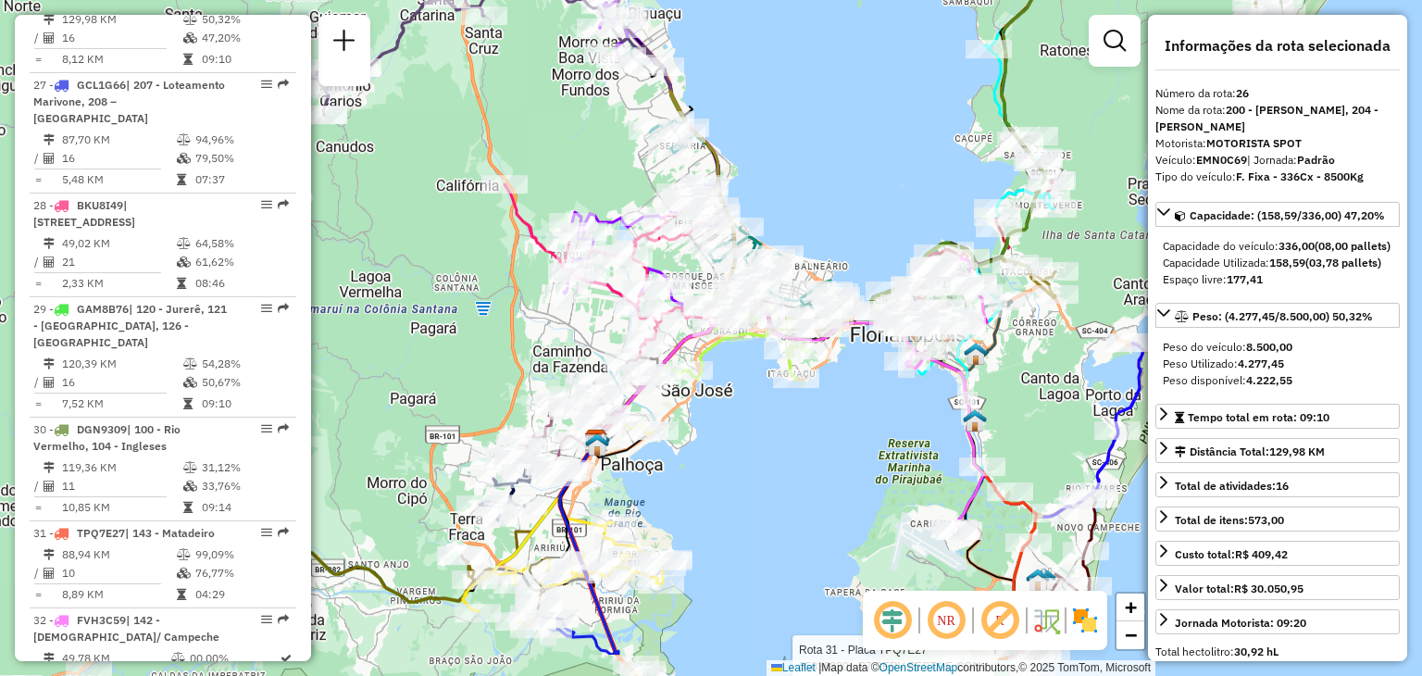
drag, startPoint x: 531, startPoint y: 243, endPoint x: 607, endPoint y: 153, distance: 118.3
click at [581, 156] on div "Rota 31 - Placa TPQ7E27 05036330 - P7 SERV FESTA E CONV Janela de atendimento G…" at bounding box center [711, 338] width 1422 height 676
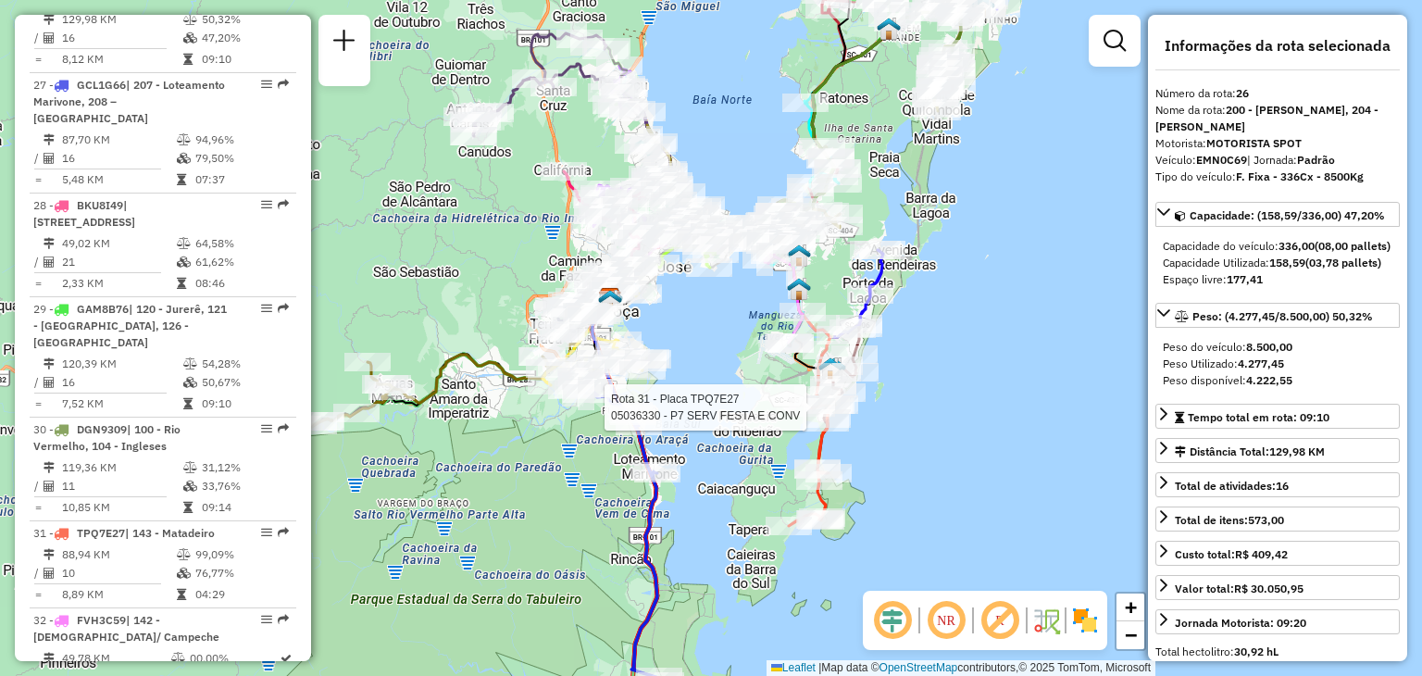
click at [940, 625] on em at bounding box center [946, 620] width 44 height 44
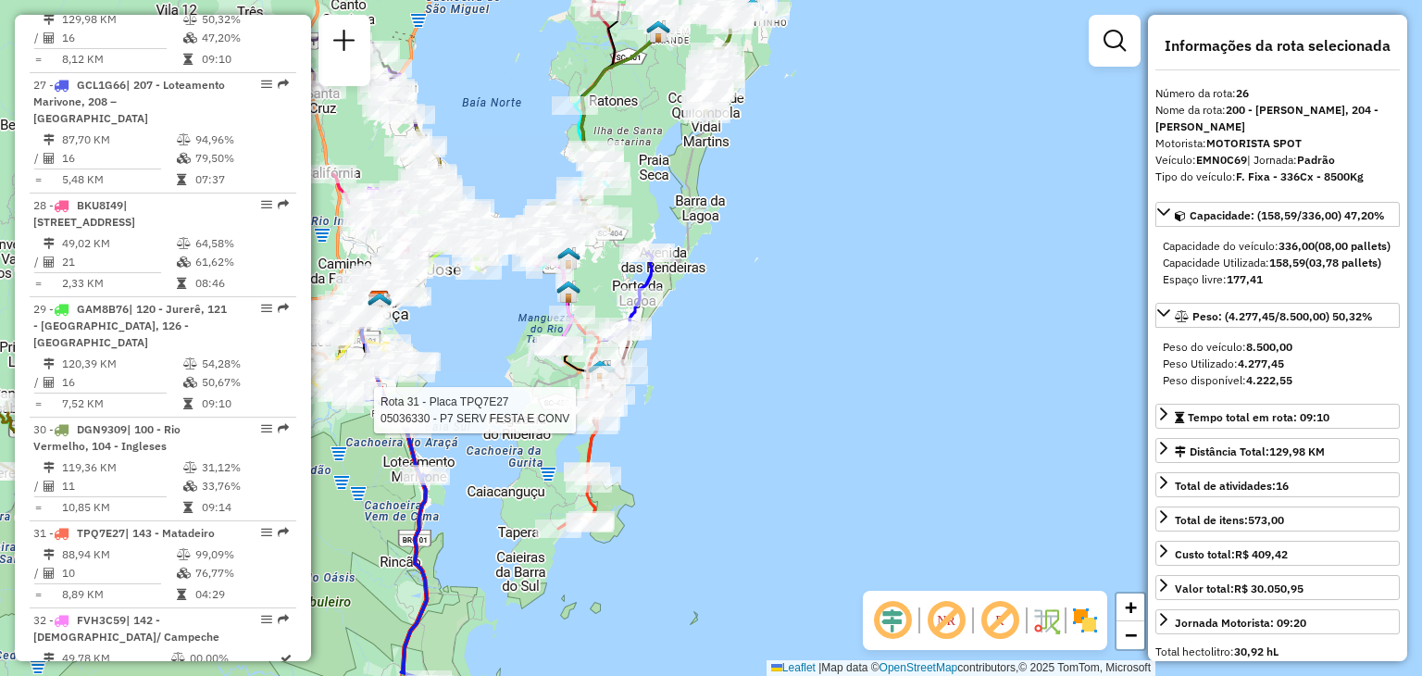
drag, startPoint x: 748, startPoint y: 131, endPoint x: 517, endPoint y: 133, distance: 230.5
click at [517, 133] on div "Rota 31 - Placa TPQ7E27 05036330 - P7 SERV FESTA E CONV Janela de atendimento G…" at bounding box center [711, 338] width 1422 height 676
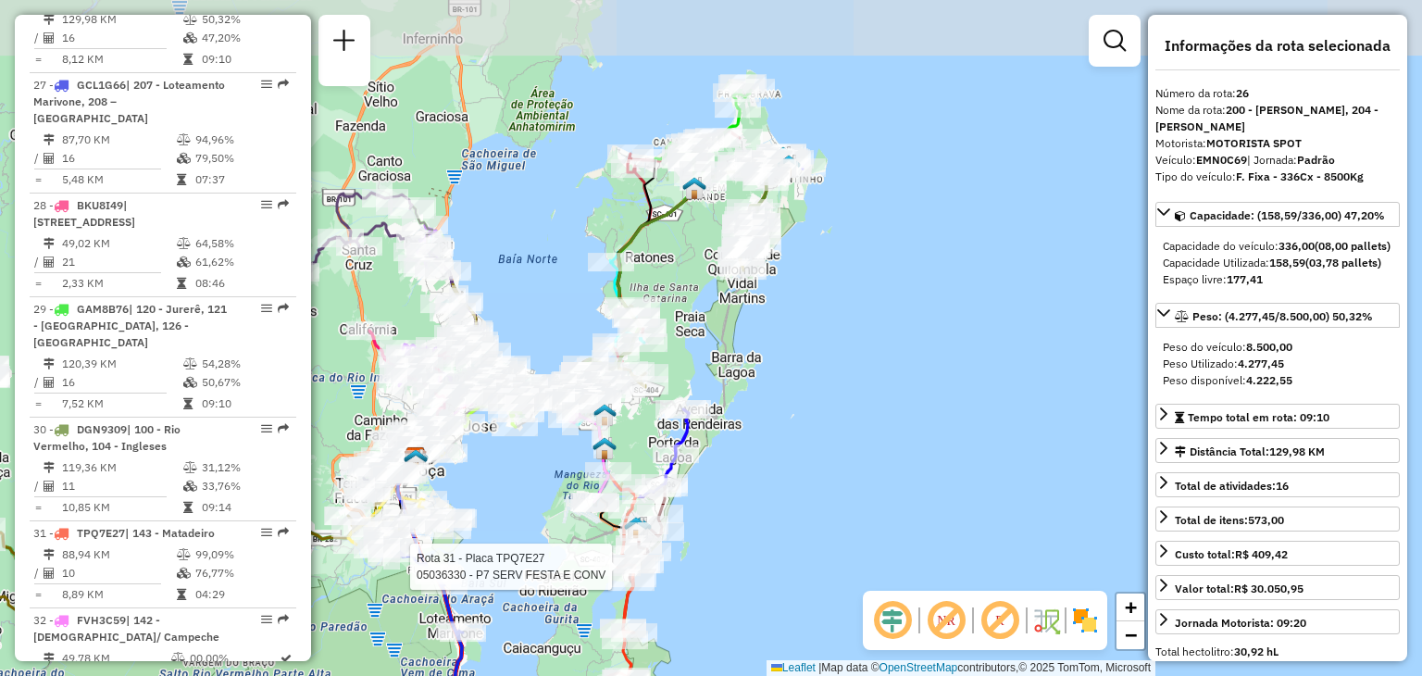
drag, startPoint x: 549, startPoint y: 126, endPoint x: 585, endPoint y: 277, distance: 155.1
click at [585, 281] on div "Rota 31 - Placa TPQ7E27 05036330 - P7 SERV FESTA E CONV Janela de atendimento G…" at bounding box center [711, 338] width 1422 height 676
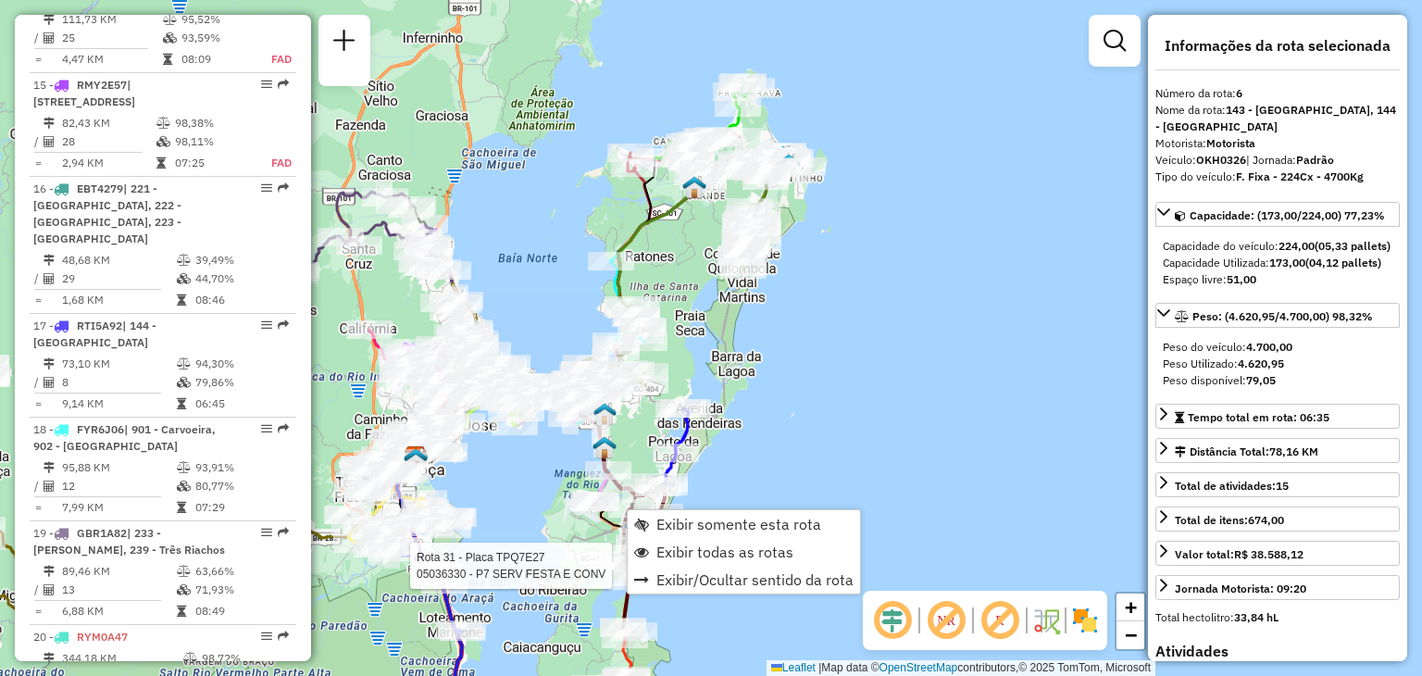
scroll to position [1237, 0]
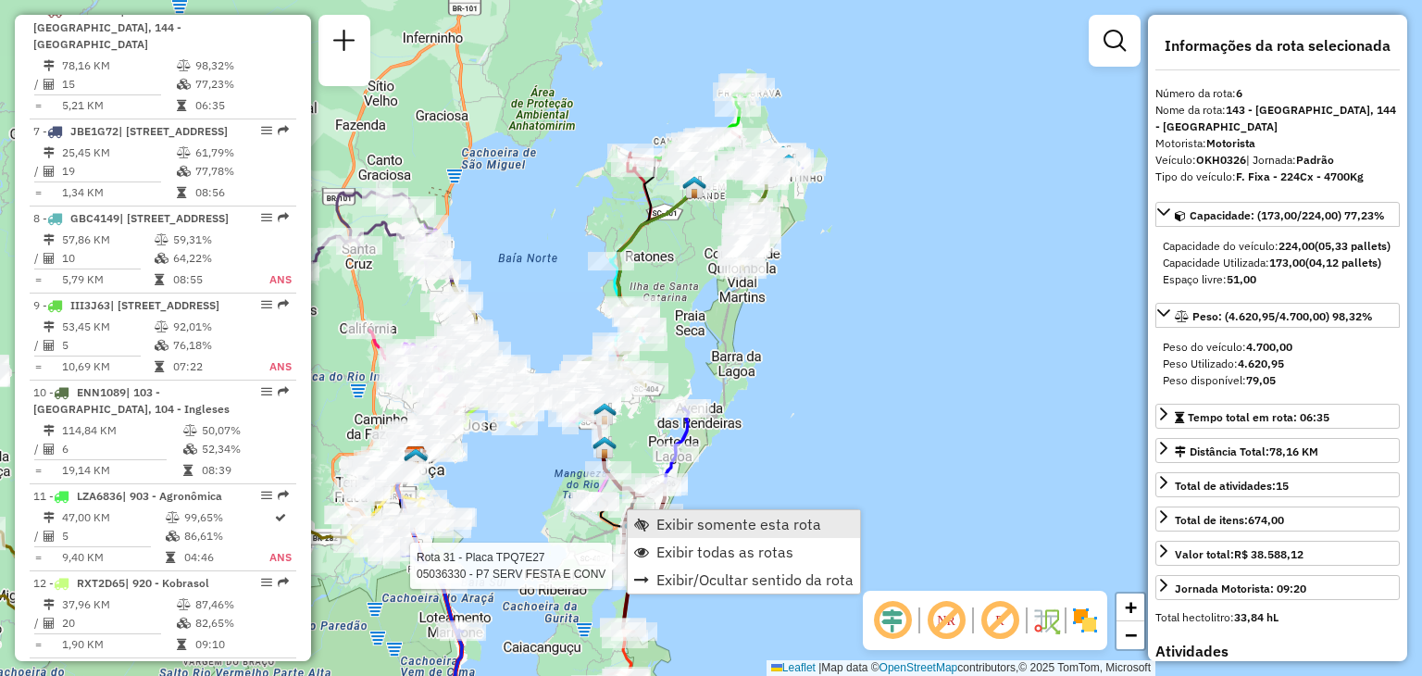
click at [716, 510] on link "Exibir somente esta rota" at bounding box center [744, 524] width 232 height 28
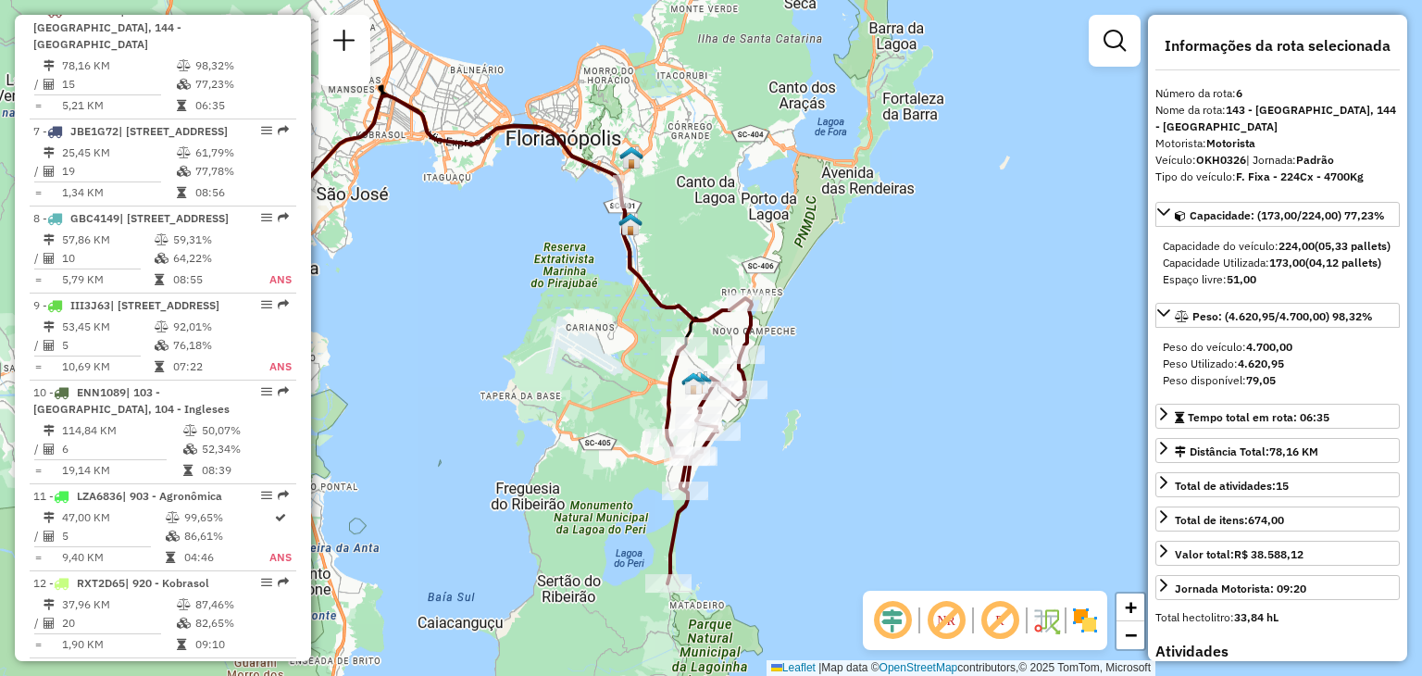
drag, startPoint x: 732, startPoint y: 441, endPoint x: 581, endPoint y: 453, distance: 151.4
click at [541, 459] on div "Janela de atendimento Grade de atendimento Capacidade Transportadoras Veículos …" at bounding box center [711, 338] width 1422 height 676
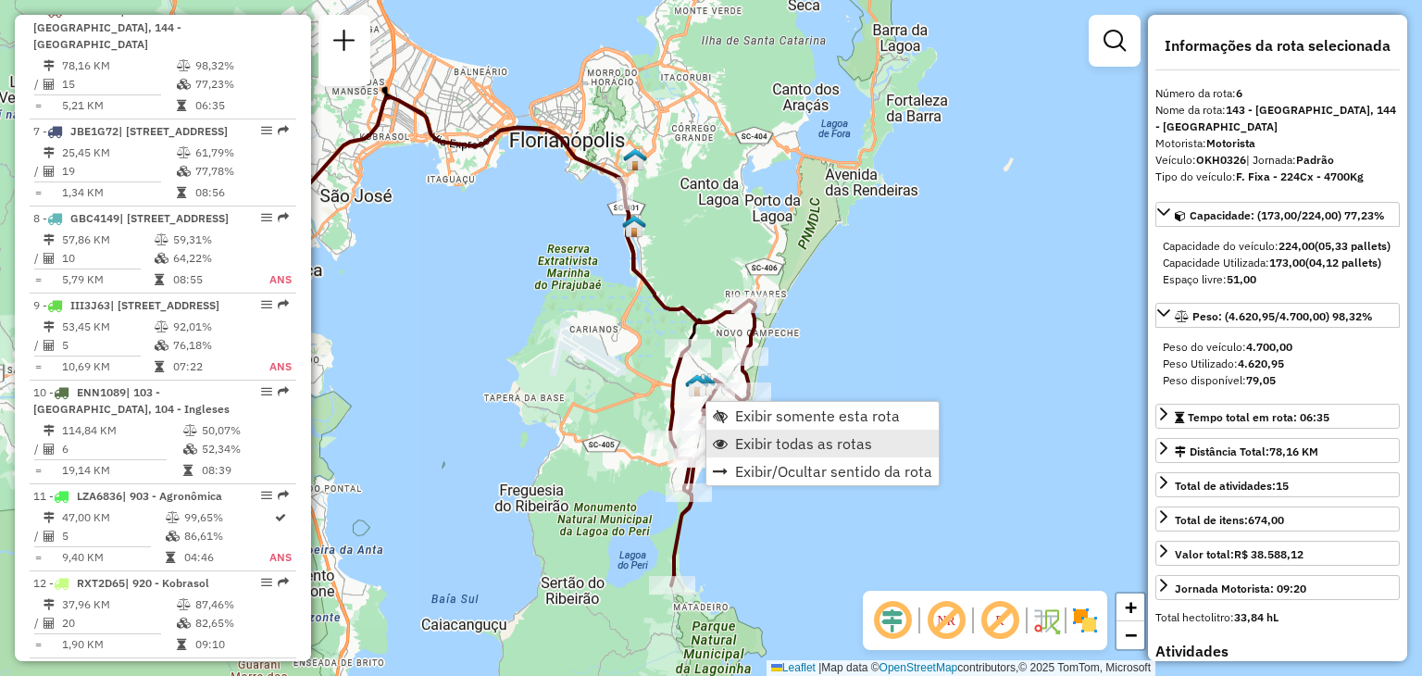
click at [763, 440] on span "Exibir todas as rotas" at bounding box center [803, 443] width 137 height 15
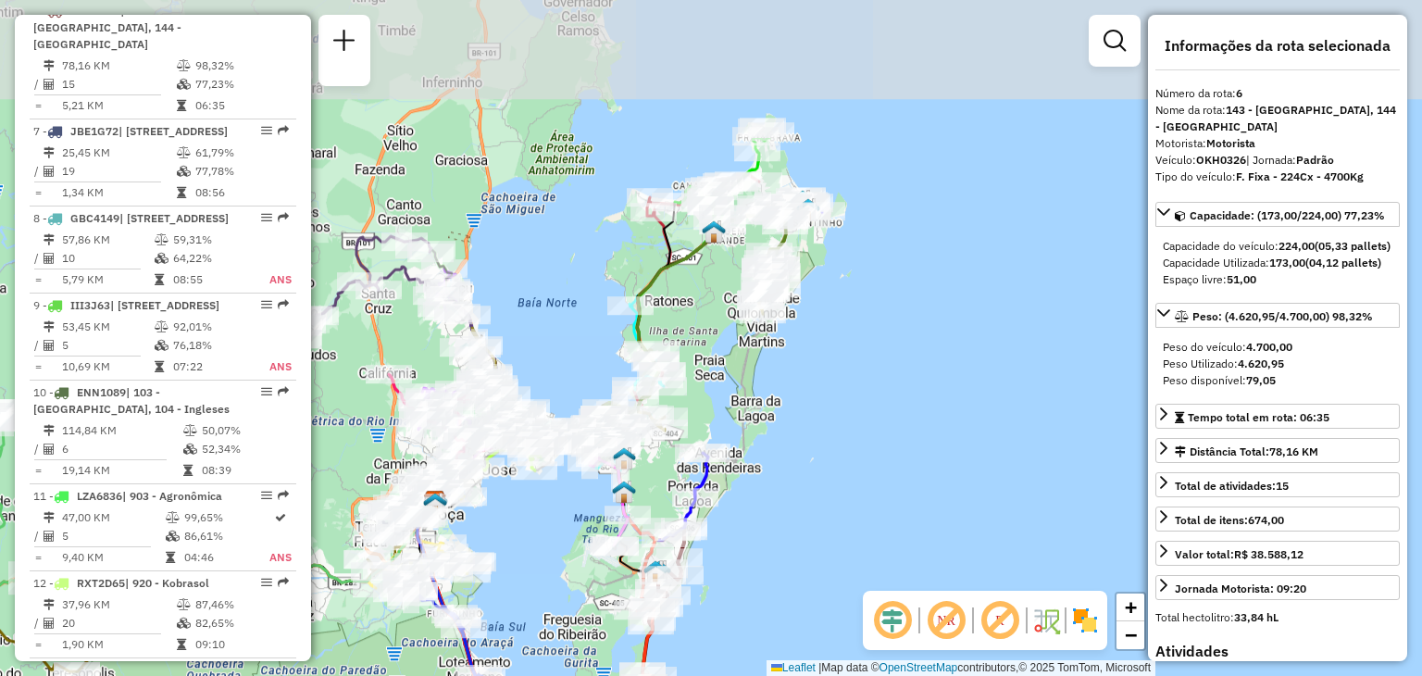
drag, startPoint x: 757, startPoint y: 249, endPoint x: 784, endPoint y: 461, distance: 213.7
click at [789, 461] on div "Janela de atendimento Grade de atendimento Capacidade Transportadoras Veículos …" at bounding box center [711, 338] width 1422 height 676
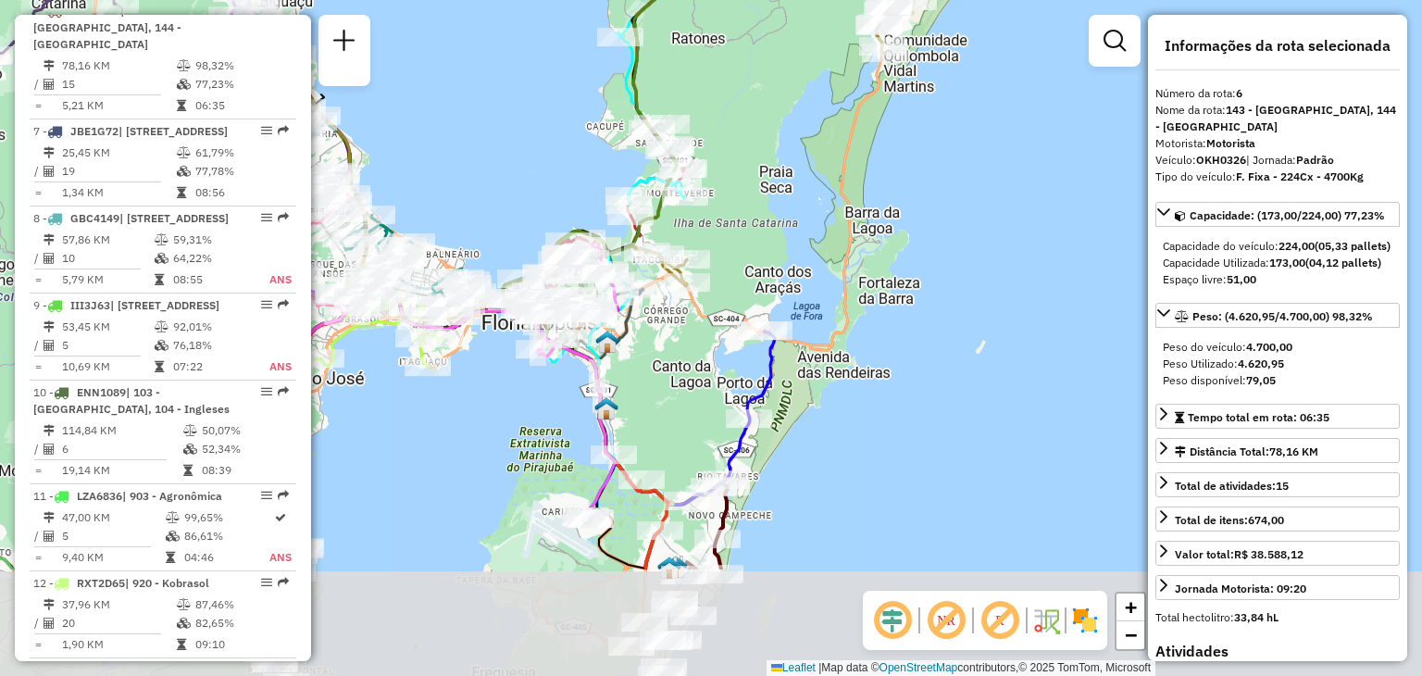
drag, startPoint x: 646, startPoint y: 445, endPoint x: 739, endPoint y: 267, distance: 201.2
click at [741, 263] on div "Janela de atendimento Grade de atendimento Capacidade Transportadoras Veículos …" at bounding box center [711, 338] width 1422 height 676
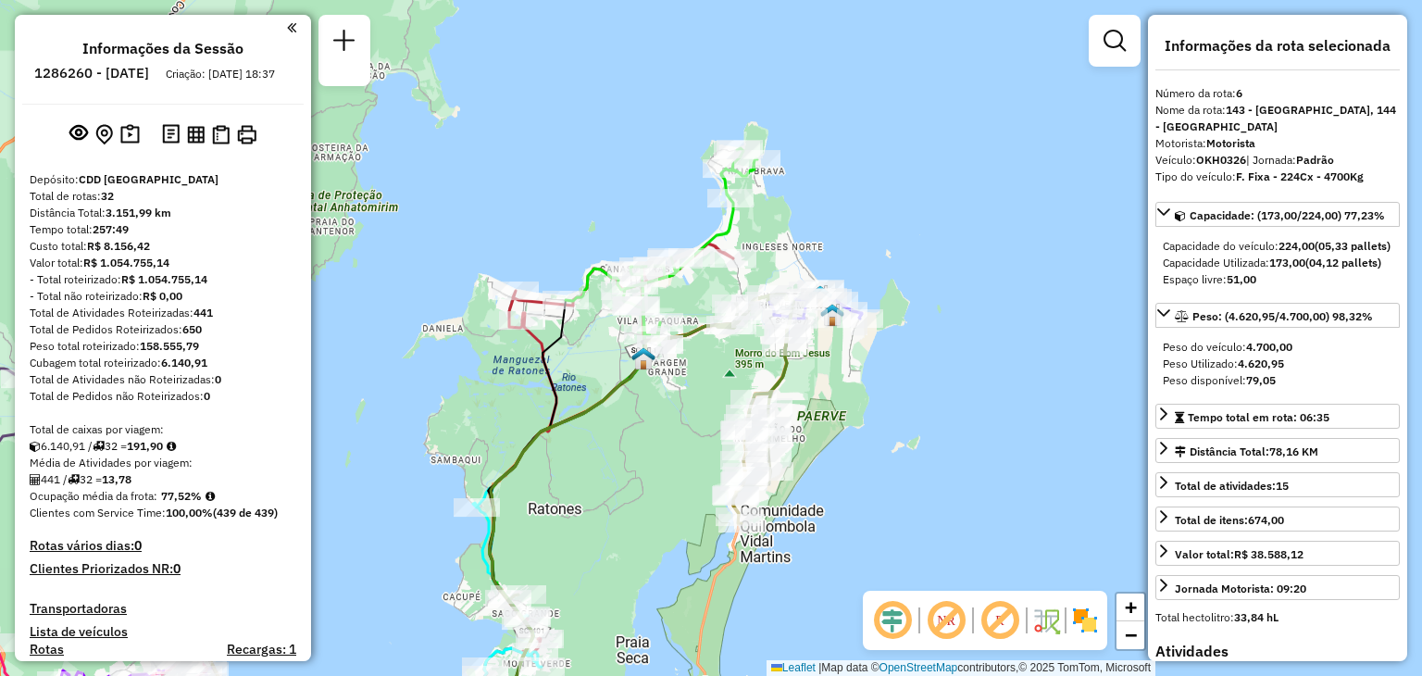
select select "**********"
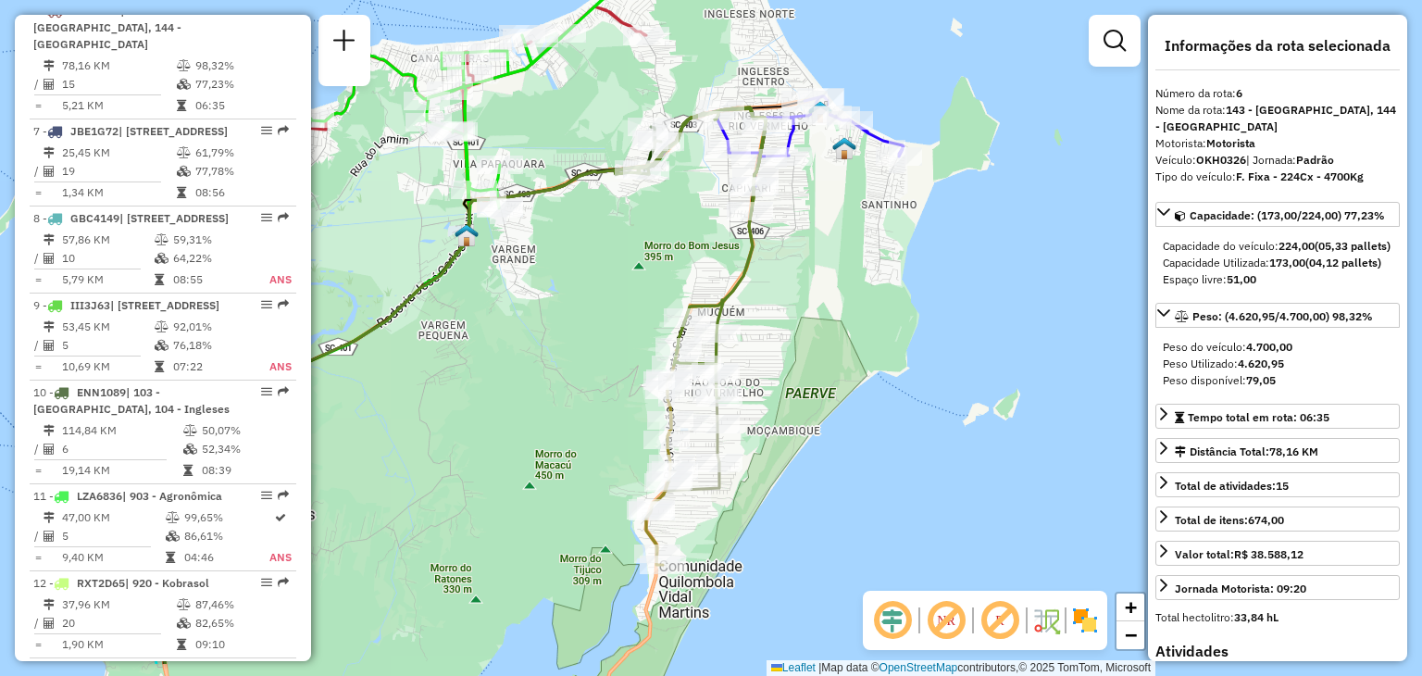
drag, startPoint x: 766, startPoint y: 422, endPoint x: 656, endPoint y: 358, distance: 126.5
click at [579, 342] on div "Janela de atendimento Grade de atendimento Capacidade Transportadoras Veículos …" at bounding box center [711, 338] width 1422 height 676
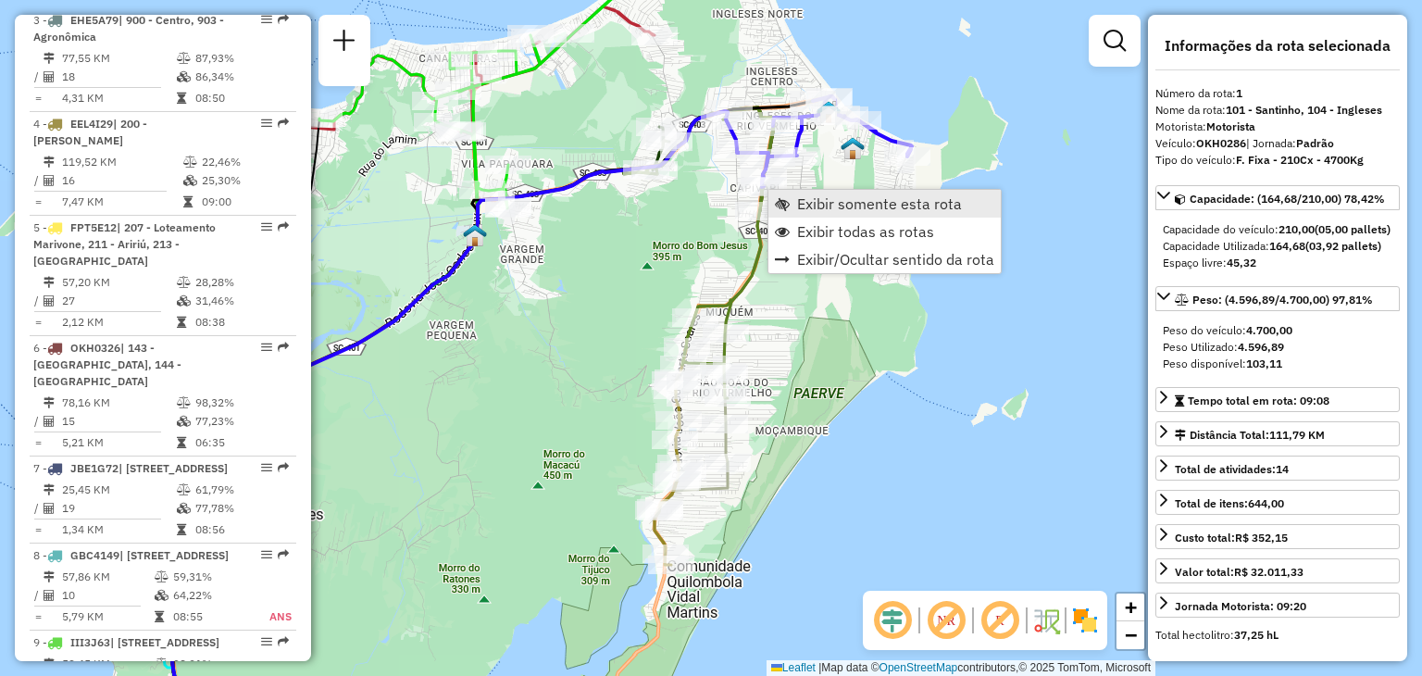
scroll to position [718, 0]
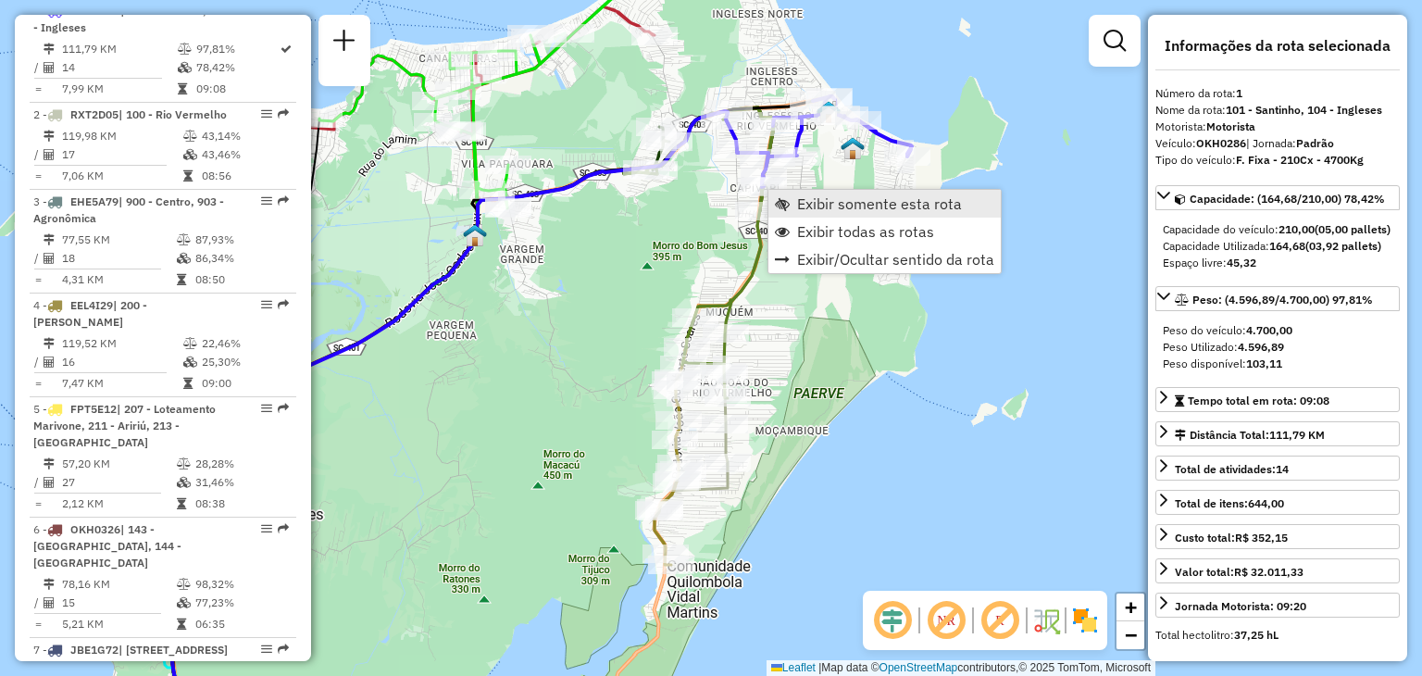
click at [797, 201] on span "Exibir somente esta rota" at bounding box center [879, 203] width 165 height 15
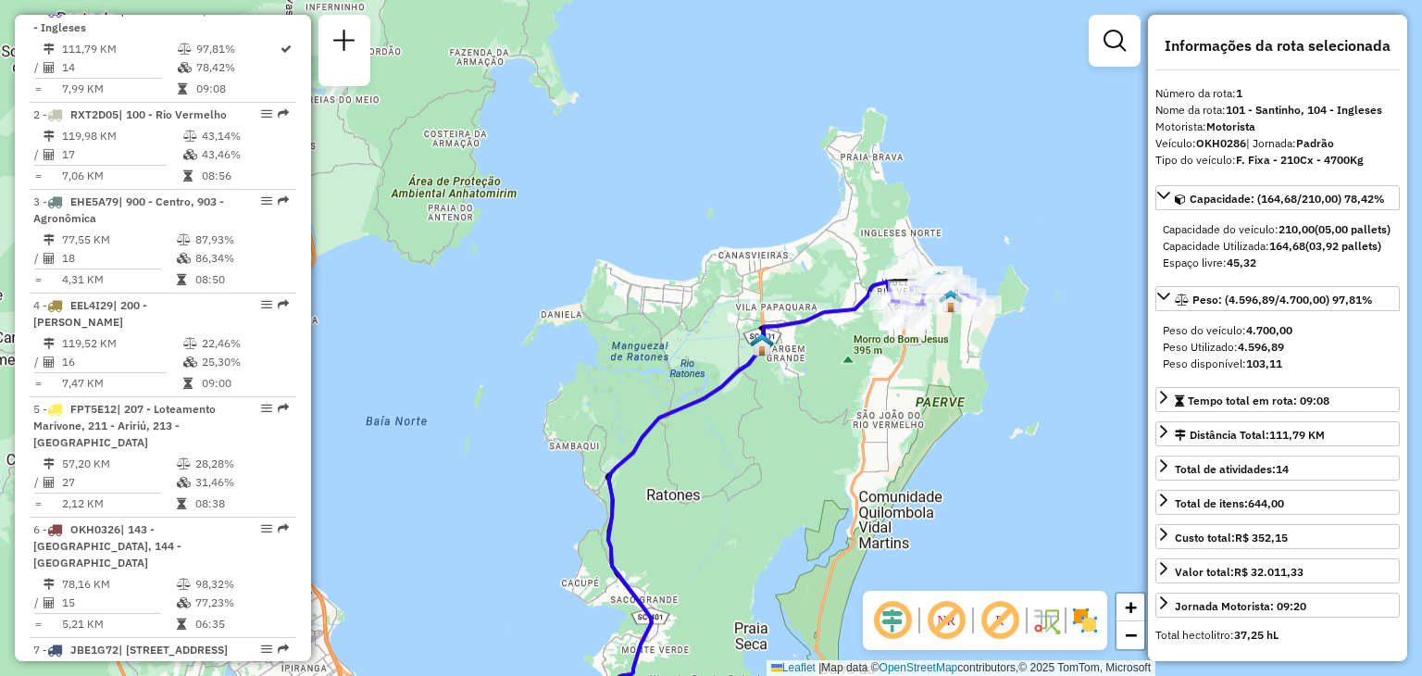
drag, startPoint x: 1003, startPoint y: 175, endPoint x: 920, endPoint y: 330, distance: 176.4
click at [879, 421] on div "Janela de atendimento Grade de atendimento Capacidade Transportadoras Veículos …" at bounding box center [711, 338] width 1422 height 676
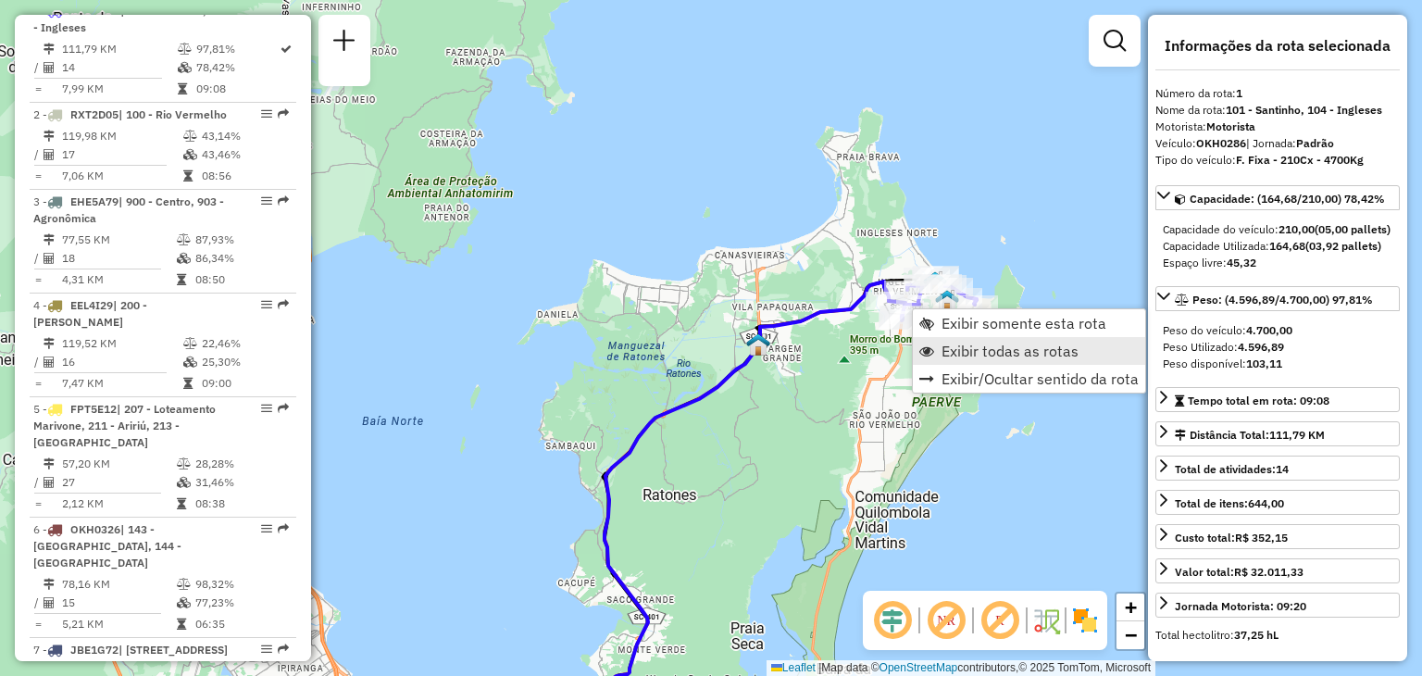
click at [959, 348] on span "Exibir todas as rotas" at bounding box center [1009, 350] width 137 height 15
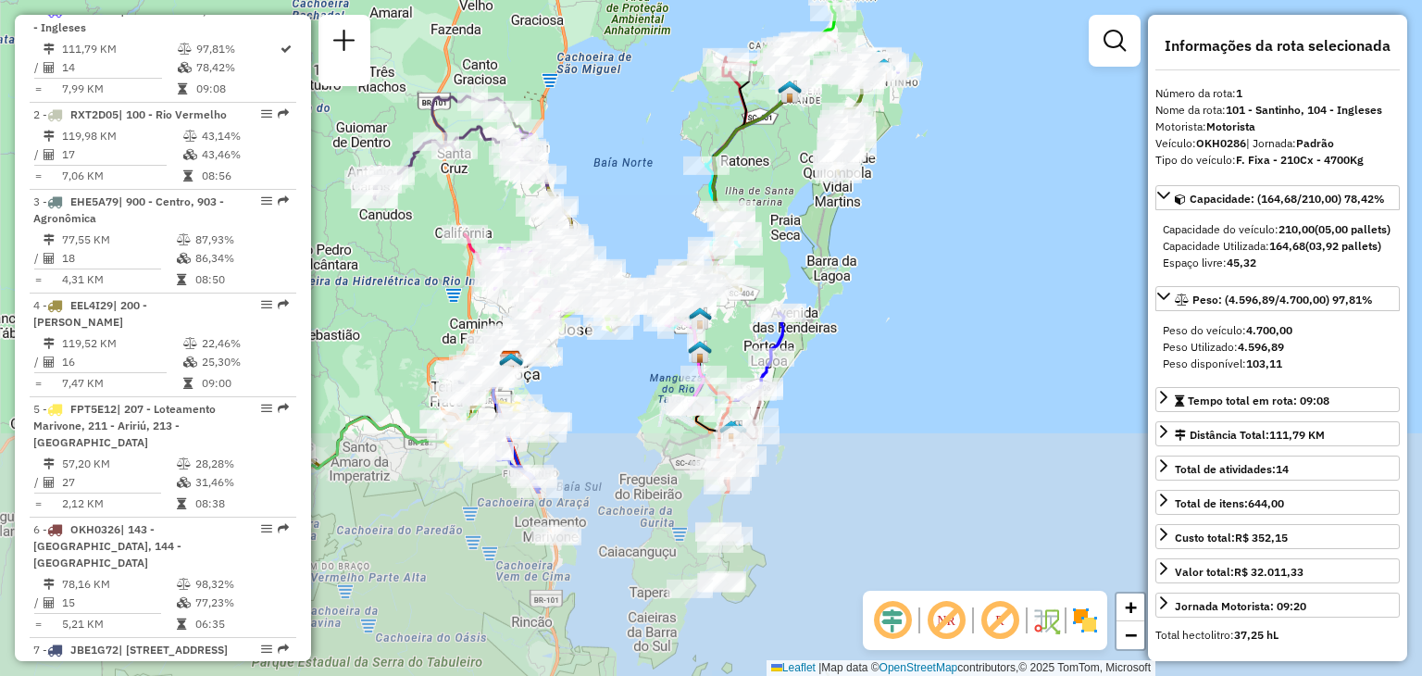
drag, startPoint x: 787, startPoint y: 470, endPoint x: 812, endPoint y: 333, distance: 139.3
click at [807, 219] on div "Janela de atendimento Grade de atendimento Capacidade Transportadoras Veículos …" at bounding box center [711, 338] width 1422 height 676
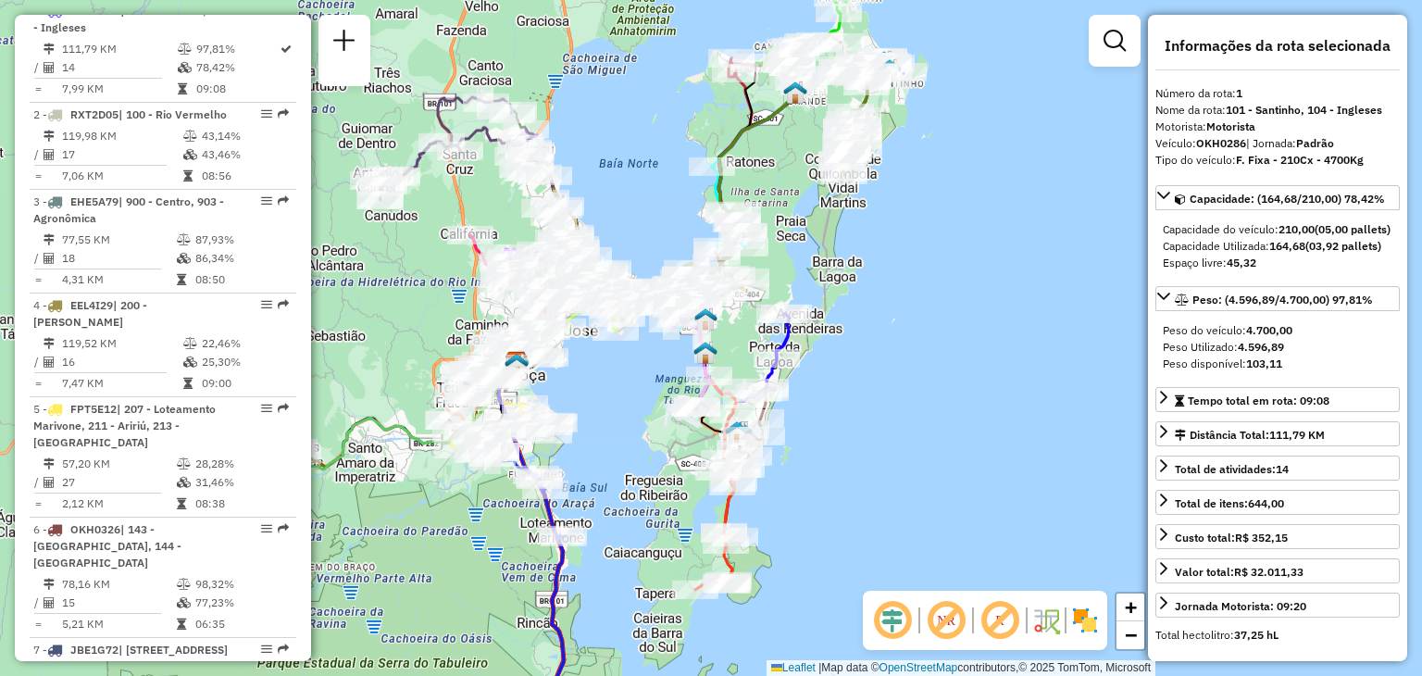
click at [831, 417] on div "Janela de atendimento Grade de atendimento Capacidade Transportadoras Veículos …" at bounding box center [711, 338] width 1422 height 676
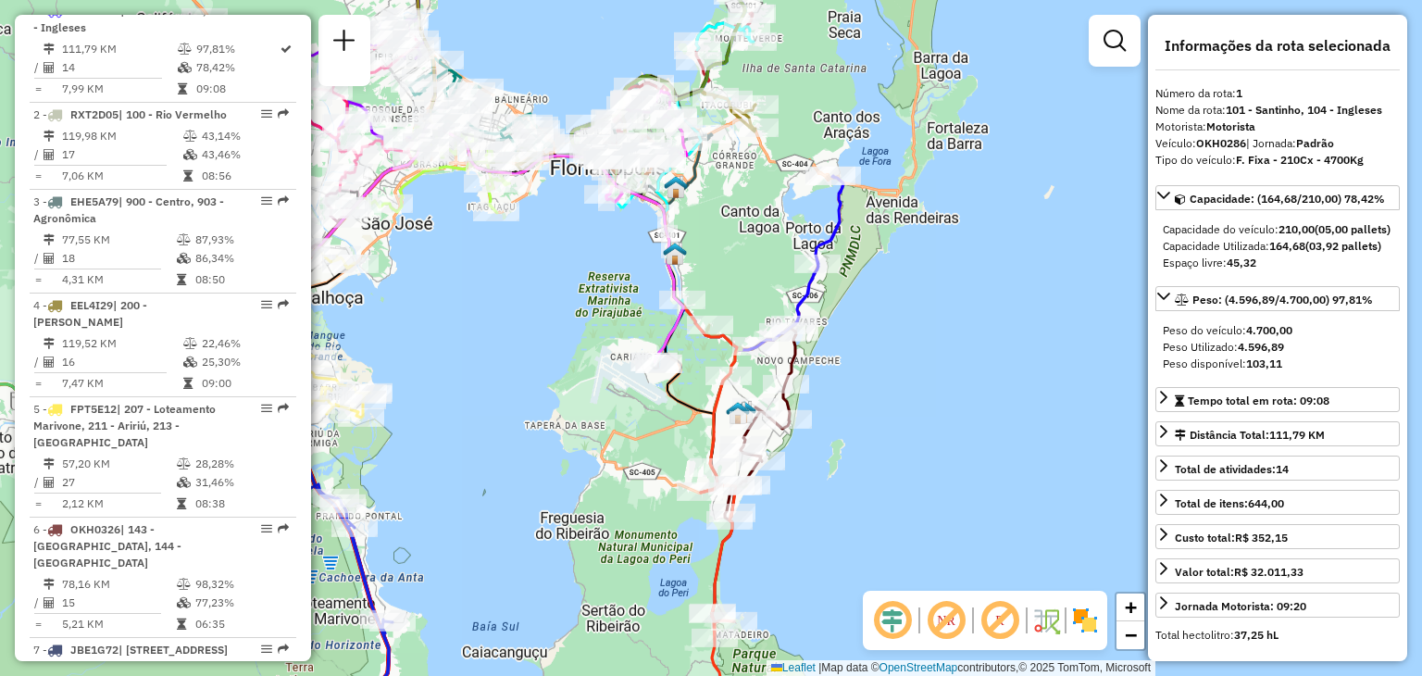
drag, startPoint x: 775, startPoint y: 504, endPoint x: 868, endPoint y: 446, distance: 110.2
click at [870, 472] on div "Janela de atendimento Grade de atendimento Capacidade Transportadoras Veículos …" at bounding box center [711, 338] width 1422 height 676
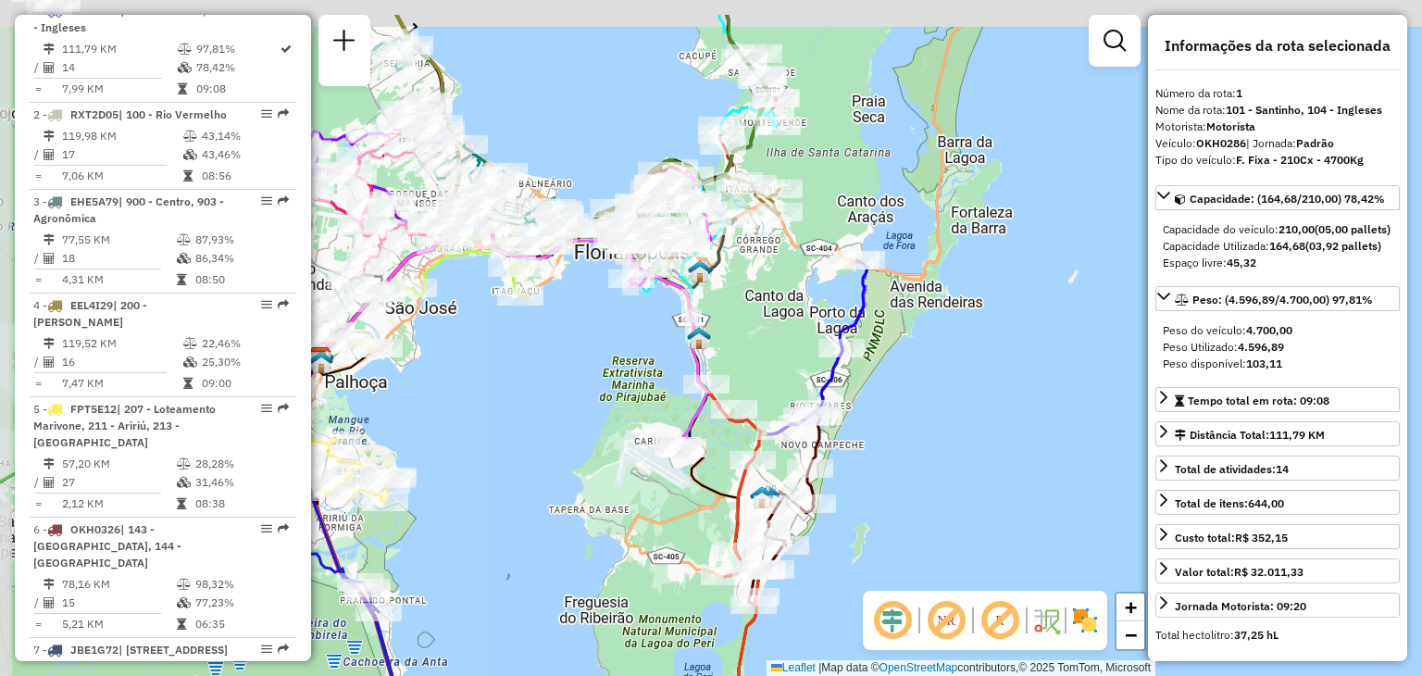
drag, startPoint x: 763, startPoint y: 237, endPoint x: 781, endPoint y: 323, distance: 88.1
click at [786, 326] on div "Janela de atendimento Grade de atendimento Capacidade Transportadoras Veículos …" at bounding box center [711, 338] width 1422 height 676
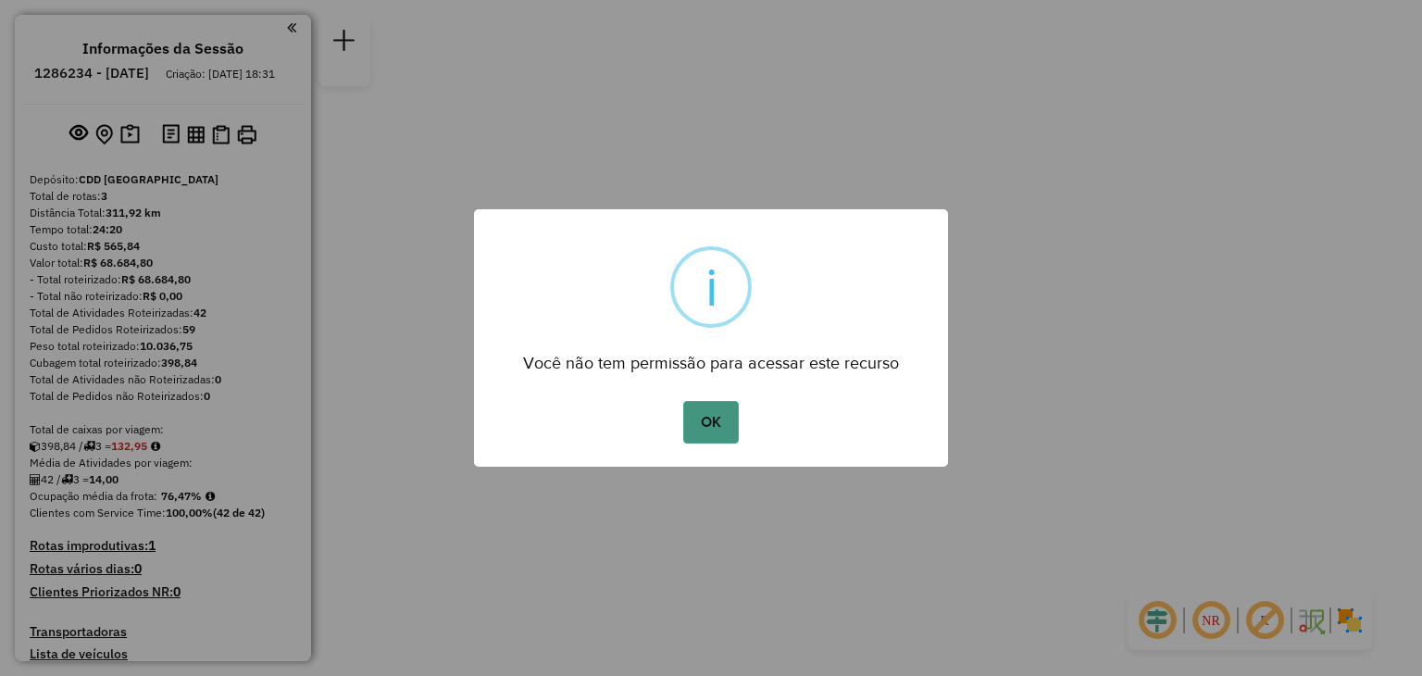
click at [705, 412] on button "OK" at bounding box center [710, 422] width 55 height 43
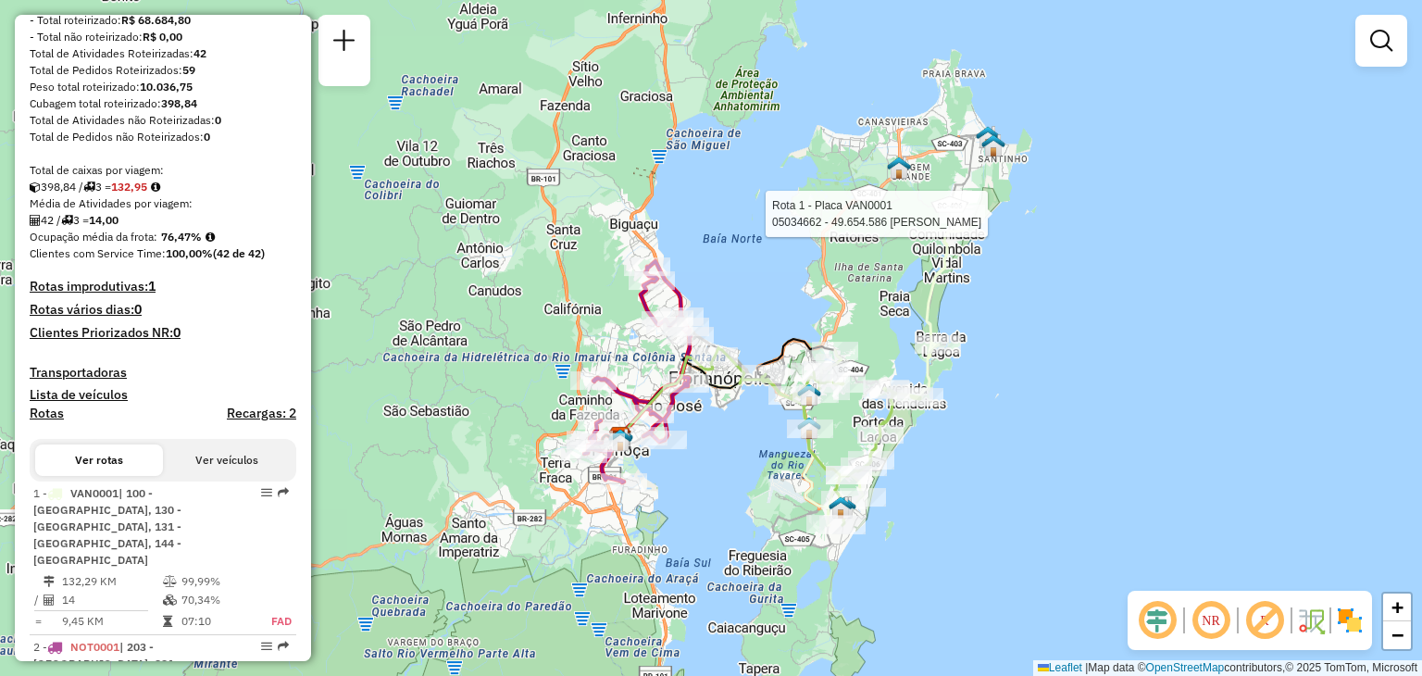
select select "**********"
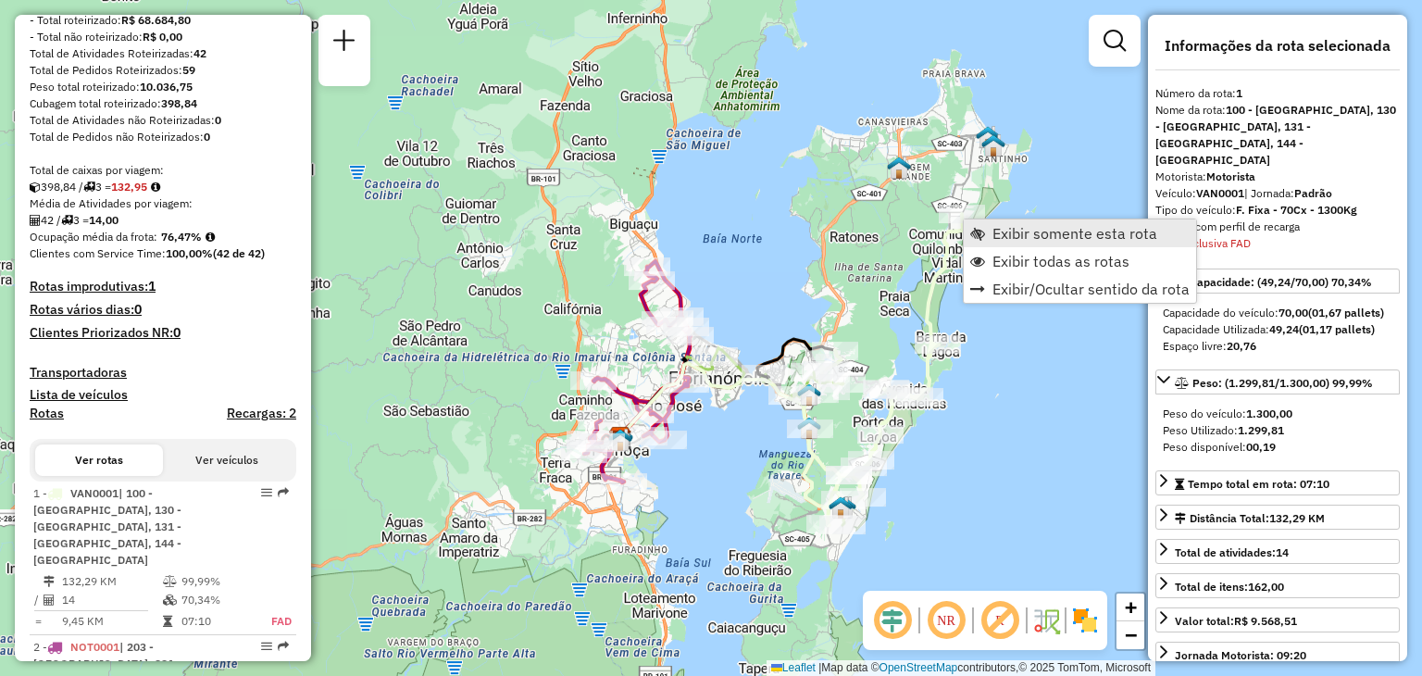
scroll to position [554, 0]
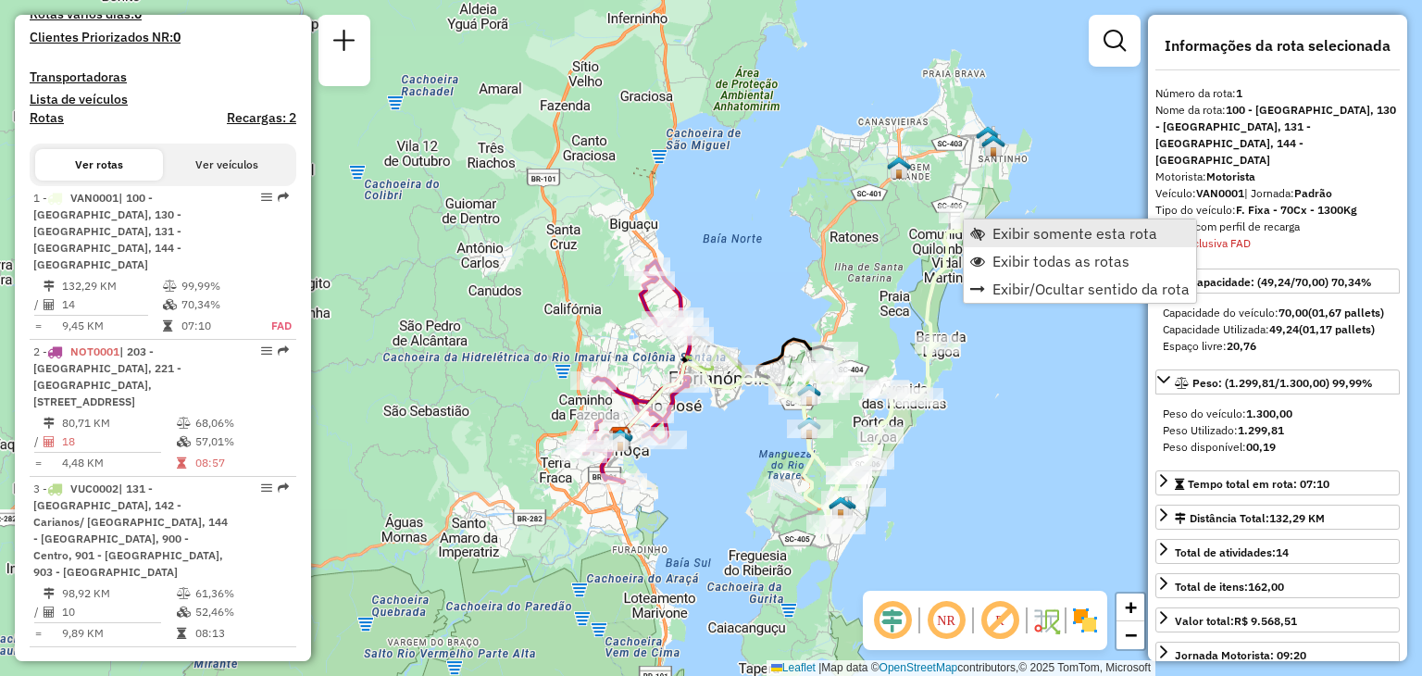
click at [1039, 241] on span "Exibir somente esta rota" at bounding box center [1074, 233] width 165 height 15
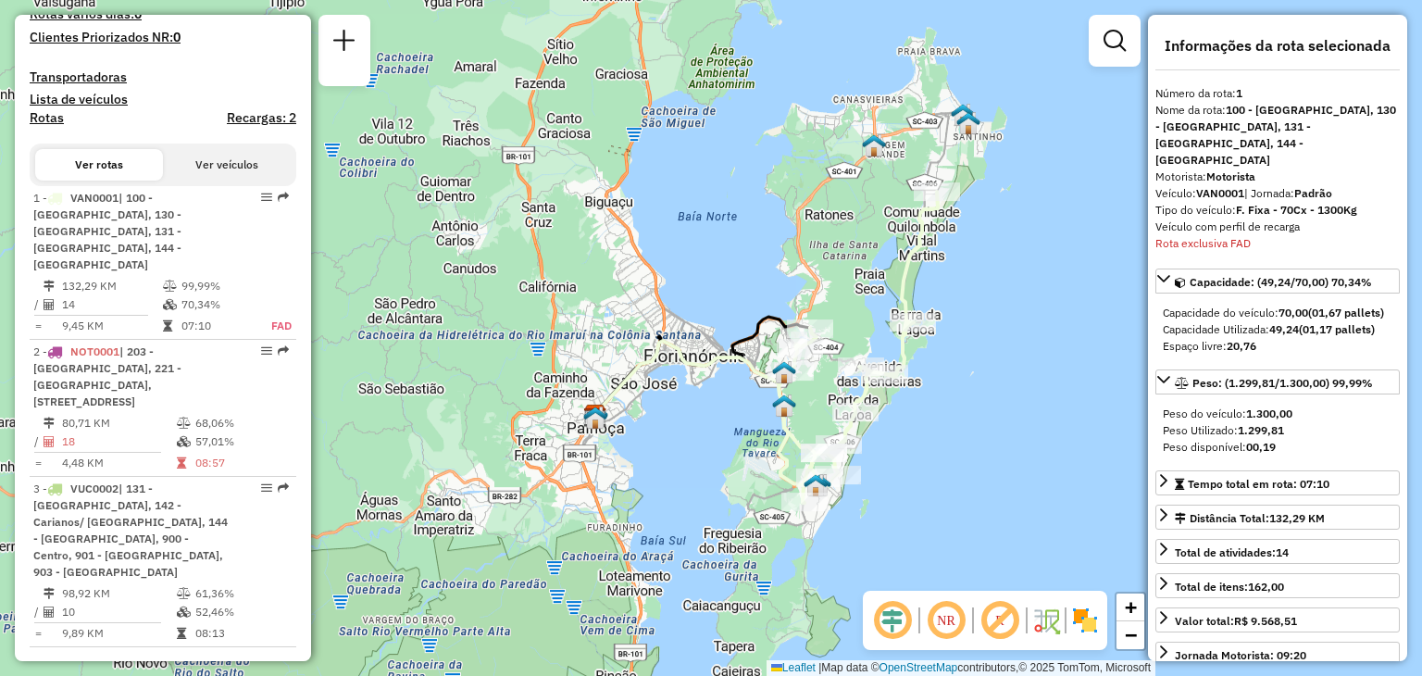
drag, startPoint x: 1076, startPoint y: 375, endPoint x: 967, endPoint y: 375, distance: 108.3
click at [967, 375] on div "Janela de atendimento Grade de atendimento Capacidade Transportadoras Veículos …" at bounding box center [711, 338] width 1422 height 676
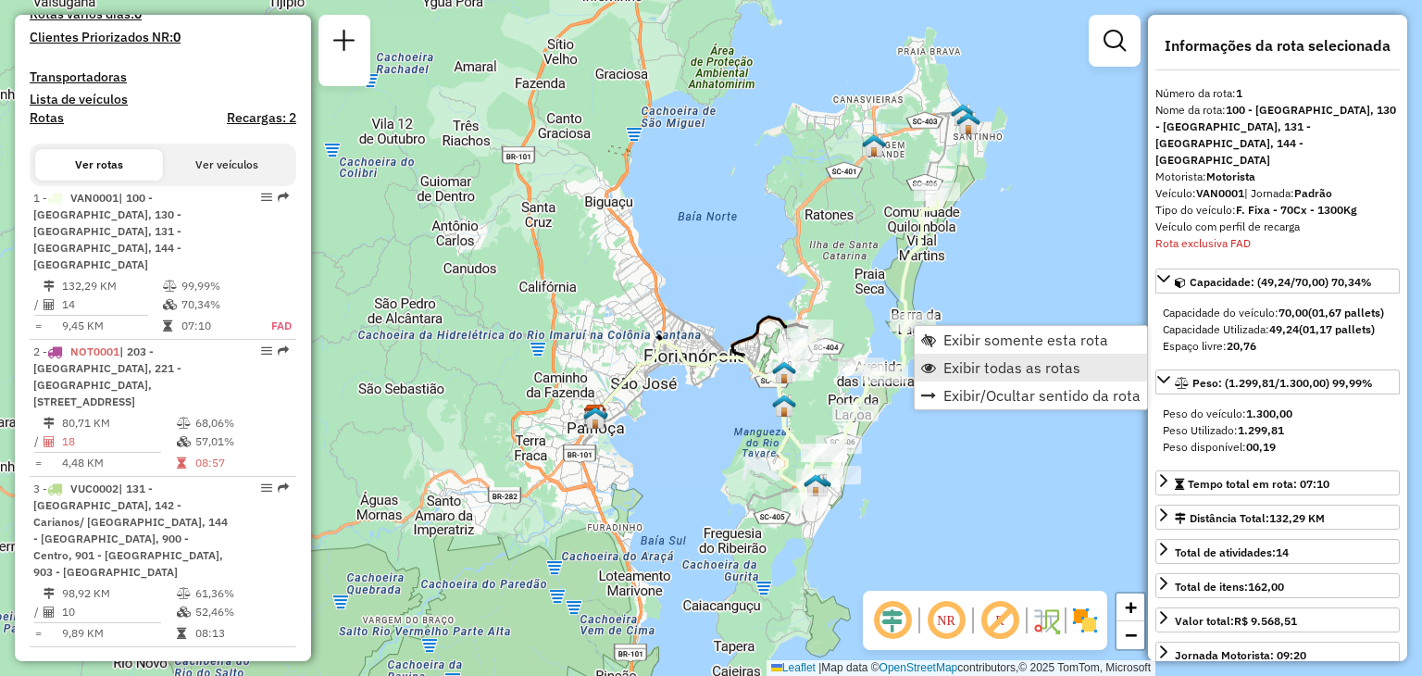
click at [977, 371] on span "Exibir todas as rotas" at bounding box center [1011, 367] width 137 height 15
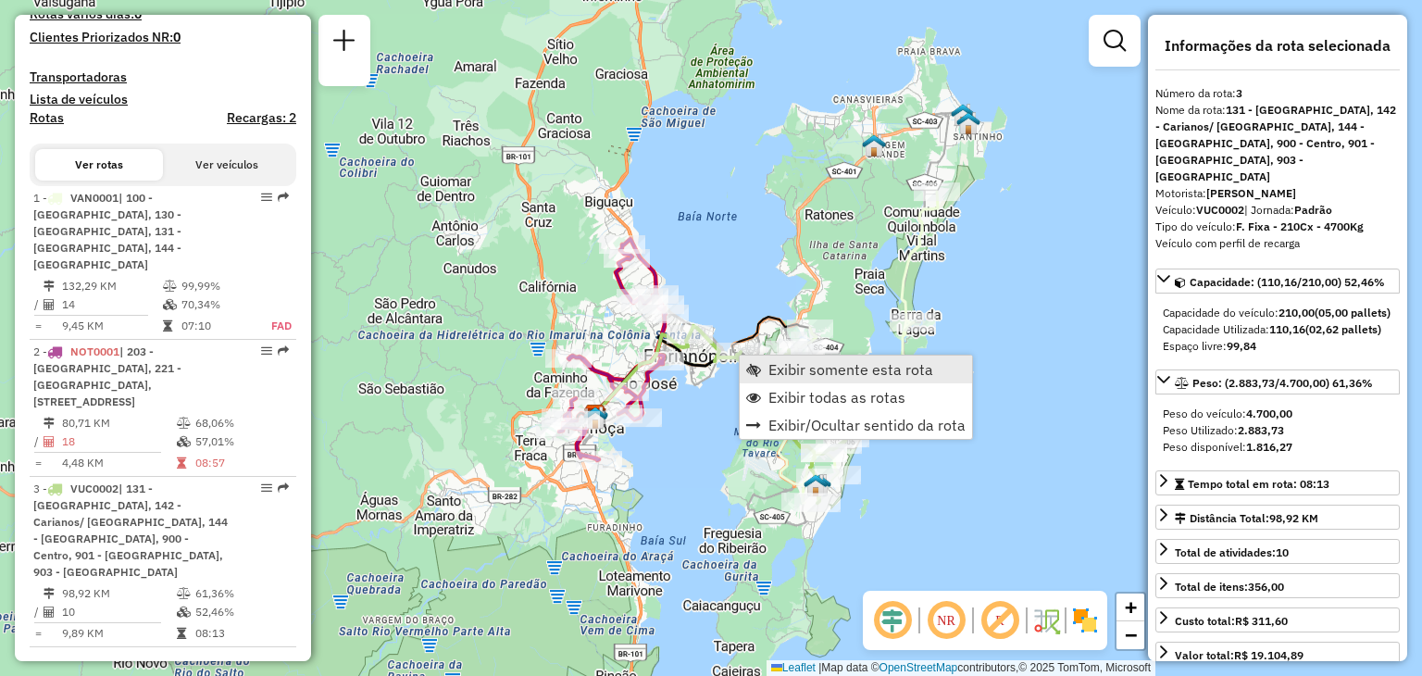
click at [768, 364] on span "Exibir somente esta rota" at bounding box center [850, 369] width 165 height 15
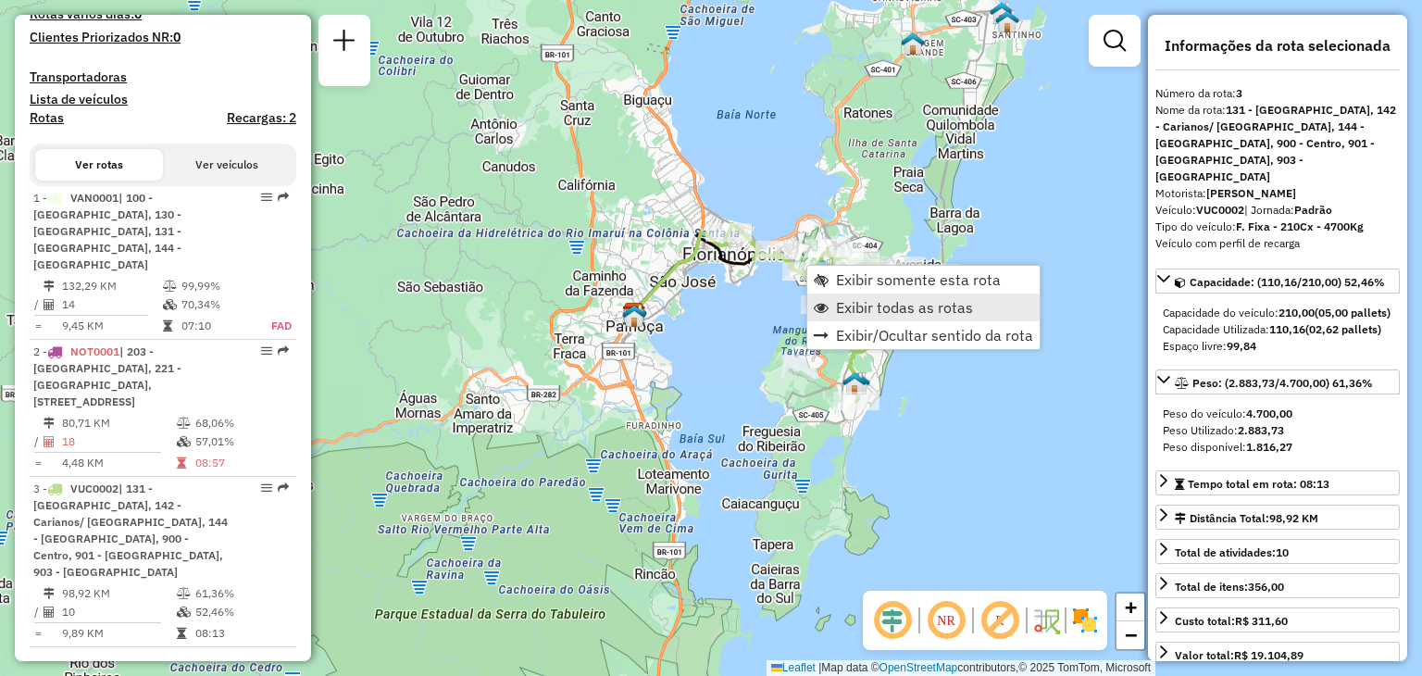
click at [874, 313] on span "Exibir todas as rotas" at bounding box center [904, 307] width 137 height 15
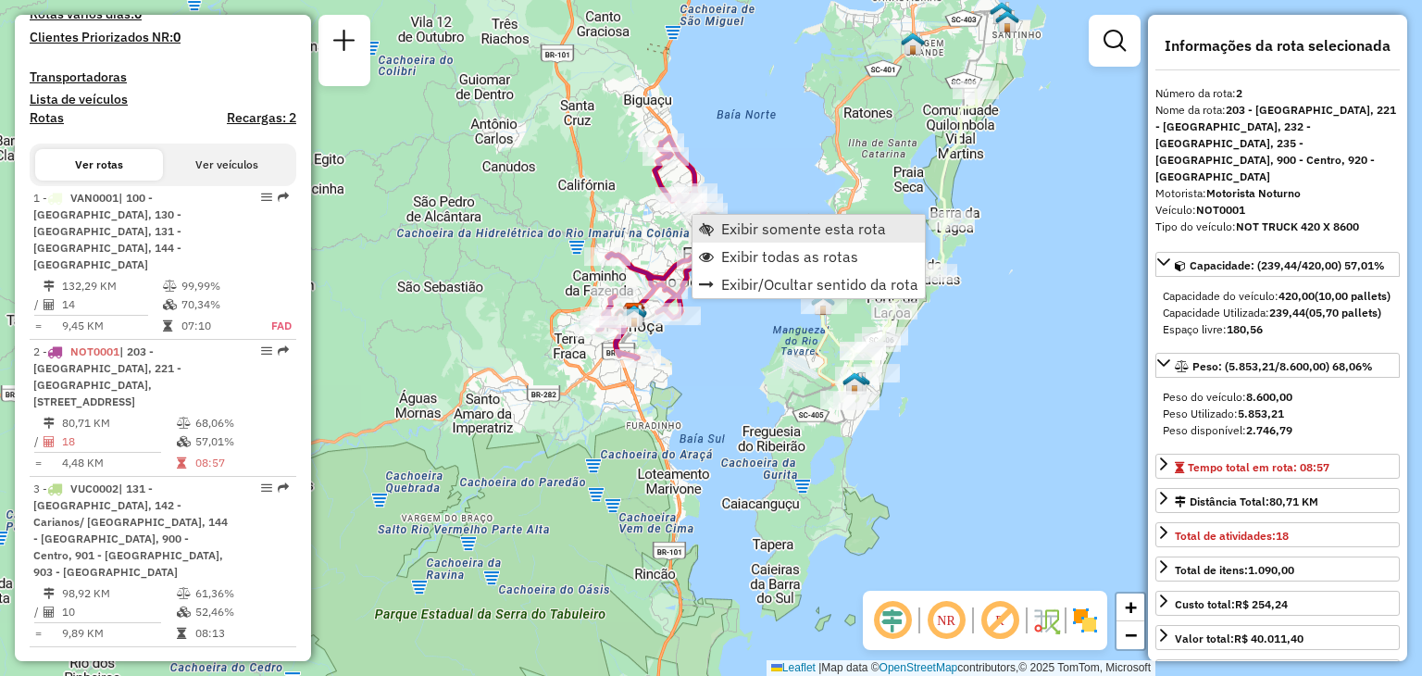
click at [755, 229] on span "Exibir somente esta rota" at bounding box center [803, 228] width 165 height 15
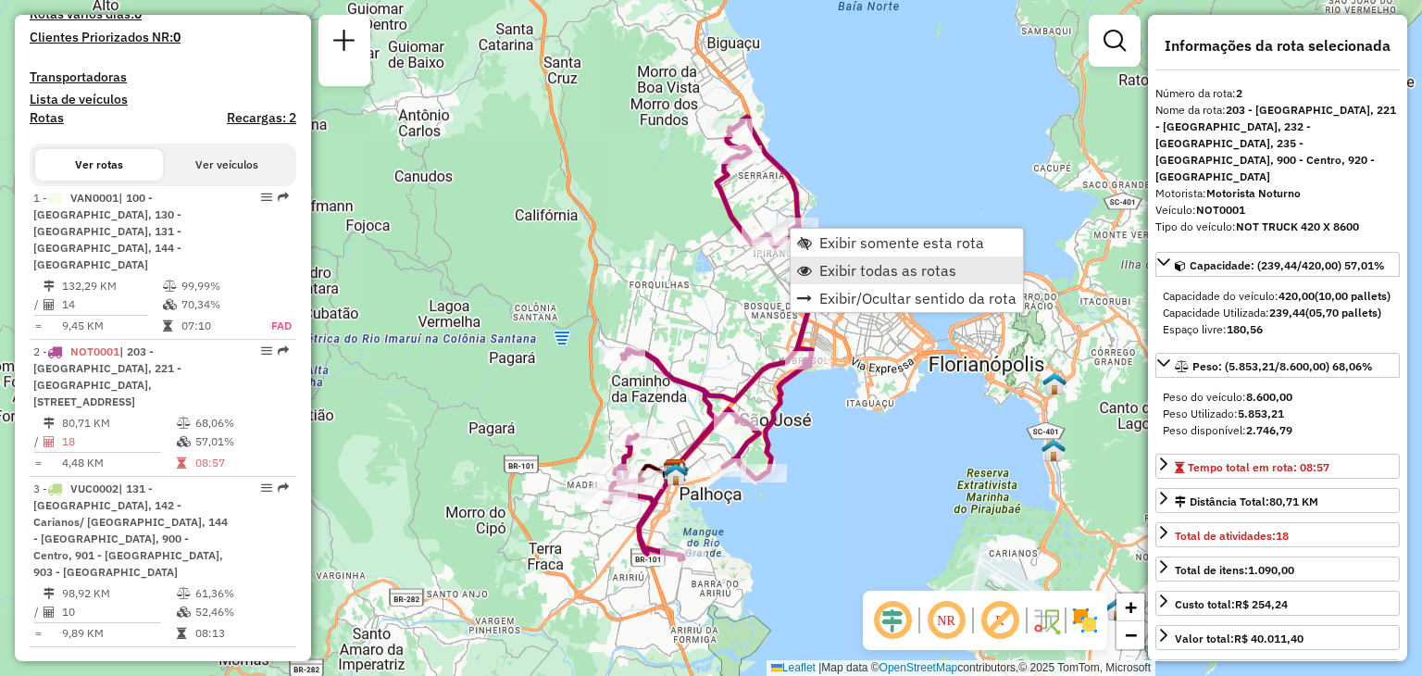
click at [866, 275] on span "Exibir todas as rotas" at bounding box center [887, 270] width 137 height 15
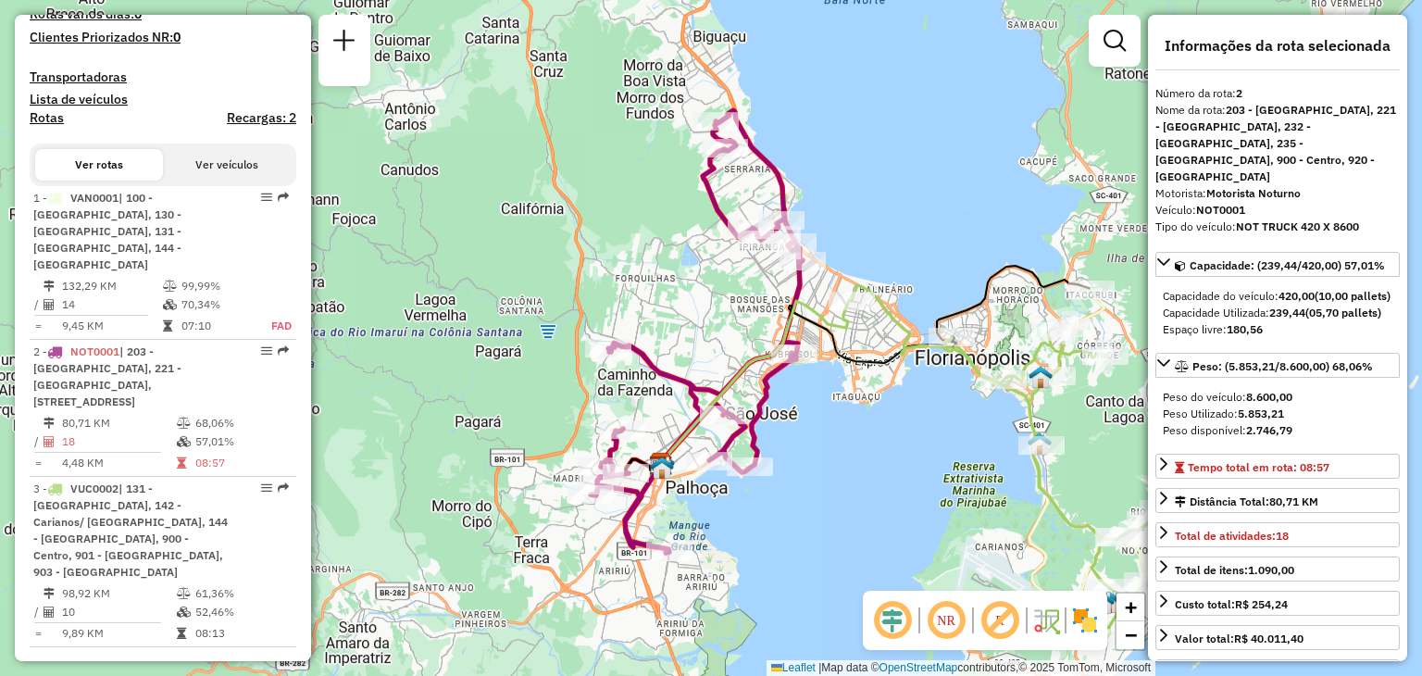
drag, startPoint x: 941, startPoint y: 489, endPoint x: 748, endPoint y: 412, distance: 208.2
click at [746, 416] on div "Janela de atendimento Grade de atendimento Capacidade Transportadoras Veículos …" at bounding box center [711, 338] width 1422 height 676
